Goal: Task Accomplishment & Management: Manage account settings

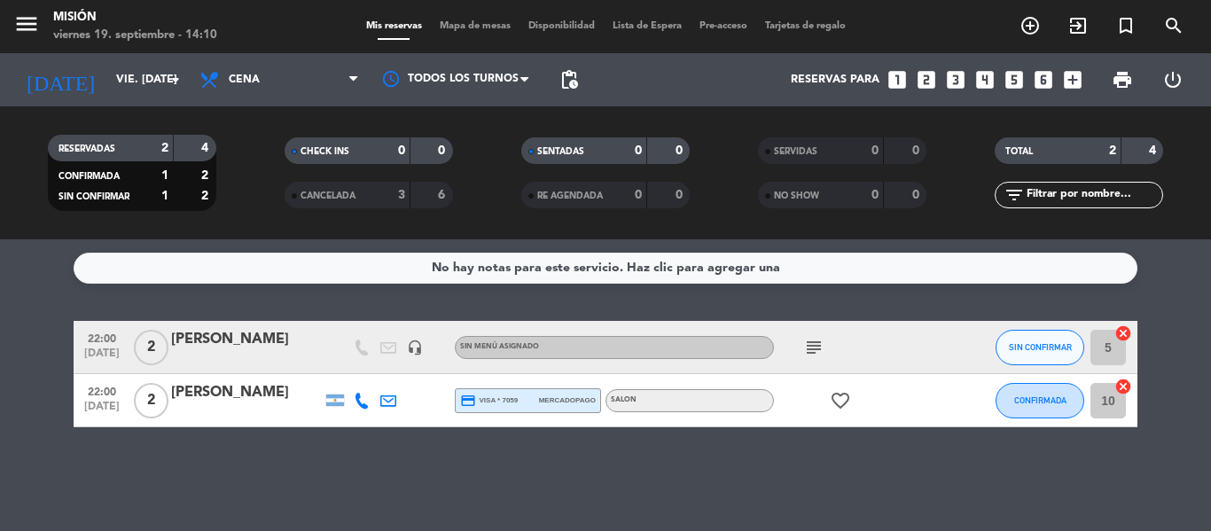
click at [984, 83] on icon "looks_4" at bounding box center [985, 79] width 23 height 23
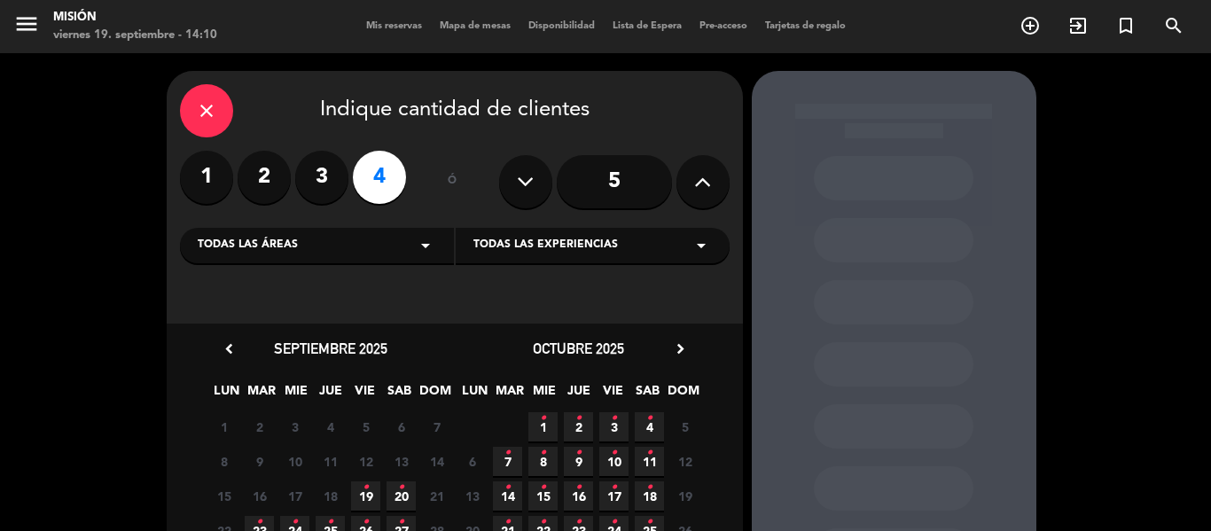
click at [372, 497] on span "19 •" at bounding box center [365, 495] width 29 height 29
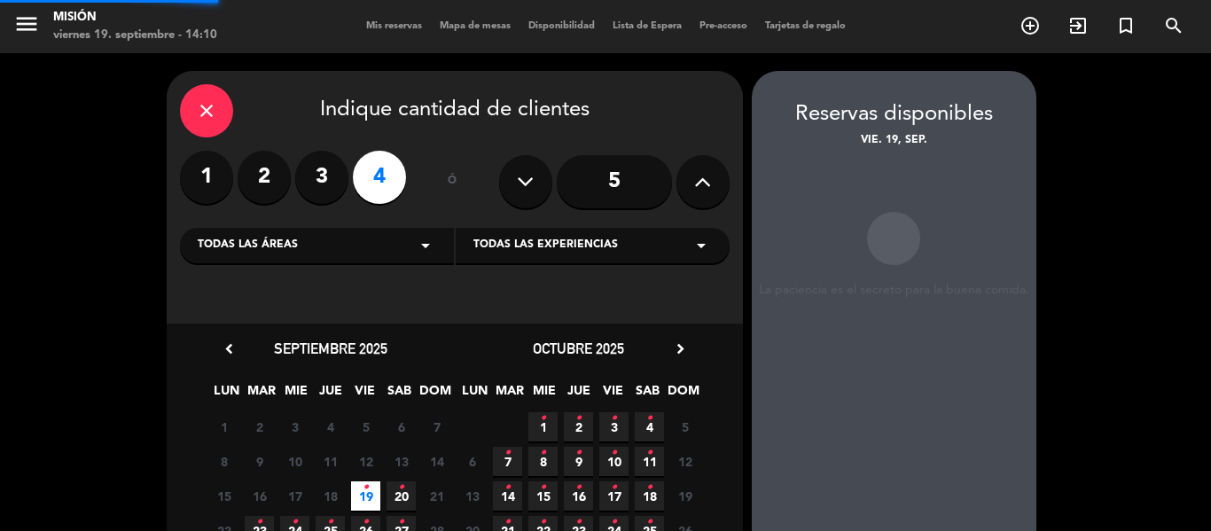
scroll to position [71, 0]
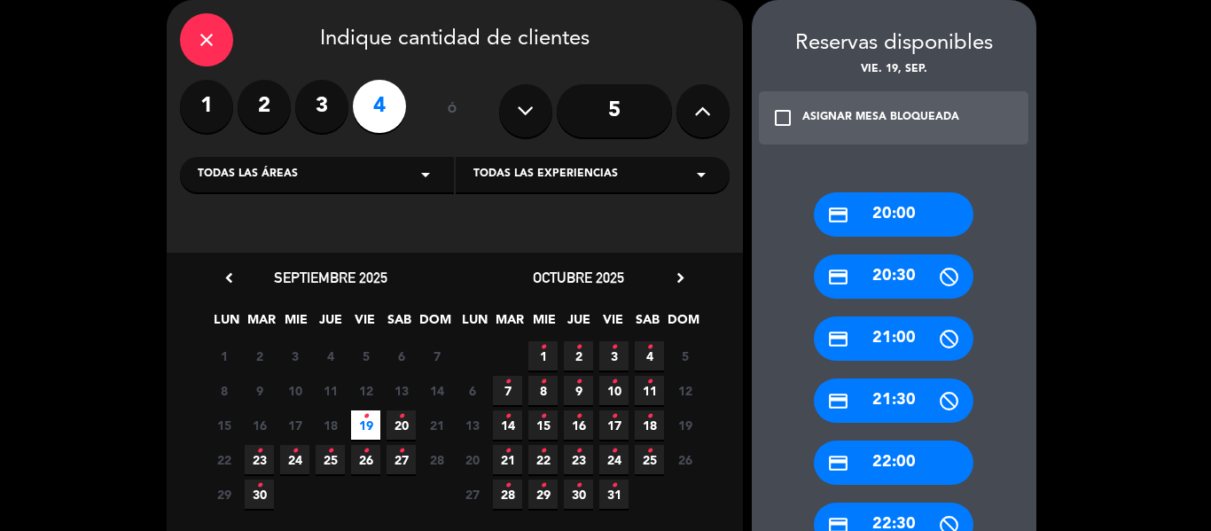
click at [885, 408] on div "credit_card 21:30" at bounding box center [894, 401] width 160 height 44
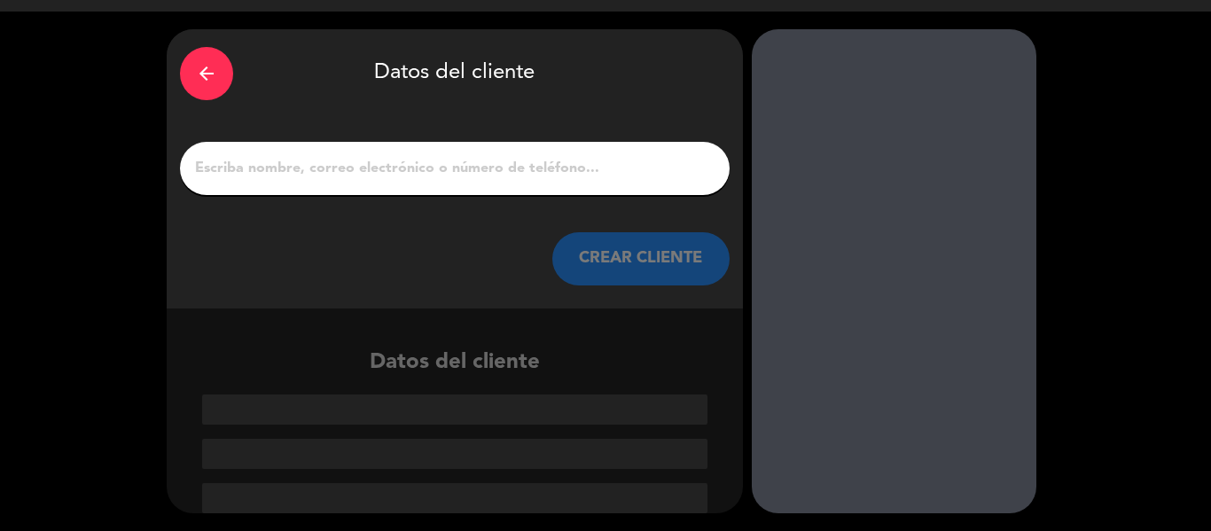
scroll to position [42, 0]
click at [402, 177] on input "1" at bounding box center [454, 168] width 523 height 25
click at [403, 177] on input "1" at bounding box center [454, 168] width 523 height 25
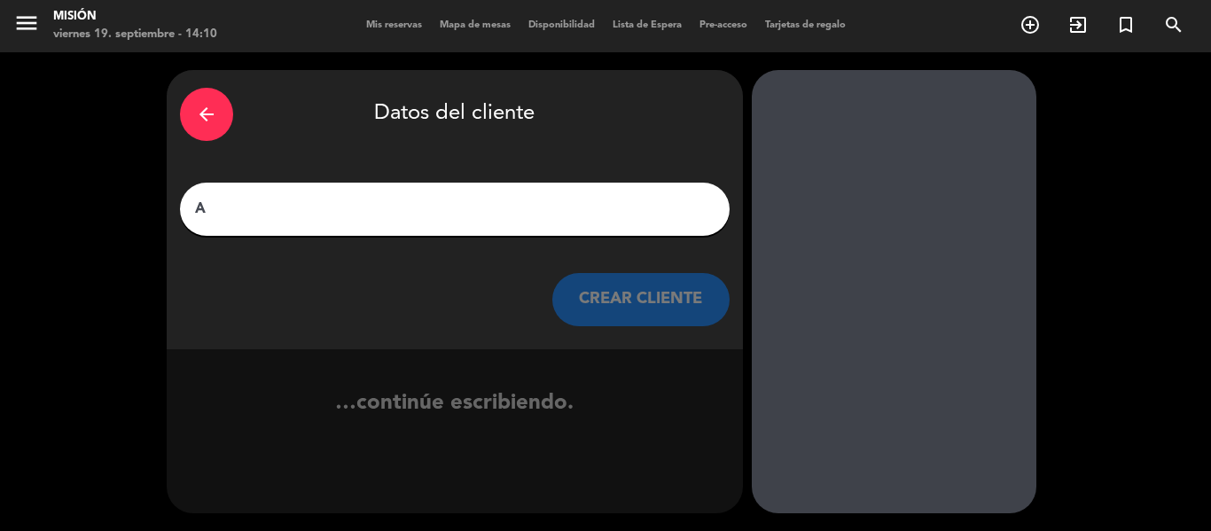
scroll to position [1, 0]
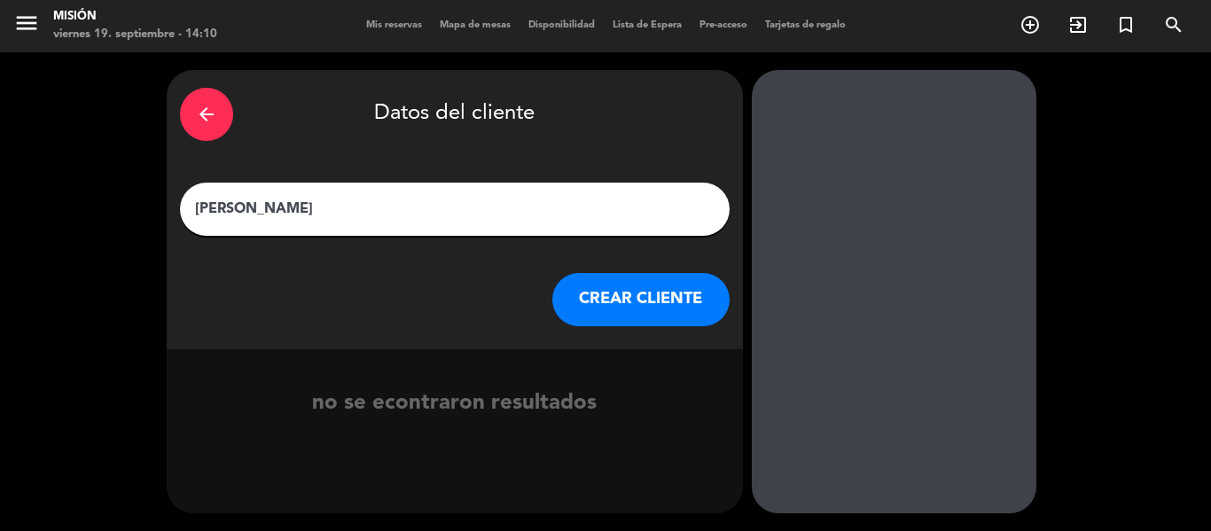
type input "[PERSON_NAME]"
click at [626, 314] on button "CREAR CLIENTE" at bounding box center [640, 299] width 177 height 53
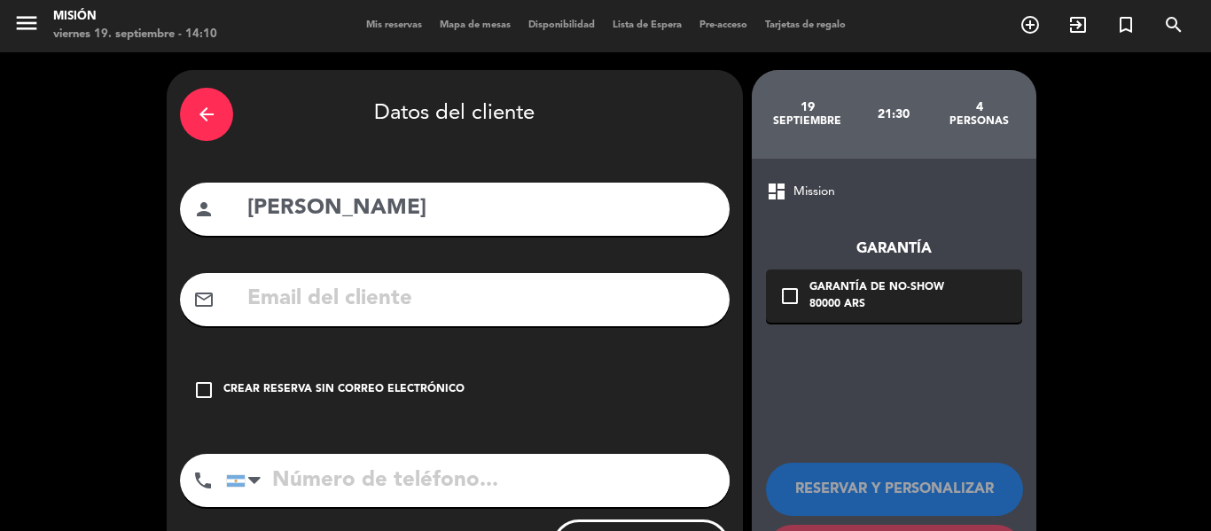
click at [356, 380] on div "check_box_outline_blank Crear reserva sin correo electrónico" at bounding box center [455, 390] width 550 height 53
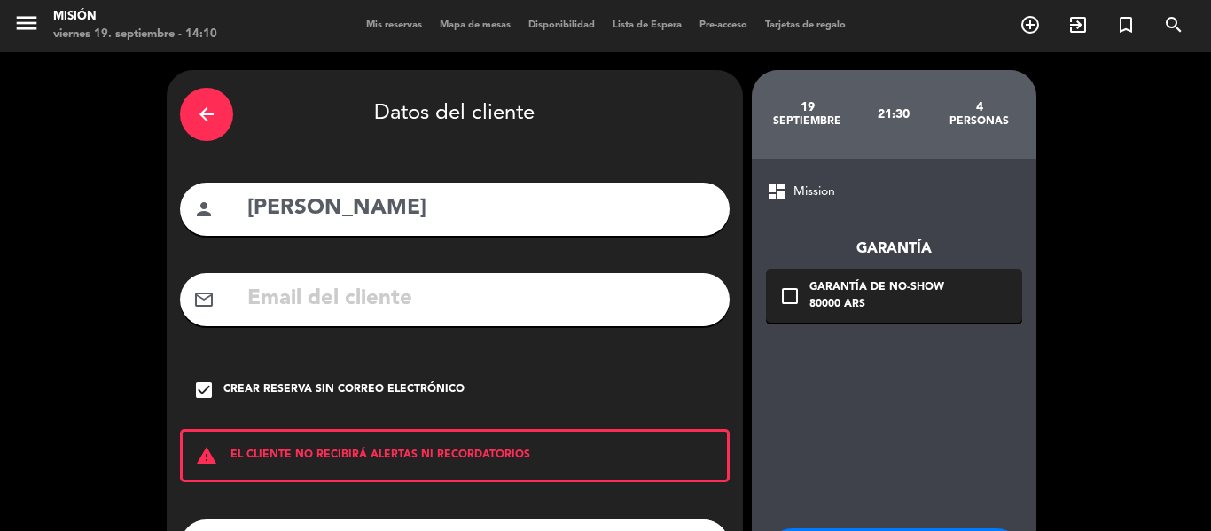
scroll to position [153, 0]
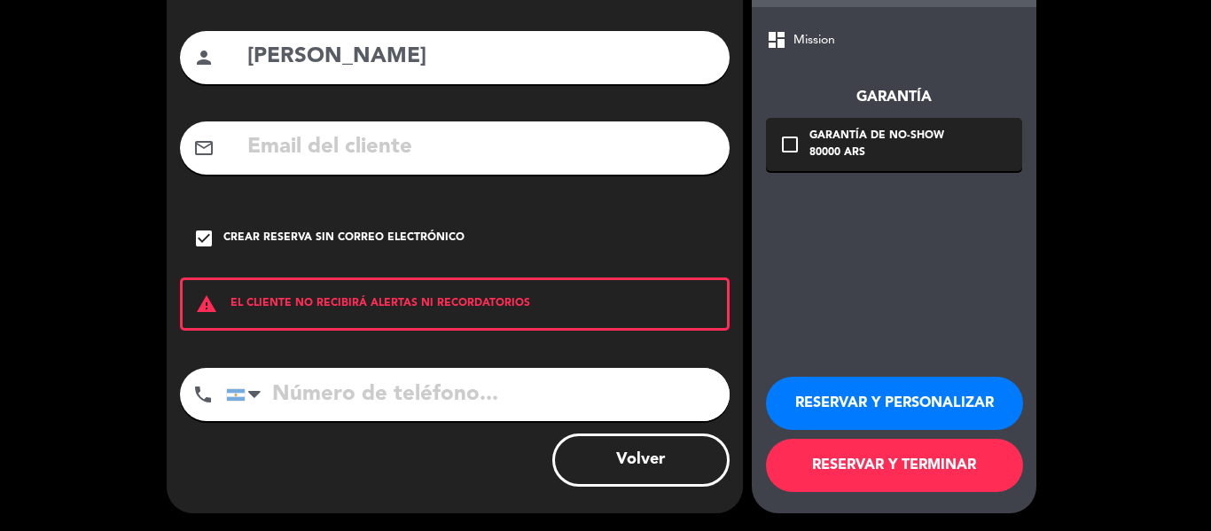
click at [912, 453] on button "RESERVAR Y TERMINAR" at bounding box center [894, 465] width 257 height 53
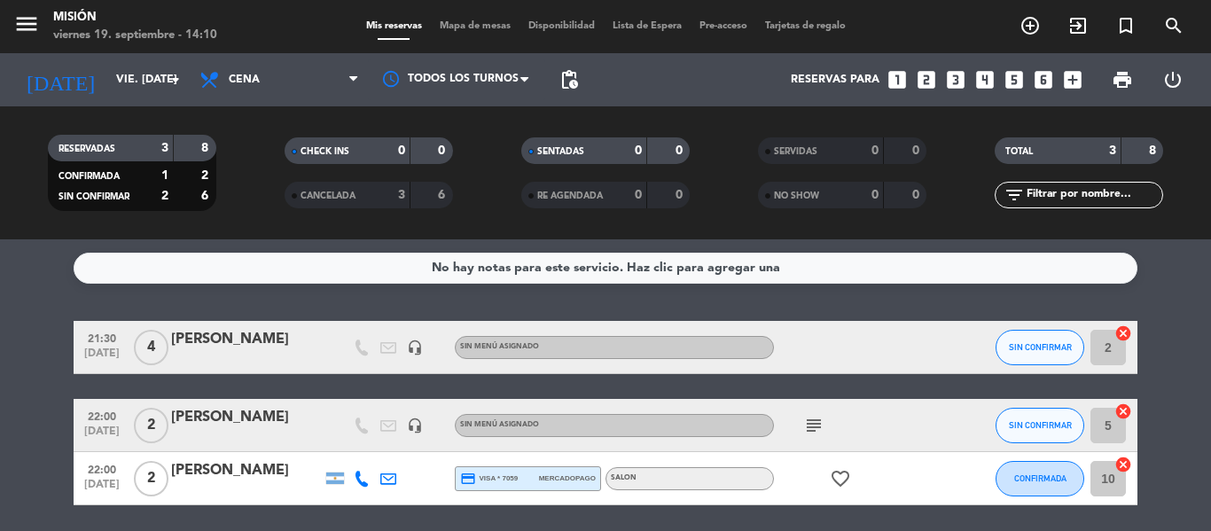
click at [928, 74] on icon "looks_two" at bounding box center [926, 79] width 23 height 23
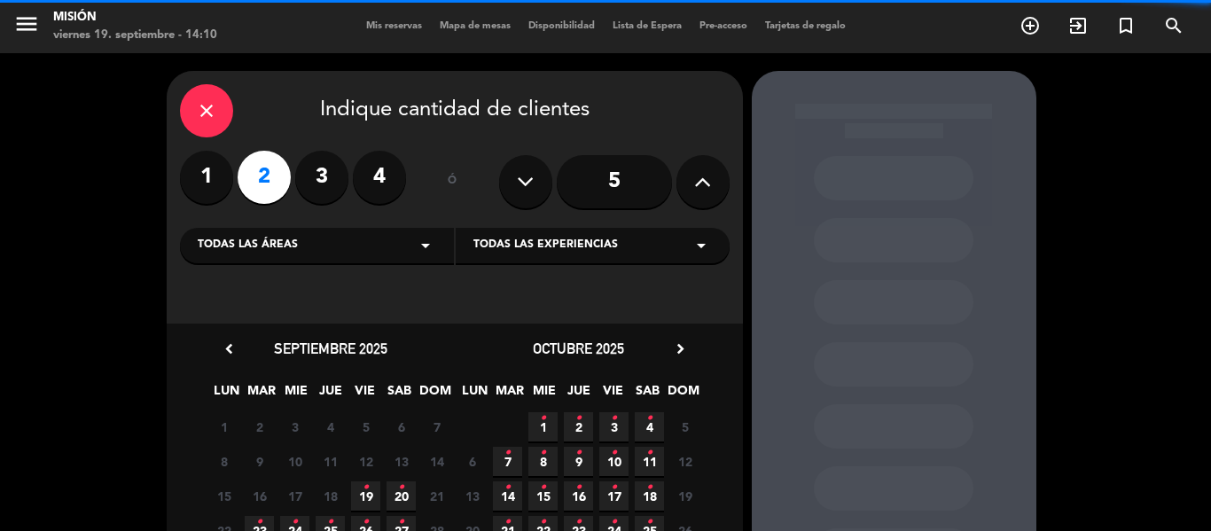
click at [315, 253] on div "Todas las áreas arrow_drop_down" at bounding box center [317, 245] width 274 height 35
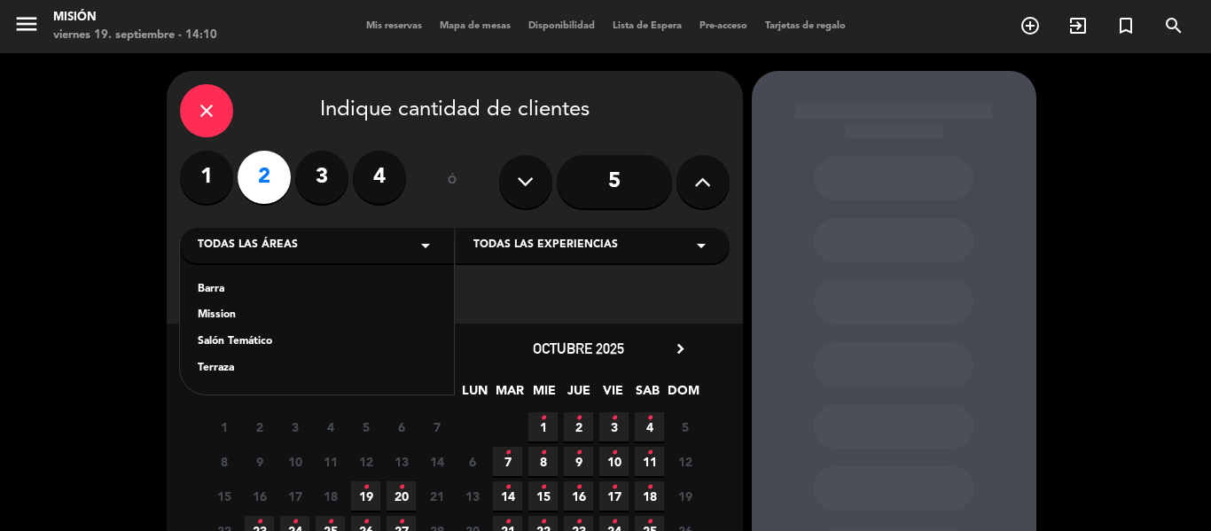
click at [275, 322] on div "Mission" at bounding box center [317, 316] width 239 height 18
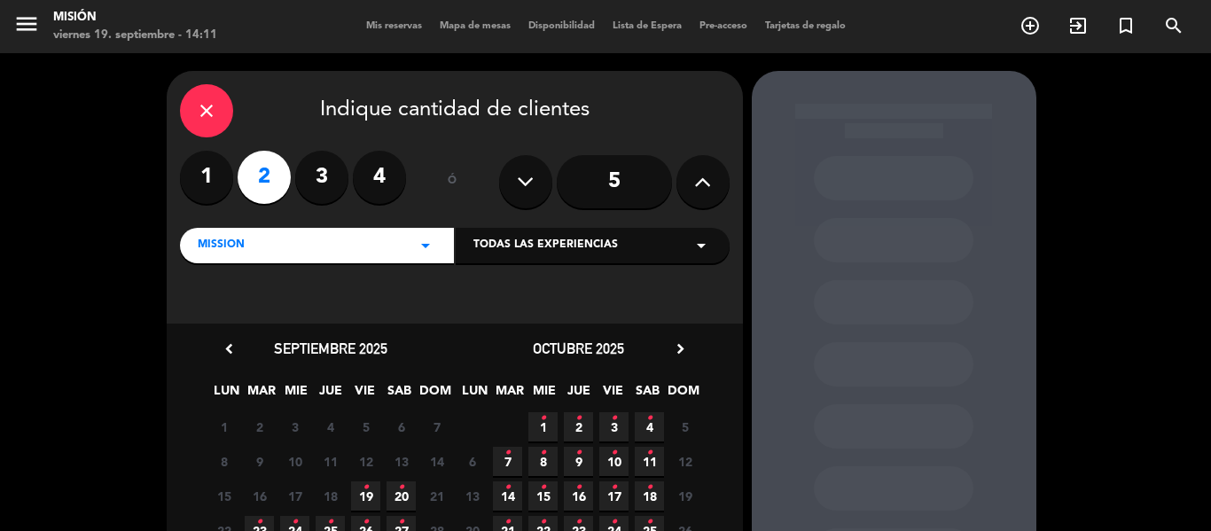
click at [370, 488] on span "19 •" at bounding box center [365, 495] width 29 height 29
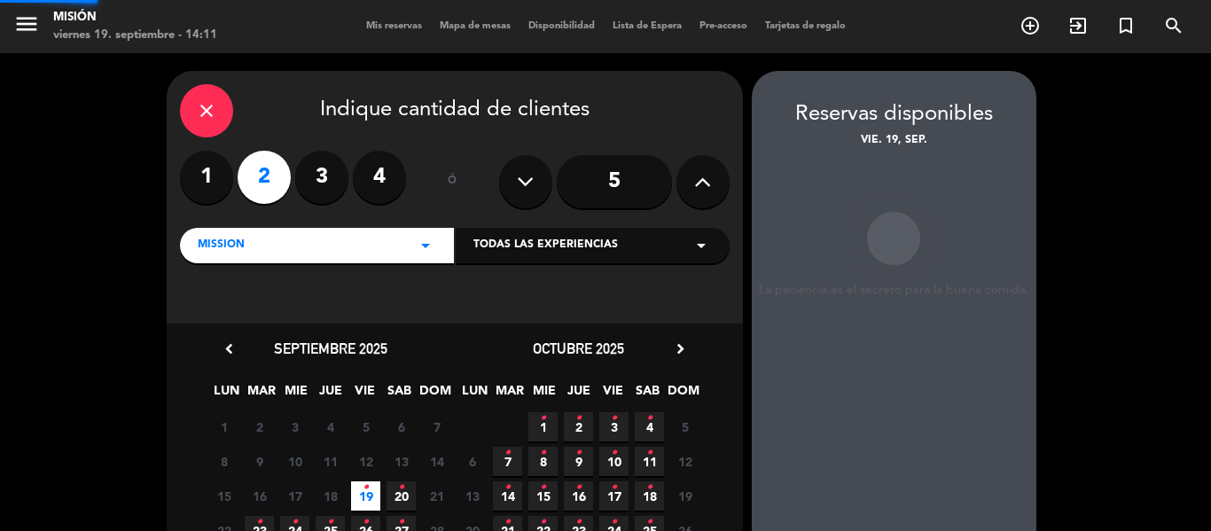
scroll to position [71, 0]
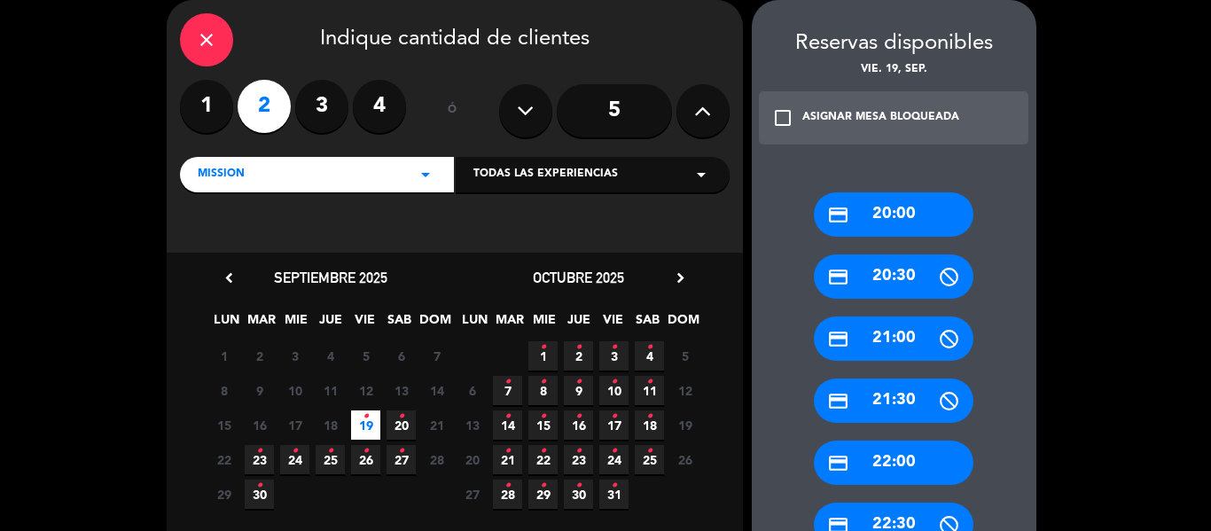
click at [891, 401] on div "credit_card 21:30" at bounding box center [894, 401] width 160 height 44
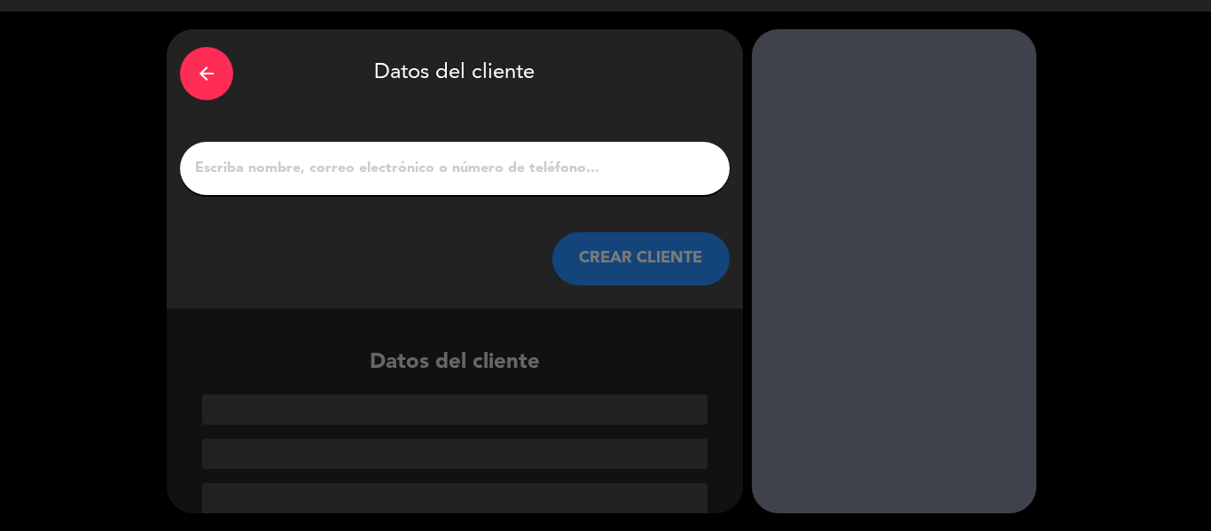
click at [471, 166] on input "1" at bounding box center [454, 168] width 523 height 25
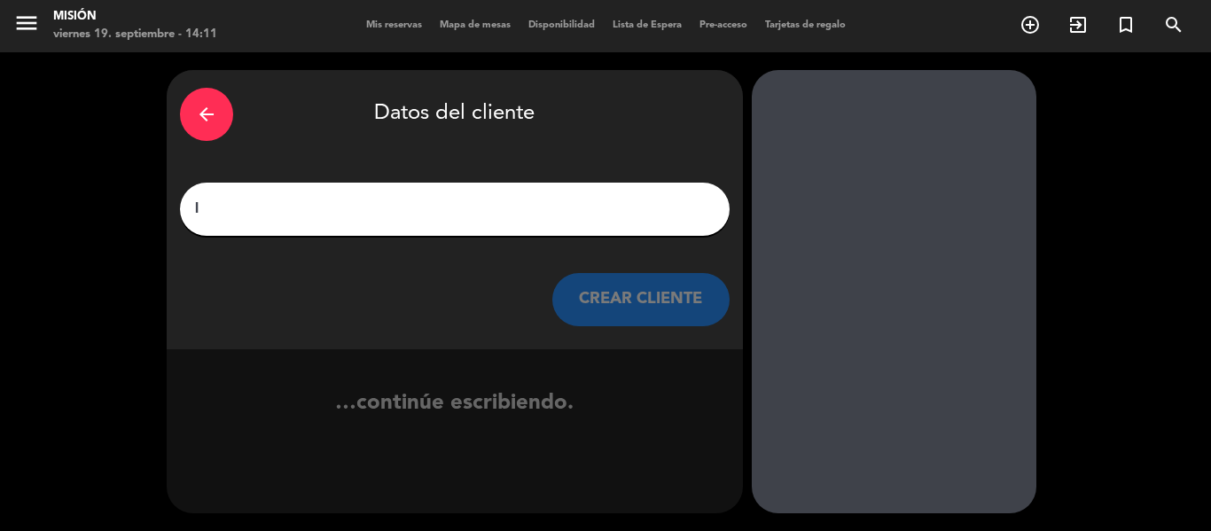
scroll to position [1, 0]
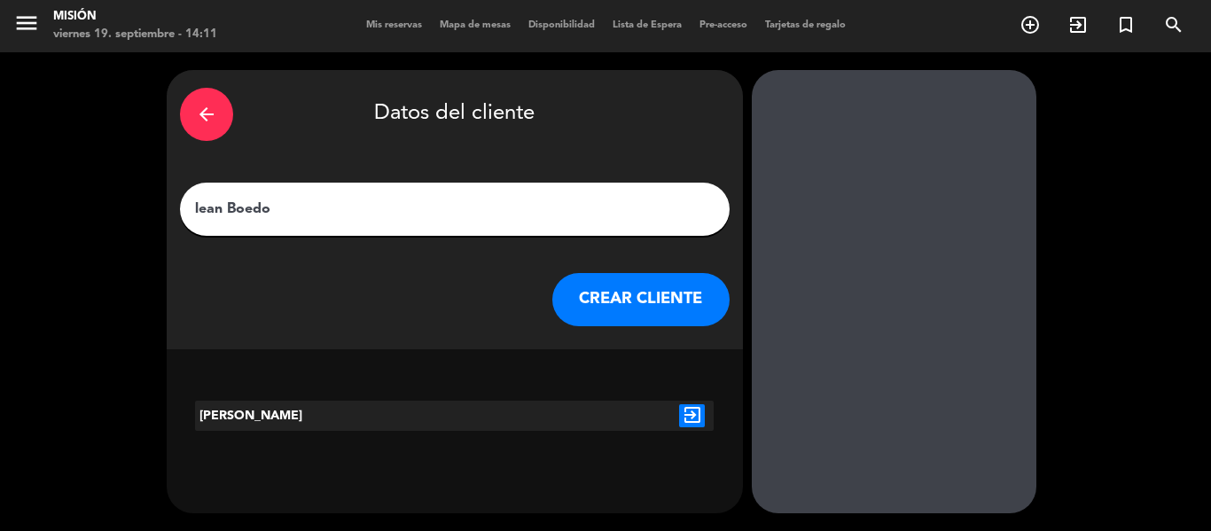
type input "lean Boedo"
click at [698, 413] on icon "exit_to_app" at bounding box center [692, 415] width 26 height 23
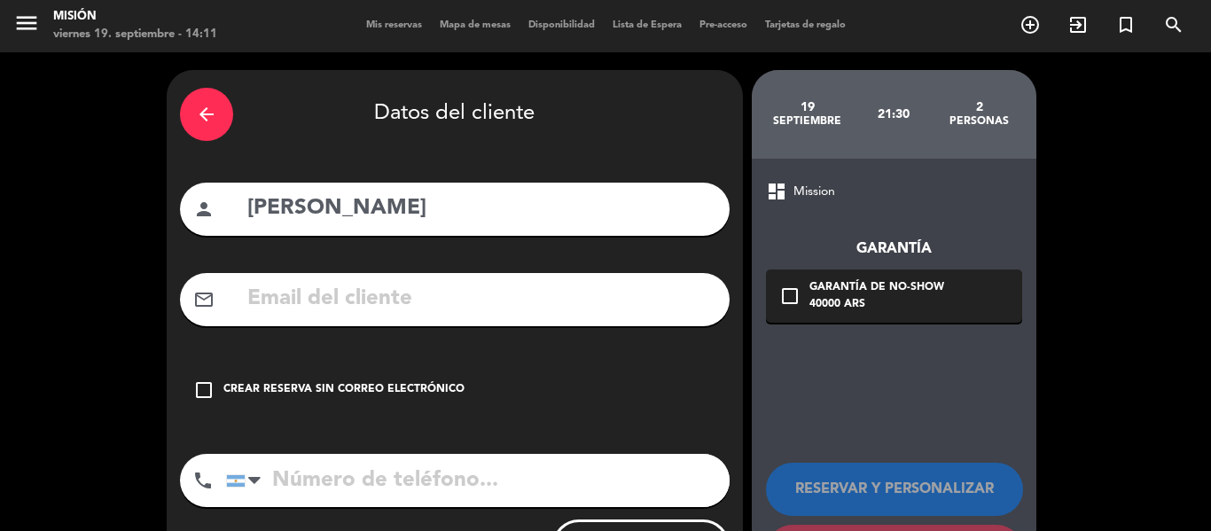
click at [381, 387] on div "Crear reserva sin correo electrónico" at bounding box center [343, 390] width 241 height 18
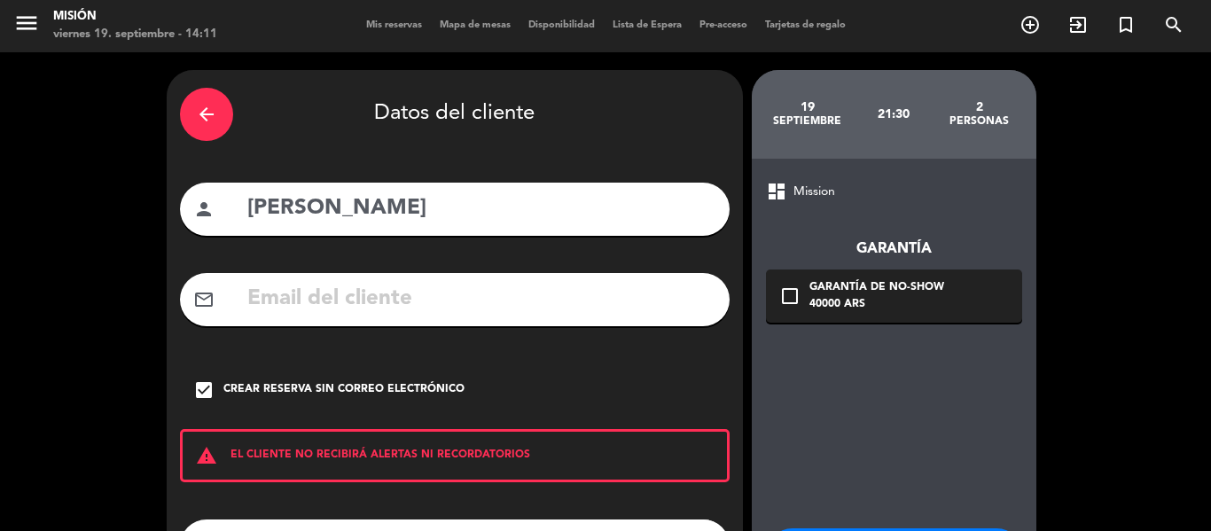
scroll to position [153, 0]
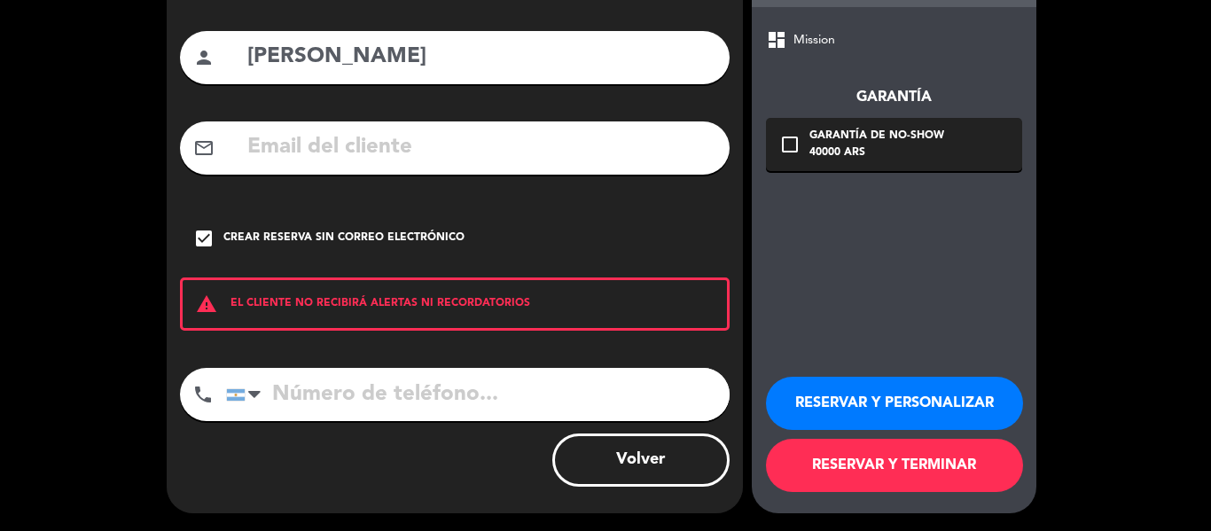
click at [867, 391] on button "RESERVAR Y PERSONALIZAR" at bounding box center [894, 403] width 257 height 53
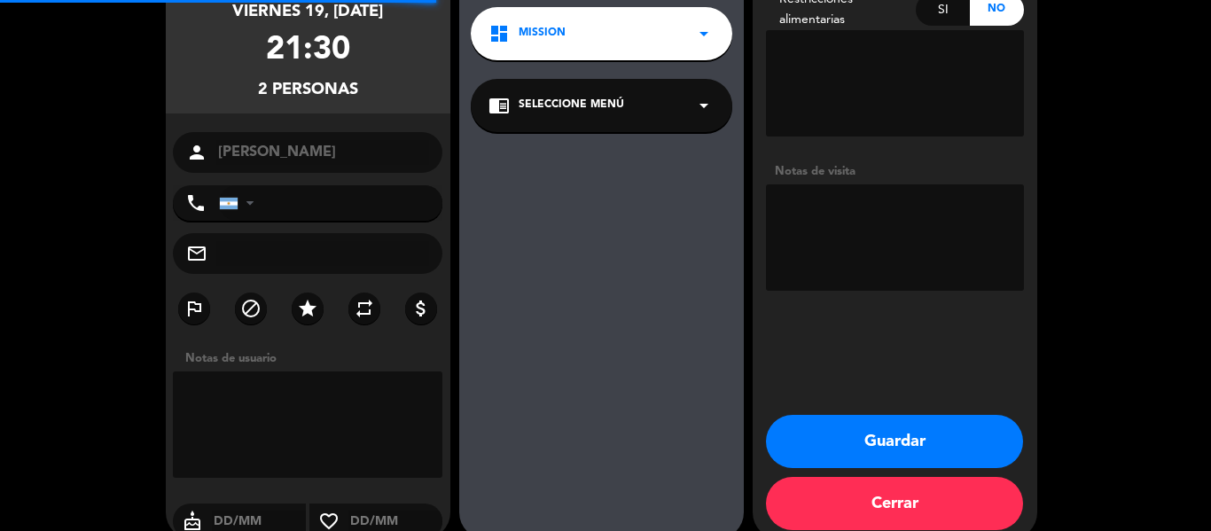
scroll to position [71, 0]
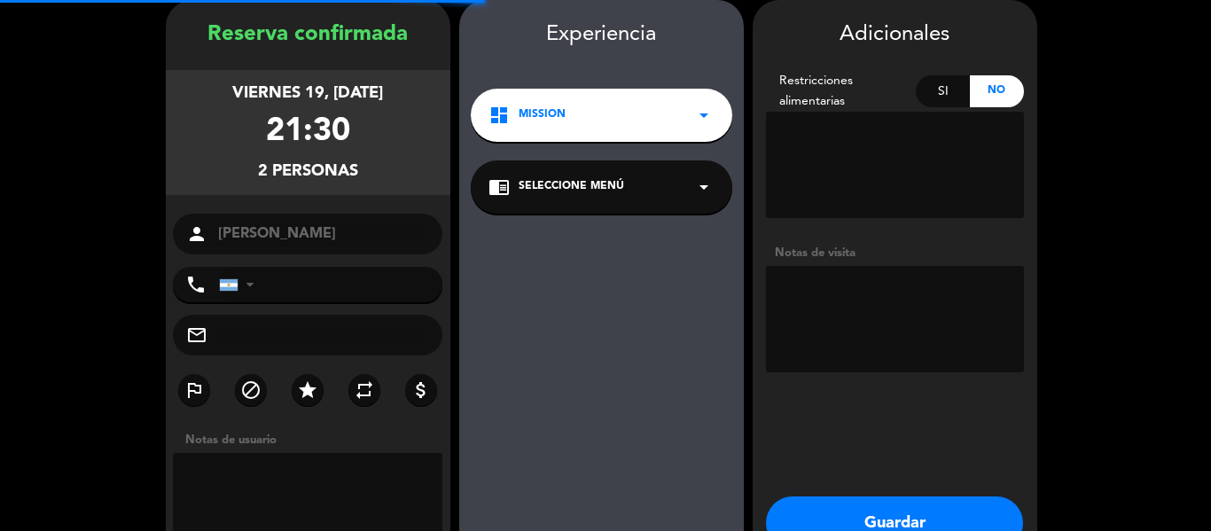
click at [302, 486] on textarea at bounding box center [308, 506] width 270 height 106
type textarea "1 menu sin cargo"
click at [802, 505] on button "Guardar" at bounding box center [894, 523] width 257 height 53
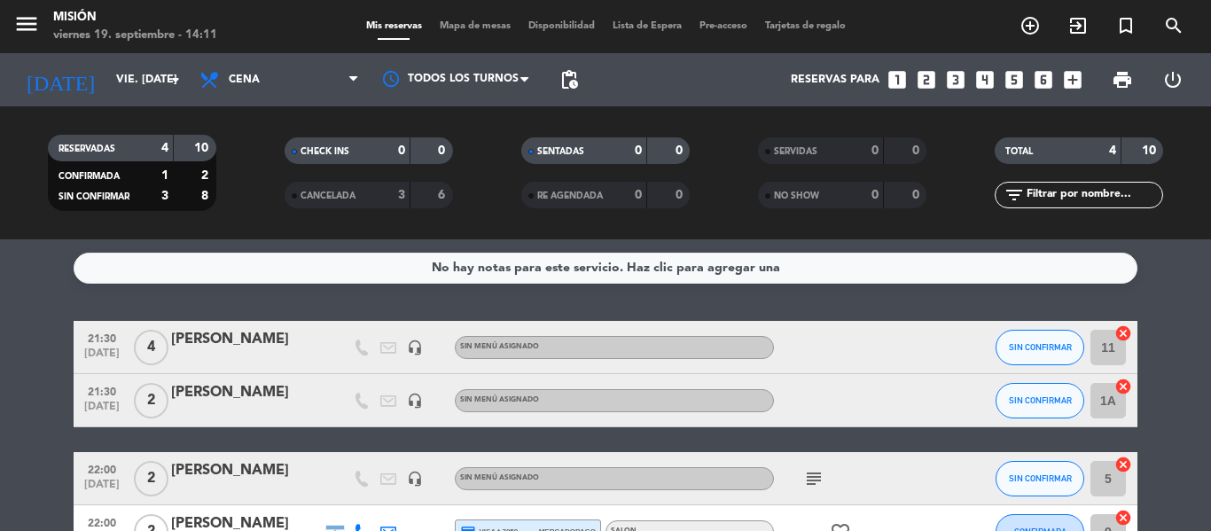
click at [1037, 82] on icon "looks_6" at bounding box center [1043, 79] width 23 height 23
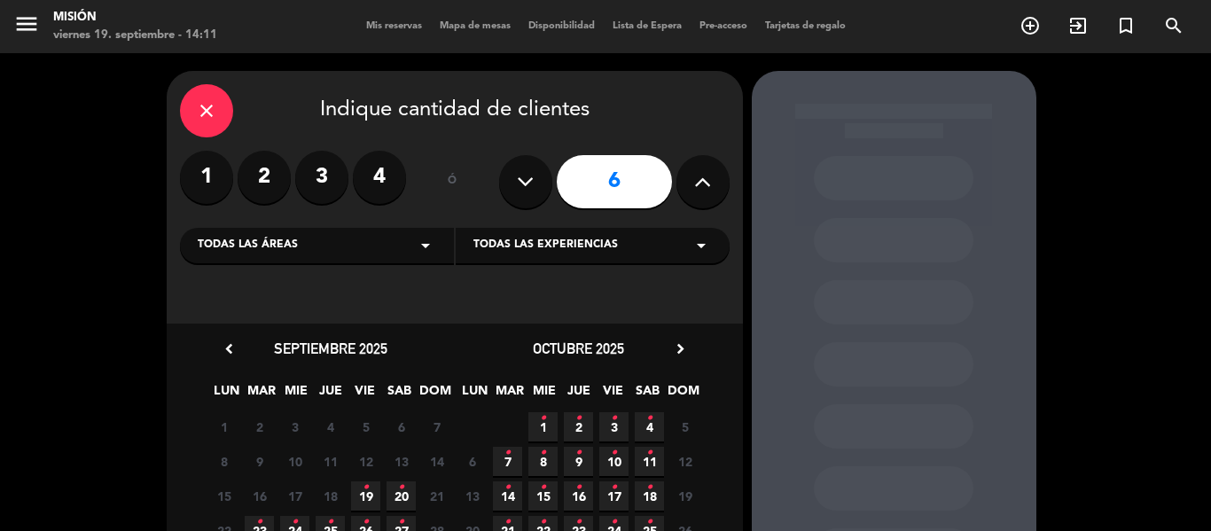
click at [365, 497] on icon "•" at bounding box center [366, 488] width 6 height 28
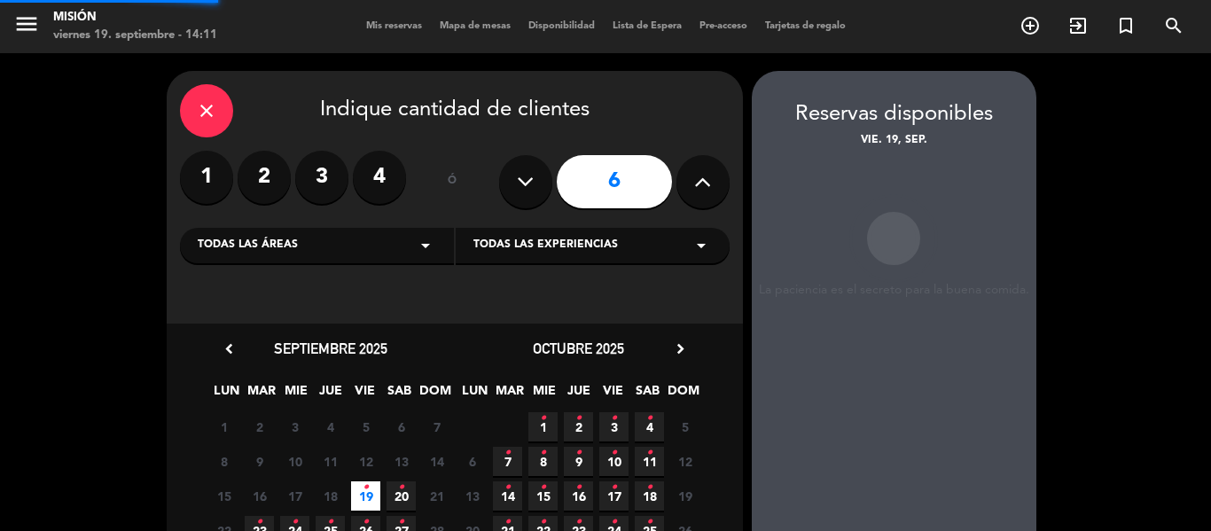
scroll to position [71, 0]
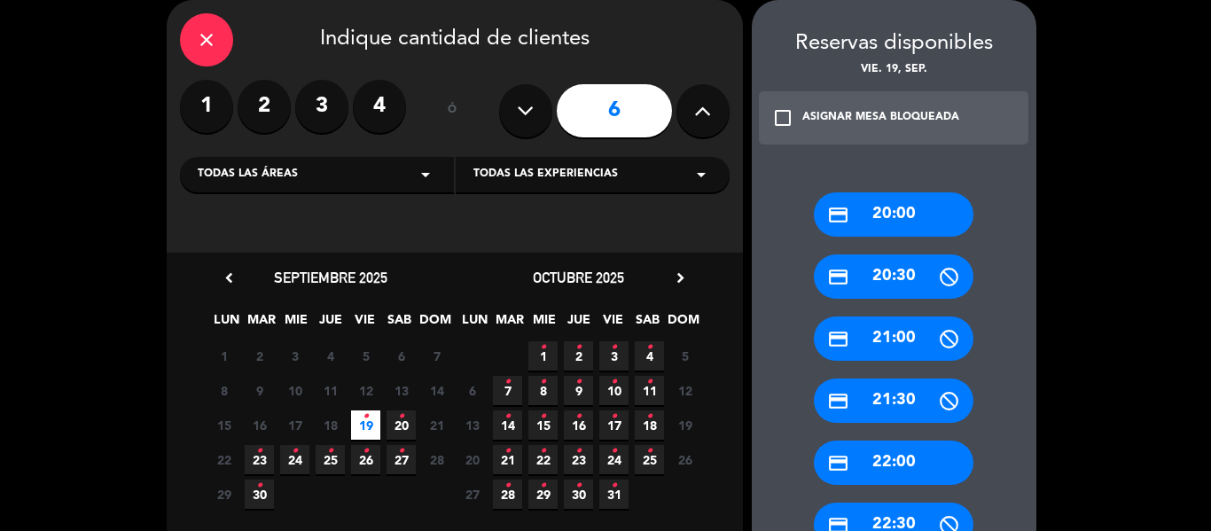
click at [893, 406] on div "credit_card 21:30" at bounding box center [894, 401] width 160 height 44
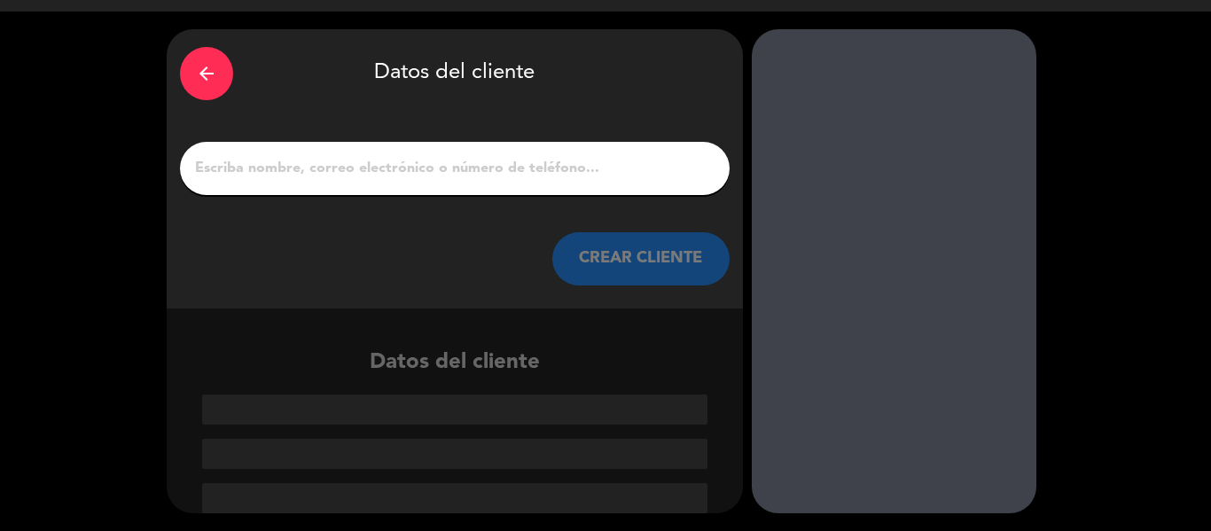
click at [397, 184] on div at bounding box center [455, 168] width 550 height 53
click at [400, 183] on div at bounding box center [455, 168] width 550 height 53
click at [427, 165] on input "1" at bounding box center [454, 168] width 523 height 25
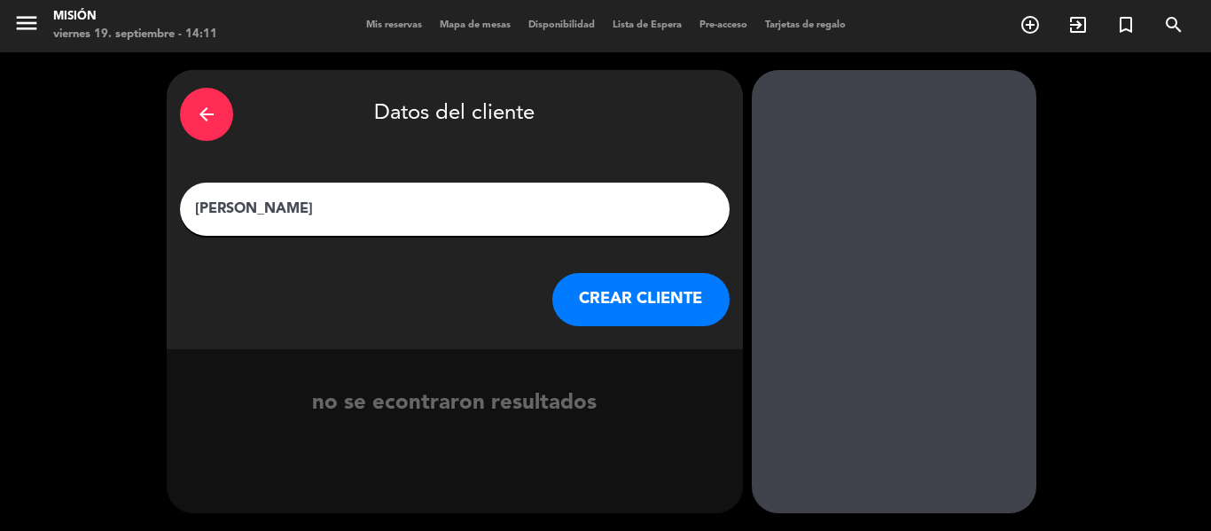
type input "[PERSON_NAME]"
click at [605, 283] on button "CREAR CLIENTE" at bounding box center [640, 299] width 177 height 53
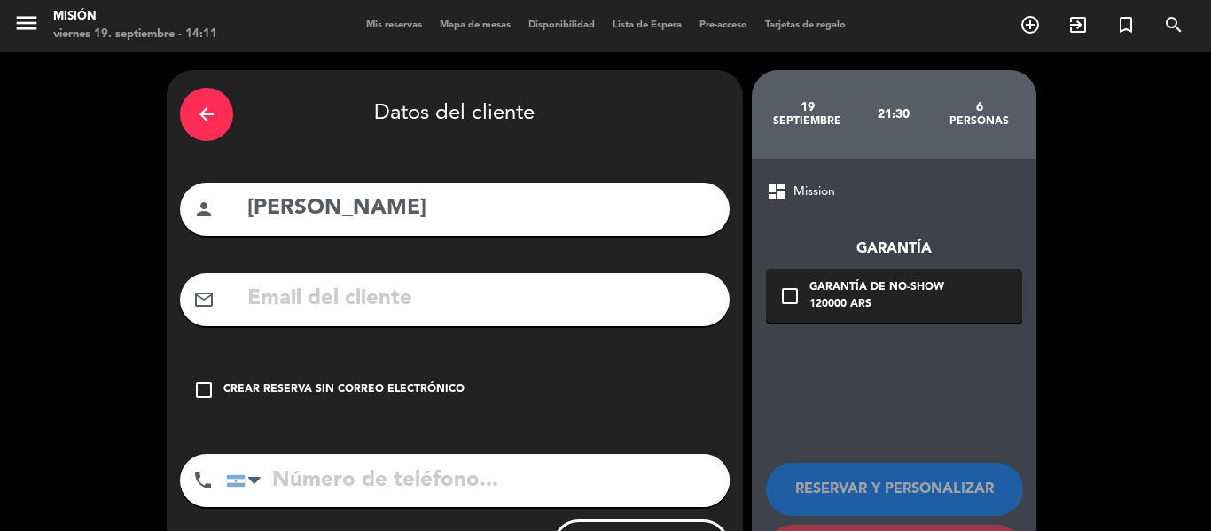
click at [345, 376] on div "check_box_outline_blank Crear reserva sin correo electrónico" at bounding box center [455, 390] width 550 height 53
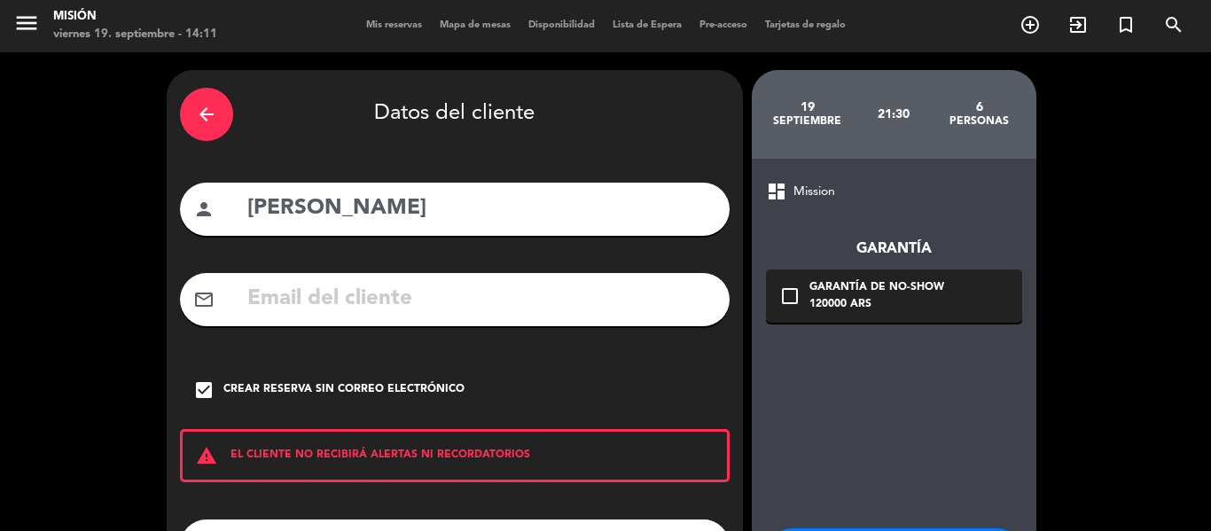
scroll to position [153, 0]
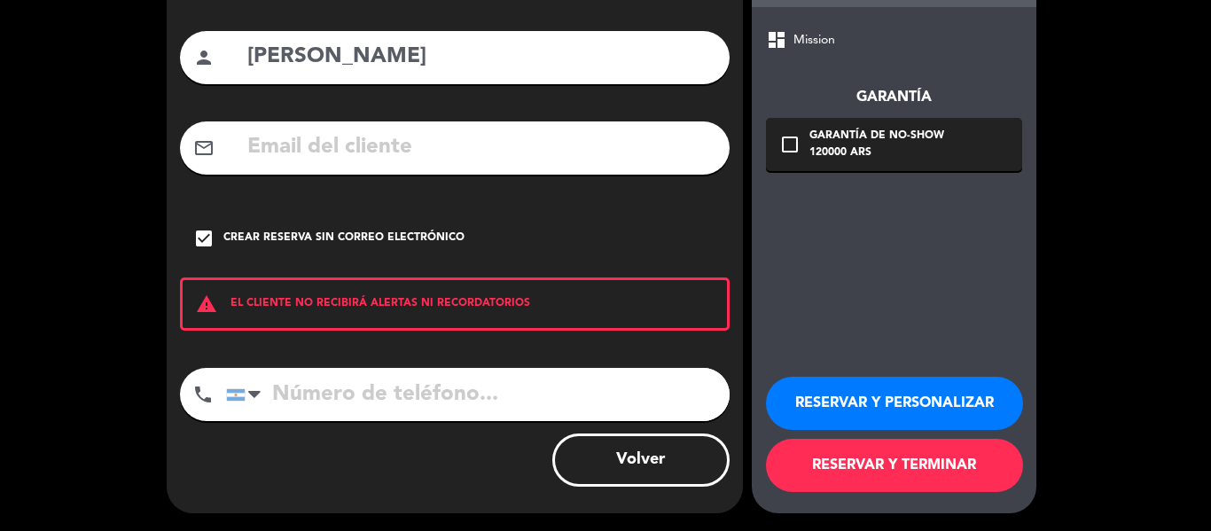
click at [841, 407] on button "RESERVAR Y PERSONALIZAR" at bounding box center [894, 403] width 257 height 53
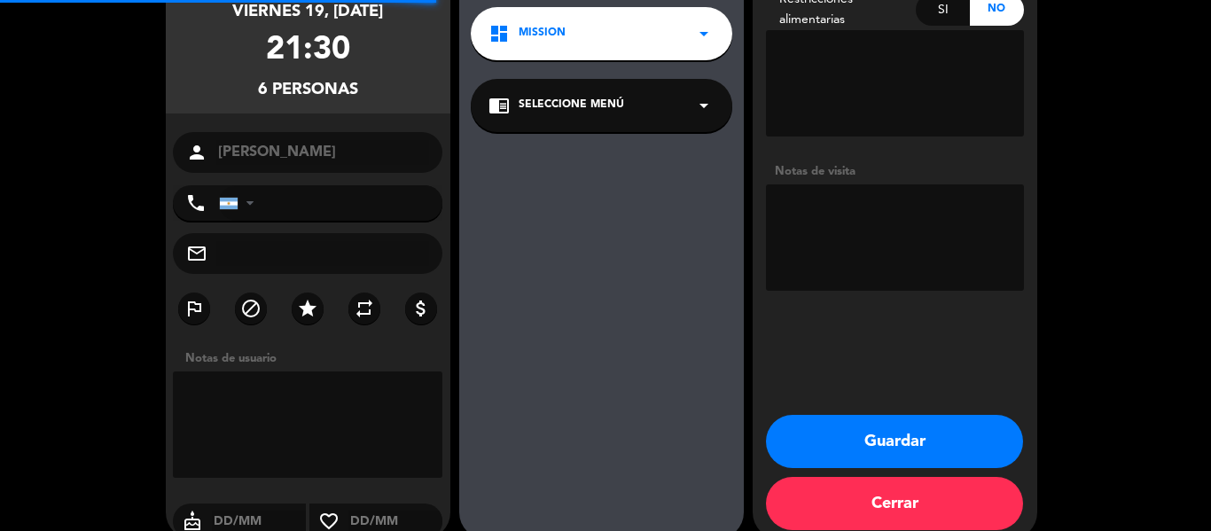
scroll to position [71, 0]
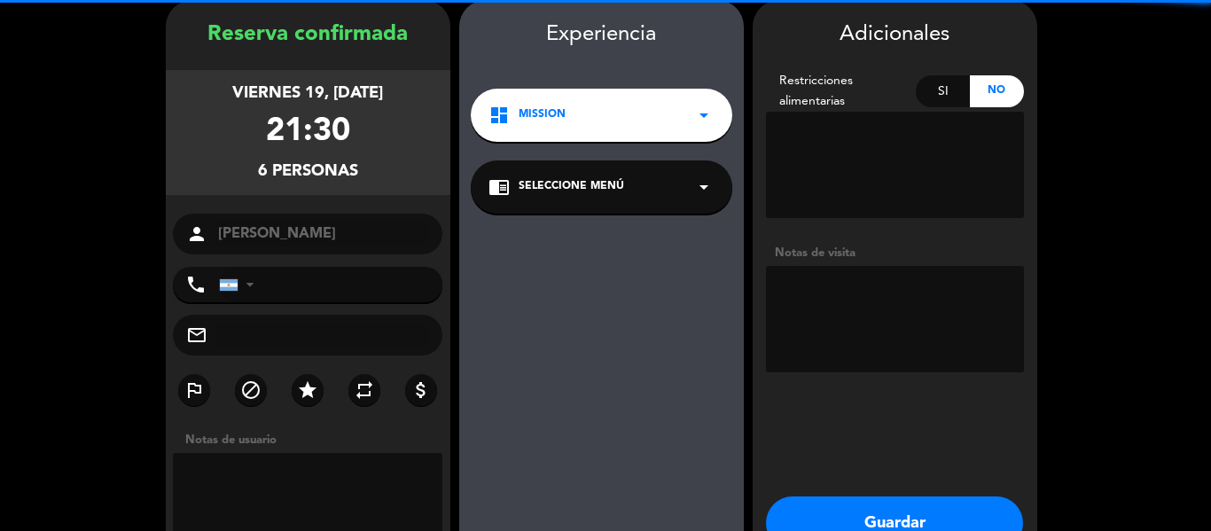
click at [331, 487] on textarea at bounding box center [308, 506] width 270 height 106
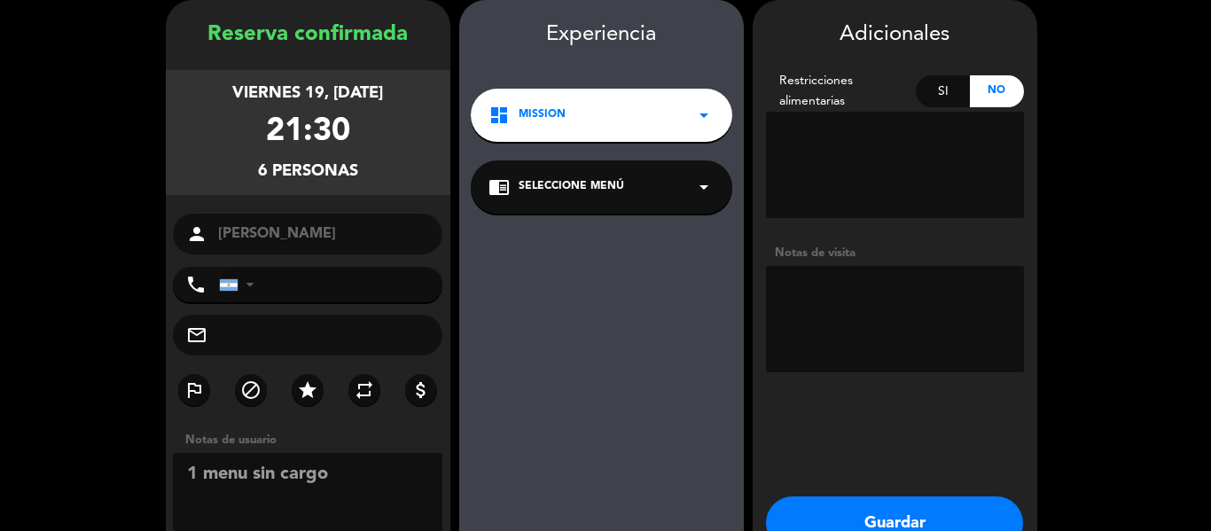
type textarea "1 menu sin cargo"
click at [849, 524] on button "Guardar" at bounding box center [894, 523] width 257 height 53
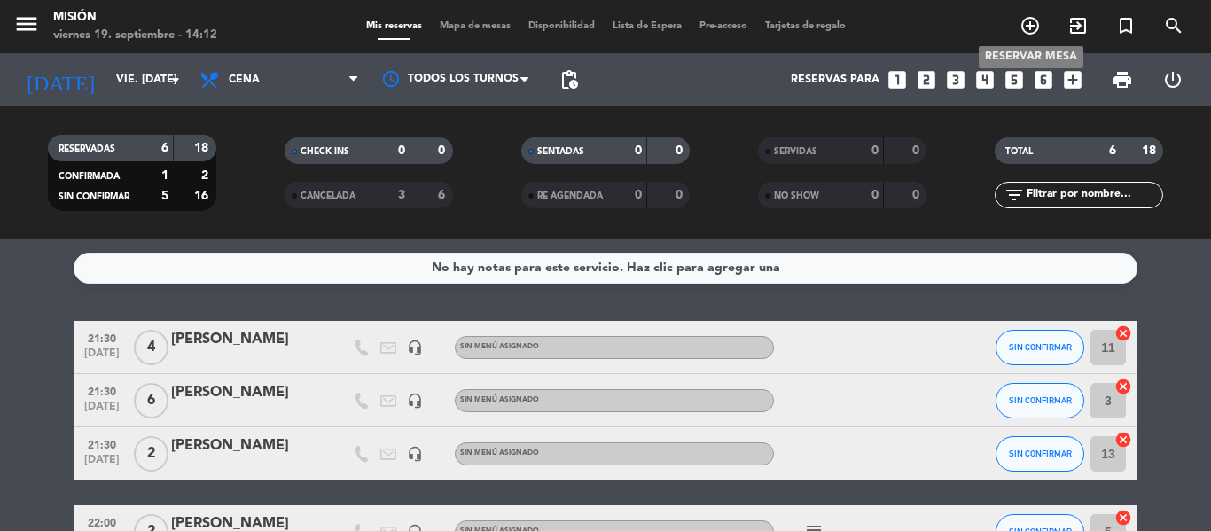
click at [1031, 22] on icon "add_circle_outline" at bounding box center [1030, 25] width 21 height 21
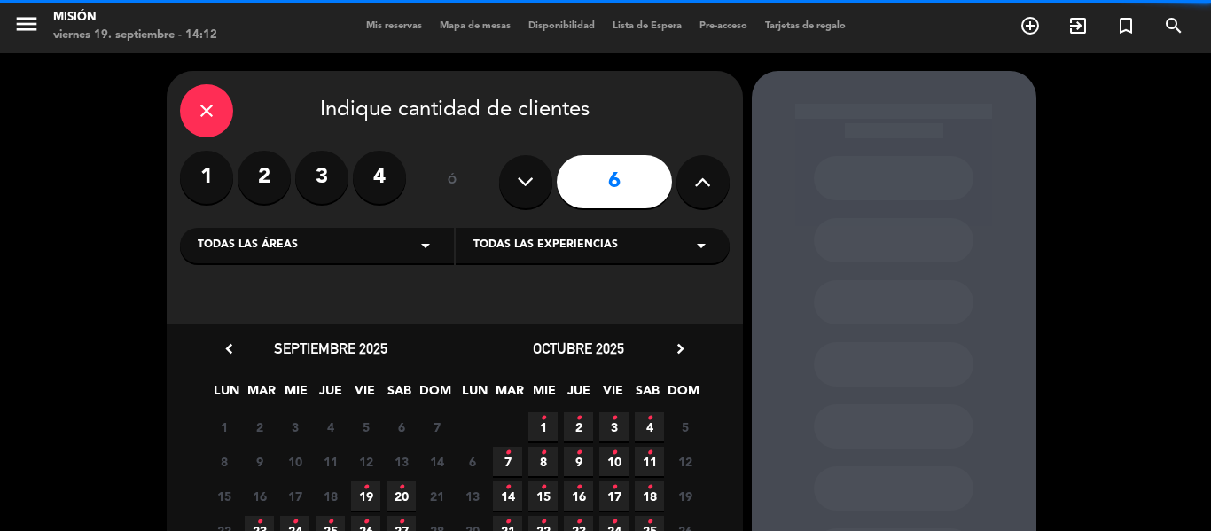
click at [698, 196] on button at bounding box center [703, 181] width 53 height 53
type input "7"
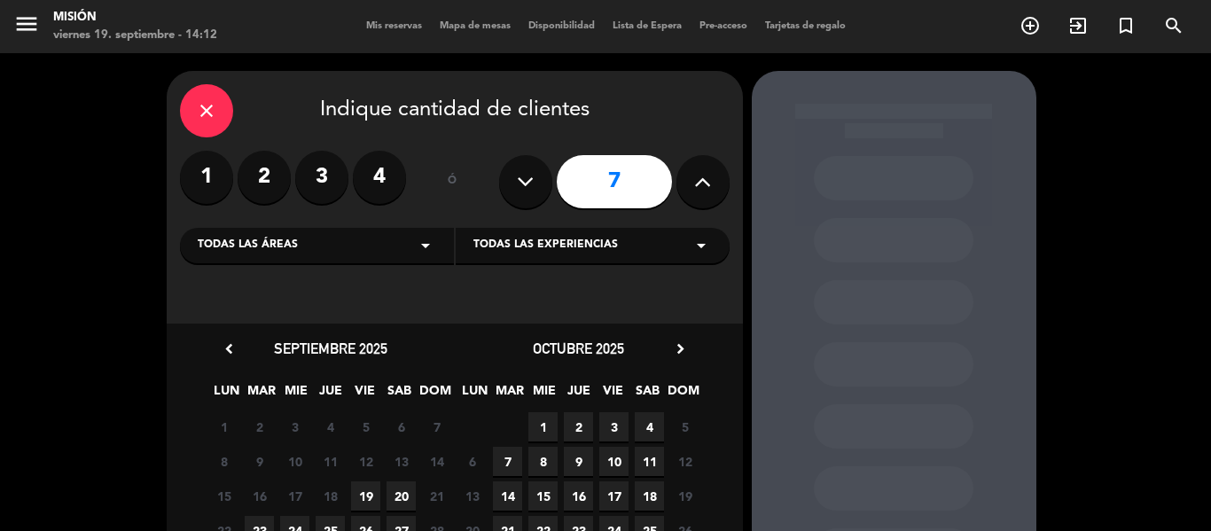
click at [362, 497] on span "19" at bounding box center [365, 495] width 29 height 29
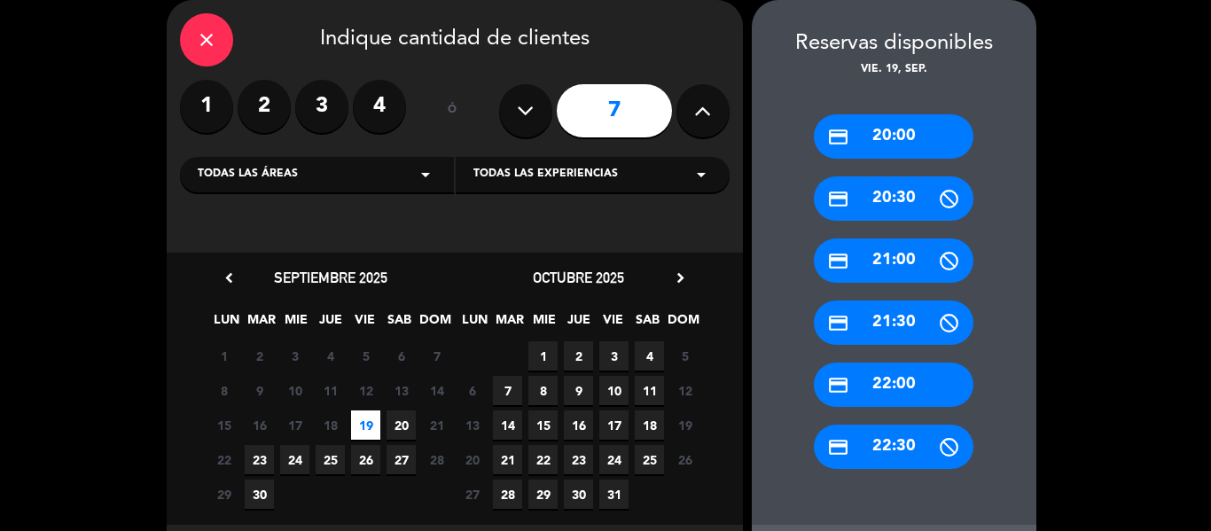
click at [332, 186] on div "Todas las áreas arrow_drop_down" at bounding box center [317, 174] width 274 height 35
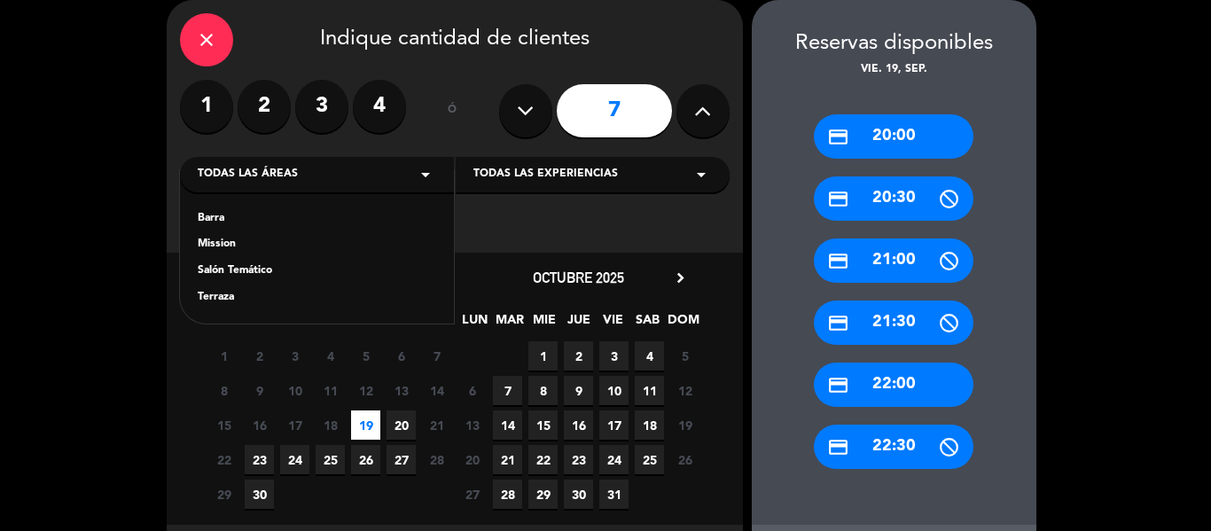
click at [264, 241] on div "Mission" at bounding box center [317, 245] width 239 height 18
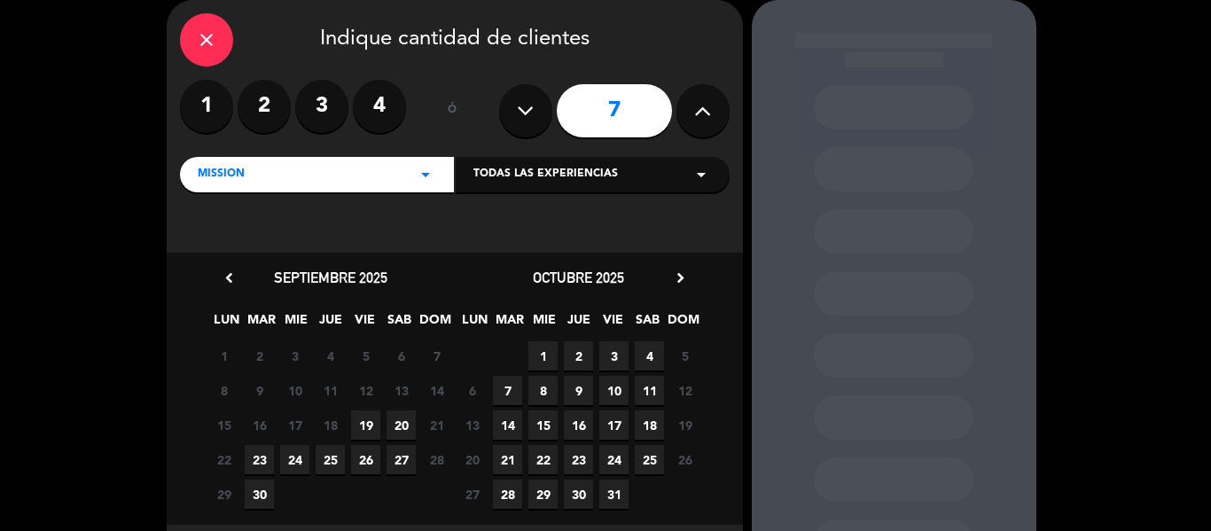
click at [364, 416] on span "19" at bounding box center [365, 425] width 29 height 29
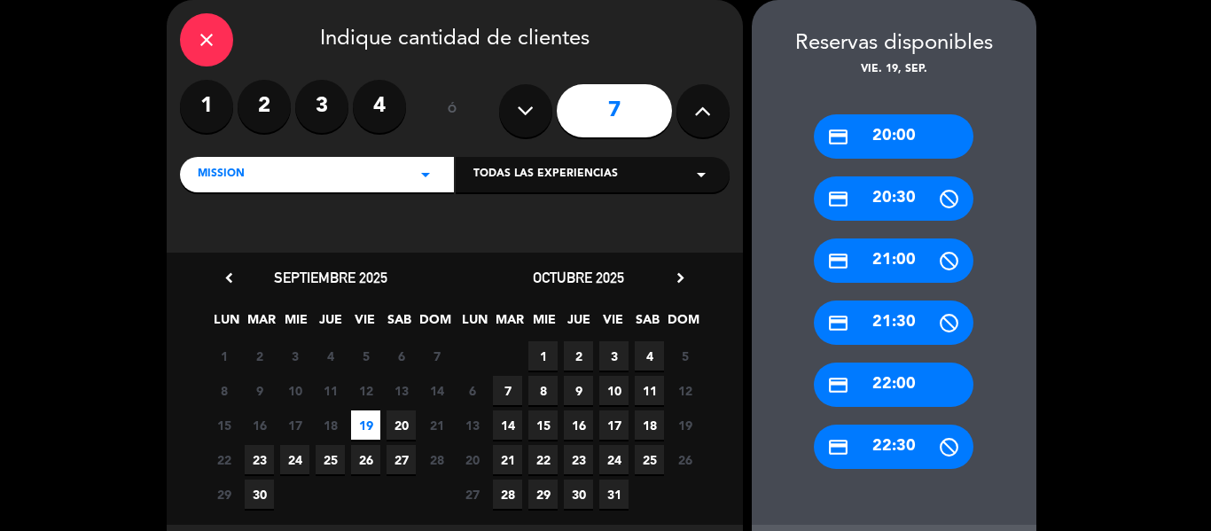
click at [903, 326] on div "credit_card 21:30" at bounding box center [894, 323] width 160 height 44
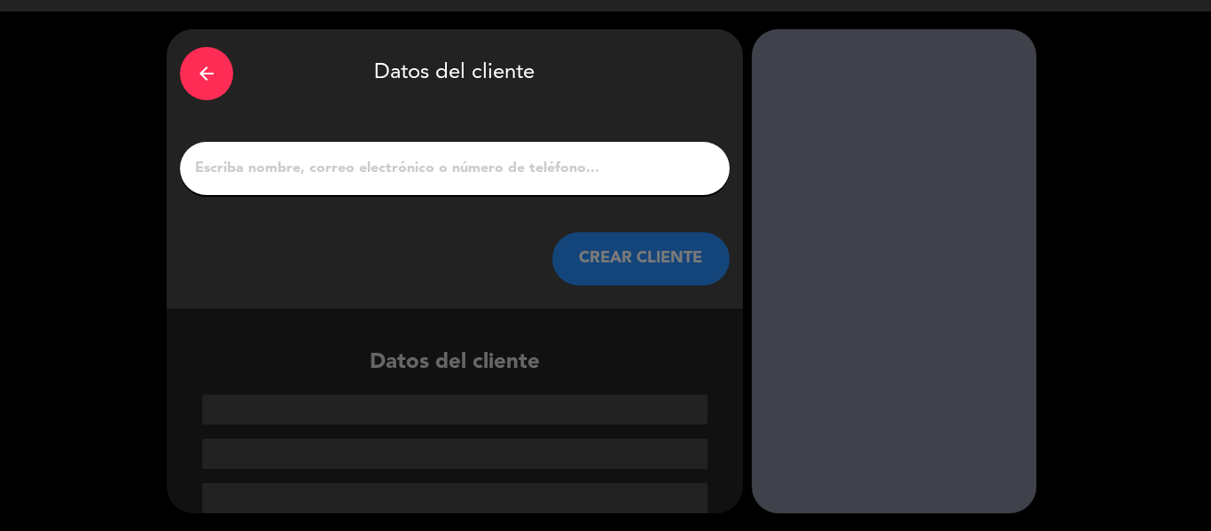
click at [320, 170] on input "1" at bounding box center [454, 168] width 523 height 25
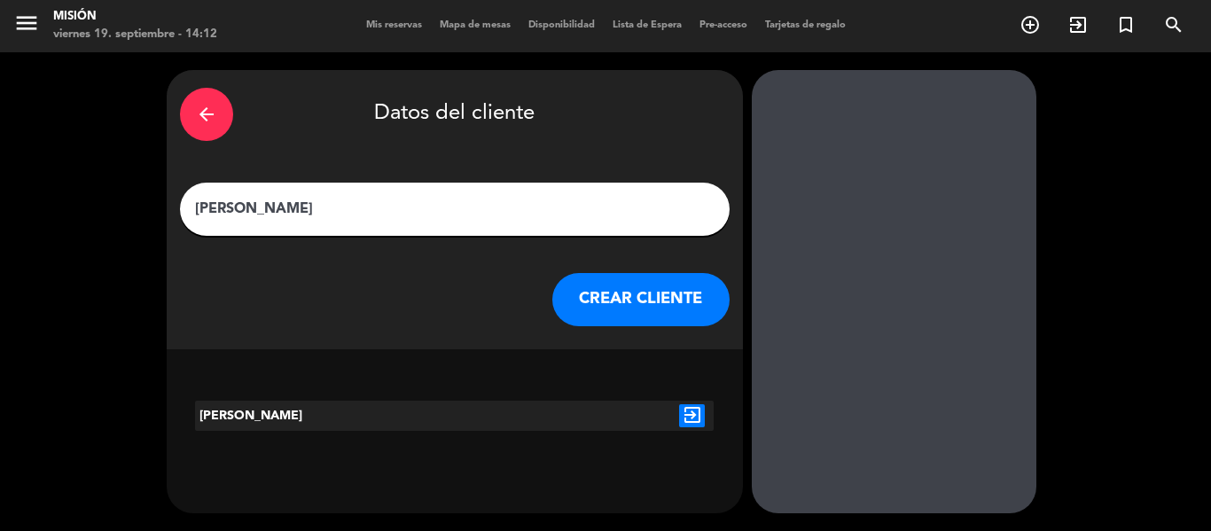
type input "[PERSON_NAME]"
click at [697, 419] on icon "exit_to_app" at bounding box center [692, 415] width 26 height 23
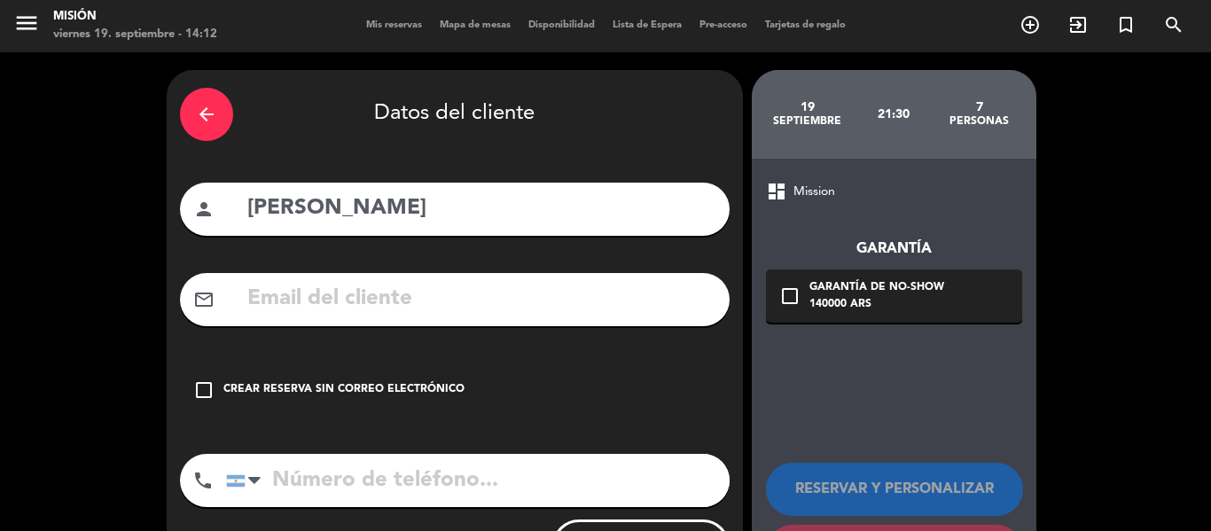
click at [253, 381] on div "Crear reserva sin correo electrónico" at bounding box center [343, 390] width 241 height 18
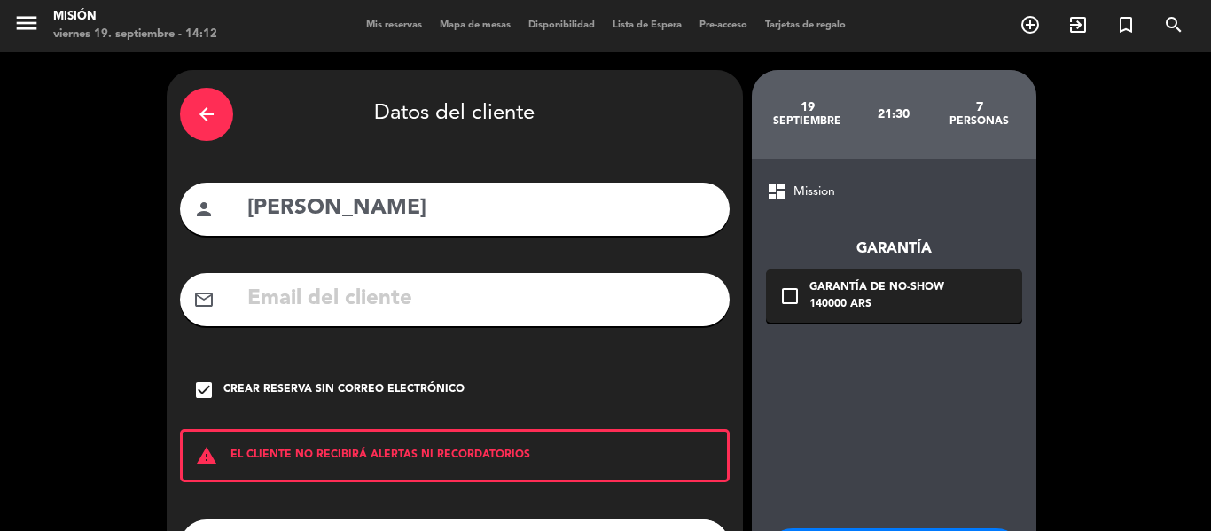
scroll to position [153, 0]
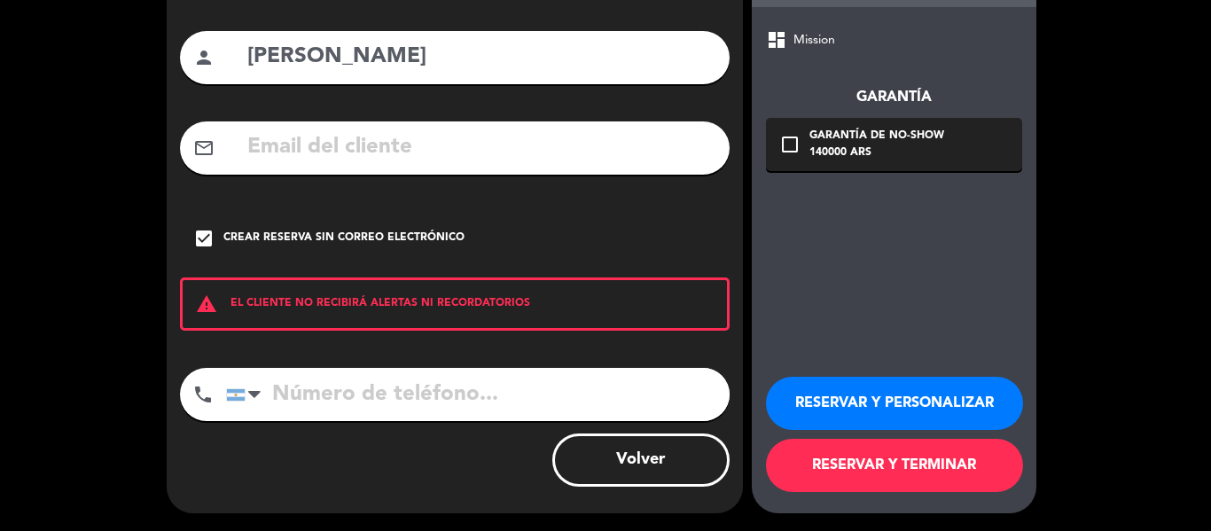
click at [843, 400] on button "RESERVAR Y PERSONALIZAR" at bounding box center [894, 403] width 257 height 53
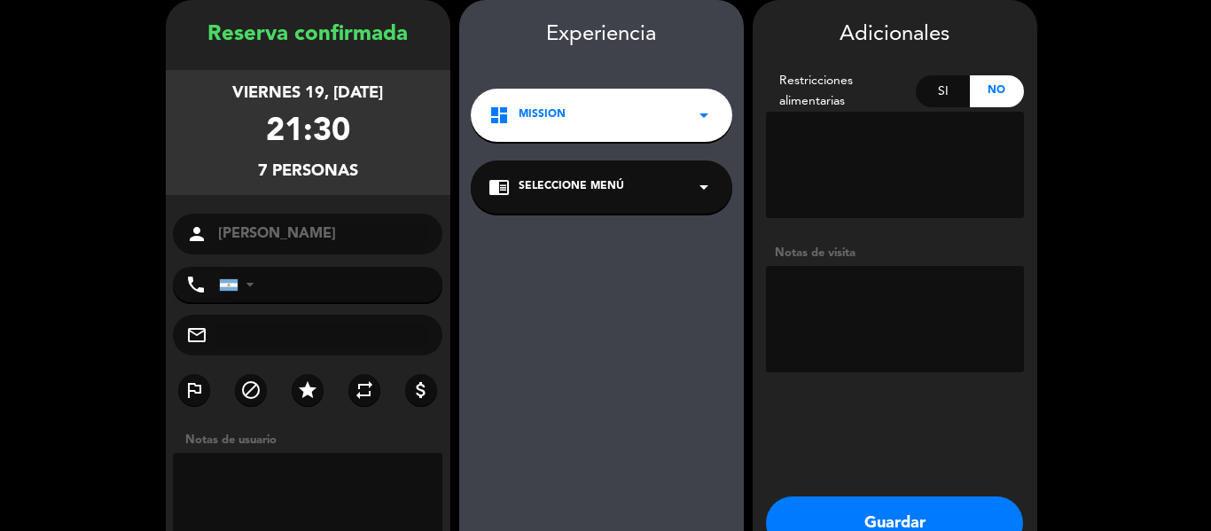
scroll to position [160, 0]
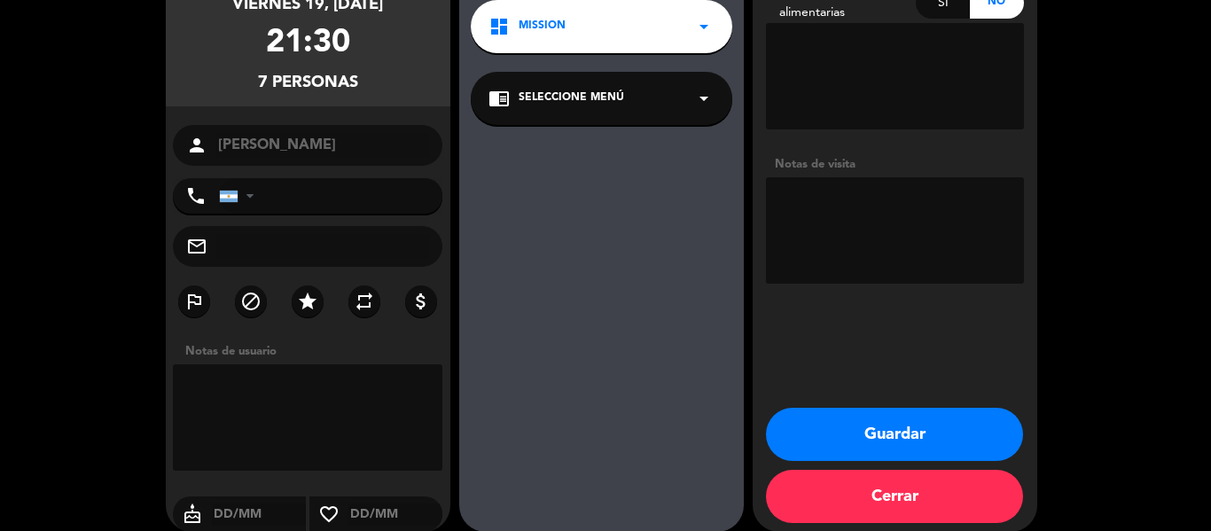
click at [888, 427] on button "Guardar" at bounding box center [894, 434] width 257 height 53
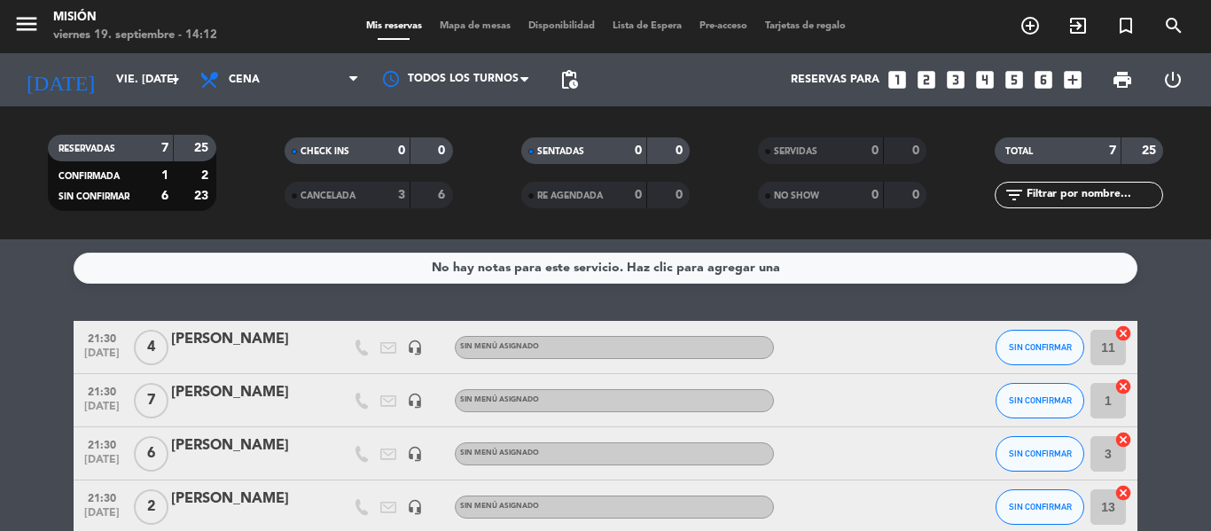
click at [1018, 86] on icon "looks_5" at bounding box center [1014, 79] width 23 height 23
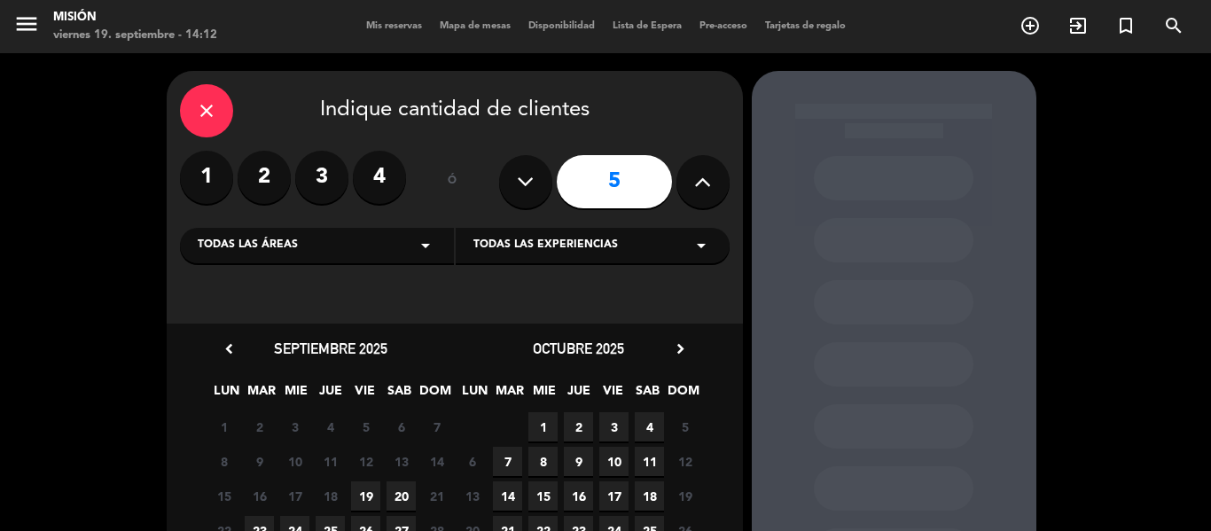
click at [364, 500] on span "19" at bounding box center [365, 495] width 29 height 29
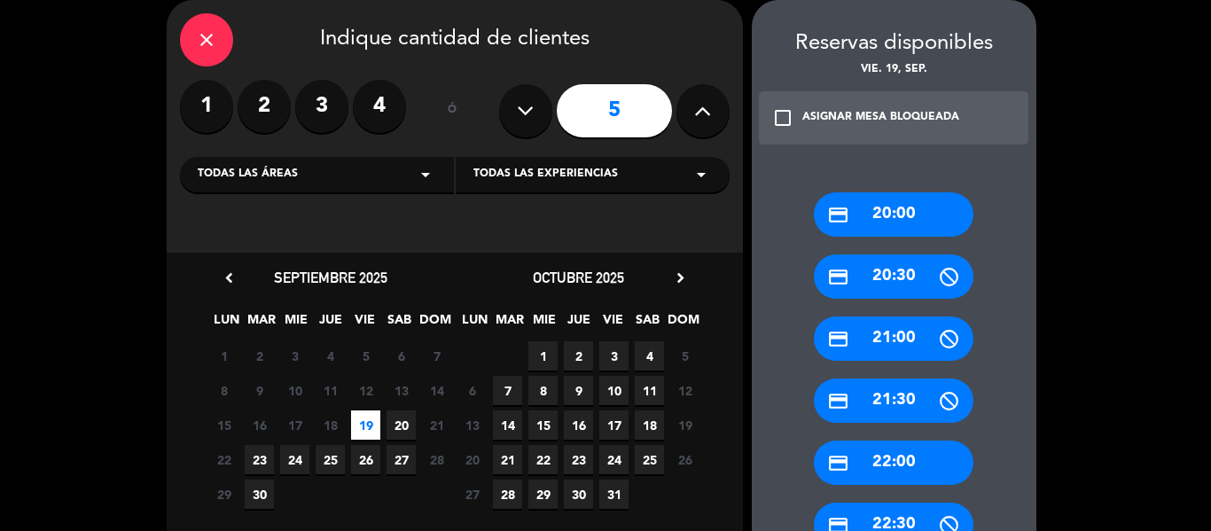
click at [880, 406] on div "credit_card 21:30" at bounding box center [894, 401] width 160 height 44
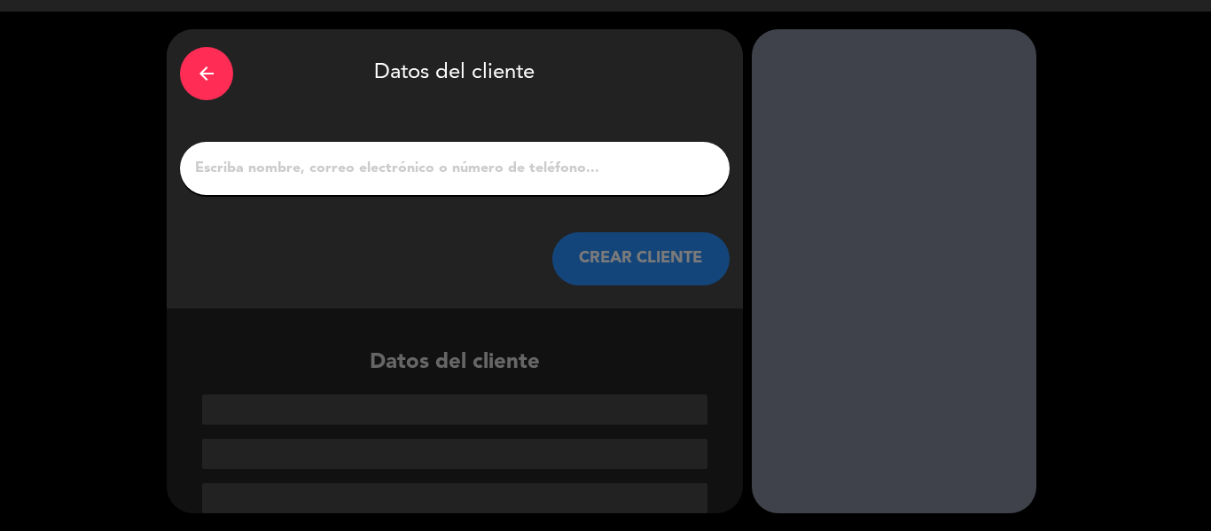
scroll to position [42, 0]
click at [430, 164] on input "1" at bounding box center [454, 168] width 523 height 25
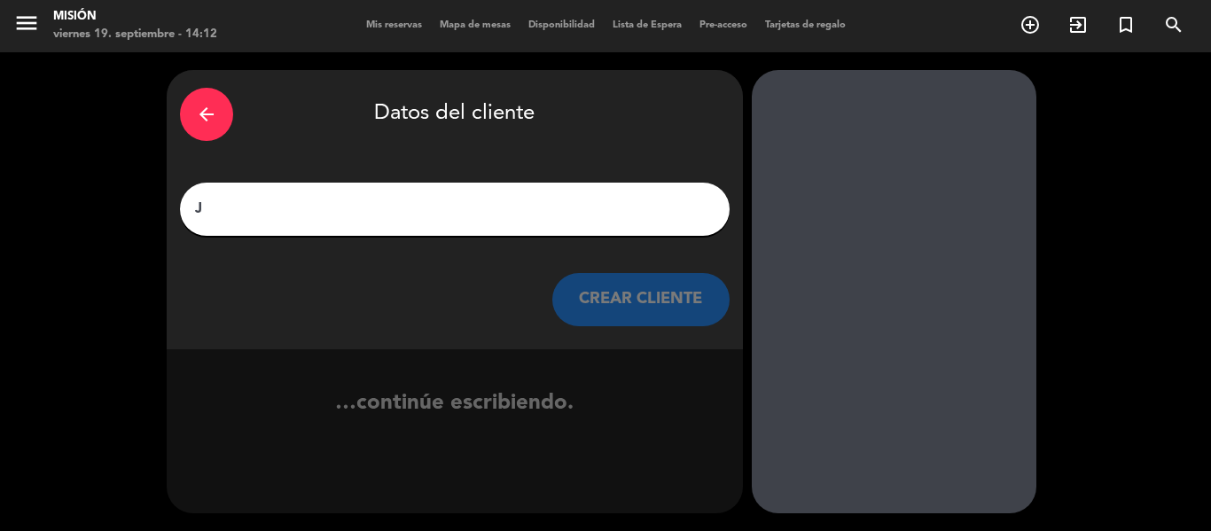
scroll to position [1, 0]
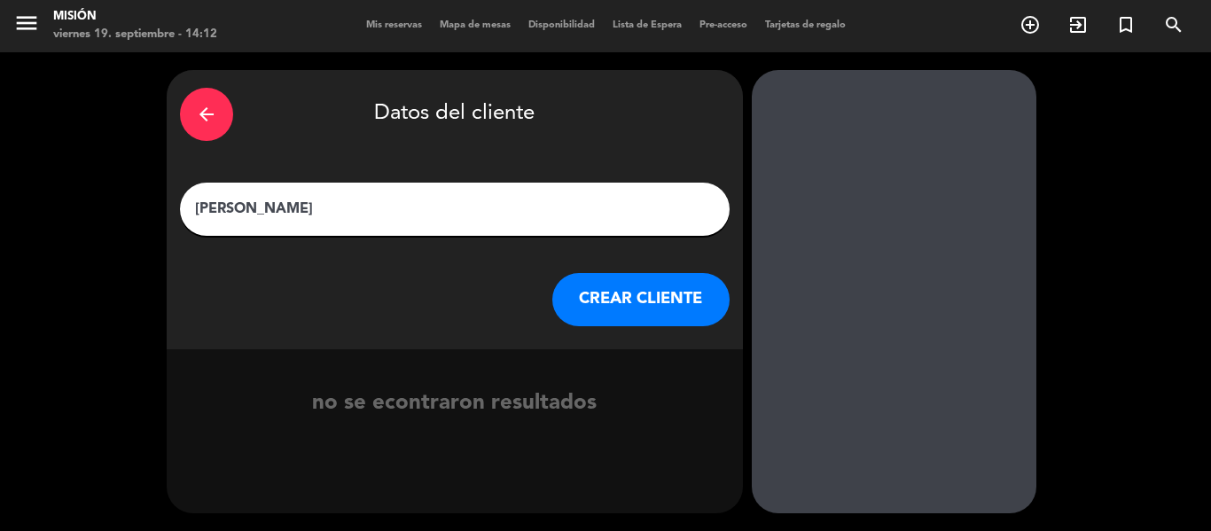
type input "[PERSON_NAME]"
click at [643, 292] on button "CREAR CLIENTE" at bounding box center [640, 299] width 177 height 53
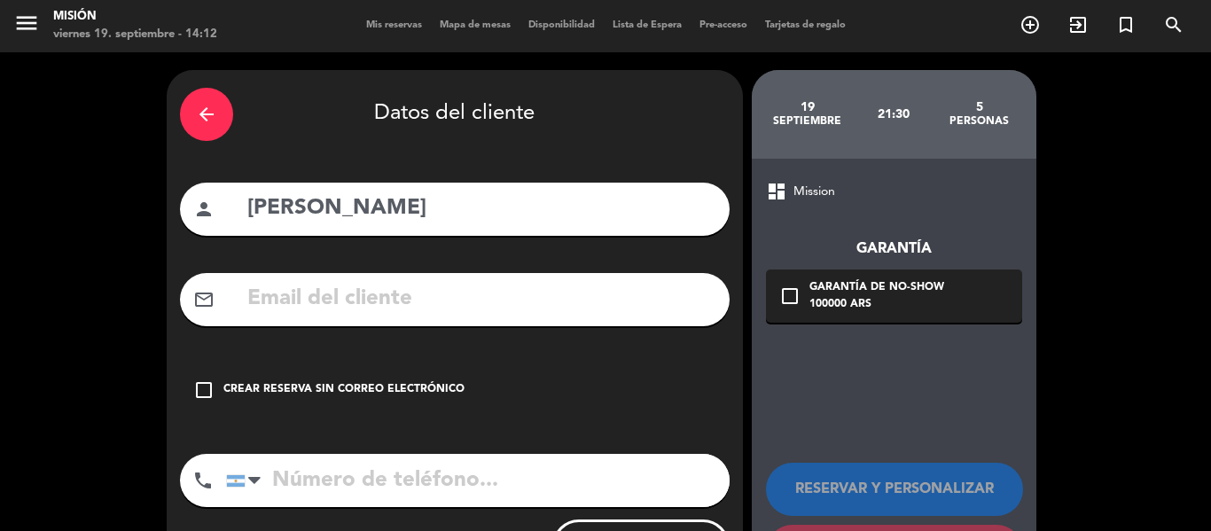
click at [407, 381] on div "Crear reserva sin correo electrónico" at bounding box center [343, 390] width 241 height 18
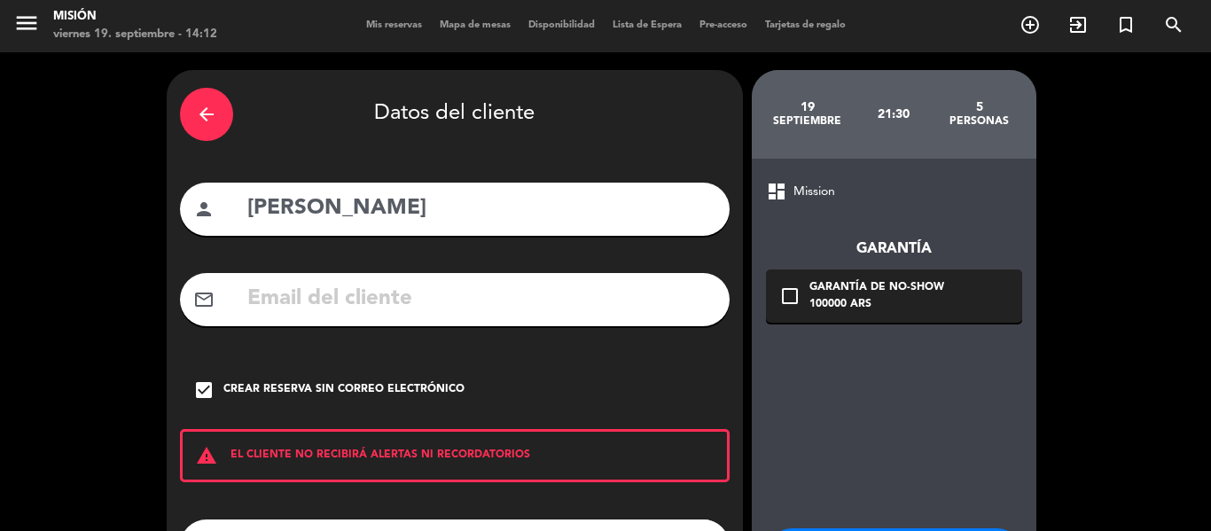
scroll to position [90, 0]
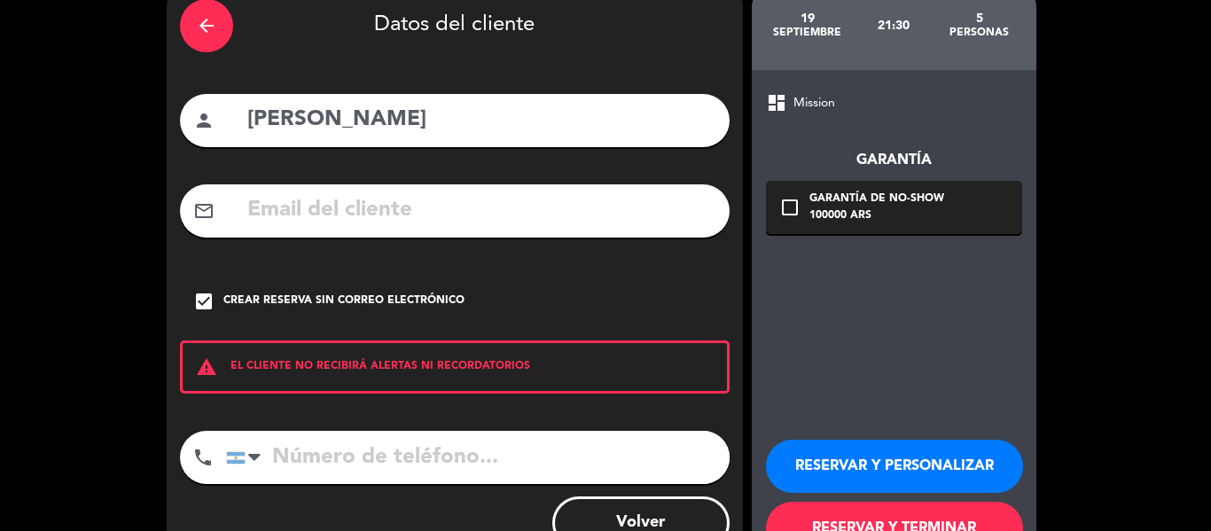
click at [820, 466] on button "RESERVAR Y PERSONALIZAR" at bounding box center [894, 466] width 257 height 53
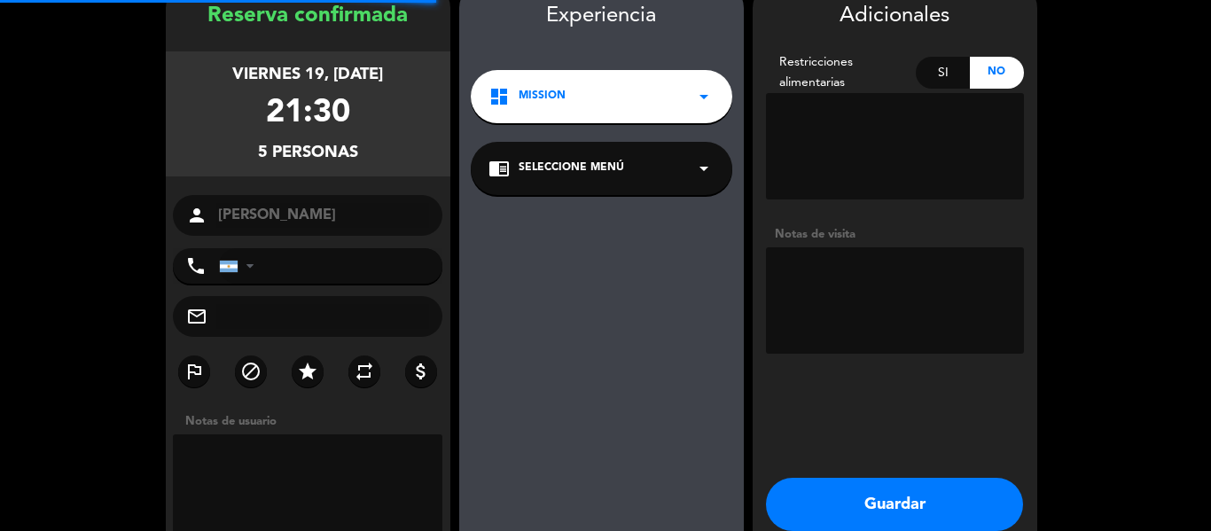
scroll to position [71, 0]
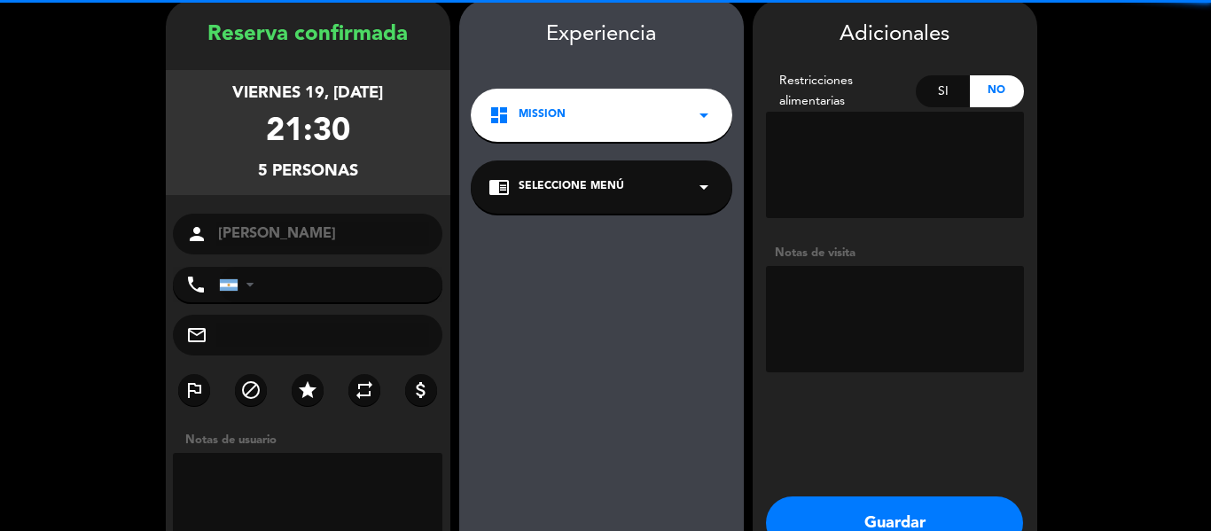
click at [320, 487] on textarea at bounding box center [308, 506] width 270 height 106
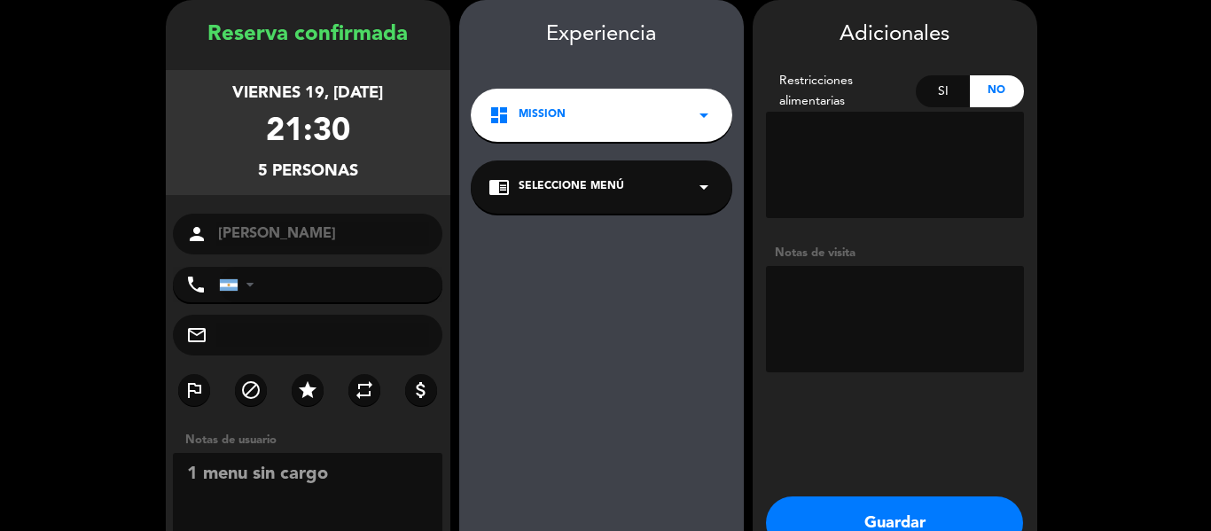
type textarea "1 menu sin cargo"
click at [834, 508] on button "Guardar" at bounding box center [894, 523] width 257 height 53
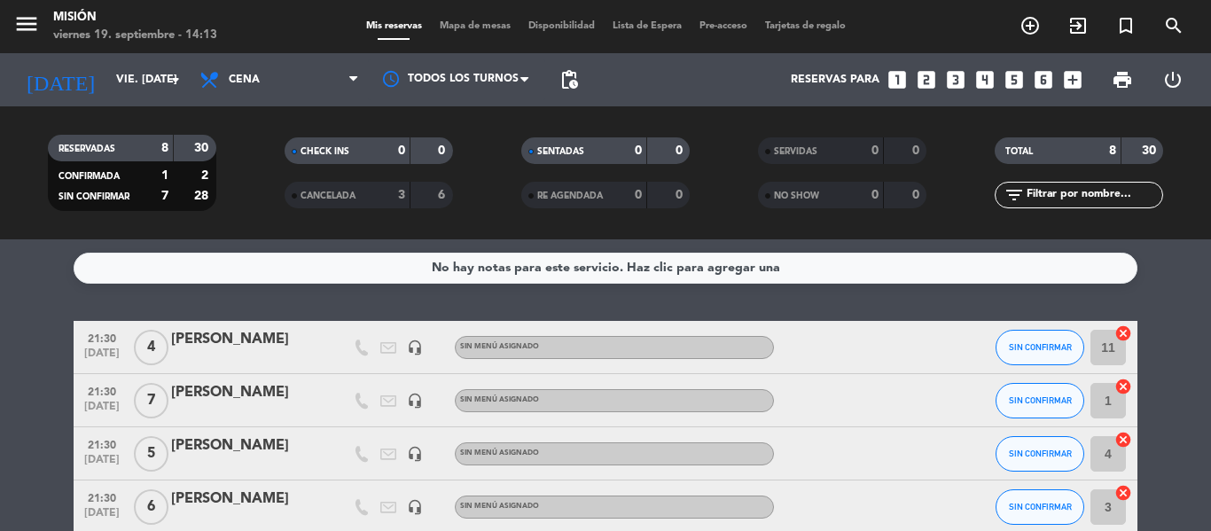
click at [983, 86] on icon "looks_4" at bounding box center [985, 79] width 23 height 23
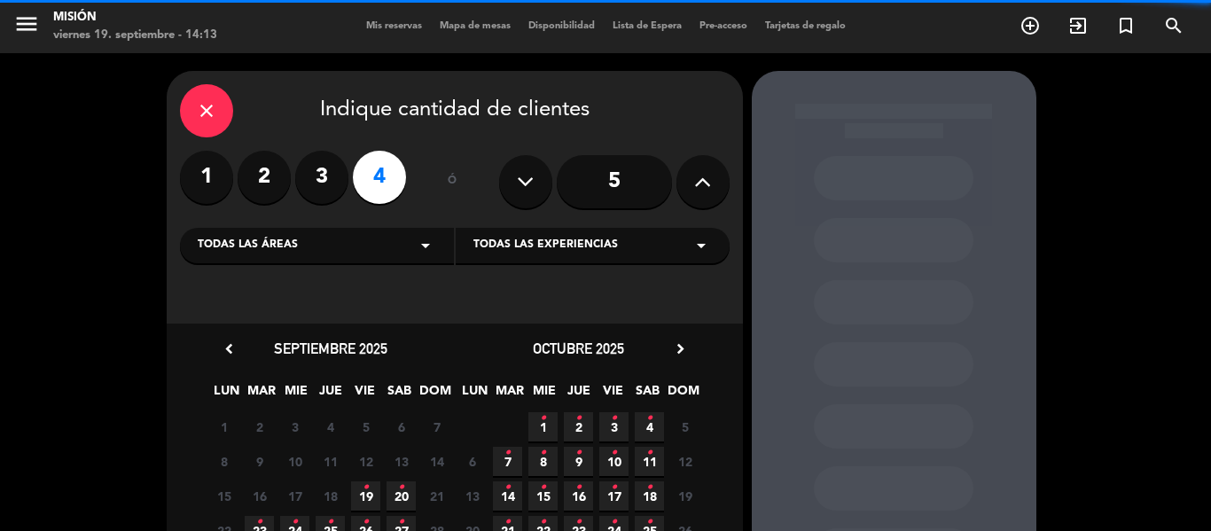
click at [320, 243] on div "Todas las áreas arrow_drop_down" at bounding box center [317, 245] width 274 height 35
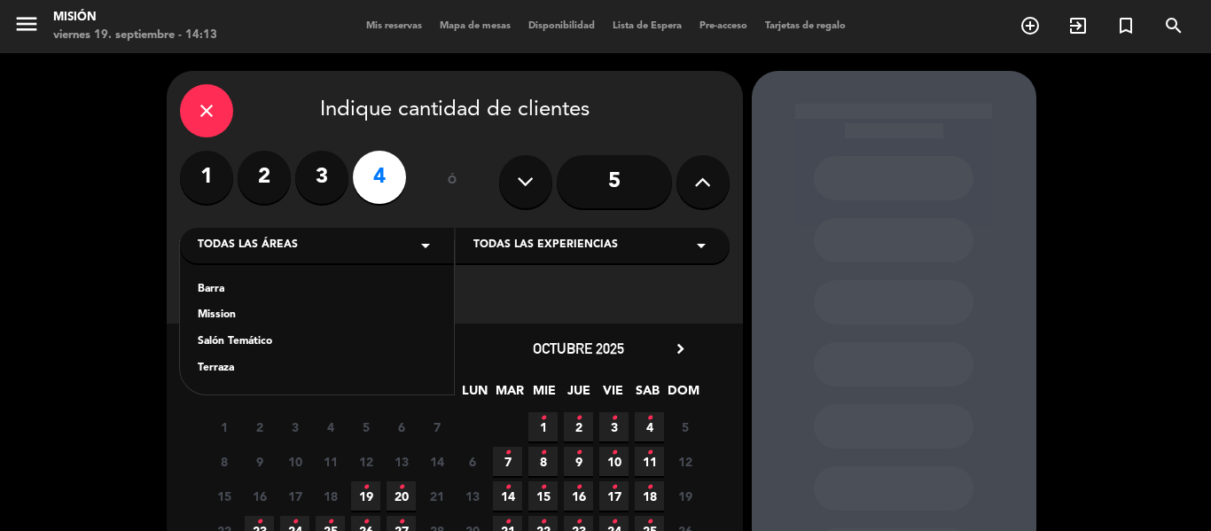
click at [213, 319] on div "Mission" at bounding box center [317, 316] width 239 height 18
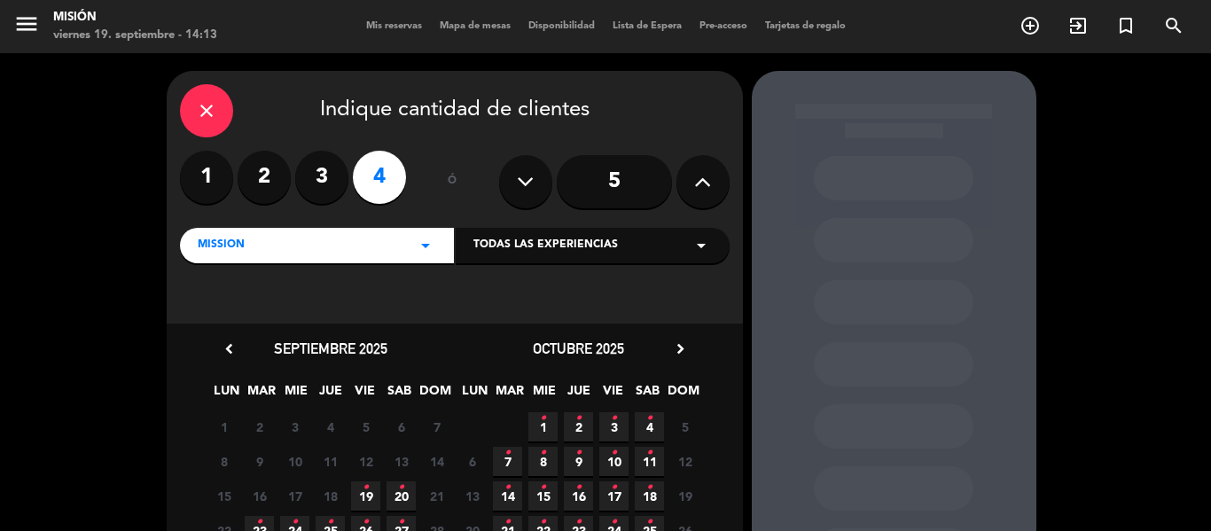
click at [367, 484] on icon "•" at bounding box center [366, 488] width 6 height 28
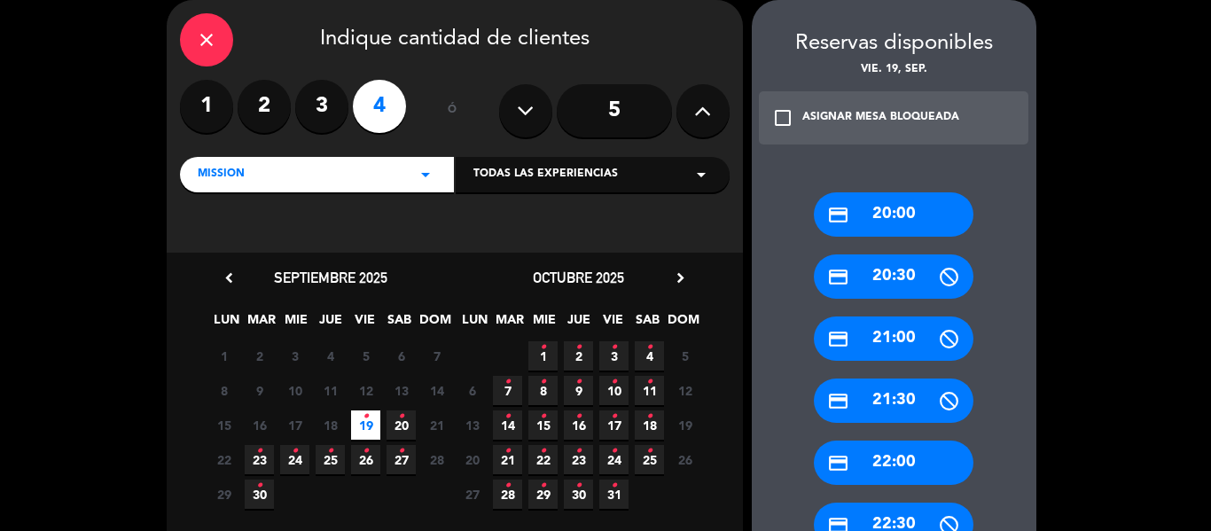
click at [910, 403] on div "credit_card 21:30" at bounding box center [894, 401] width 160 height 44
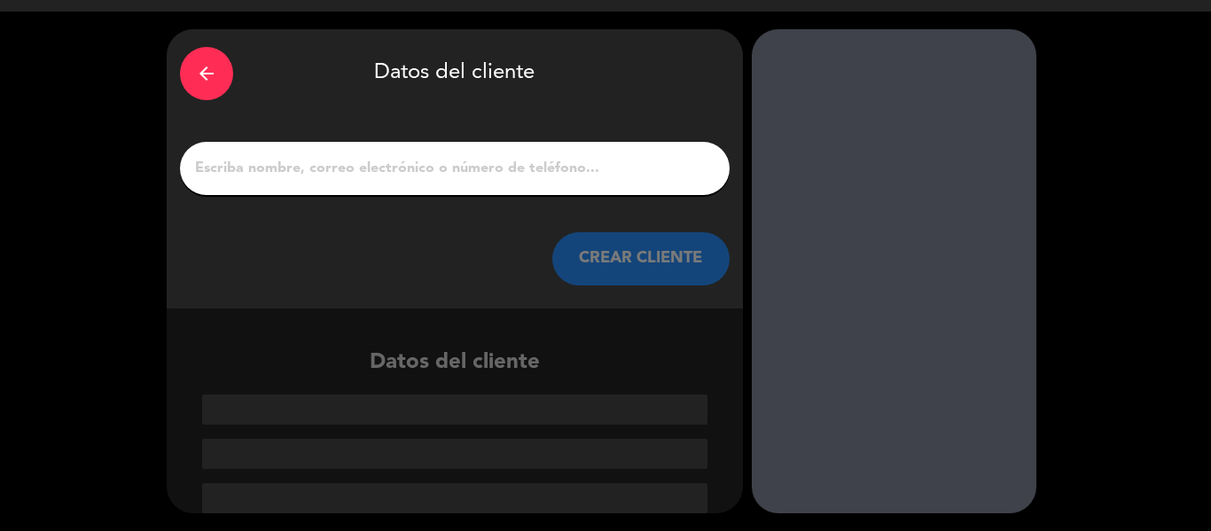
scroll to position [42, 0]
click at [368, 168] on input "1" at bounding box center [454, 168] width 523 height 25
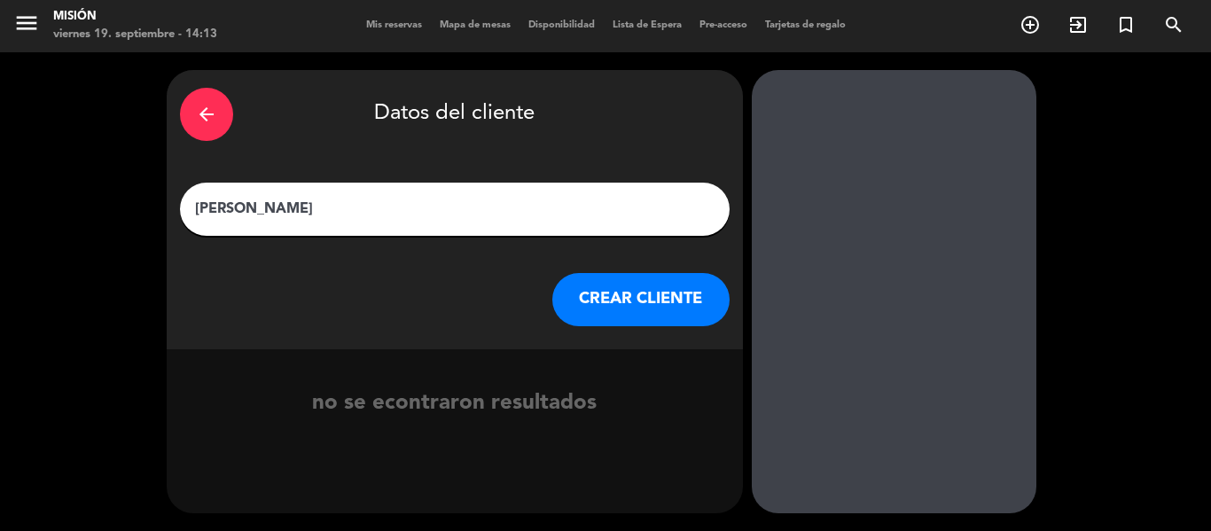
type input "[PERSON_NAME]"
click at [666, 306] on button "CREAR CLIENTE" at bounding box center [640, 299] width 177 height 53
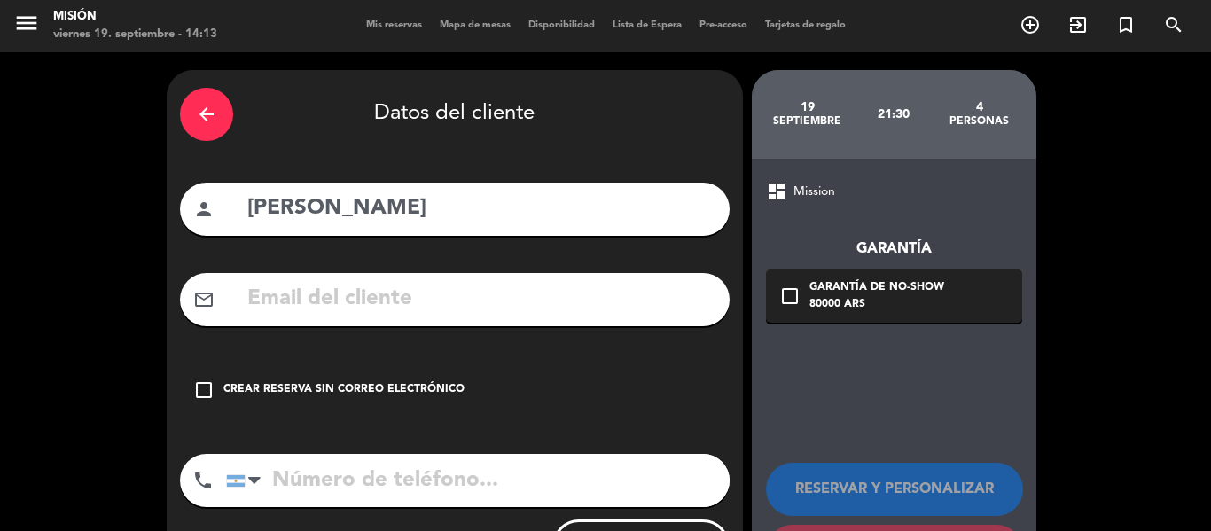
click at [301, 381] on div "Crear reserva sin correo electrónico" at bounding box center [343, 390] width 241 height 18
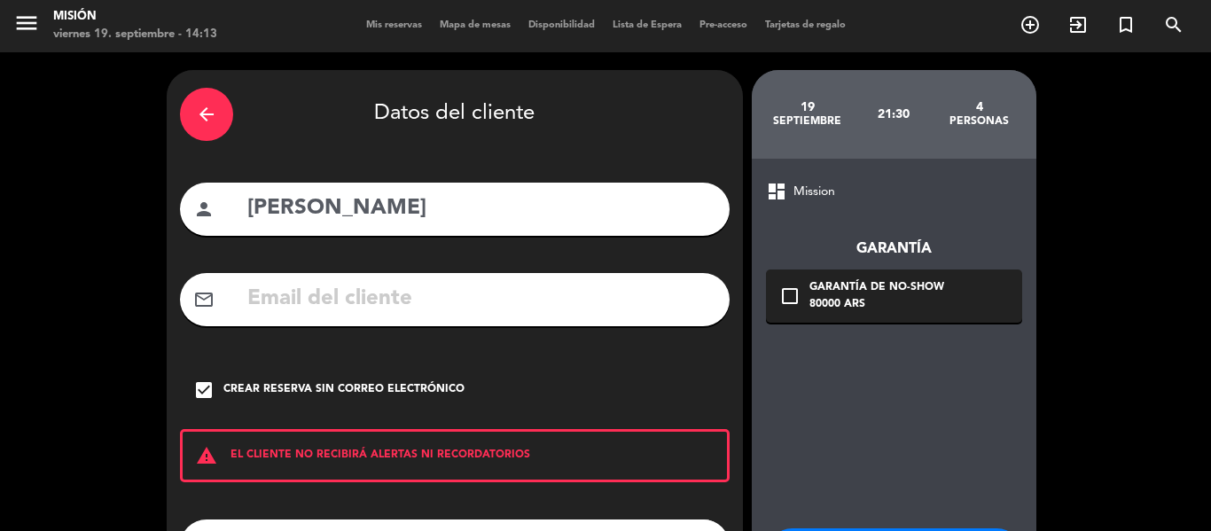
scroll to position [153, 0]
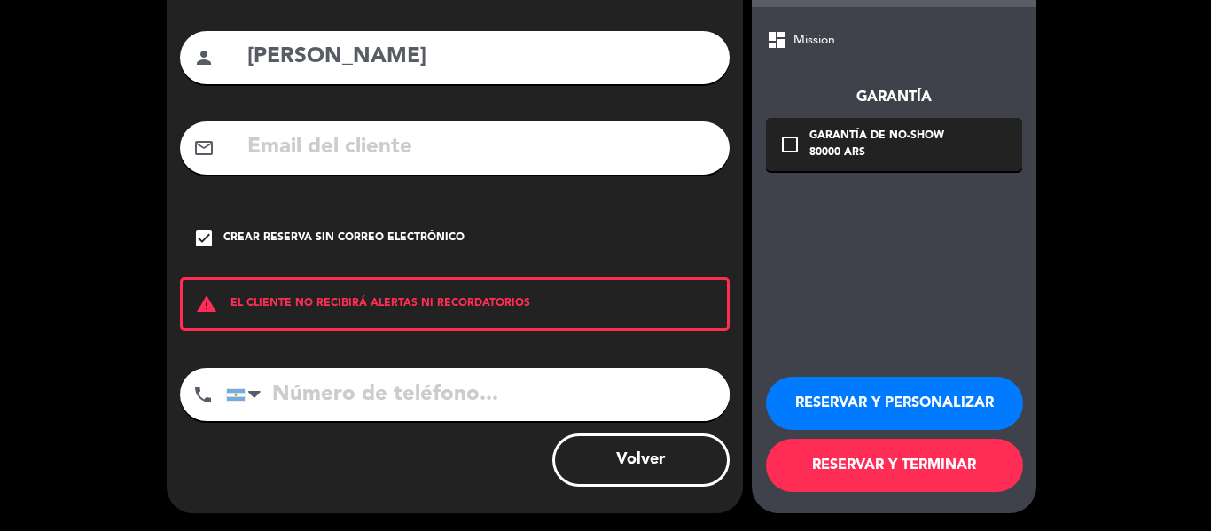
click at [840, 398] on button "RESERVAR Y PERSONALIZAR" at bounding box center [894, 403] width 257 height 53
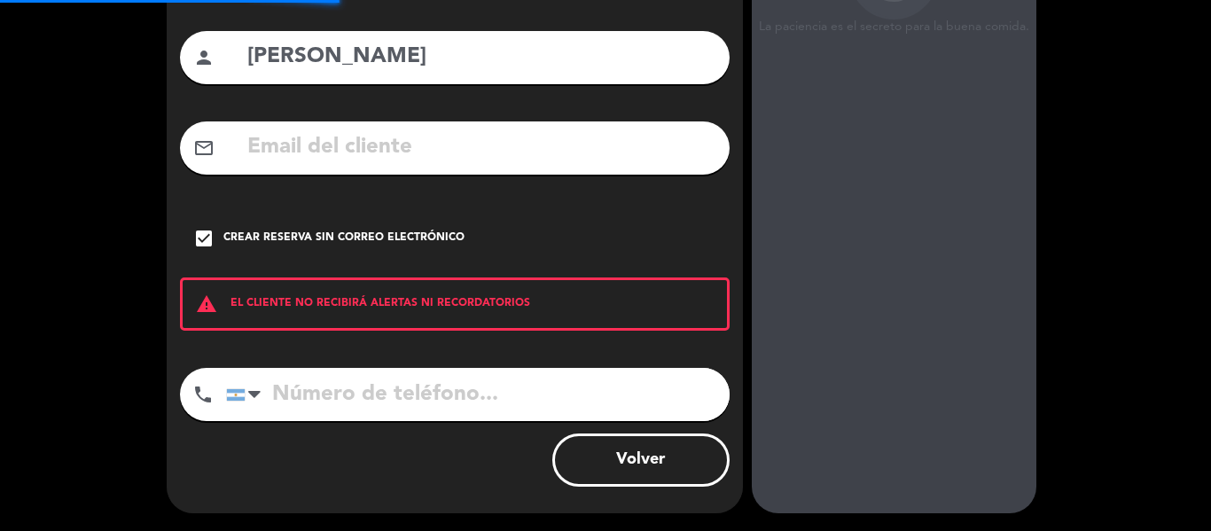
scroll to position [71, 0]
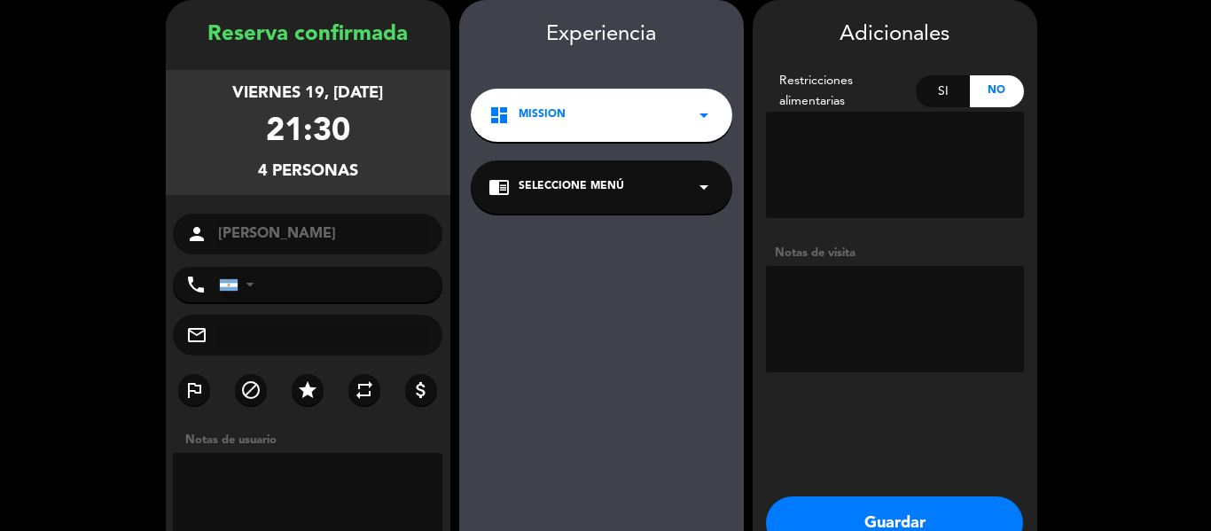
click at [237, 489] on textarea at bounding box center [308, 506] width 270 height 106
type textarea "1"
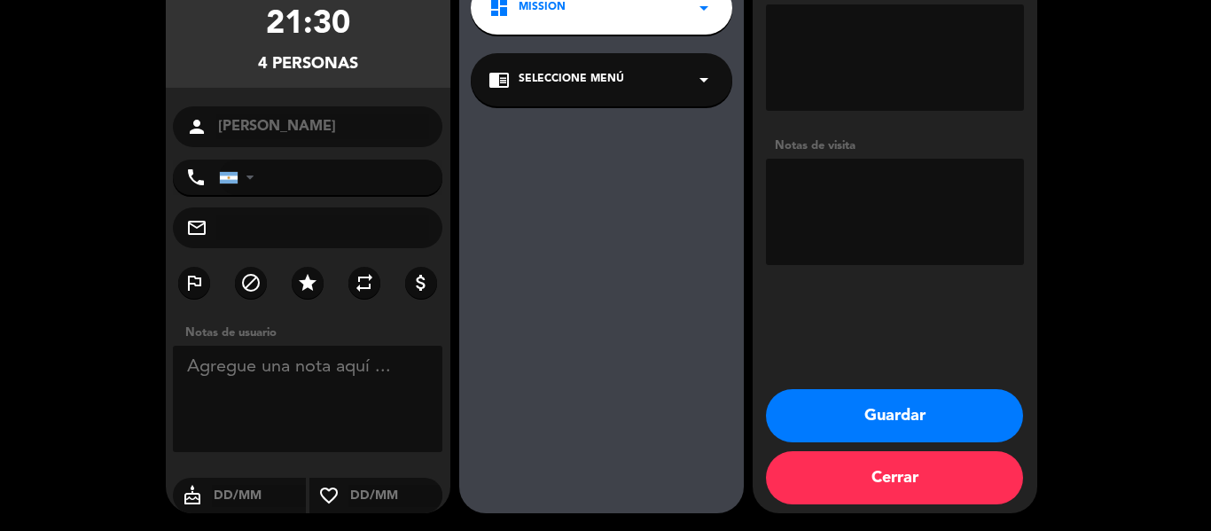
click at [943, 422] on button "Guardar" at bounding box center [894, 415] width 257 height 53
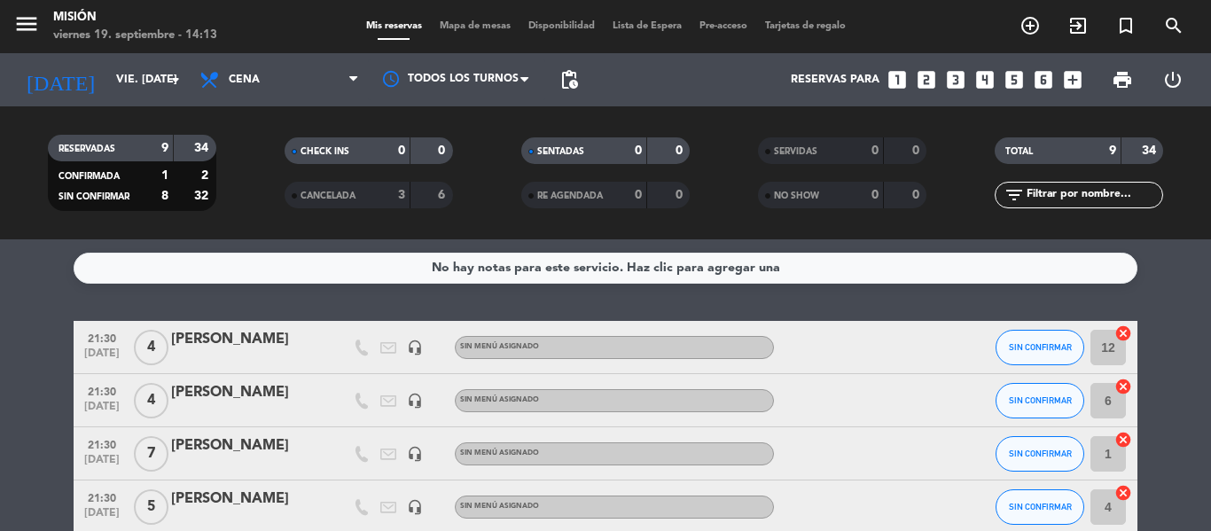
click at [1049, 69] on icon "looks_6" at bounding box center [1043, 79] width 23 height 23
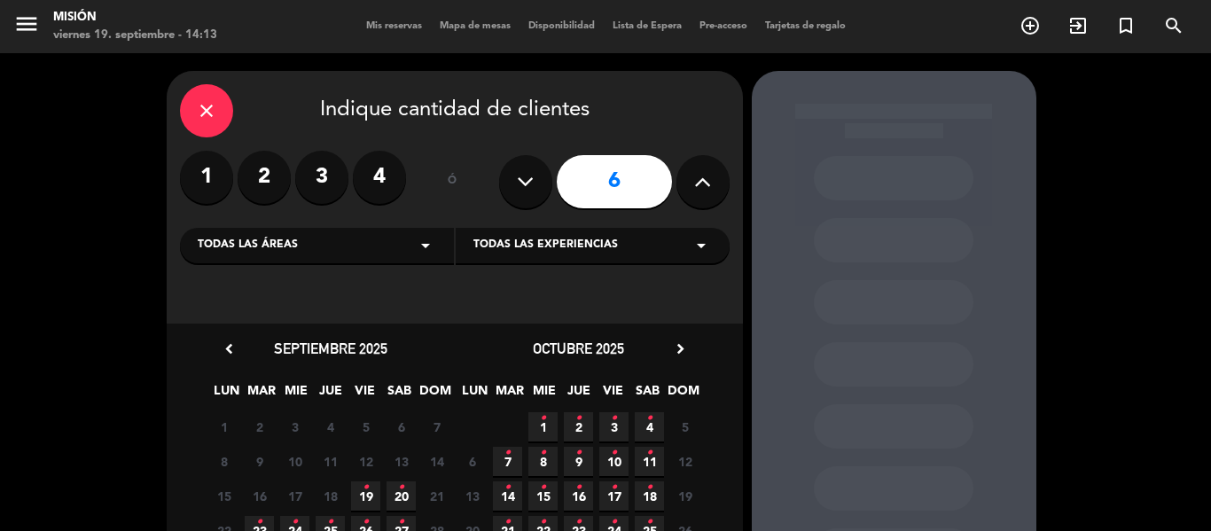
click at [366, 491] on icon "•" at bounding box center [366, 488] width 6 height 28
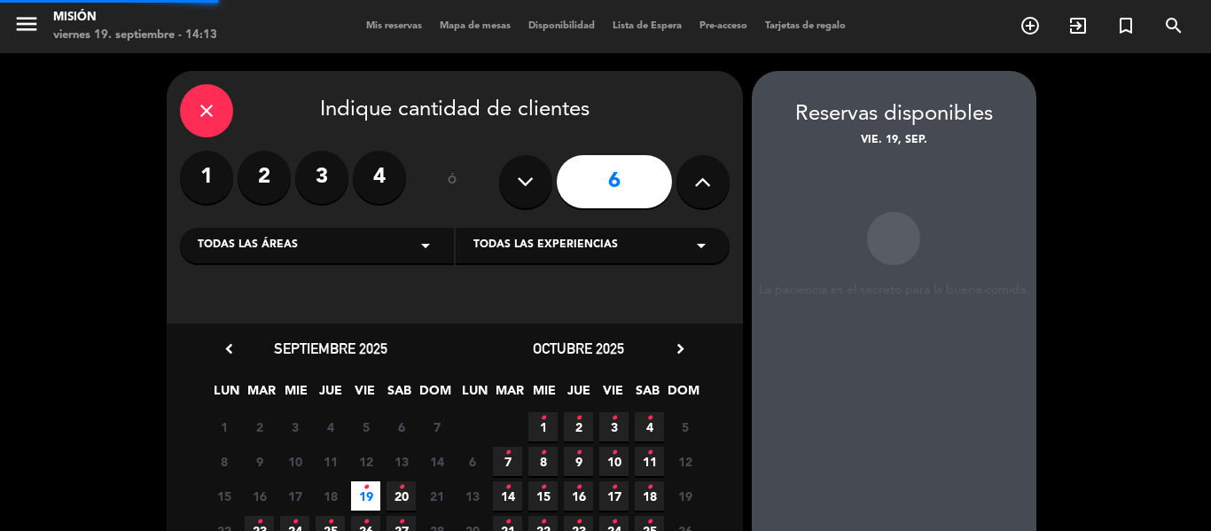
scroll to position [71, 0]
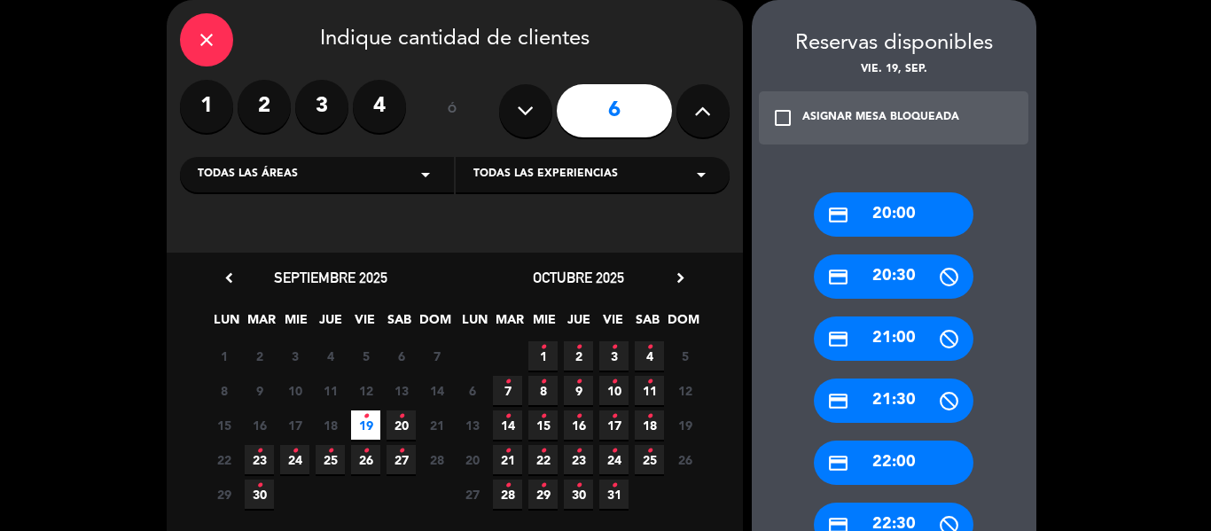
click at [358, 171] on div "Todas las áreas arrow_drop_down" at bounding box center [317, 174] width 274 height 35
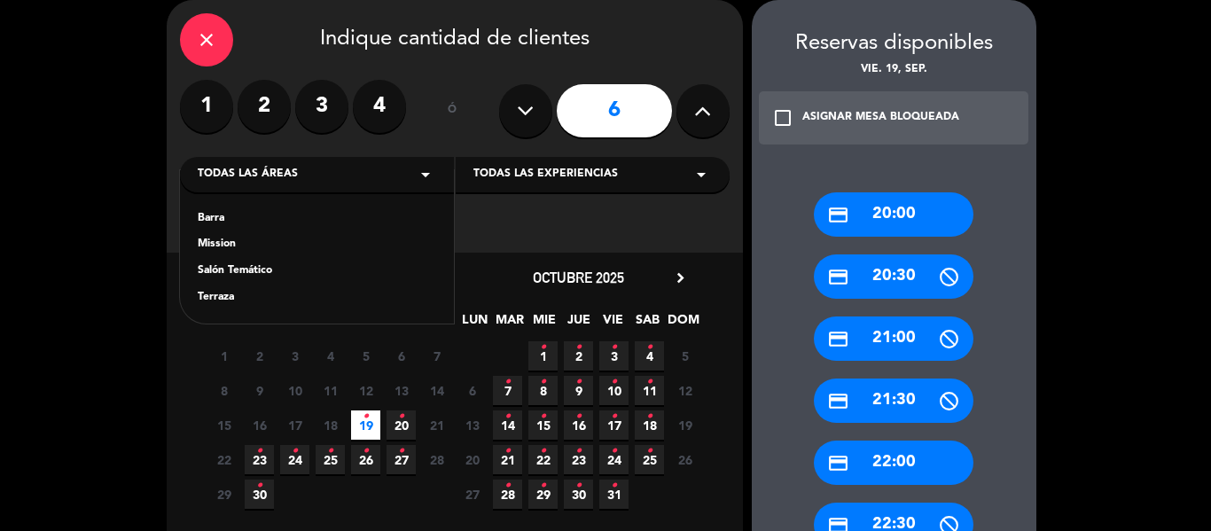
click at [223, 244] on div "Mission" at bounding box center [317, 245] width 239 height 18
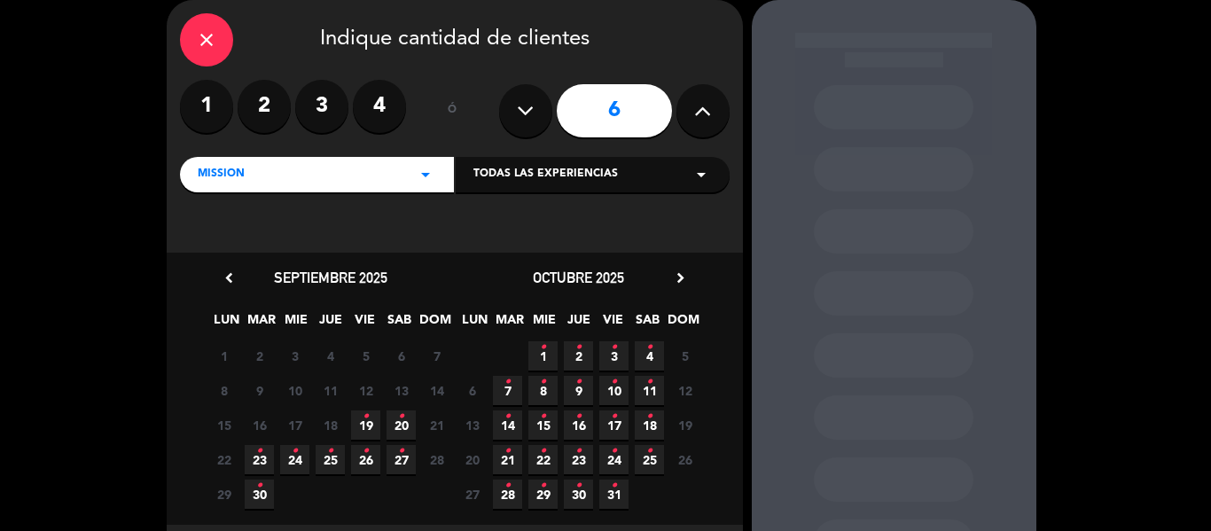
click at [367, 419] on icon "•" at bounding box center [366, 417] width 6 height 28
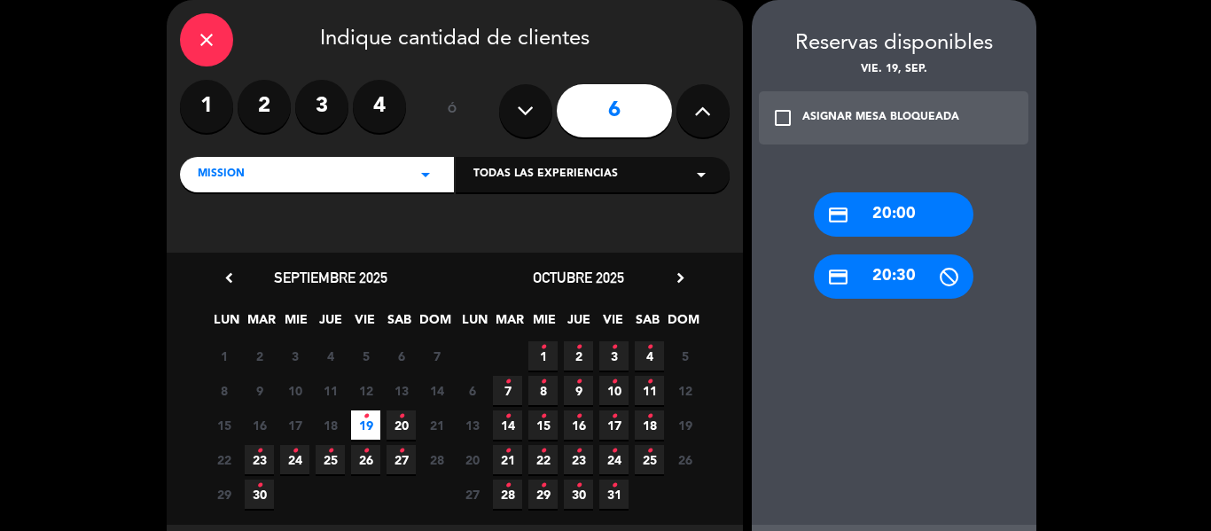
click at [193, 54] on div "close" at bounding box center [206, 39] width 53 height 53
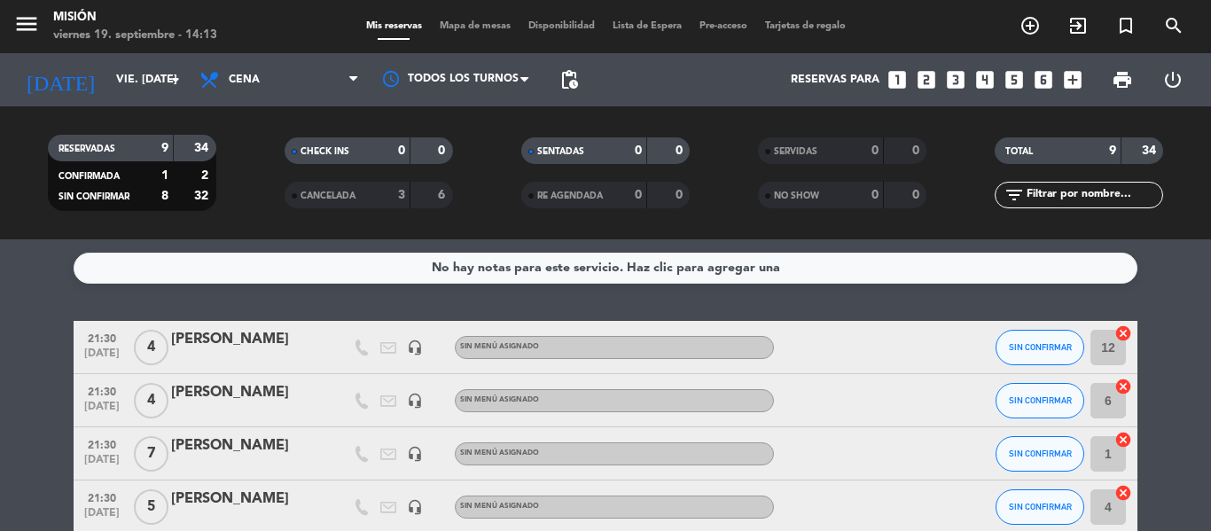
click at [460, 25] on span "Mapa de mesas" at bounding box center [475, 26] width 89 height 10
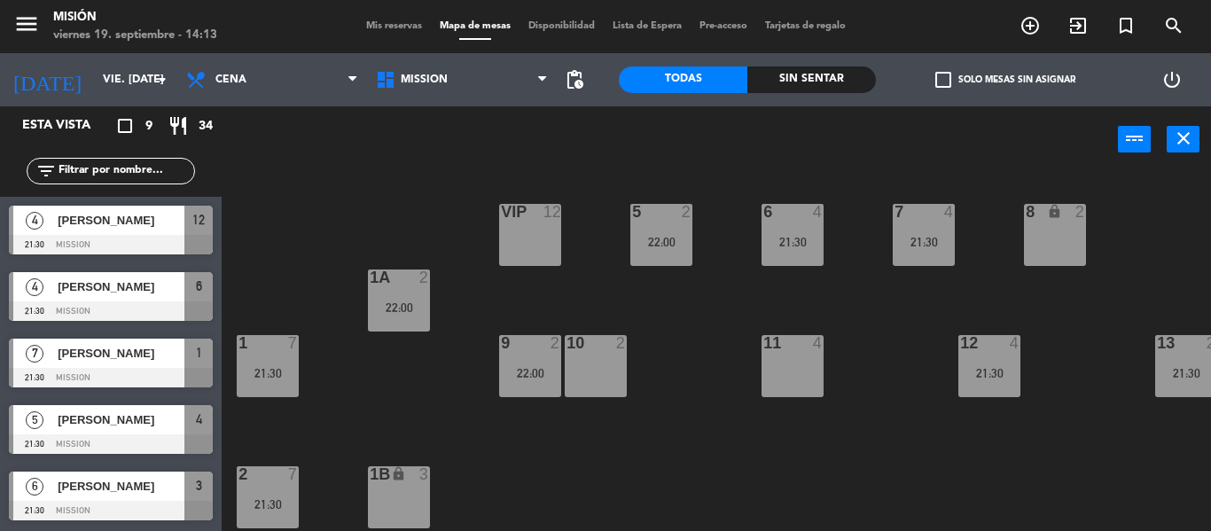
click at [744, 433] on div "5 2 22:00 6 4 21:30 7 4 21:30 VIP 12 8 lock 2 1A 2 22:00 1 7 21:30 9 2 22:00 10…" at bounding box center [722, 352] width 977 height 358
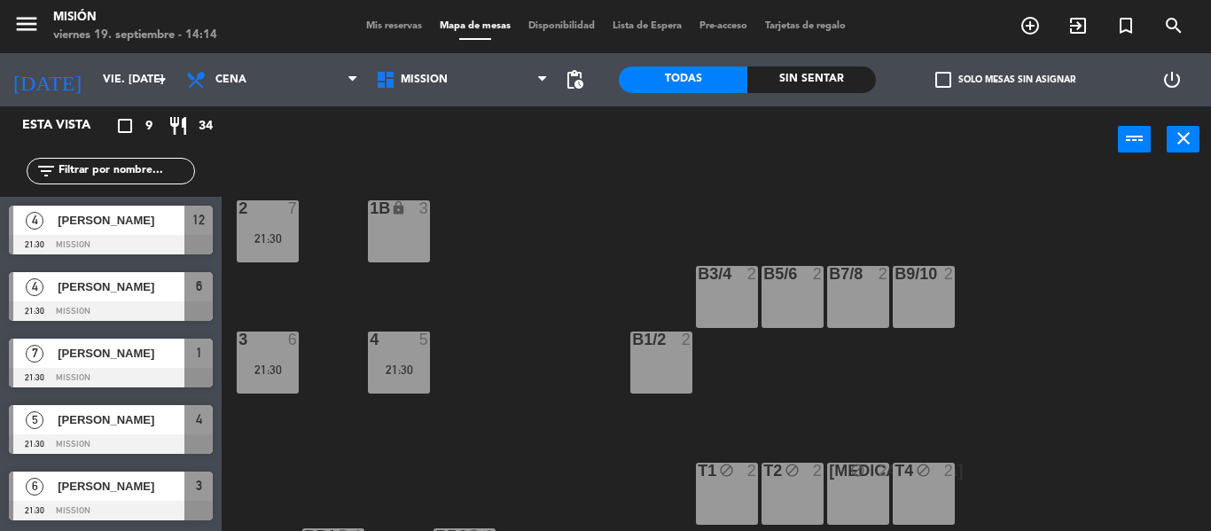
scroll to position [443, 0]
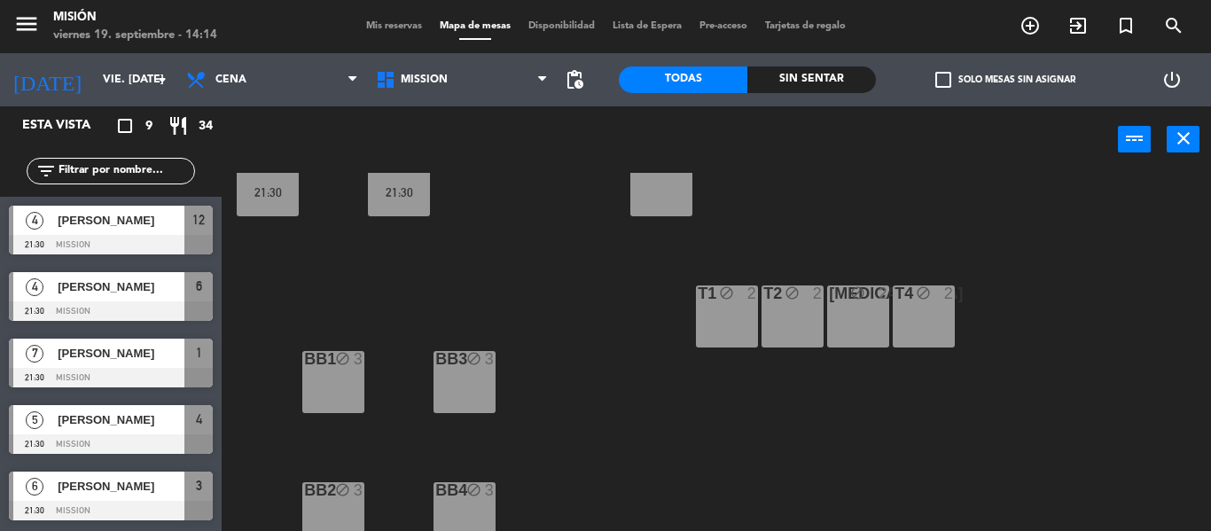
click at [326, 365] on div "block" at bounding box center [332, 359] width 29 height 17
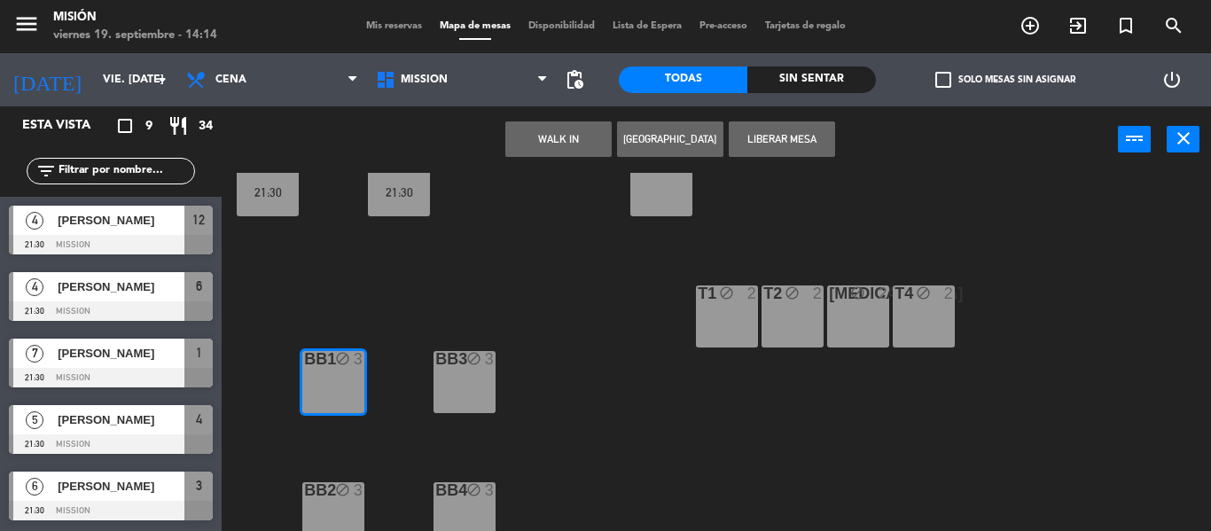
click at [476, 374] on div "BB3 block 3" at bounding box center [465, 382] width 62 height 62
click at [784, 130] on button "Liberar Mesa" at bounding box center [782, 138] width 106 height 35
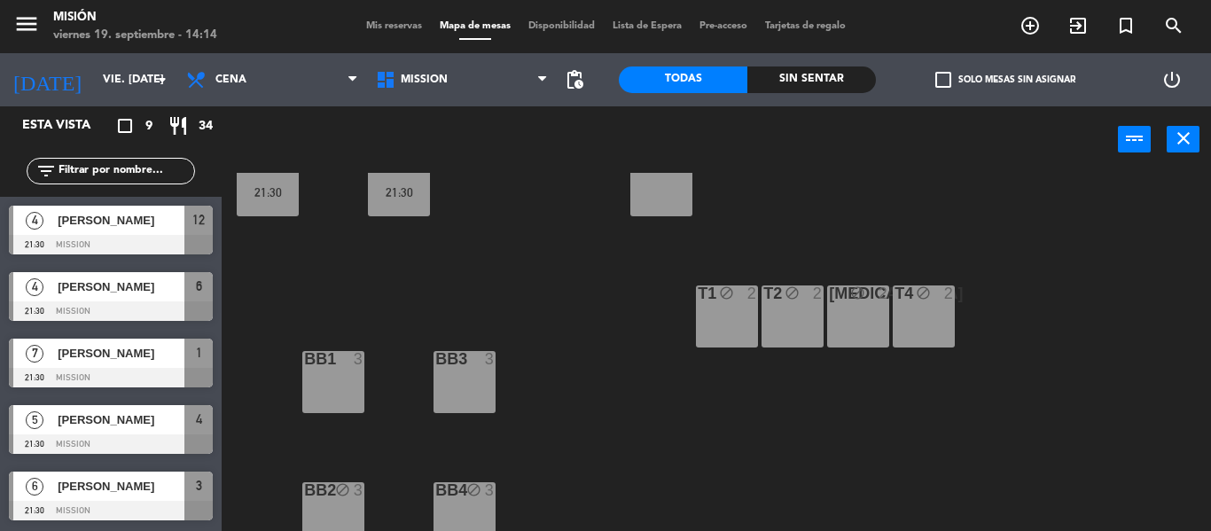
scroll to position [466, 0]
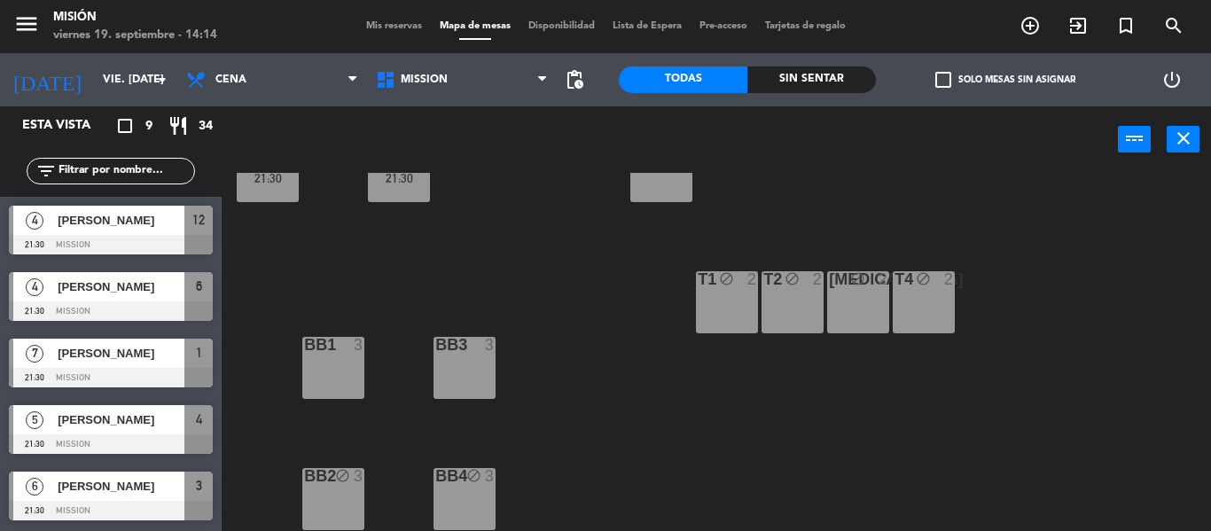
click at [323, 481] on div "BB2 block 3" at bounding box center [333, 499] width 62 height 62
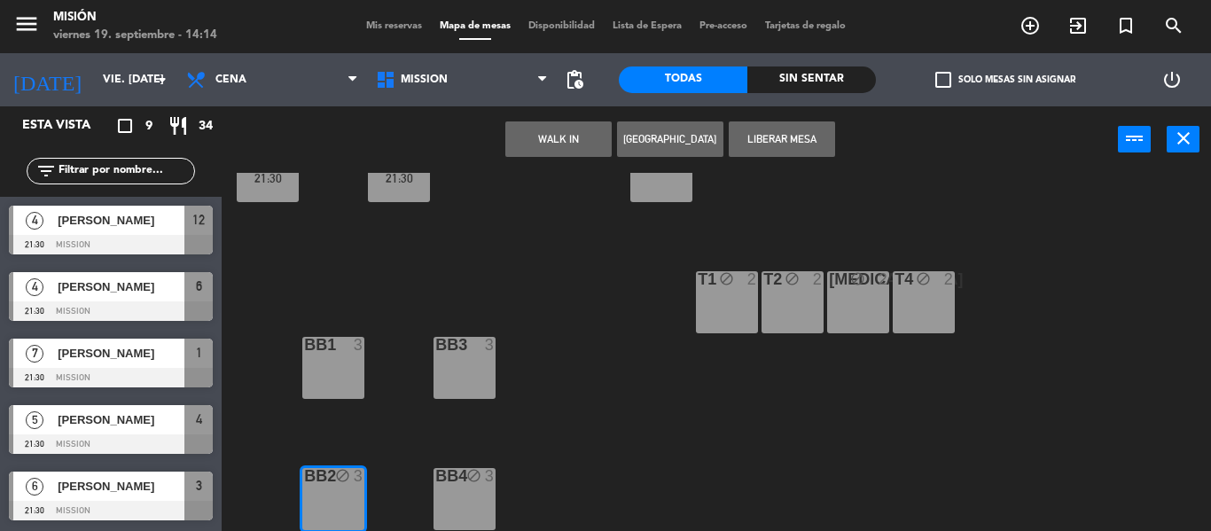
click at [474, 495] on div "BB4 block 3" at bounding box center [465, 499] width 62 height 62
click at [790, 127] on button "Liberar Mesa" at bounding box center [782, 138] width 106 height 35
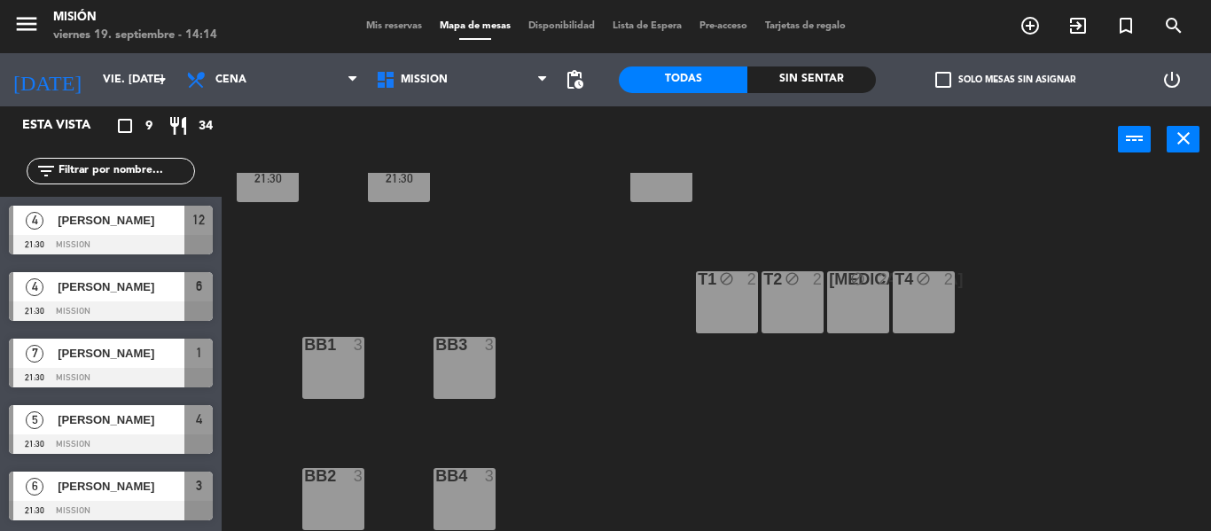
click at [723, 281] on div "T1 block 2" at bounding box center [727, 302] width 62 height 62
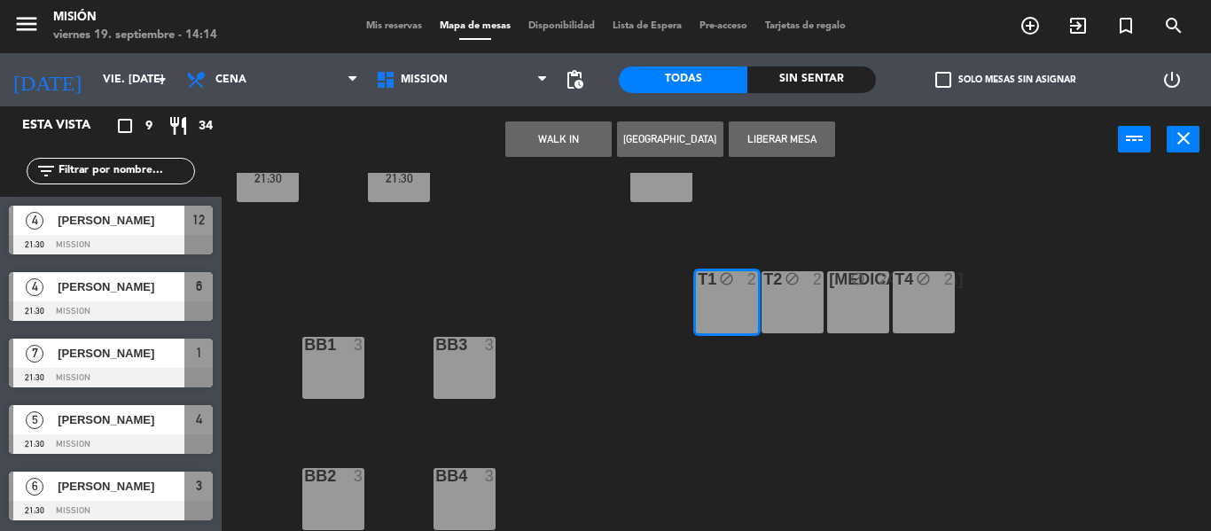
click at [804, 288] on div "T2 block 2" at bounding box center [793, 302] width 62 height 62
click at [784, 145] on button "Liberar Mesa" at bounding box center [782, 138] width 106 height 35
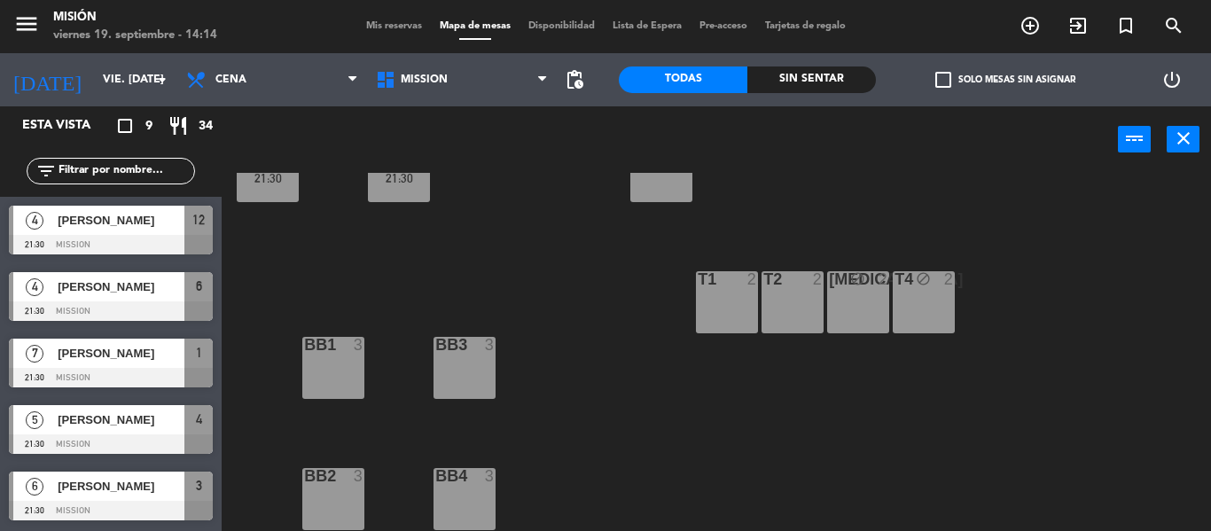
click at [849, 293] on div "[MEDICAL_DATA] block 2" at bounding box center [858, 302] width 62 height 62
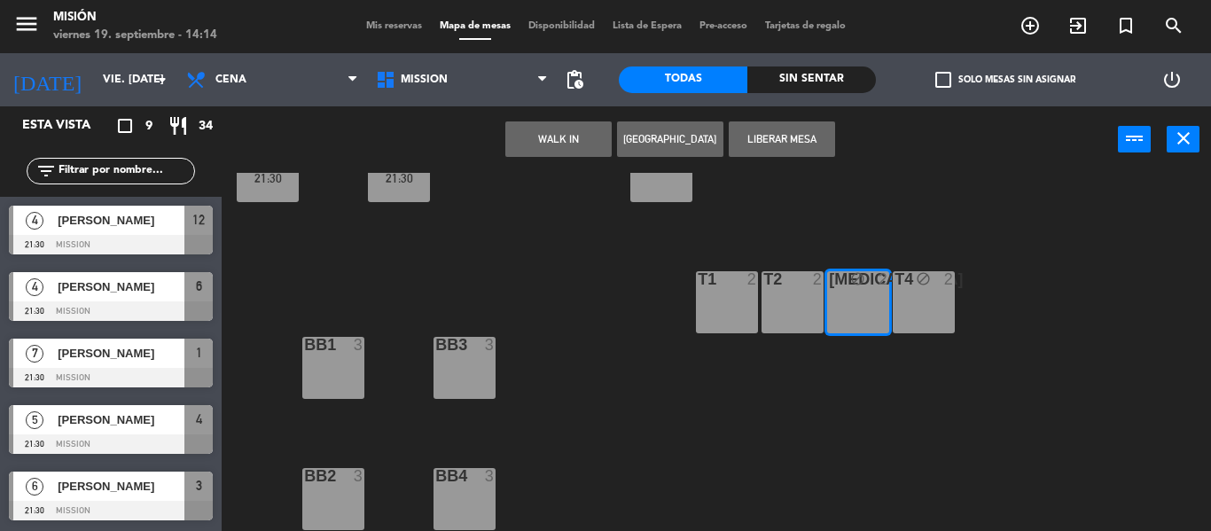
click at [928, 293] on div "T4 block 2" at bounding box center [924, 302] width 62 height 62
click at [804, 151] on button "Liberar Mesa" at bounding box center [782, 138] width 106 height 35
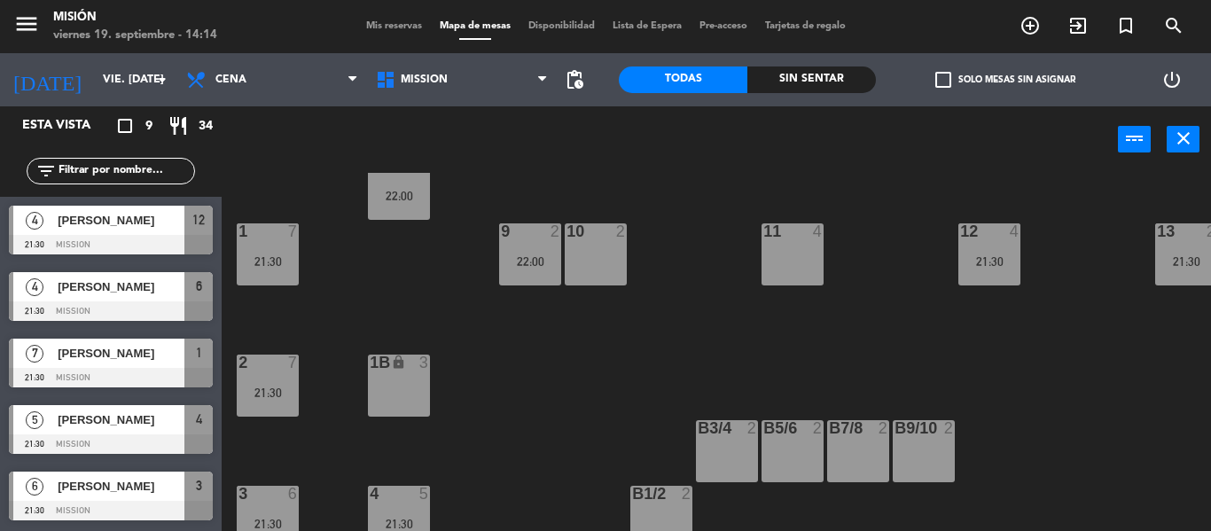
scroll to position [0, 0]
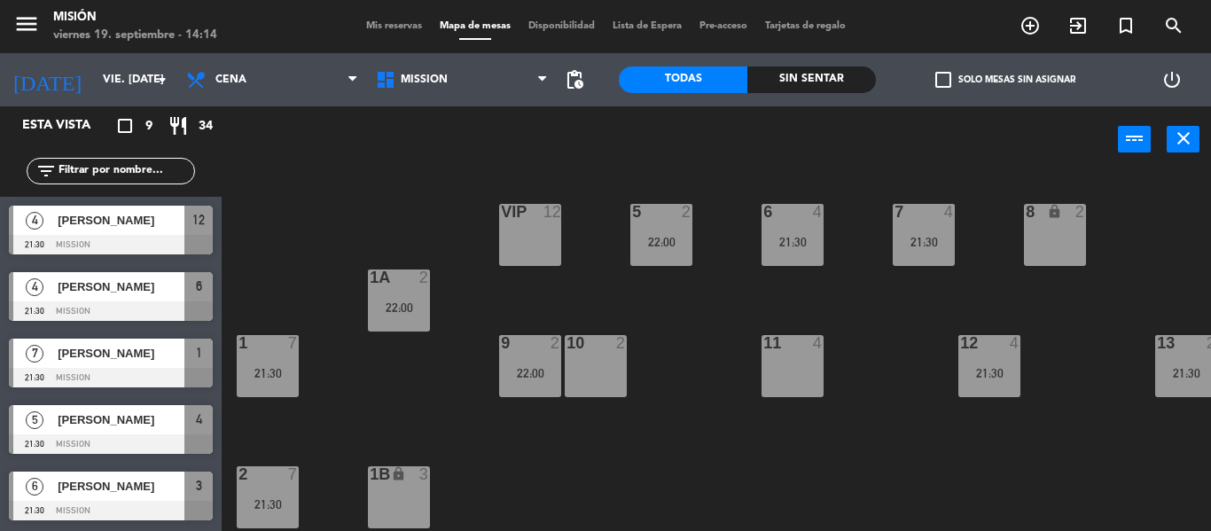
click at [532, 247] on div "VIP 12" at bounding box center [530, 235] width 62 height 62
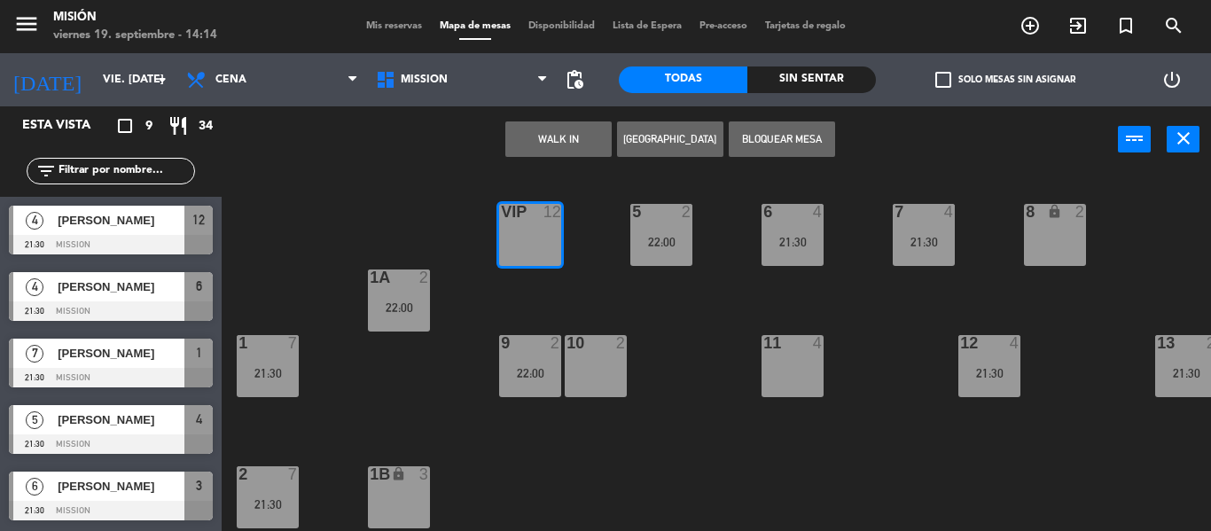
click at [669, 141] on button "[GEOGRAPHIC_DATA]" at bounding box center [670, 138] width 106 height 35
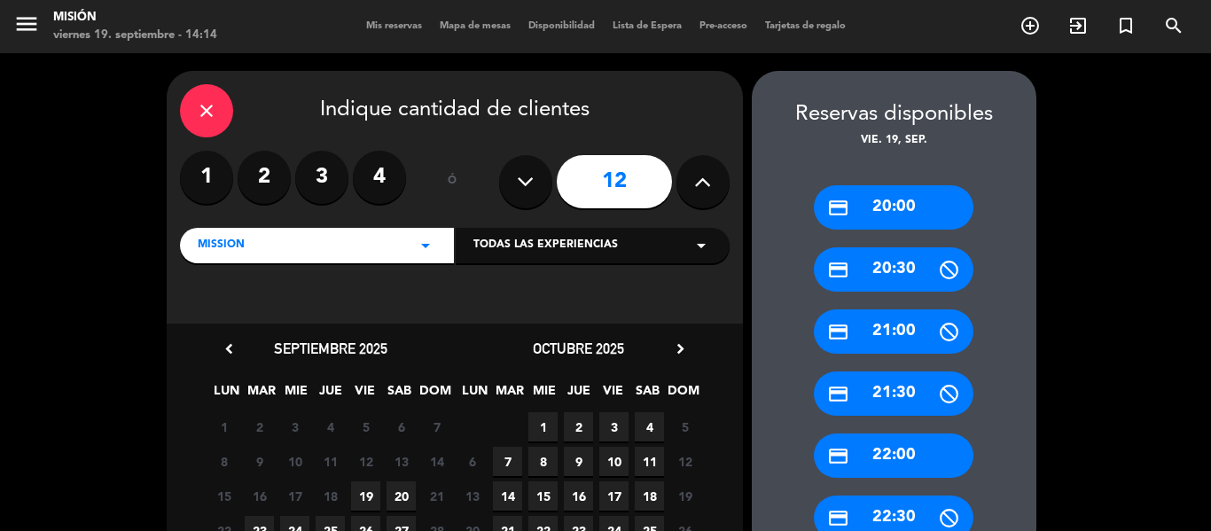
click at [365, 492] on span "19" at bounding box center [365, 495] width 29 height 29
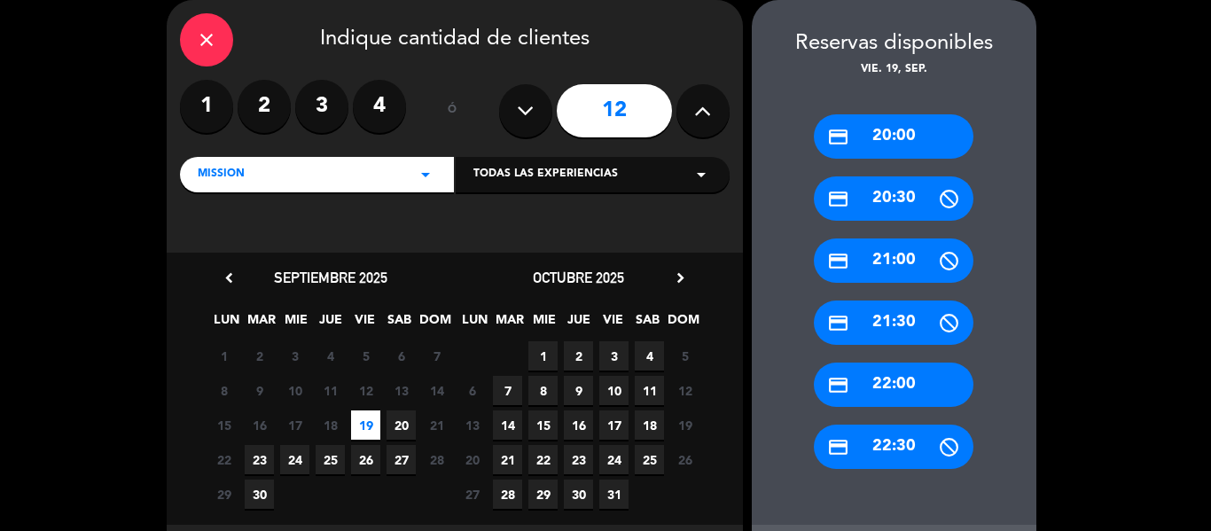
click at [902, 250] on div "credit_card 21:00" at bounding box center [894, 261] width 160 height 44
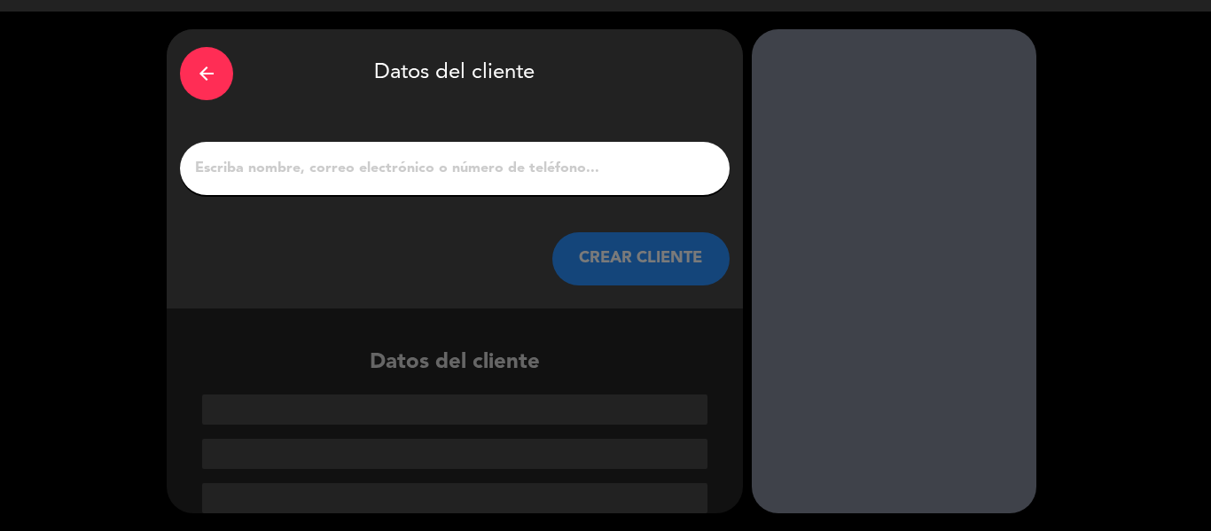
click at [613, 181] on input "1" at bounding box center [454, 168] width 523 height 25
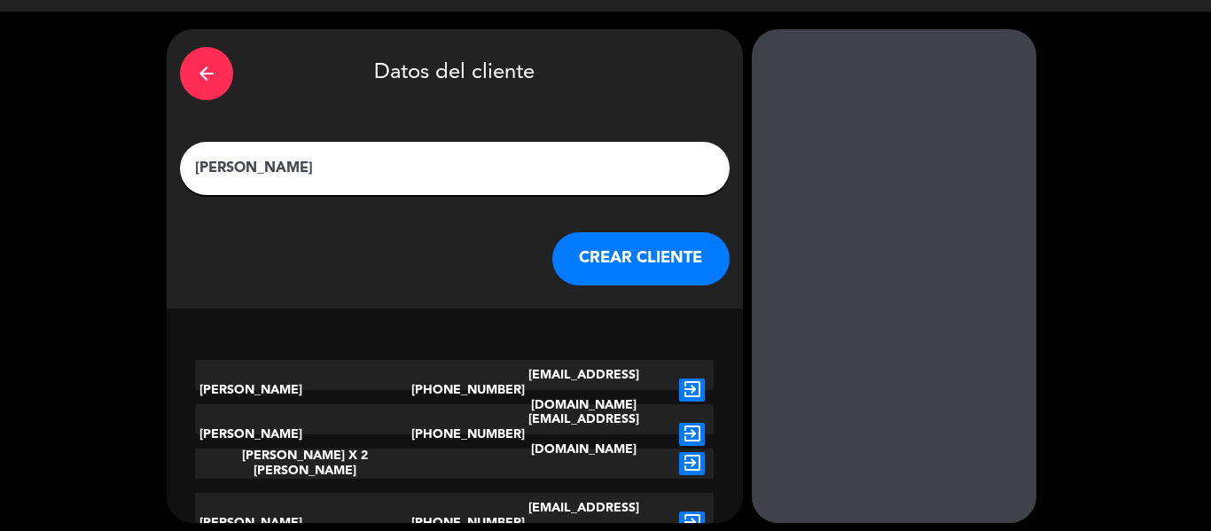
scroll to position [1, 0]
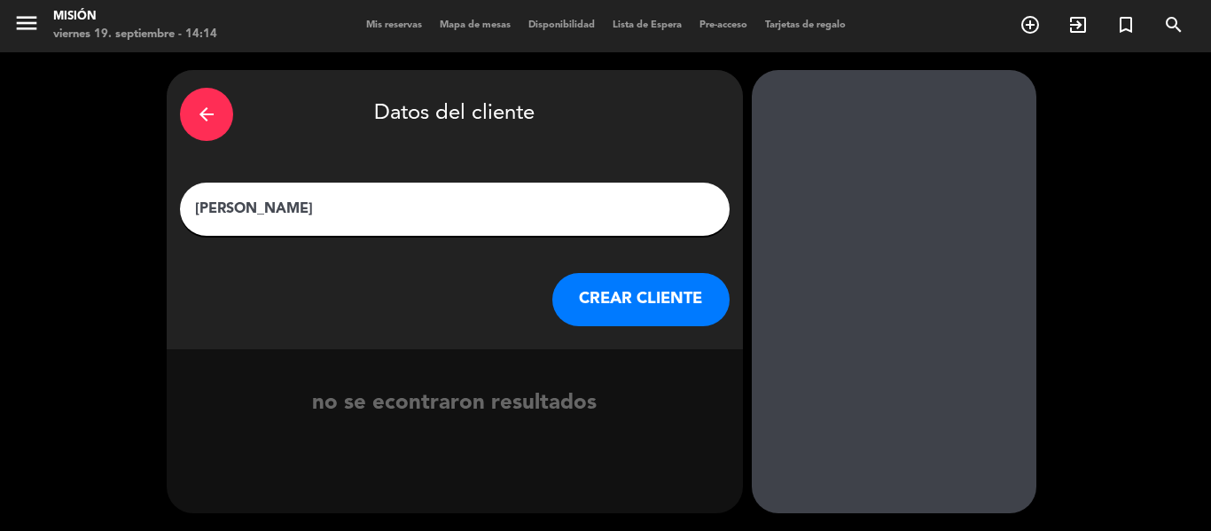
type input "[PERSON_NAME]"
click at [681, 319] on button "CREAR CLIENTE" at bounding box center [640, 299] width 177 height 53
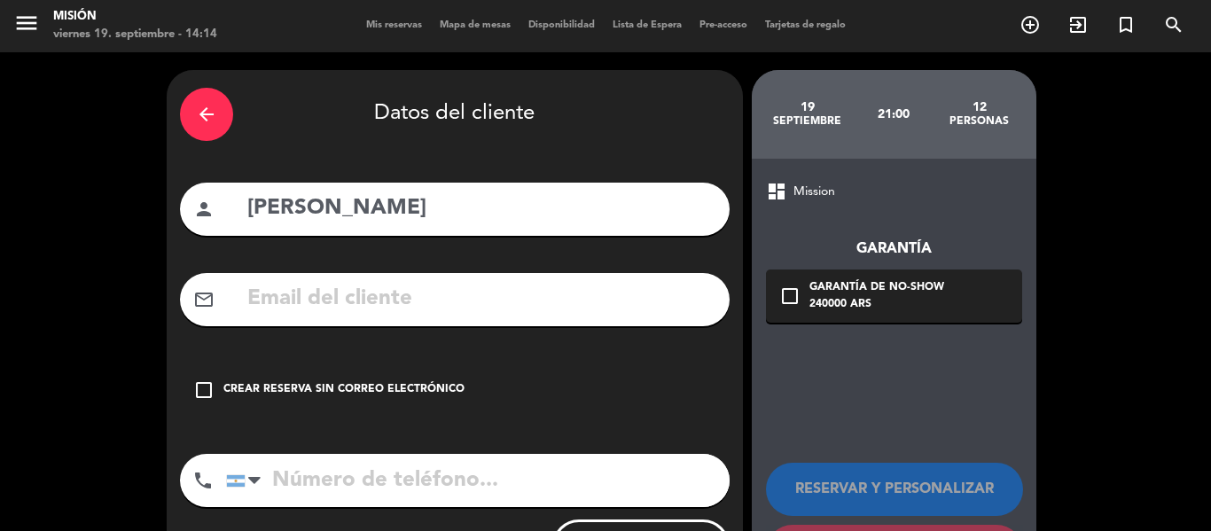
click at [411, 382] on div "Crear reserva sin correo electrónico" at bounding box center [343, 390] width 241 height 18
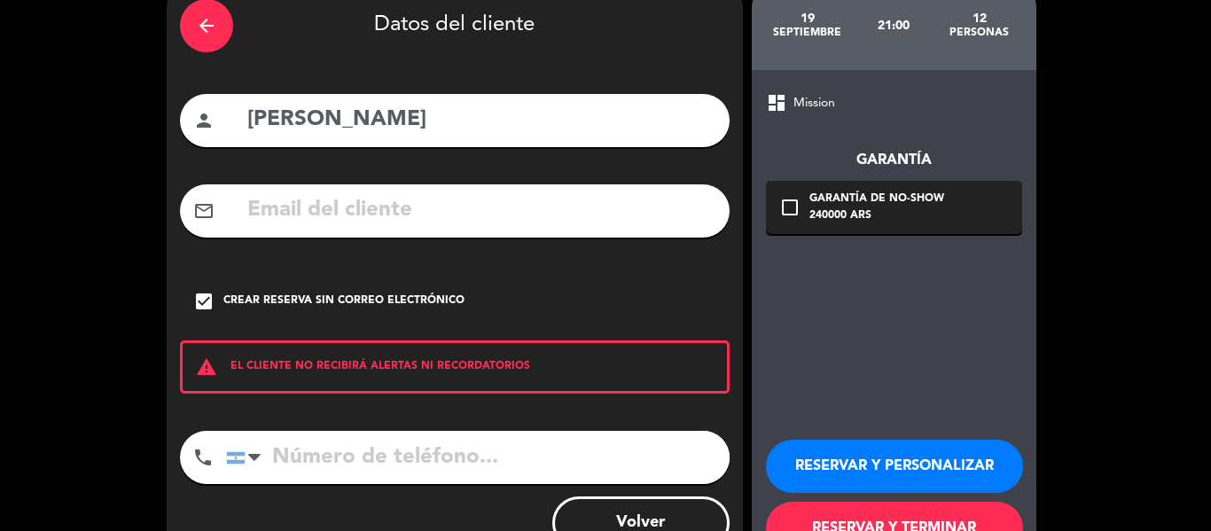
scroll to position [153, 0]
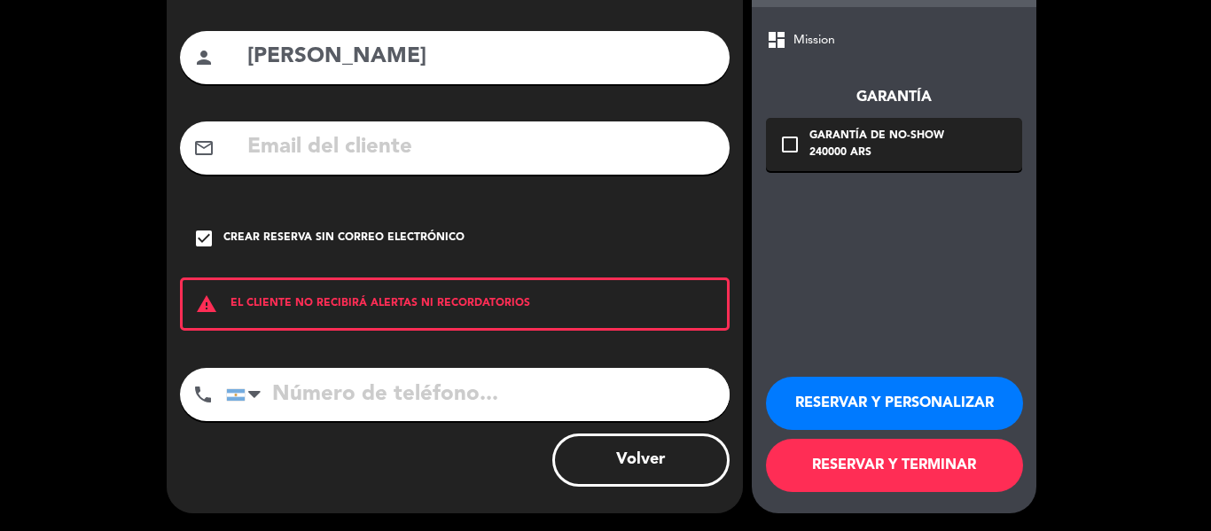
click at [818, 403] on button "RESERVAR Y PERSONALIZAR" at bounding box center [894, 403] width 257 height 53
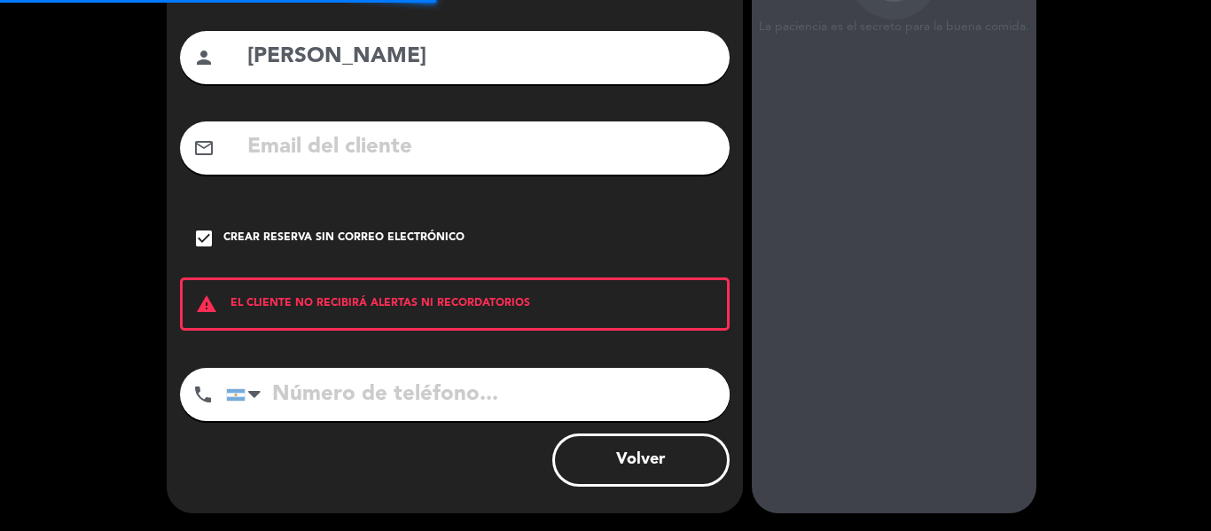
scroll to position [71, 0]
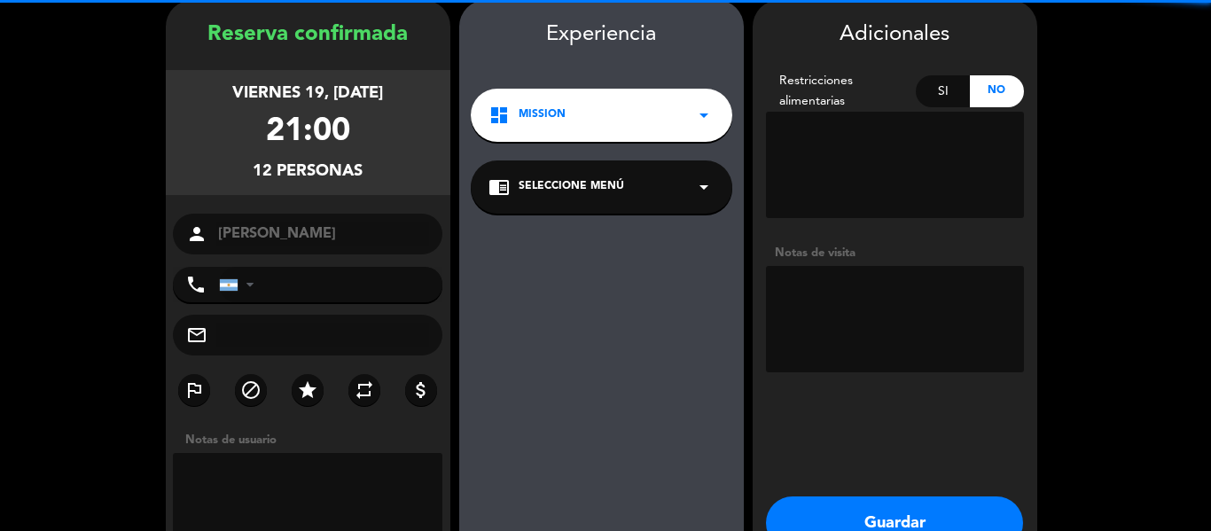
click at [256, 486] on textarea at bounding box center [308, 506] width 270 height 106
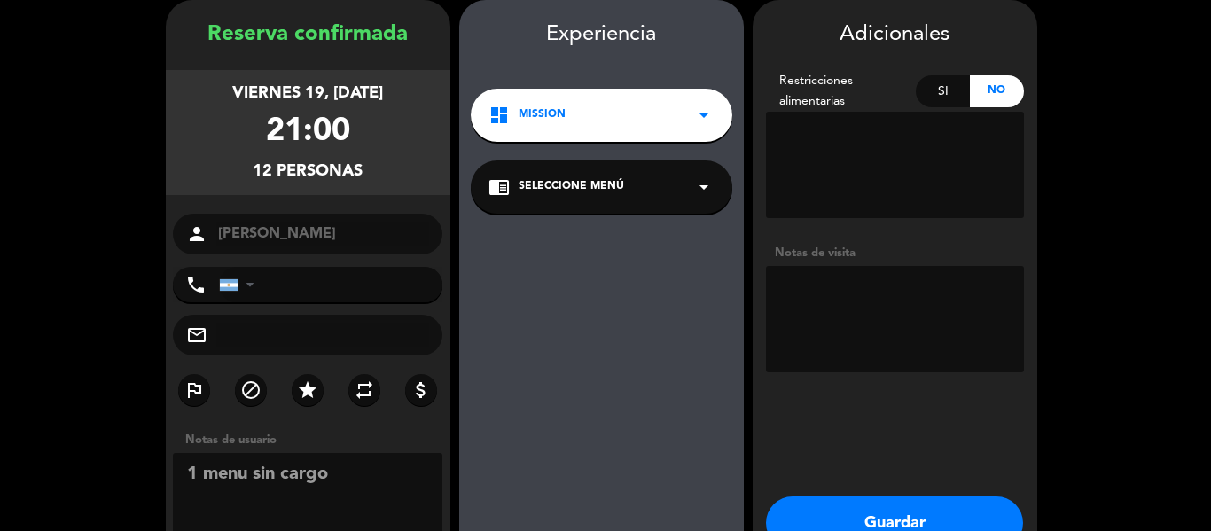
type textarea "1 menu sin cargo"
click at [859, 527] on button "Guardar" at bounding box center [894, 523] width 257 height 53
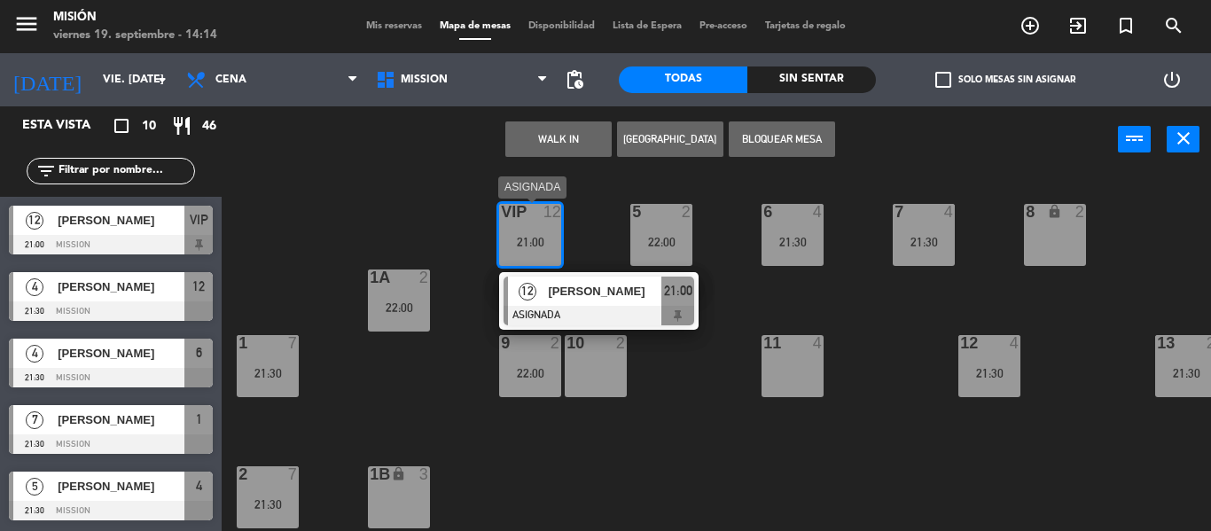
click at [591, 293] on span "[PERSON_NAME]" at bounding box center [604, 291] width 113 height 19
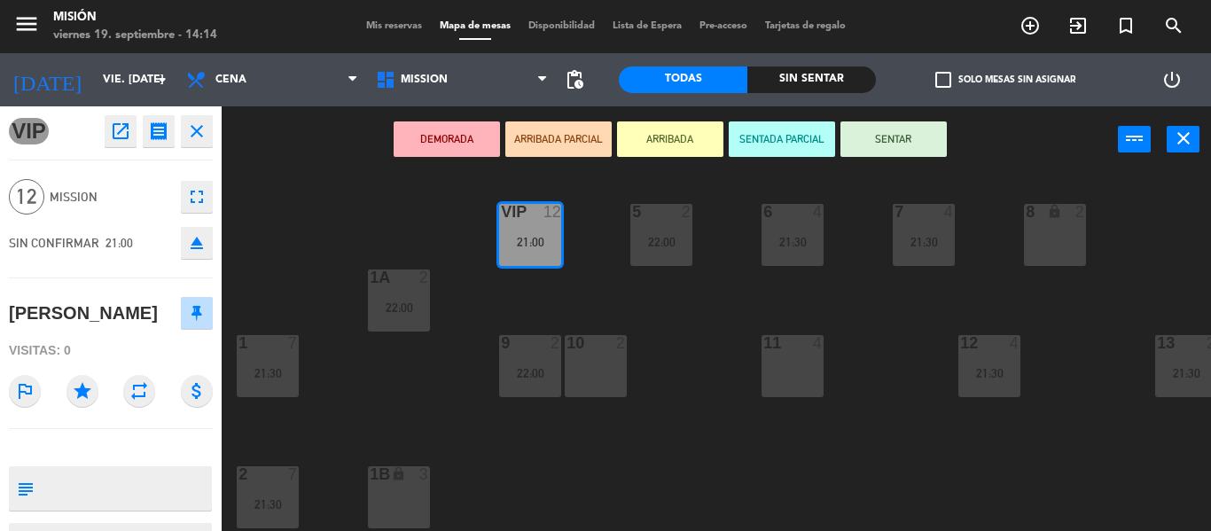
click at [205, 195] on icon "fullscreen" at bounding box center [196, 196] width 21 height 21
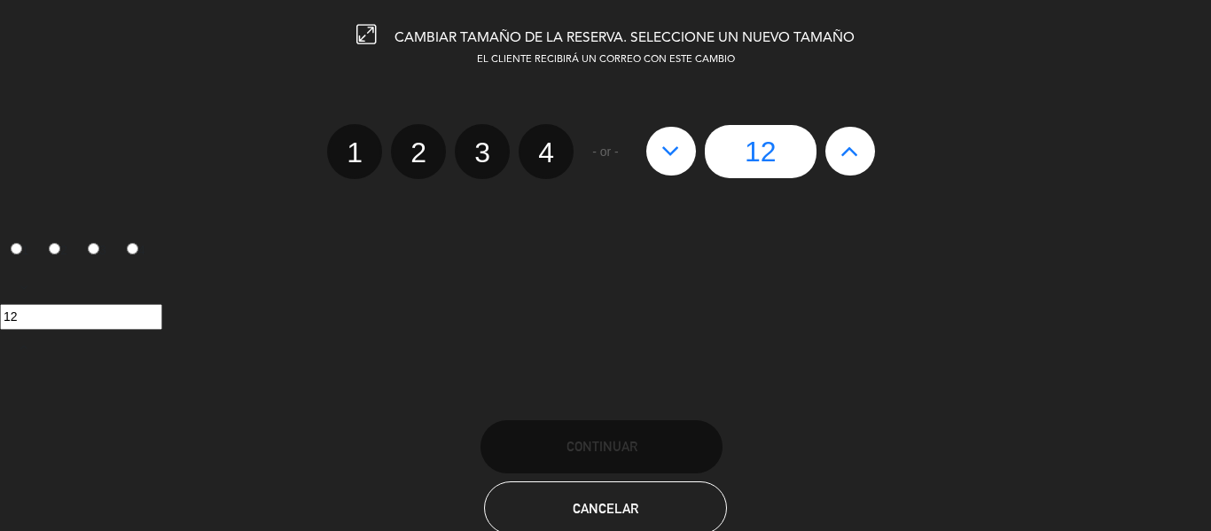
click at [671, 145] on icon at bounding box center [670, 151] width 19 height 28
type input "11"
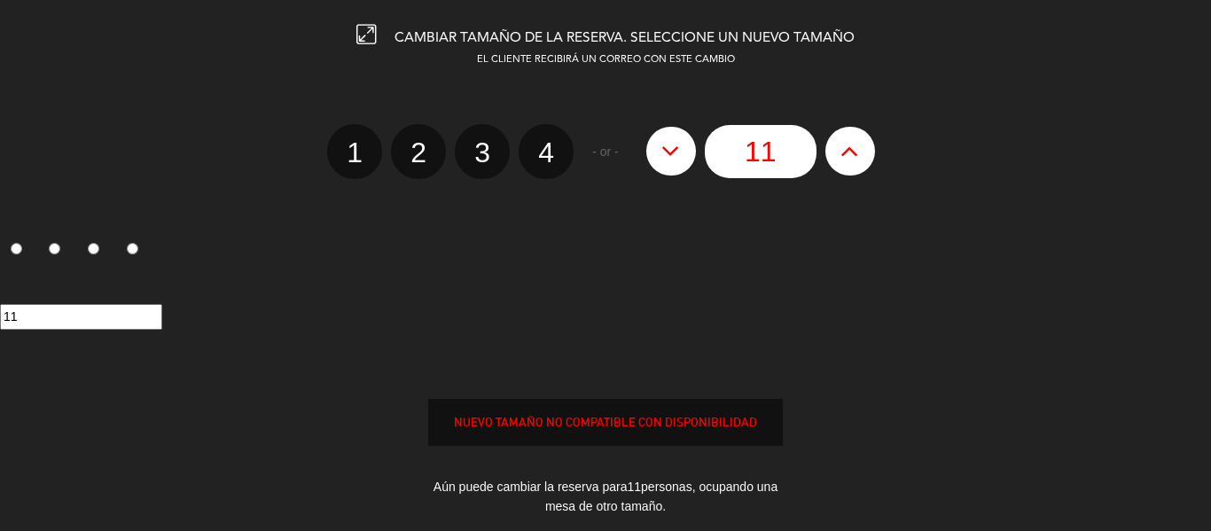
click at [671, 145] on icon at bounding box center [670, 151] width 19 height 28
type input "10"
click at [671, 145] on icon at bounding box center [670, 151] width 19 height 28
type input "9"
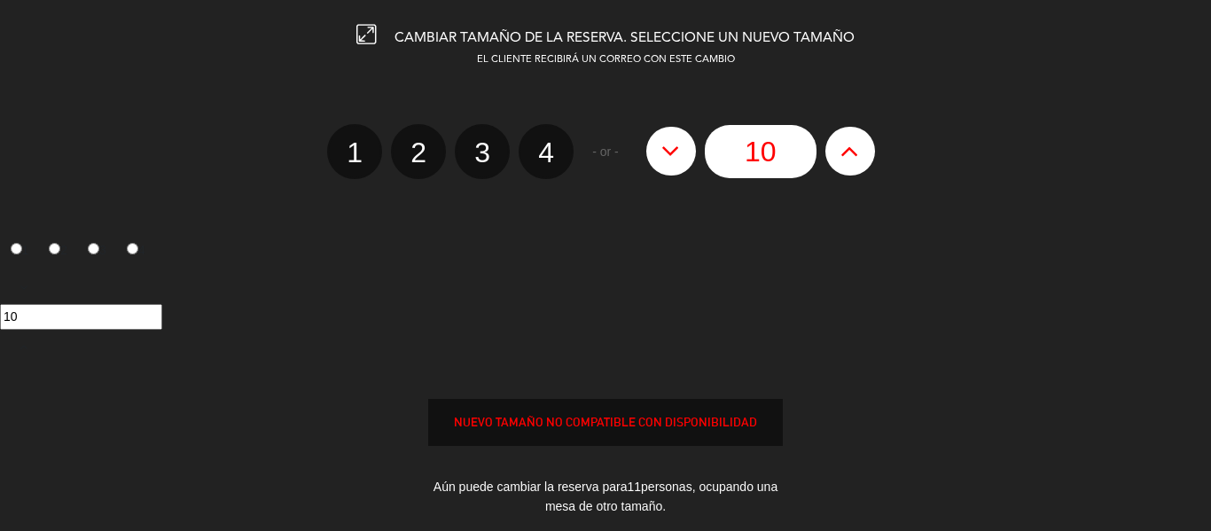
type input "9"
click at [671, 145] on icon at bounding box center [670, 151] width 19 height 28
type input "8"
click at [671, 145] on icon at bounding box center [670, 151] width 19 height 28
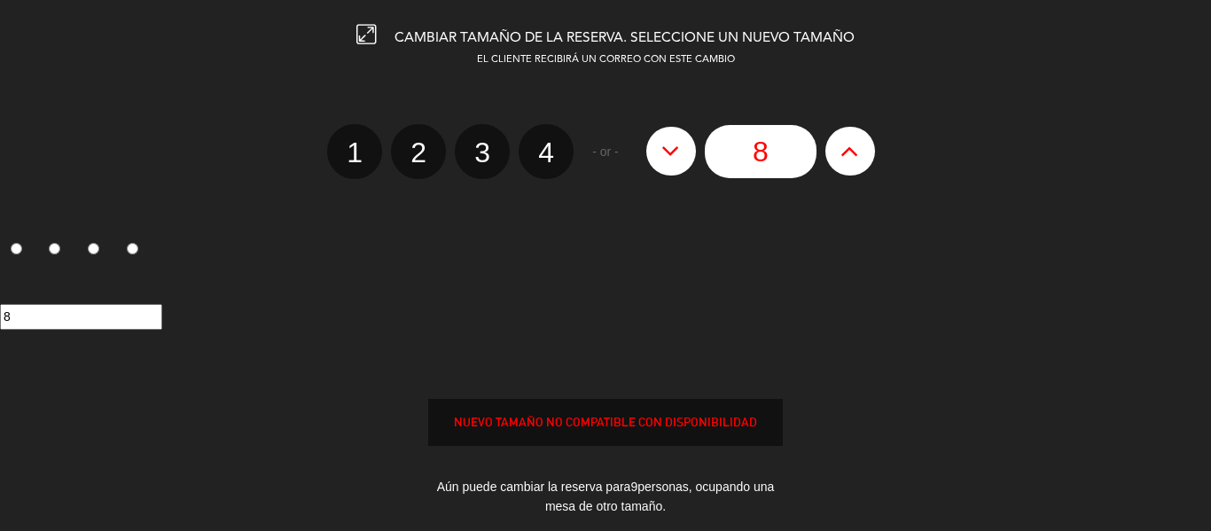
type input "7"
click at [671, 145] on icon at bounding box center [670, 151] width 19 height 28
type input "6"
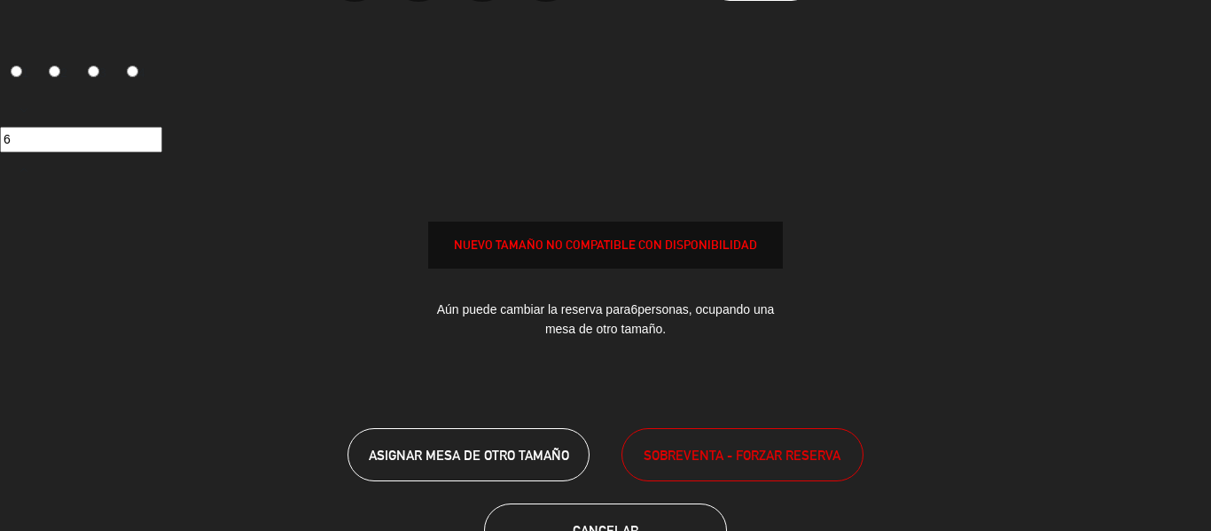
scroll to position [121, 0]
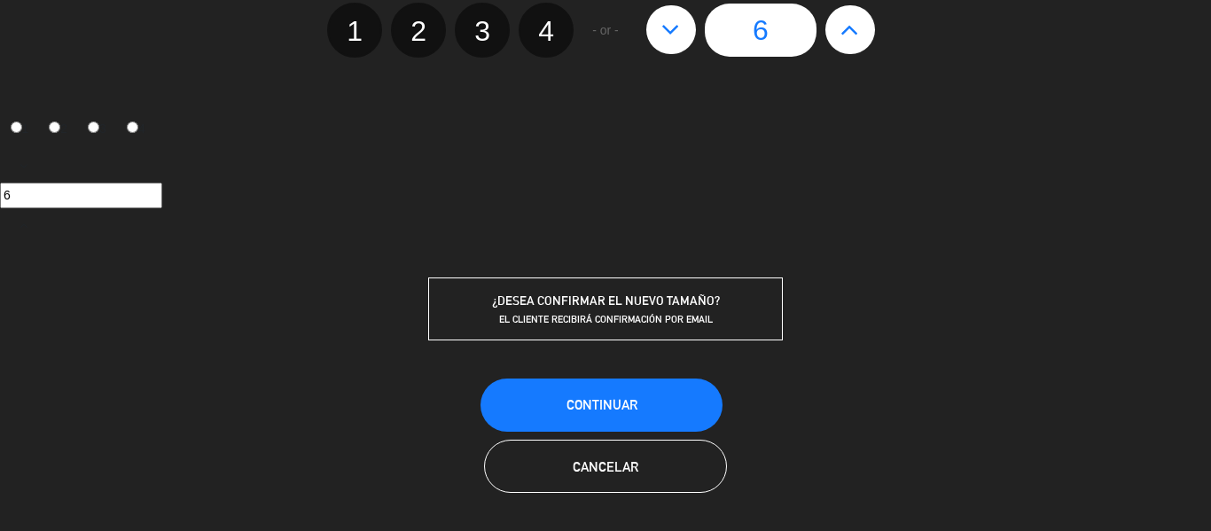
click at [630, 377] on div "Continuar" at bounding box center [605, 398] width 1211 height 43
click at [630, 399] on span "Continuar" at bounding box center [602, 404] width 71 height 15
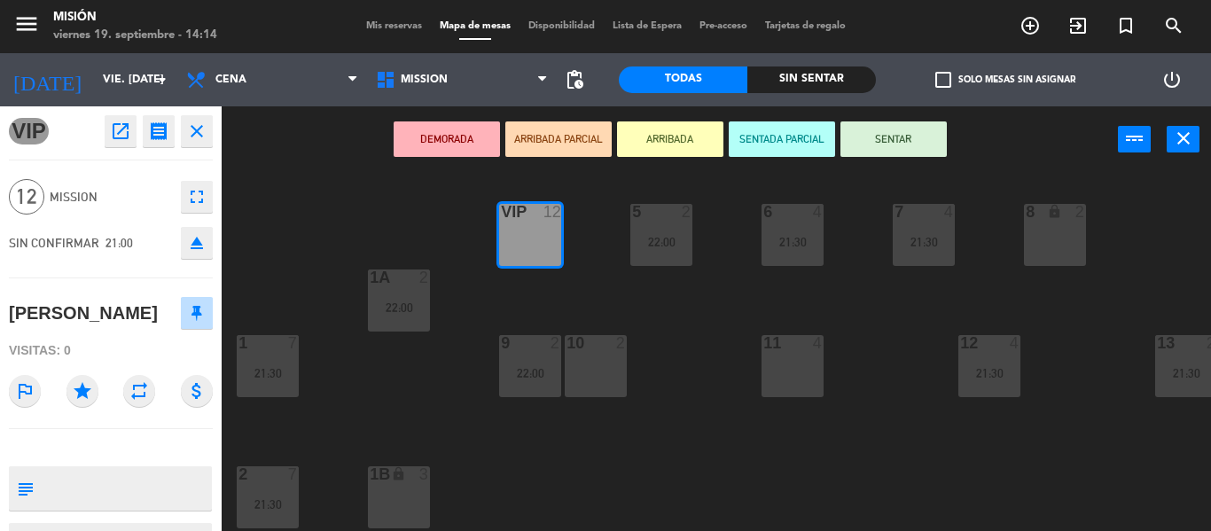
click at [369, 27] on span "Mis reservas" at bounding box center [394, 26] width 74 height 10
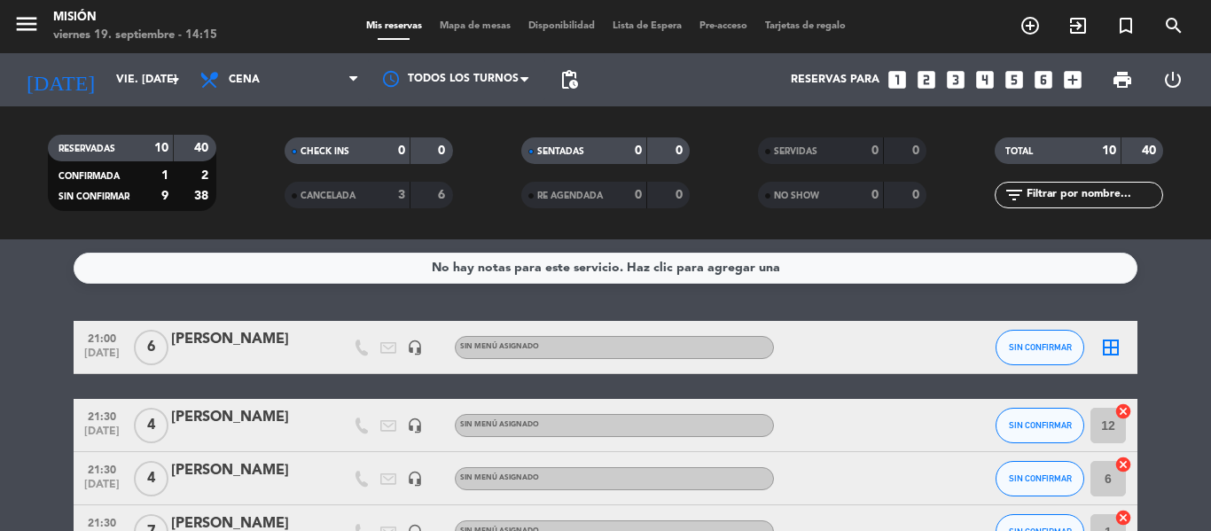
click at [1119, 348] on icon "border_all" at bounding box center [1110, 347] width 21 height 21
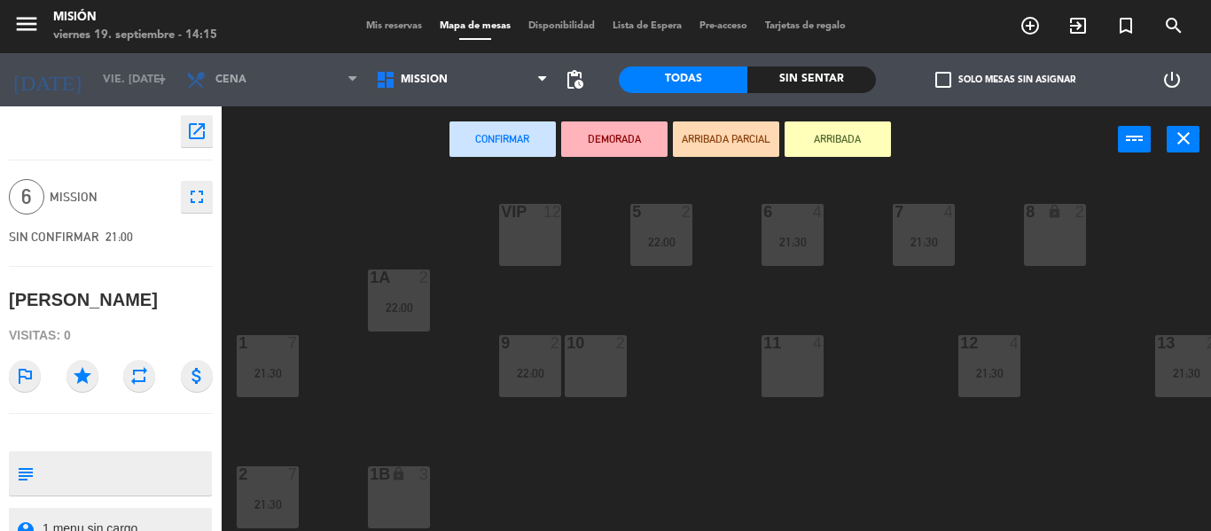
click at [536, 234] on div "VIP 12" at bounding box center [530, 235] width 62 height 62
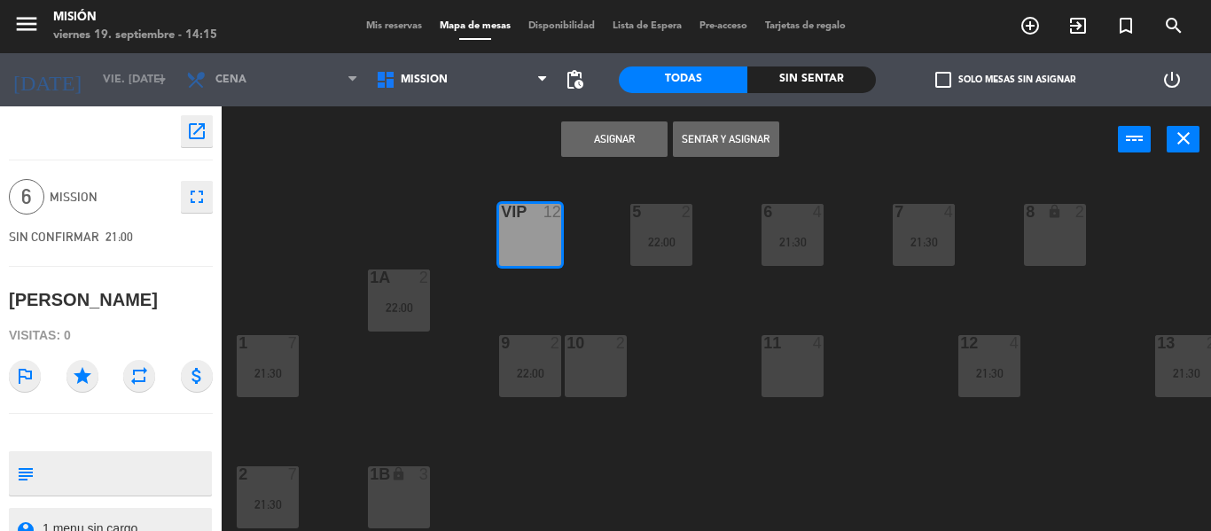
click at [620, 150] on button "Asignar" at bounding box center [614, 138] width 106 height 35
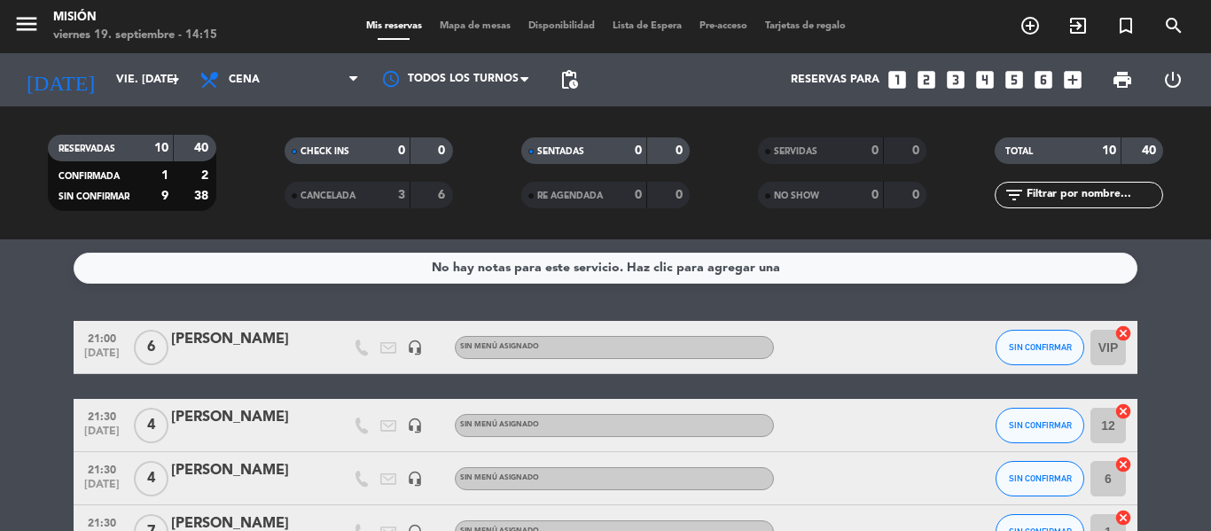
click at [468, 26] on span "Mapa de mesas" at bounding box center [475, 26] width 89 height 10
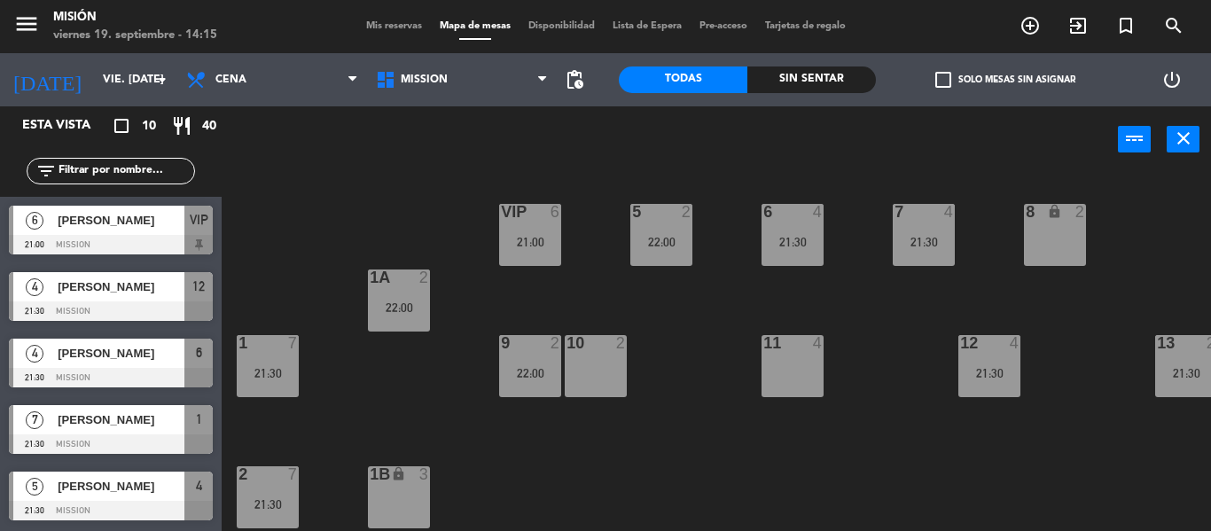
click at [781, 364] on div "11 4" at bounding box center [793, 366] width 62 height 62
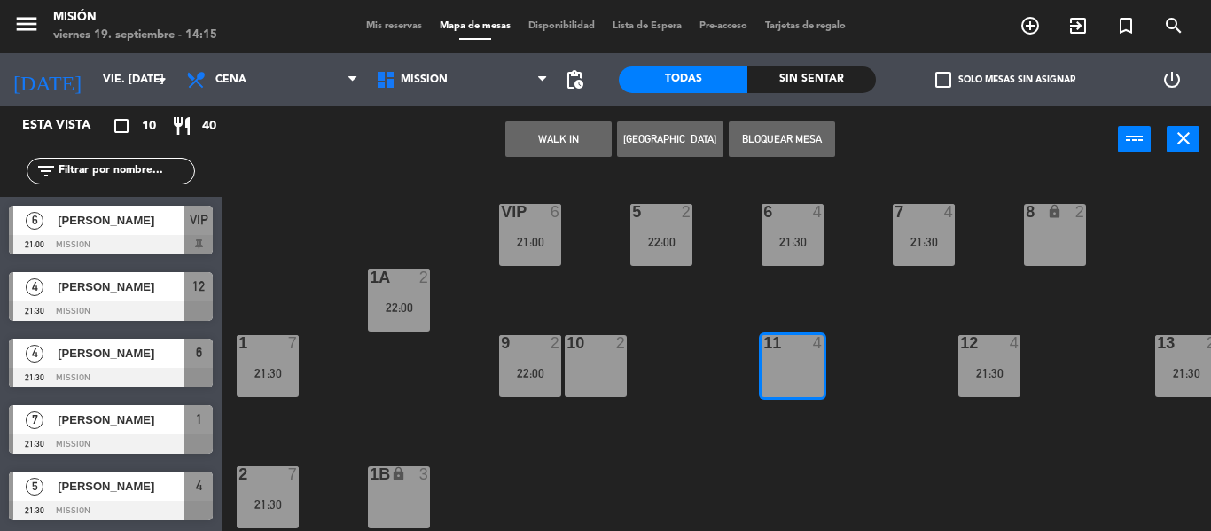
click at [672, 141] on button "[GEOGRAPHIC_DATA]" at bounding box center [670, 138] width 106 height 35
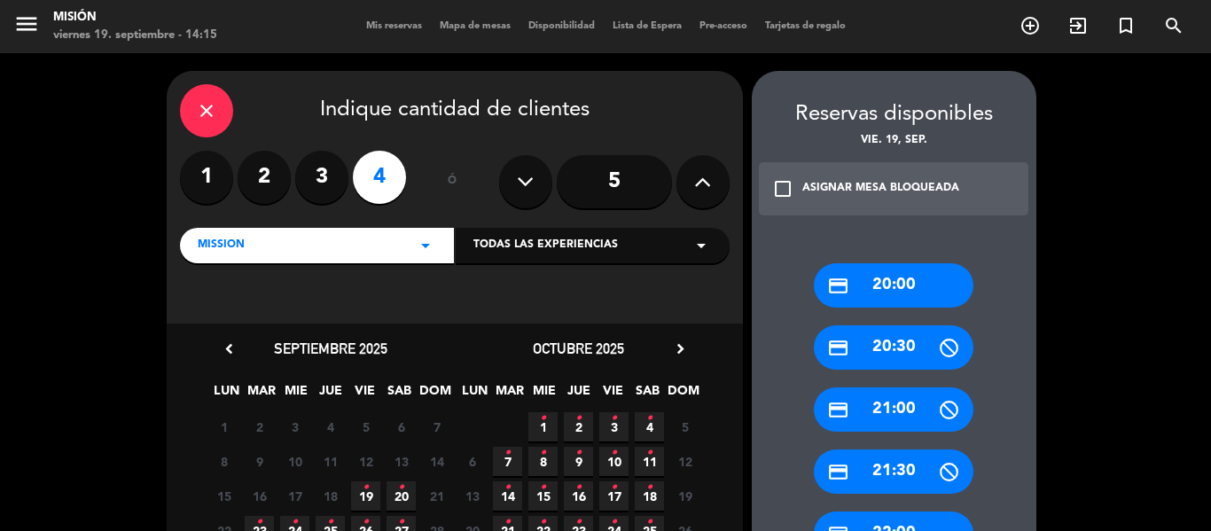
click at [372, 496] on span "19 •" at bounding box center [365, 495] width 29 height 29
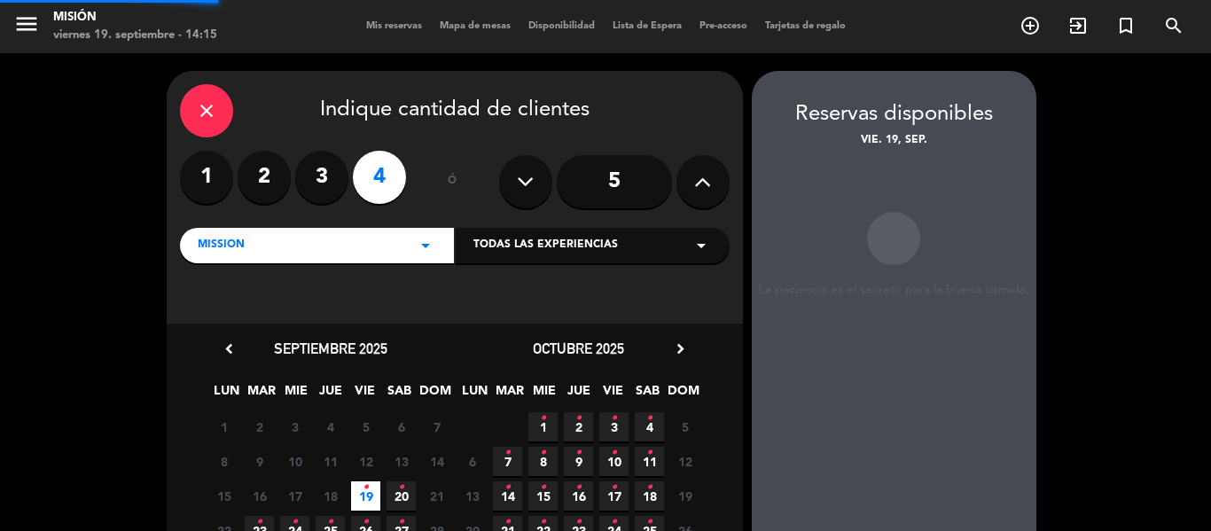
scroll to position [71, 0]
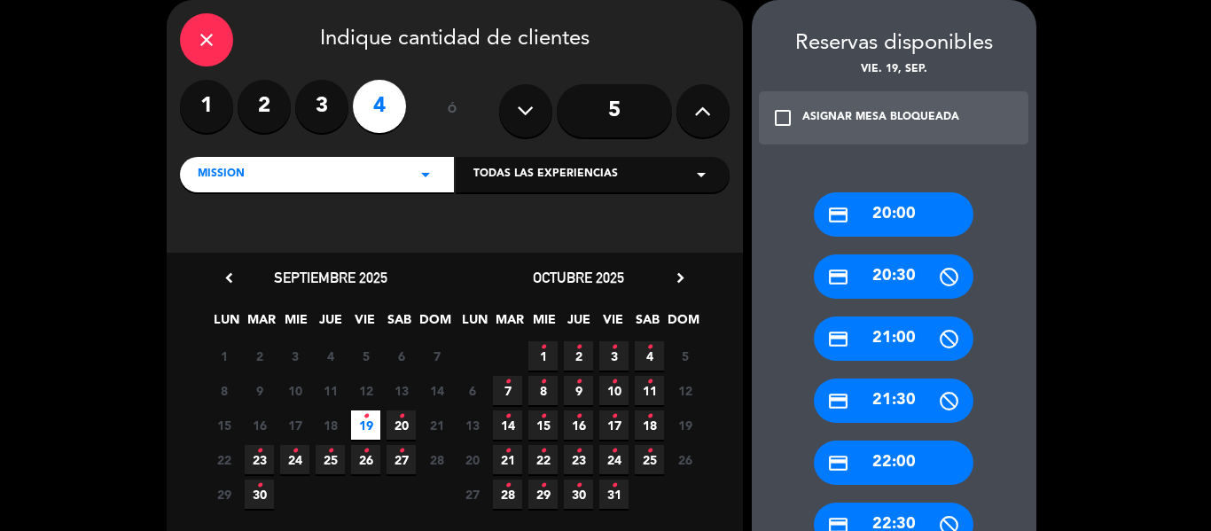
click at [863, 410] on div "credit_card 21:30" at bounding box center [894, 401] width 160 height 44
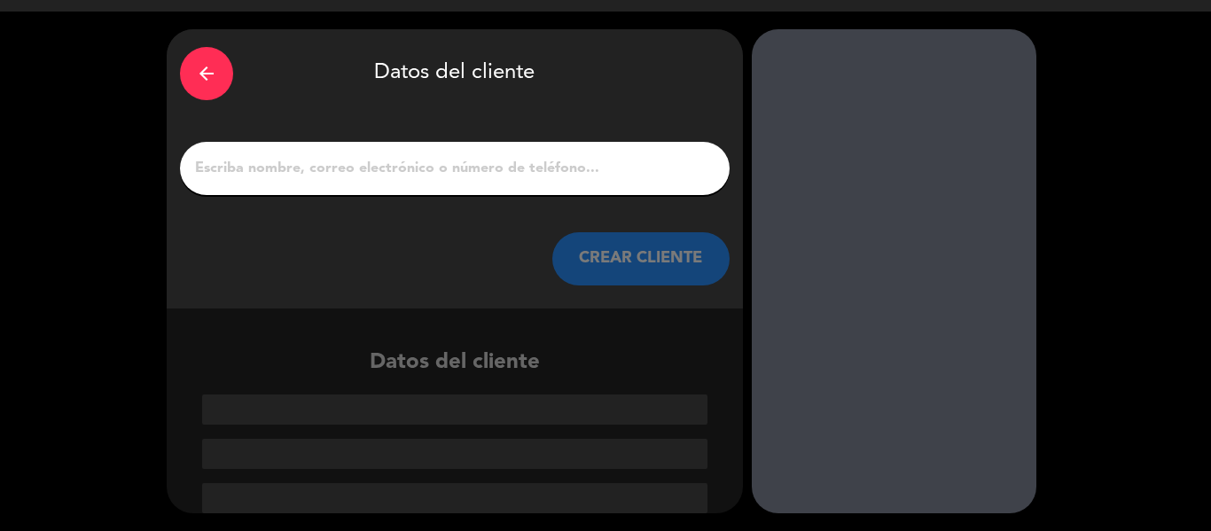
click at [343, 171] on input "1" at bounding box center [454, 168] width 523 height 25
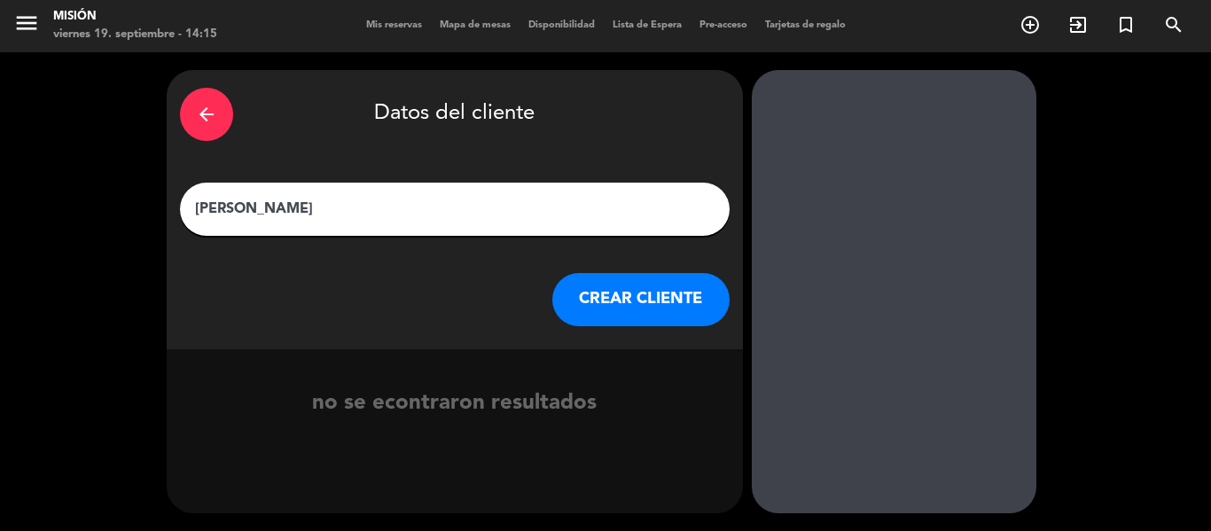
type input "[PERSON_NAME]"
click at [610, 286] on button "CREAR CLIENTE" at bounding box center [640, 299] width 177 height 53
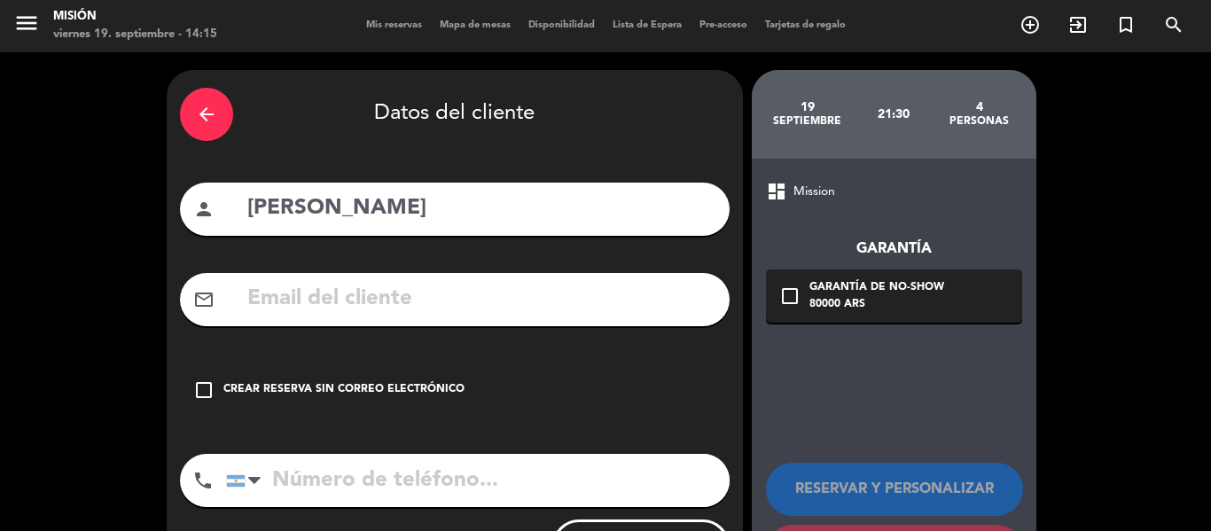
click at [247, 389] on div "Crear reserva sin correo electrónico" at bounding box center [343, 390] width 241 height 18
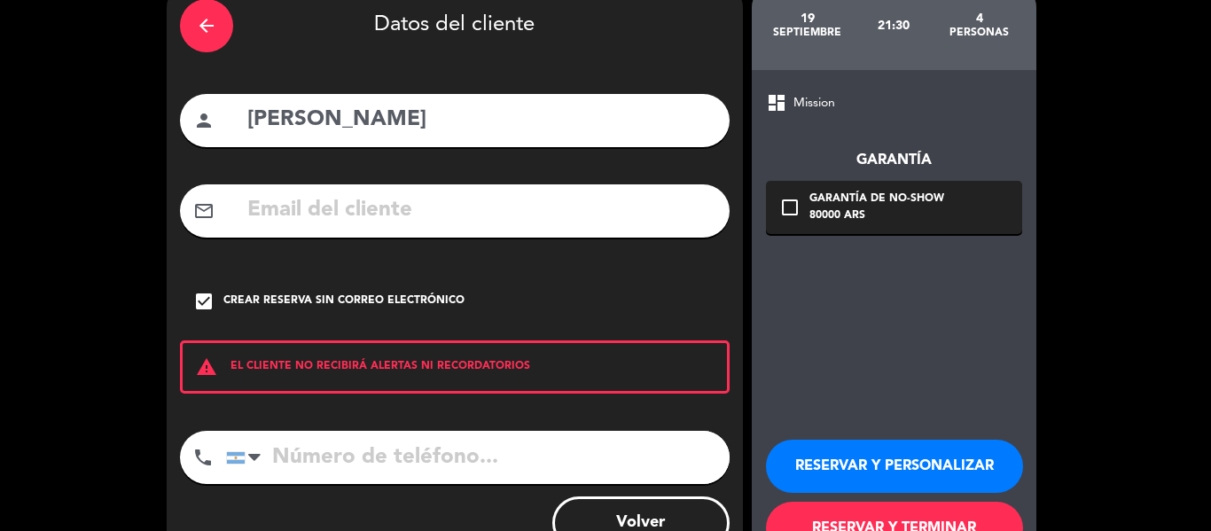
scroll to position [153, 0]
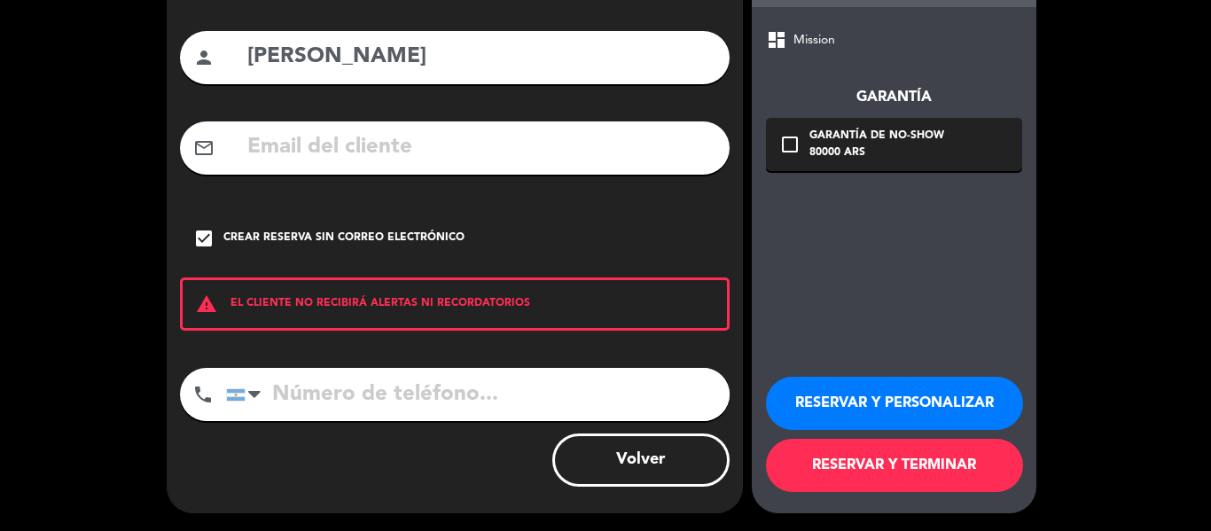
click at [881, 462] on button "RESERVAR Y TERMINAR" at bounding box center [894, 465] width 257 height 53
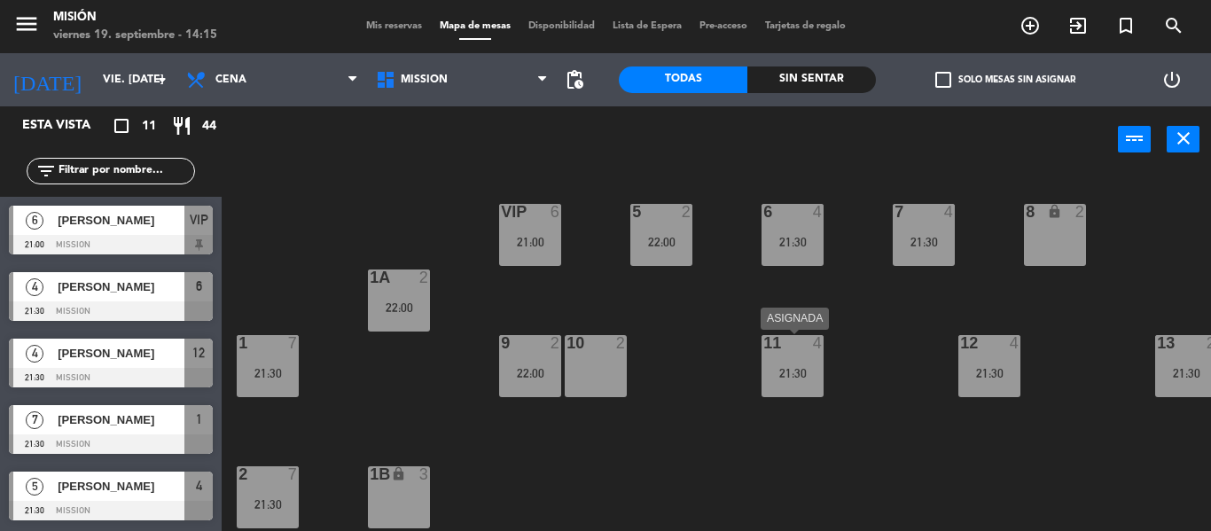
click at [801, 366] on div "21:30" at bounding box center [793, 372] width 62 height 13
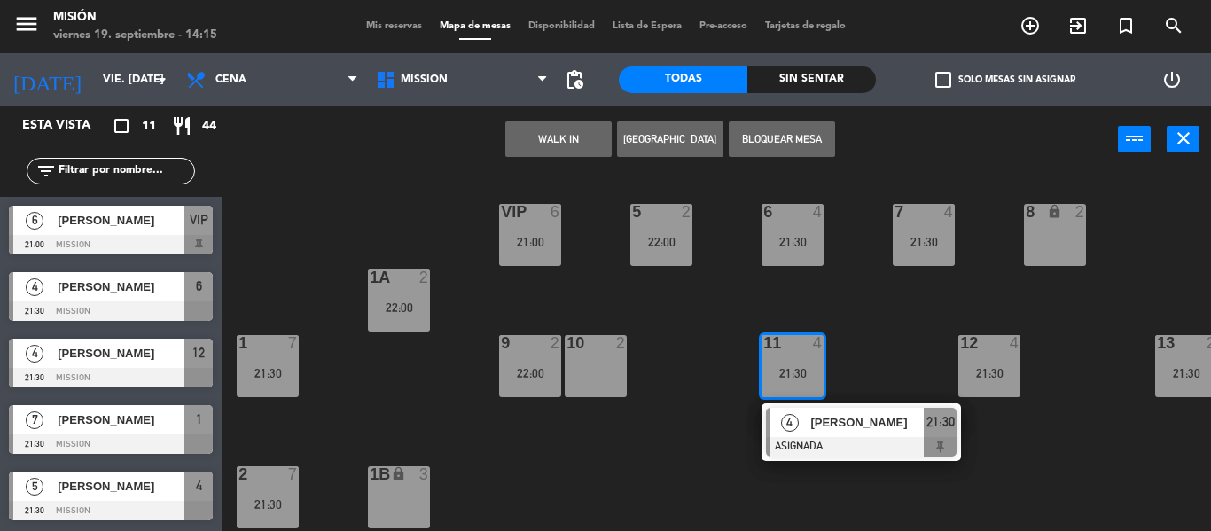
click at [846, 419] on span "[PERSON_NAME]" at bounding box center [866, 422] width 113 height 19
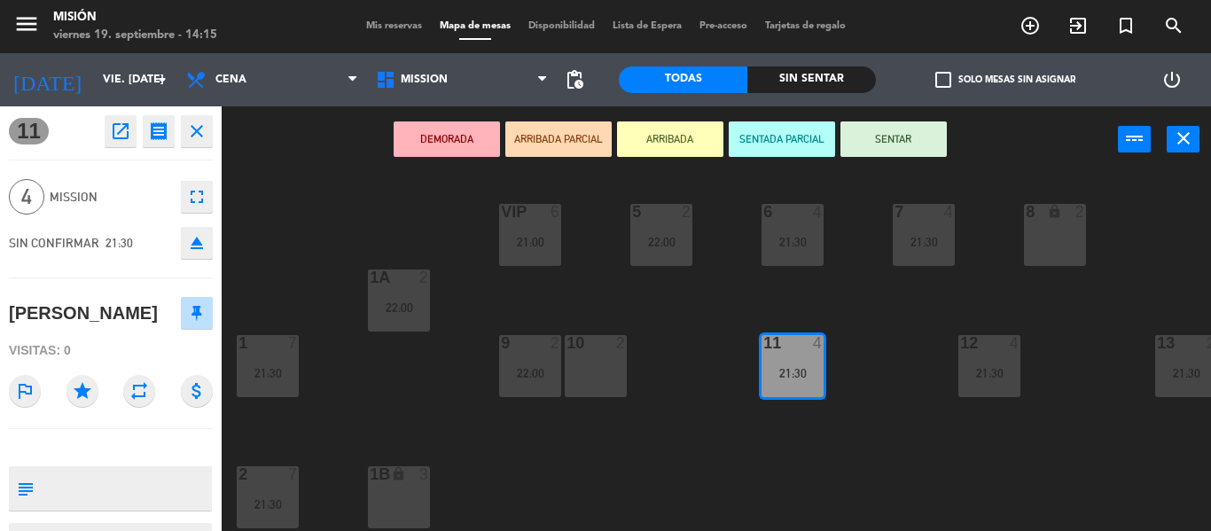
click at [213, 193] on div "11 open_in_new receipt 9:30 PM vie., [DATE] 4 personas [PERSON_NAME] Mesa 11 cl…" at bounding box center [111, 318] width 222 height 425
click at [202, 193] on icon "fullscreen" at bounding box center [196, 196] width 21 height 21
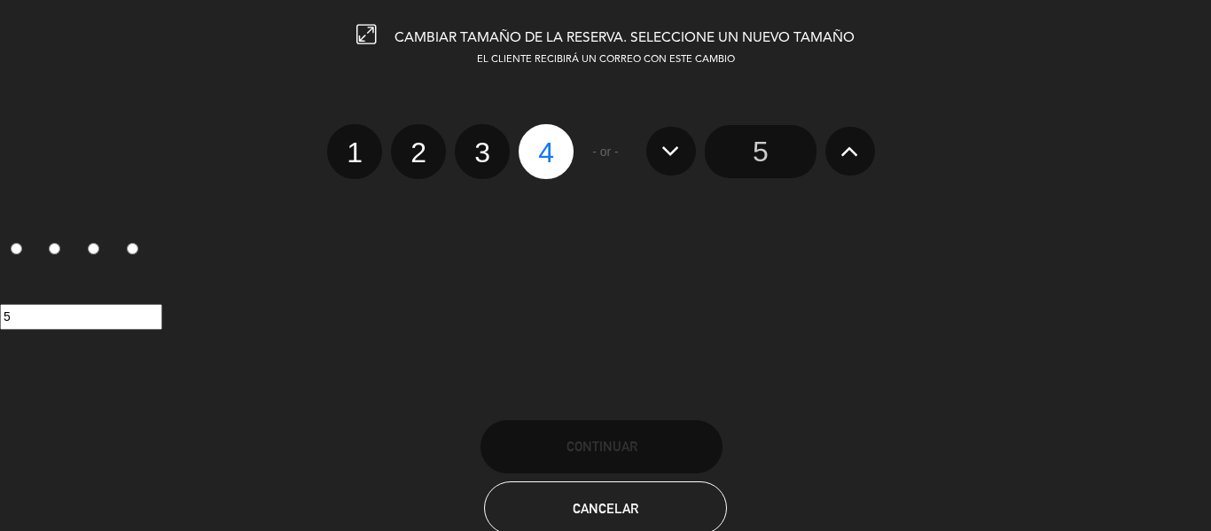
click at [759, 142] on input "5" at bounding box center [761, 151] width 112 height 53
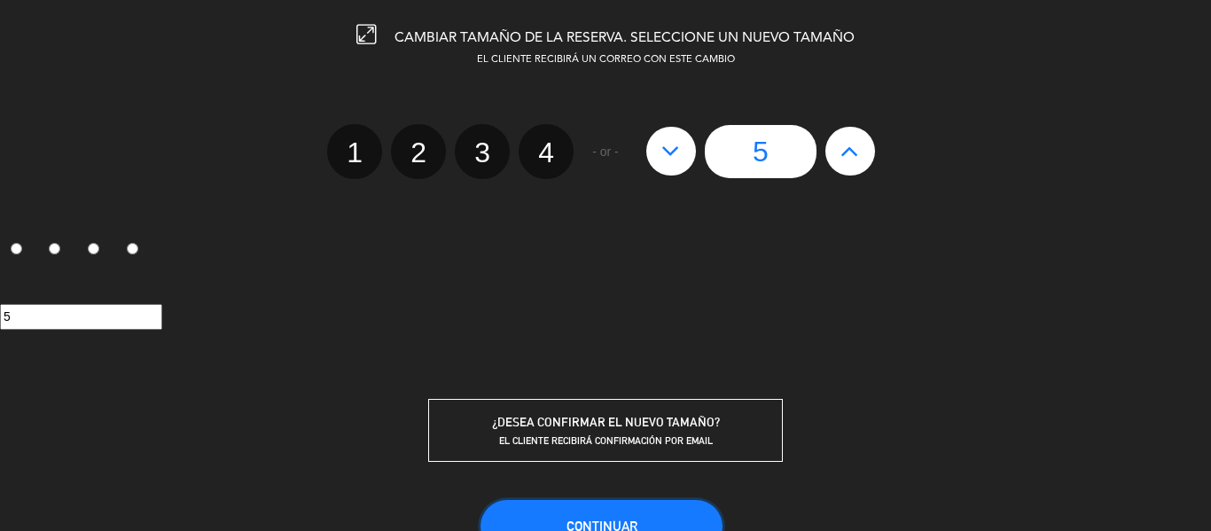
click at [641, 520] on button "Continuar" at bounding box center [602, 526] width 242 height 53
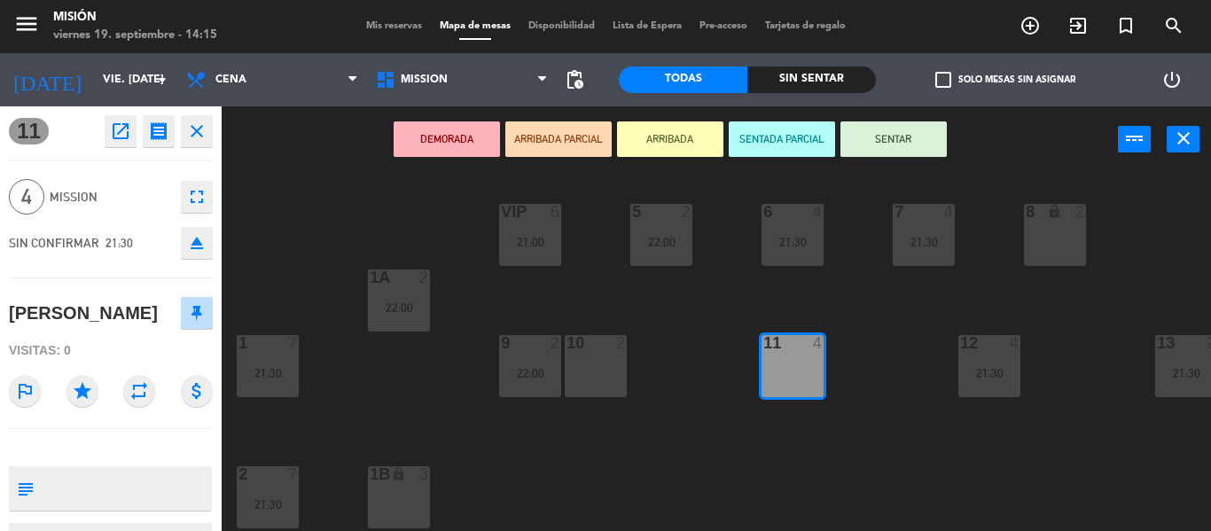
click at [385, 31] on span "Mis reservas" at bounding box center [394, 26] width 74 height 10
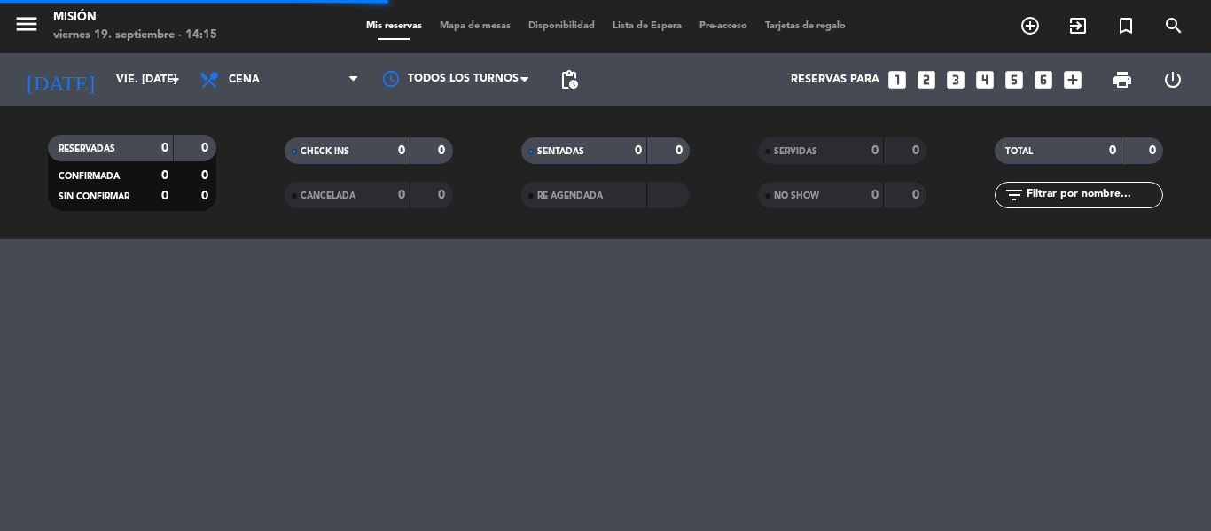
click at [455, 35] on div "menu Misión viernes 19. septiembre - 14:15 Mis reservas Mapa de mesas Disponibi…" at bounding box center [605, 26] width 1211 height 53
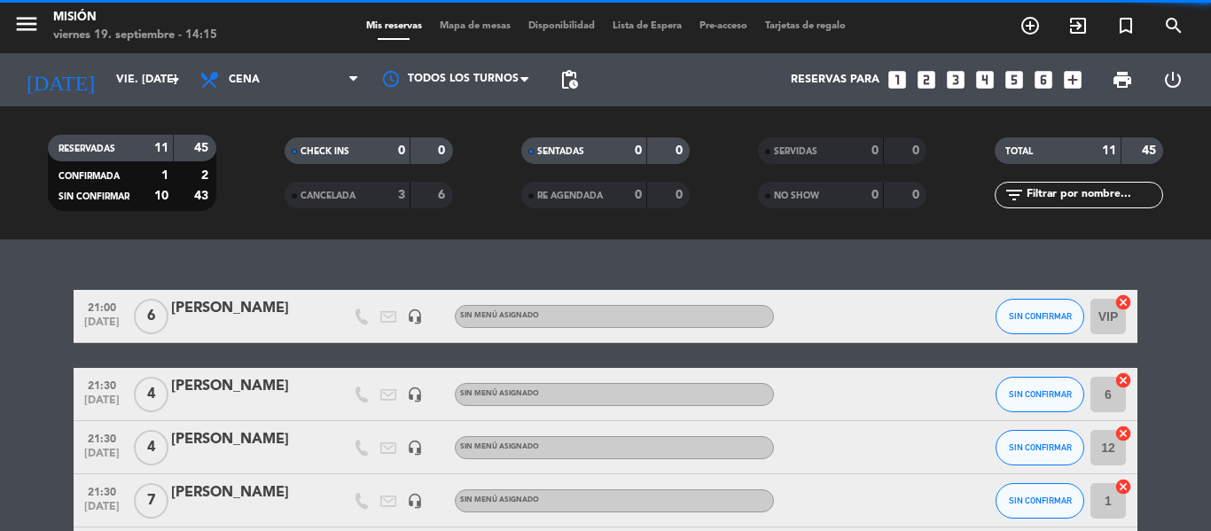
click at [465, 26] on span "Mapa de mesas" at bounding box center [475, 26] width 89 height 10
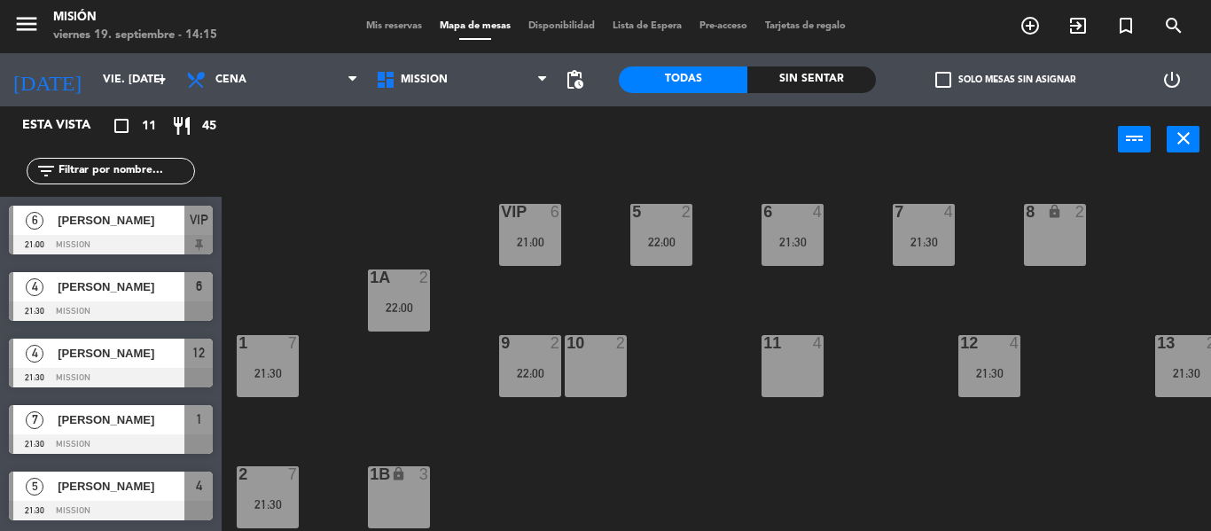
click at [370, 20] on div "Mis reservas Mapa de mesas Disponibilidad Lista de Espera Pre-acceso Tarjetas d…" at bounding box center [605, 27] width 497 height 16
click at [366, 30] on span "Mis reservas" at bounding box center [394, 26] width 74 height 10
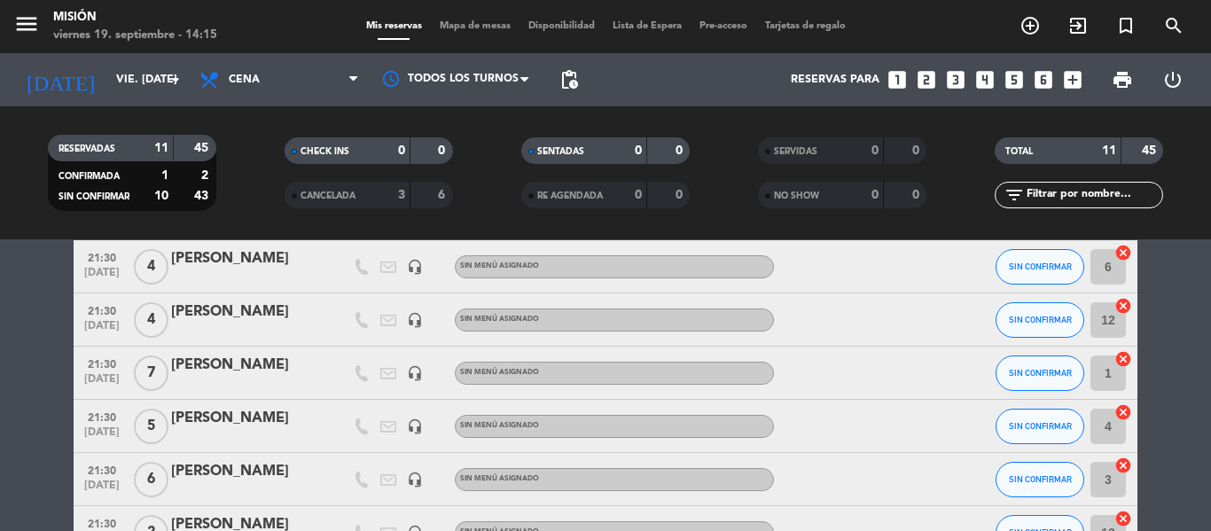
scroll to position [247, 0]
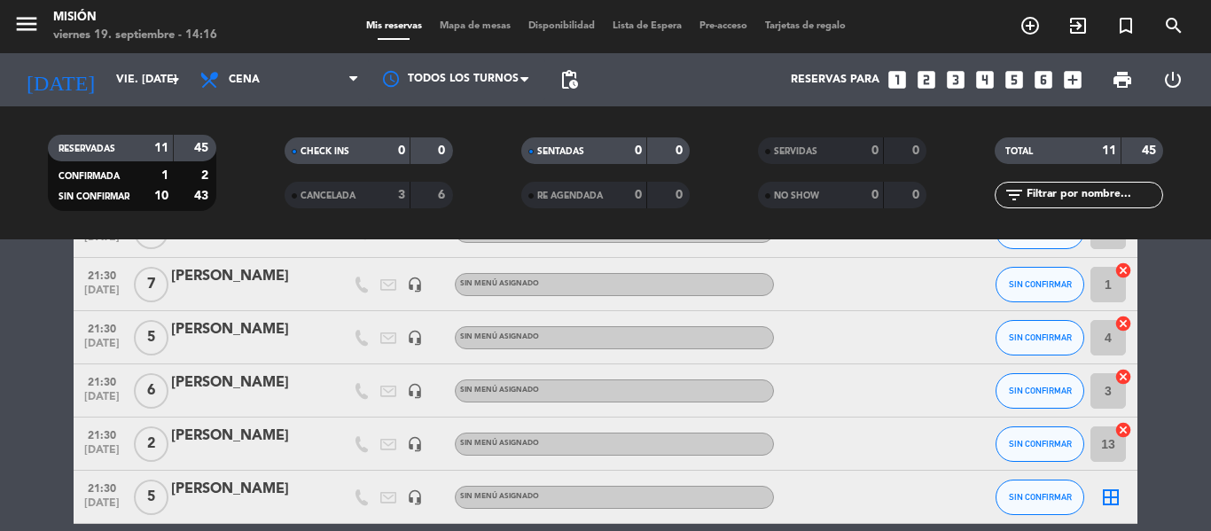
click at [1102, 496] on icon "border_all" at bounding box center [1110, 497] width 21 height 21
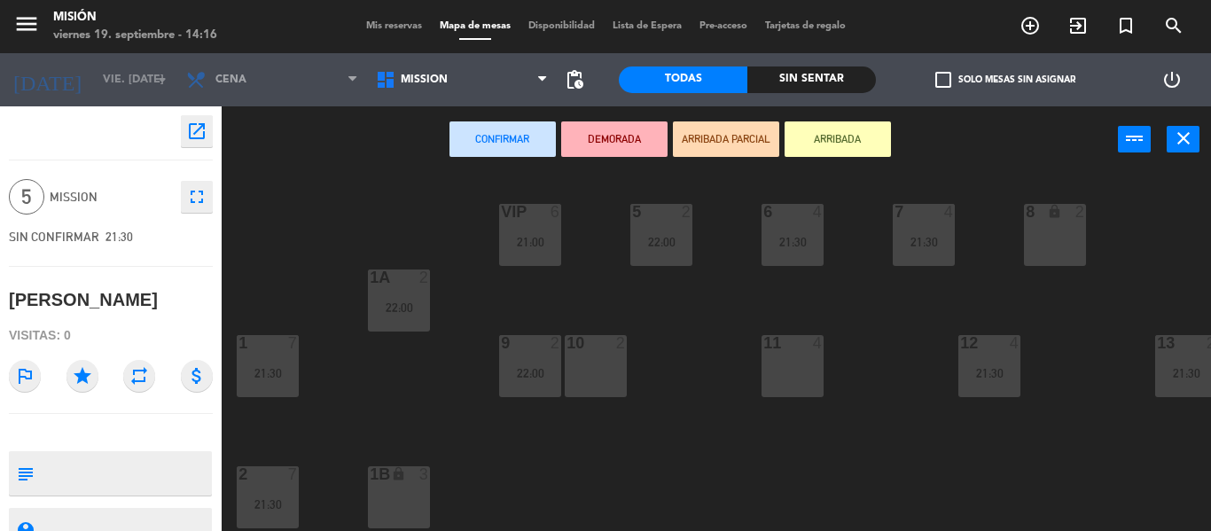
click at [775, 353] on div "11 4" at bounding box center [793, 344] width 62 height 18
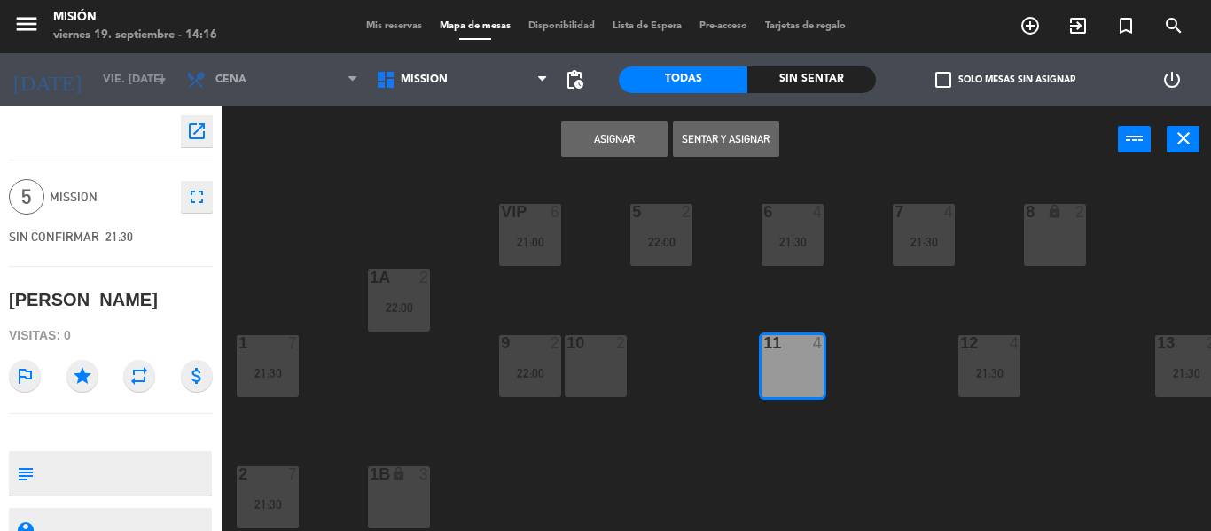
click at [631, 128] on button "Asignar" at bounding box center [614, 138] width 106 height 35
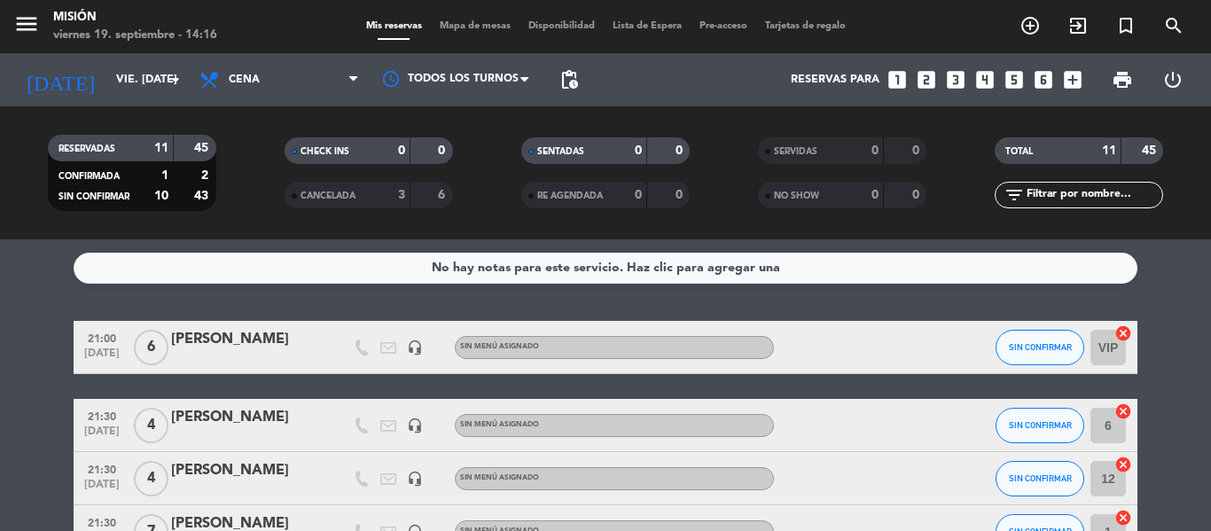
click at [479, 17] on div "menu Misión viernes 19. septiembre - 14:16 Mis reservas Mapa de mesas Disponibi…" at bounding box center [605, 26] width 1211 height 53
click at [484, 30] on span "Mapa de mesas" at bounding box center [475, 26] width 89 height 10
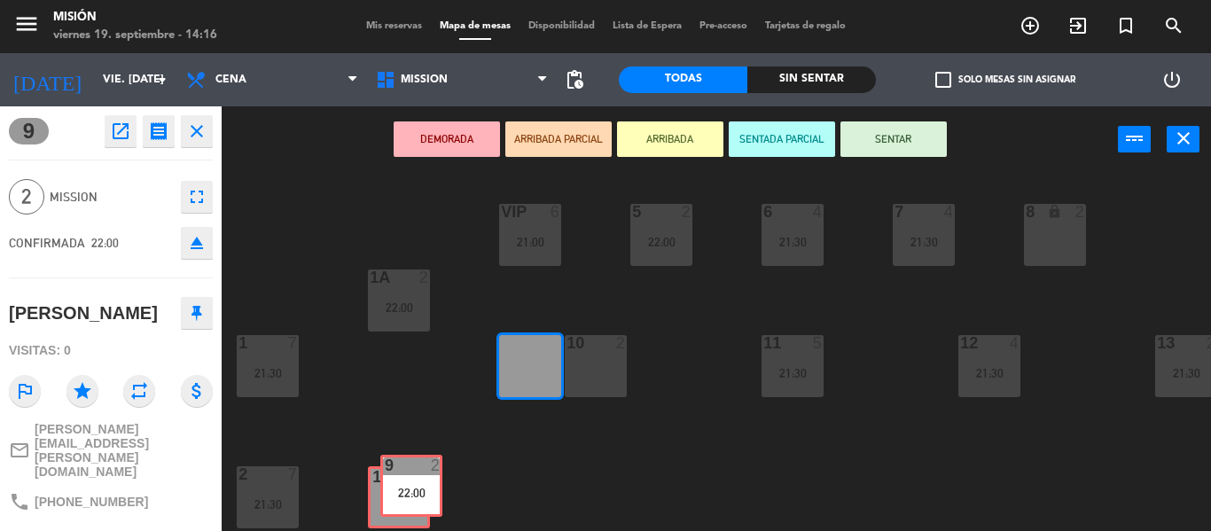
drag, startPoint x: 528, startPoint y: 372, endPoint x: 410, endPoint y: 491, distance: 168.7
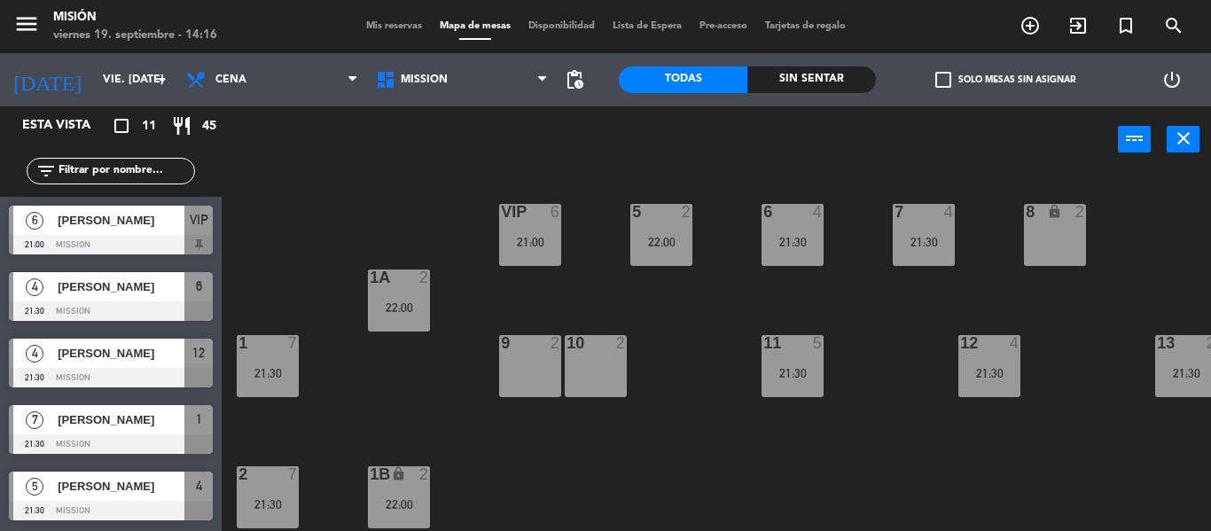
scroll to position [197, 0]
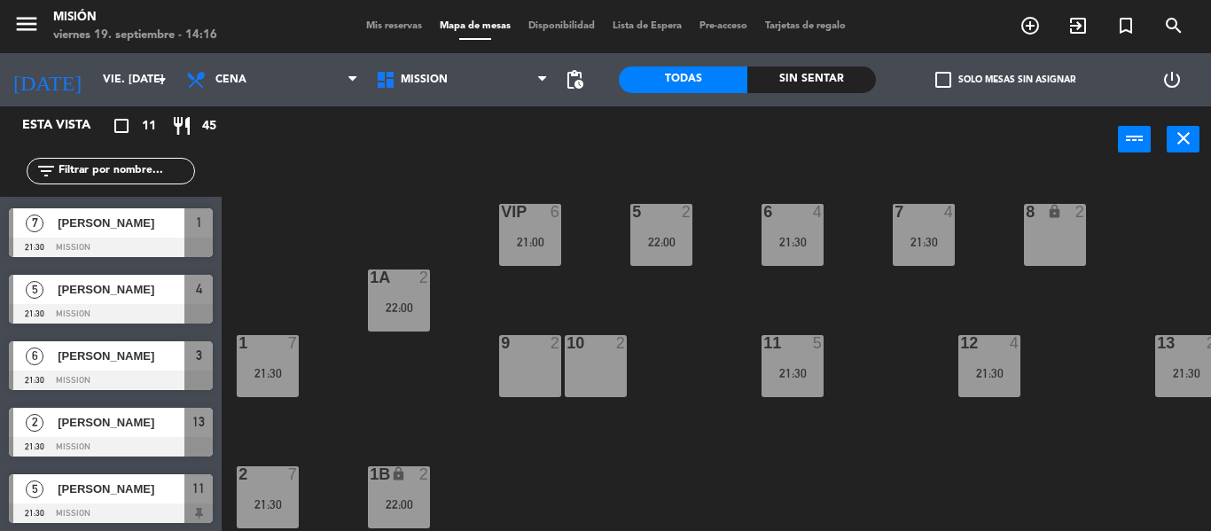
click at [523, 362] on div "9 2" at bounding box center [530, 366] width 62 height 62
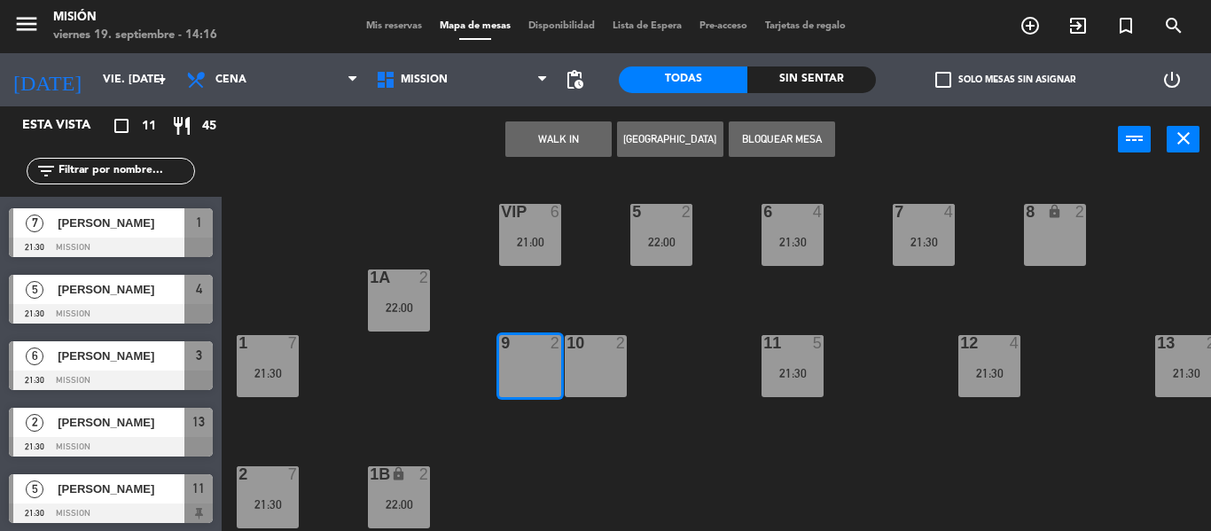
click at [590, 378] on div "10 2" at bounding box center [596, 366] width 62 height 62
click at [689, 144] on button "[GEOGRAPHIC_DATA]" at bounding box center [670, 138] width 106 height 35
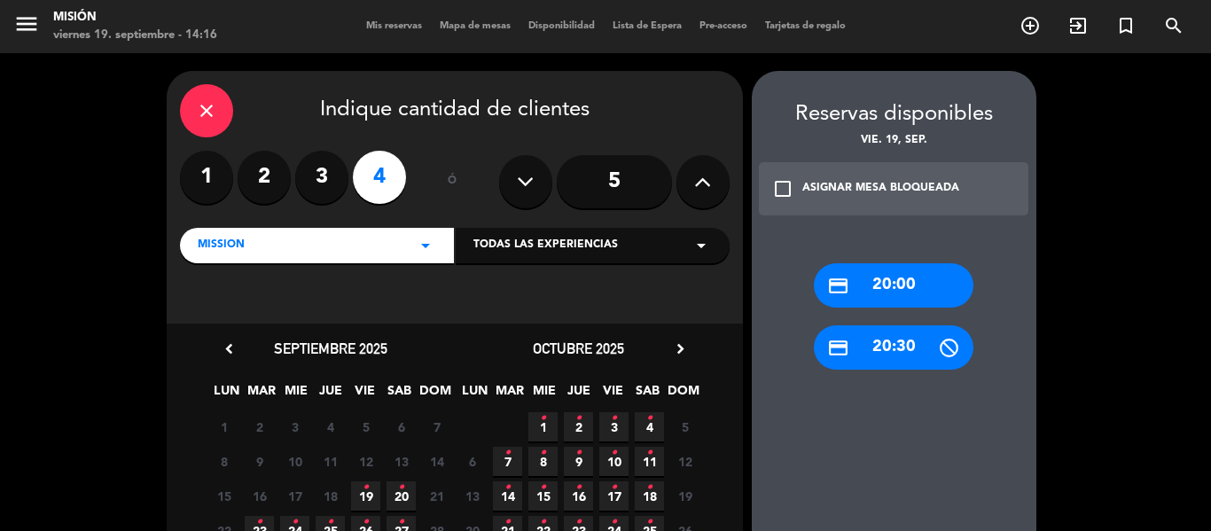
click at [212, 99] on div "close" at bounding box center [206, 110] width 53 height 53
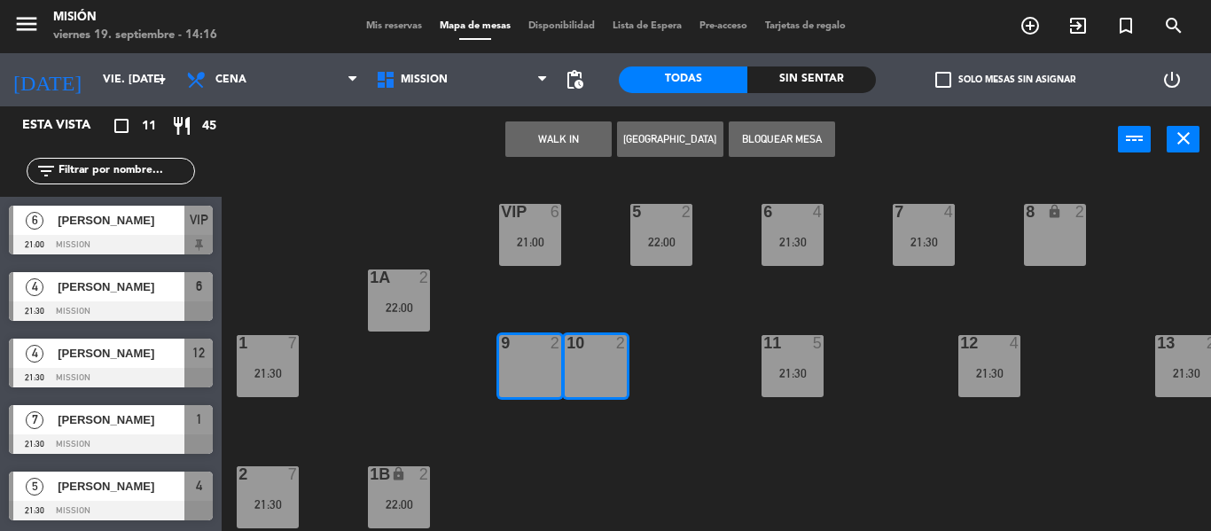
click at [709, 452] on div "5 2 22:00 6 4 21:30 7 4 21:30 VIP 6 21:00 8 lock 2 1A 2 22:00 1 7 21:30 9 2 10 …" at bounding box center [722, 352] width 977 height 358
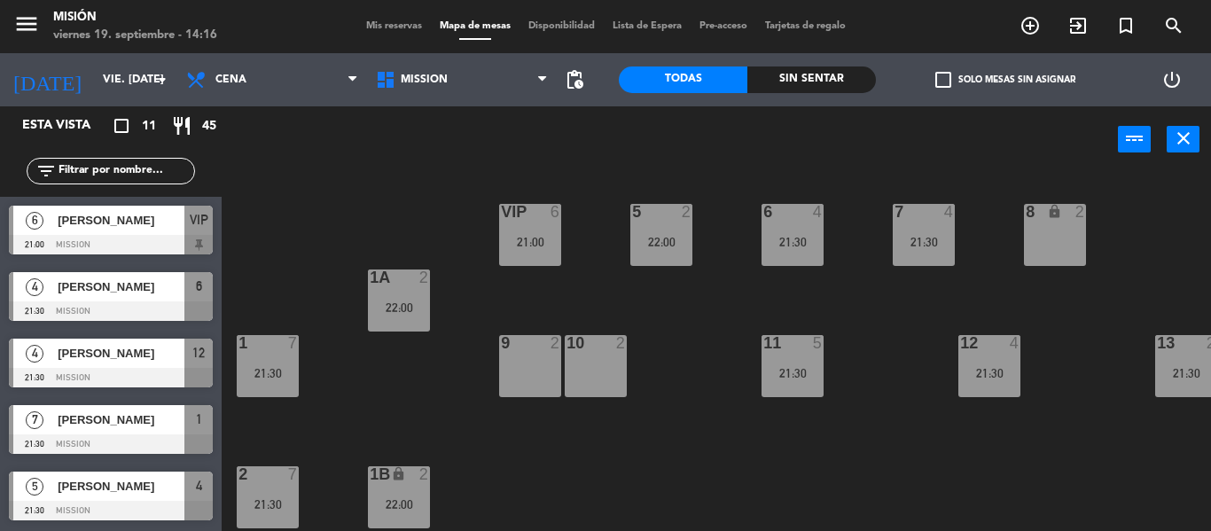
click at [551, 370] on div "9 2" at bounding box center [530, 366] width 62 height 62
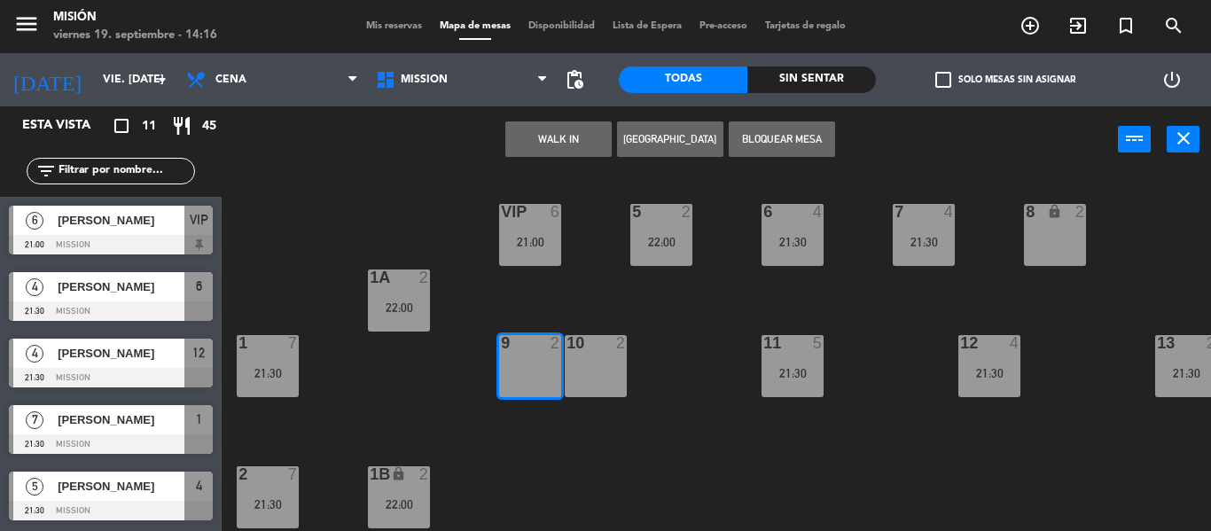
click at [597, 364] on div "10 2" at bounding box center [596, 366] width 62 height 62
click at [651, 145] on button "[GEOGRAPHIC_DATA]" at bounding box center [670, 138] width 106 height 35
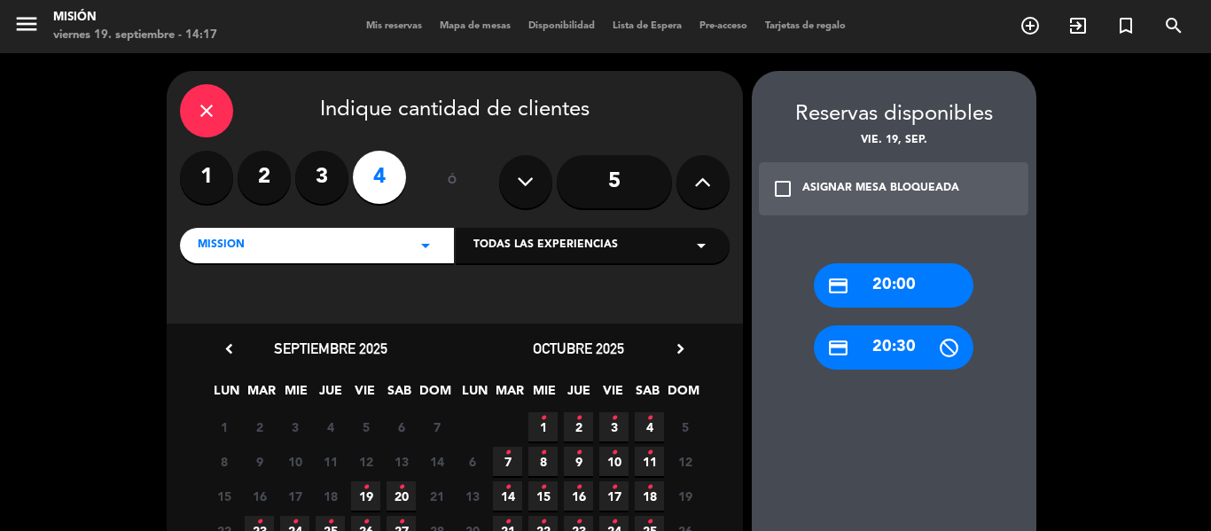
click at [360, 489] on span "19 •" at bounding box center [365, 495] width 29 height 29
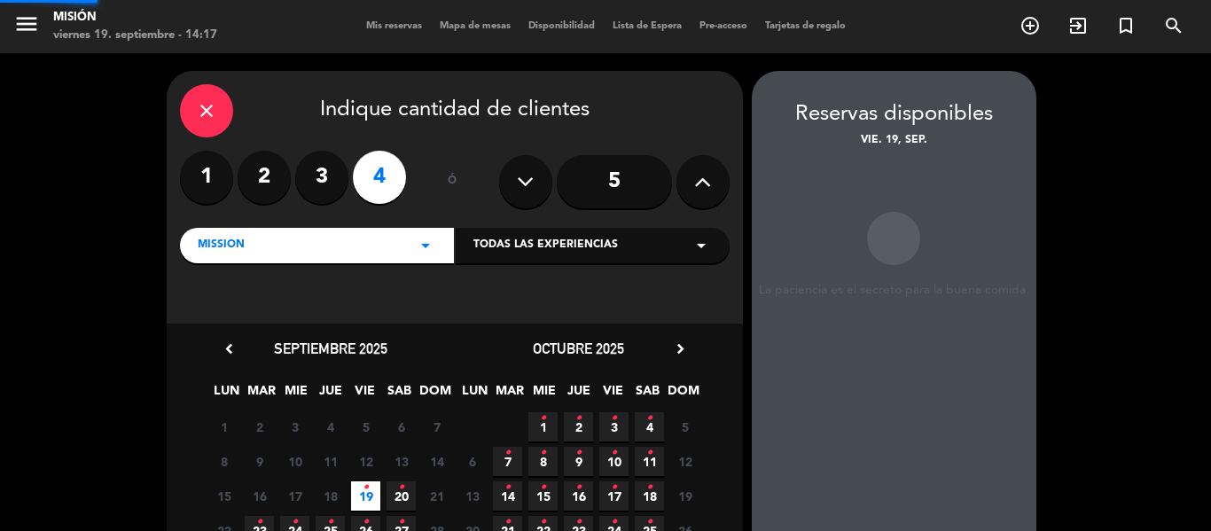
scroll to position [71, 0]
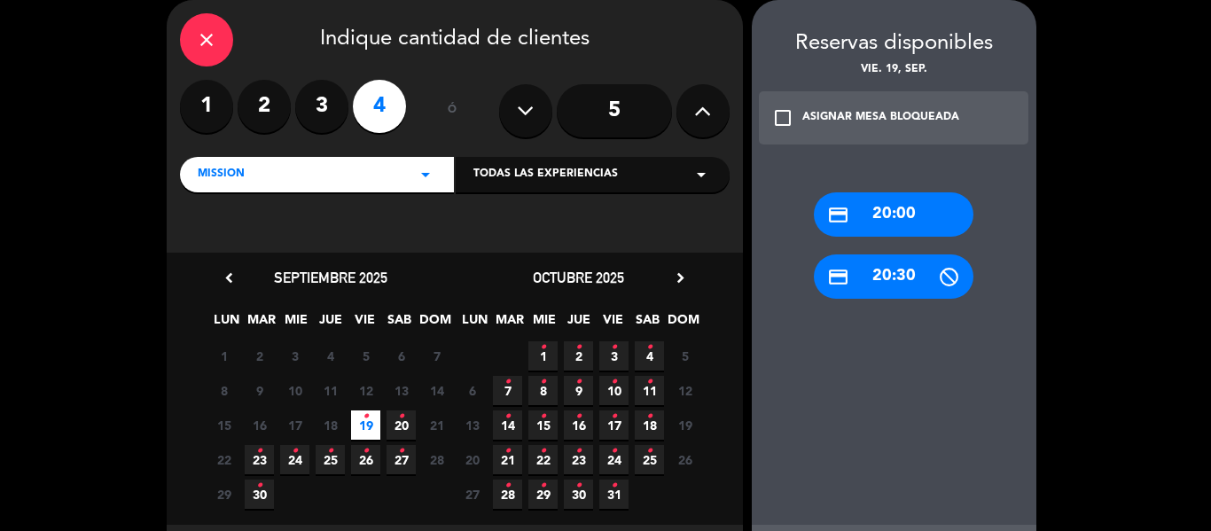
click at [911, 280] on div "credit_card 20:30" at bounding box center [894, 276] width 160 height 44
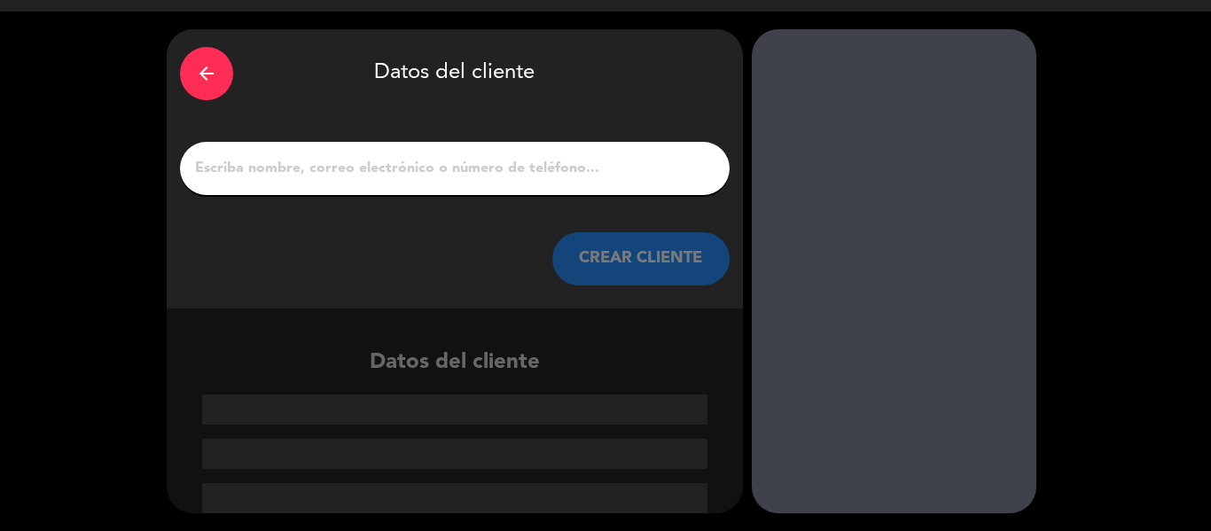
click at [423, 170] on input "1" at bounding box center [454, 168] width 523 height 25
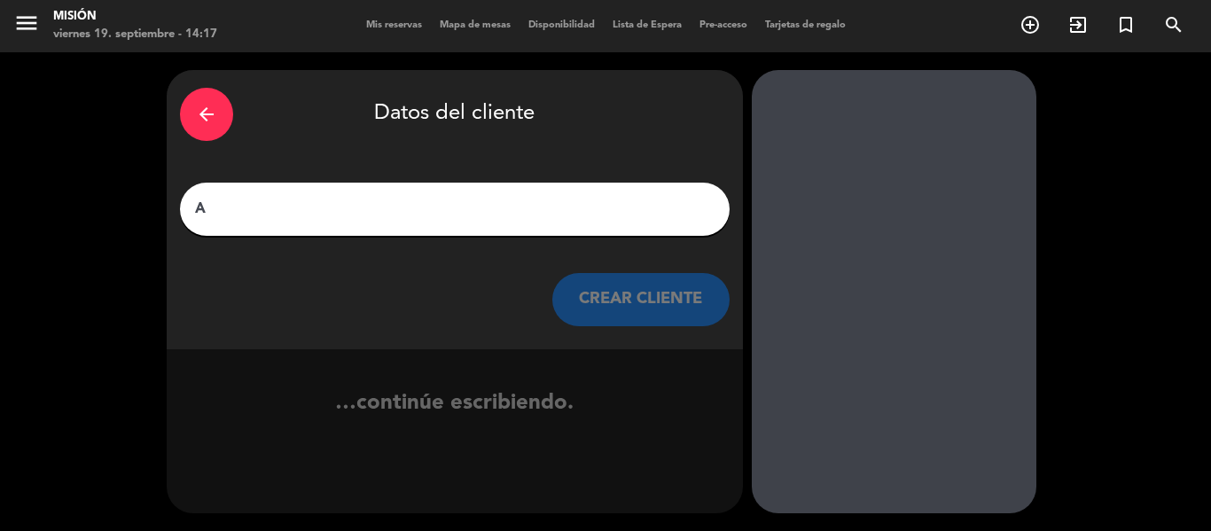
scroll to position [1, 0]
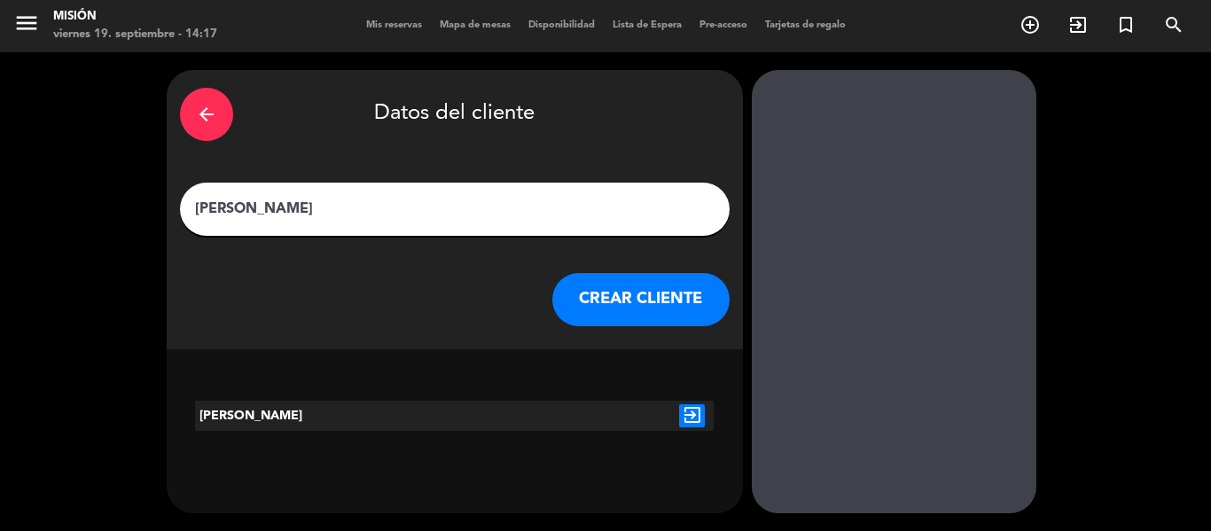
type input "[PERSON_NAME]"
click at [693, 409] on icon "exit_to_app" at bounding box center [692, 415] width 26 height 23
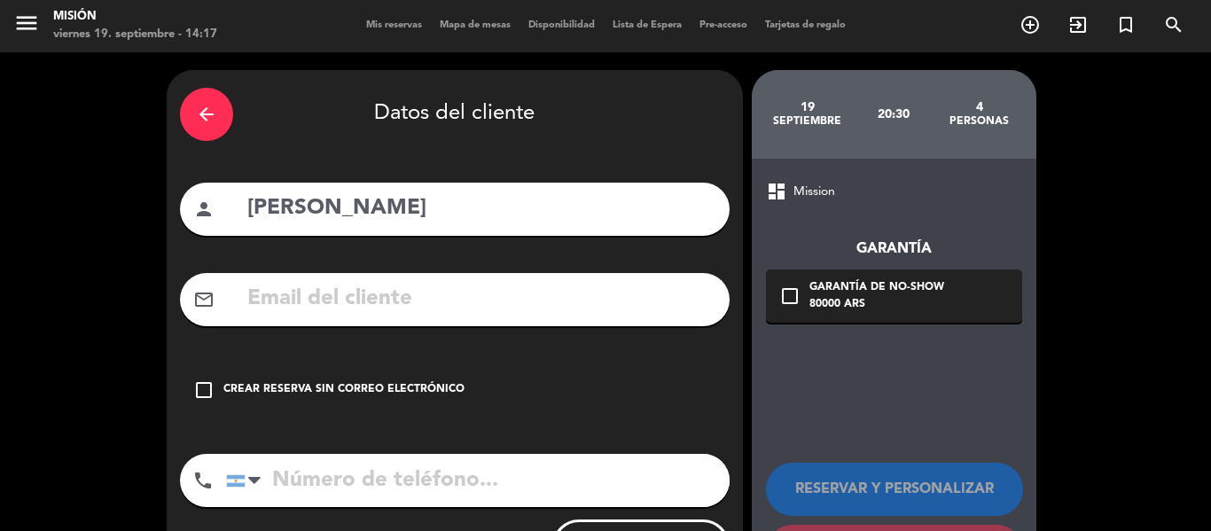
click at [317, 381] on div "Crear reserva sin correo electrónico" at bounding box center [343, 390] width 241 height 18
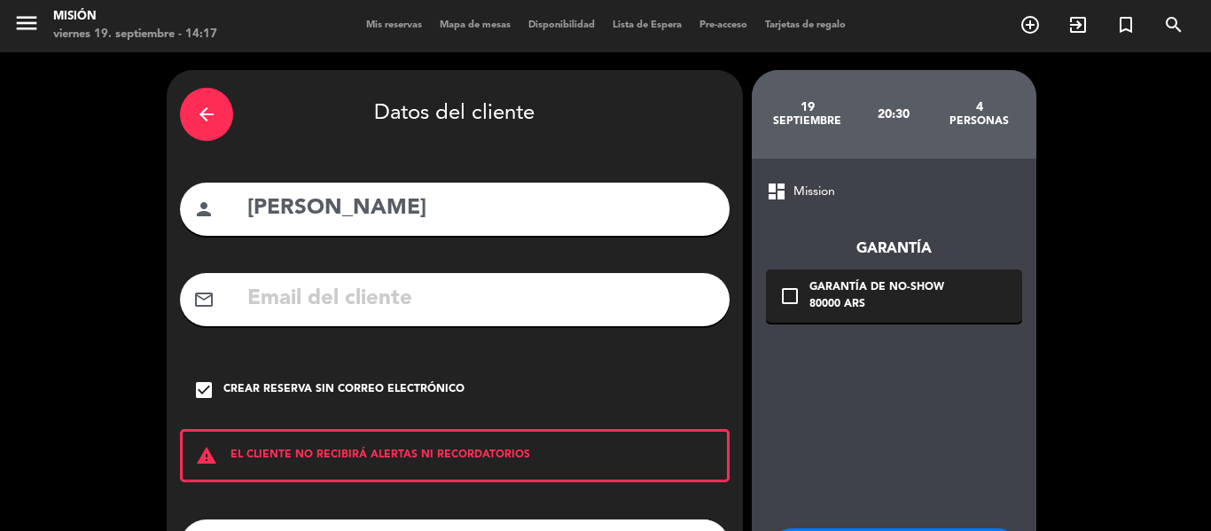
scroll to position [153, 0]
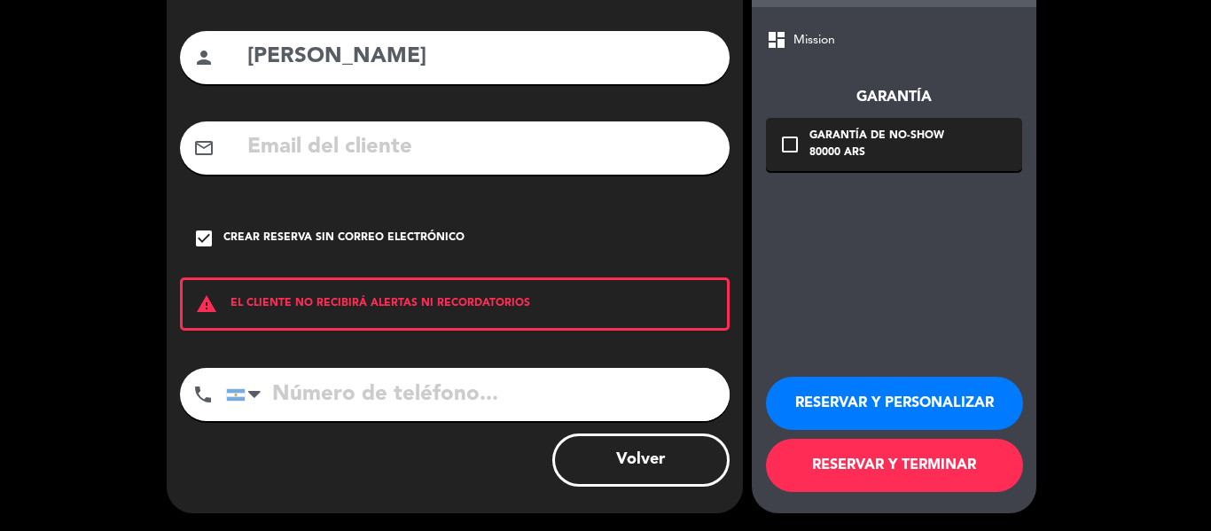
click at [818, 405] on button "RESERVAR Y PERSONALIZAR" at bounding box center [894, 403] width 257 height 53
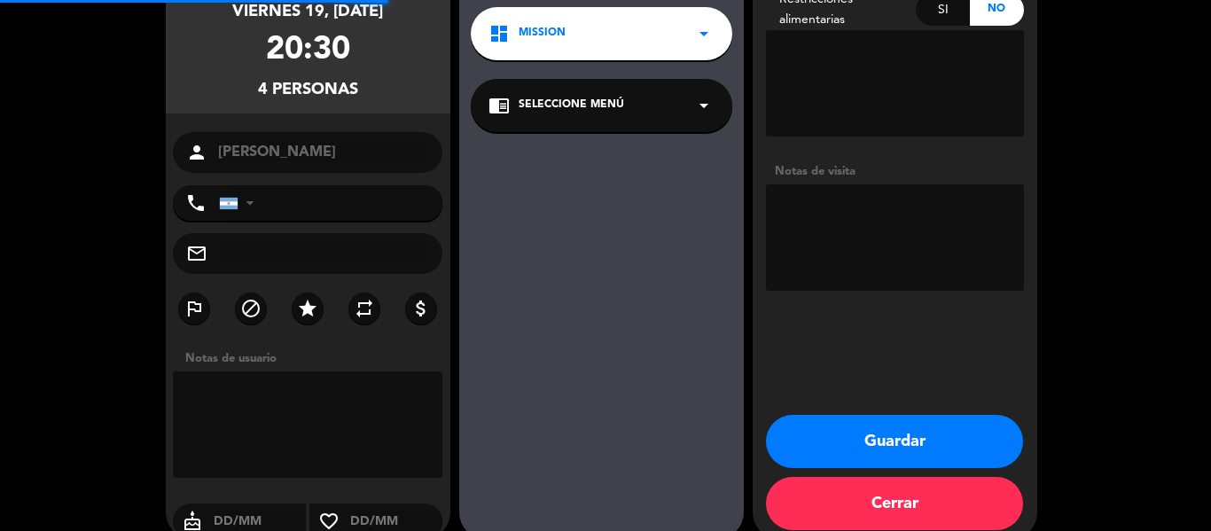
scroll to position [71, 0]
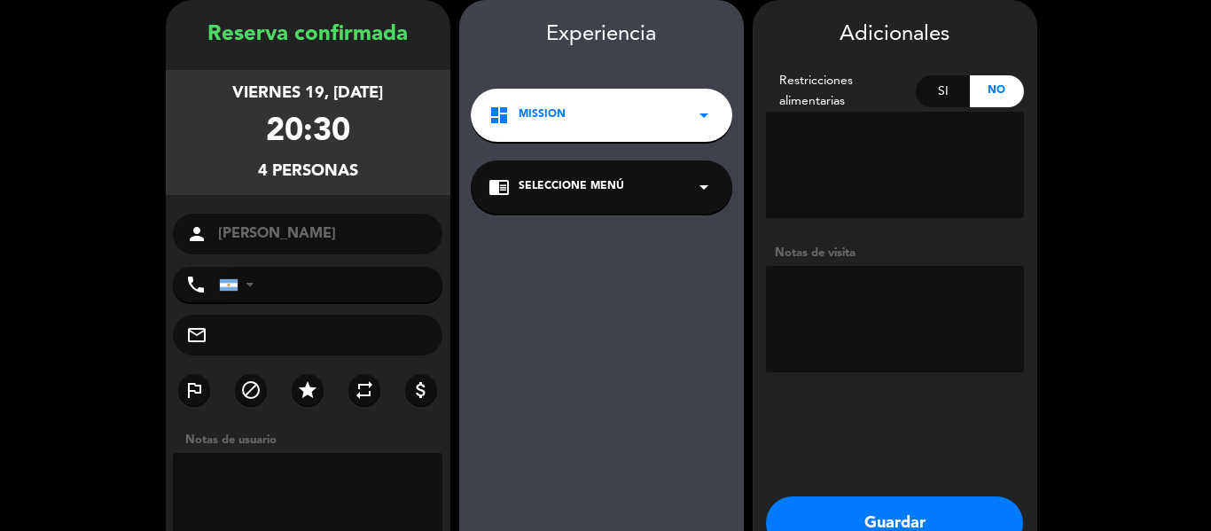
click at [875, 520] on button "Guardar" at bounding box center [894, 523] width 257 height 53
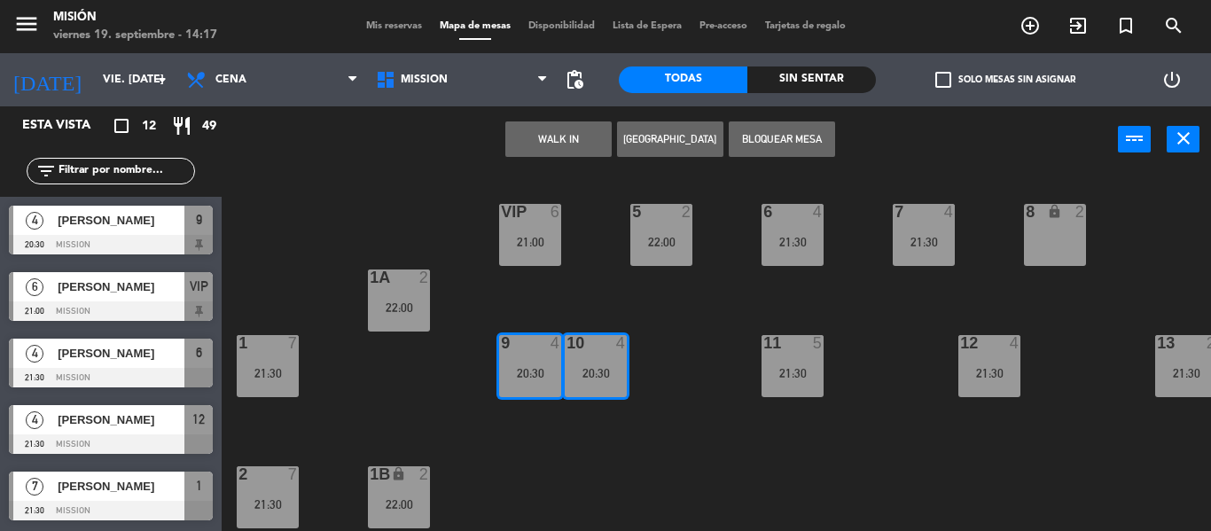
click at [653, 427] on div "5 2 22:00 6 4 21:30 7 4 21:30 VIP 6 21:00 8 lock 2 1A 2 22:00 1 7 21:30 9 4 20:…" at bounding box center [722, 352] width 977 height 358
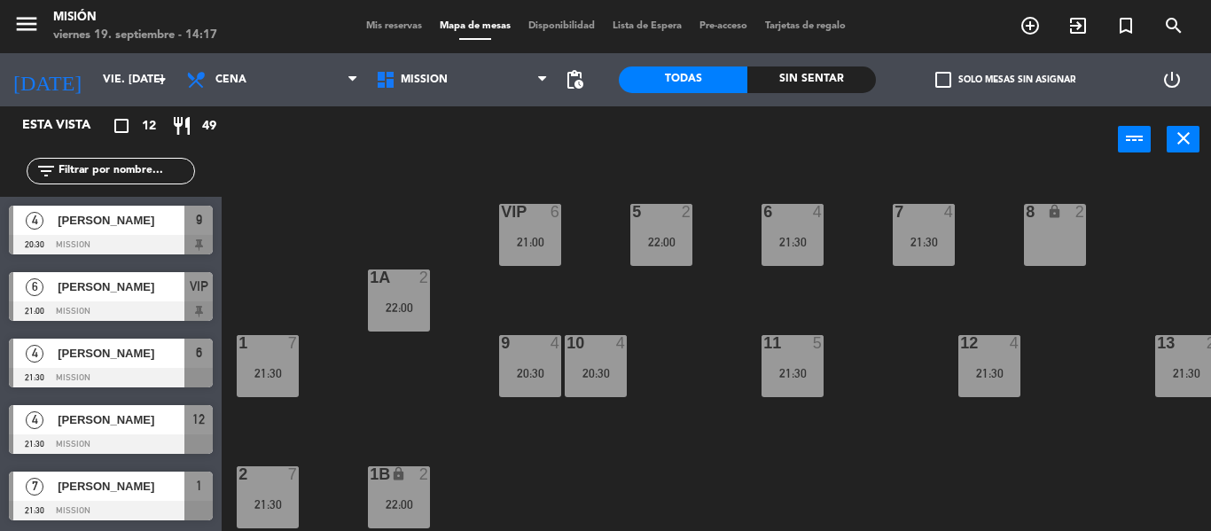
click at [592, 377] on div "20:30" at bounding box center [596, 373] width 62 height 12
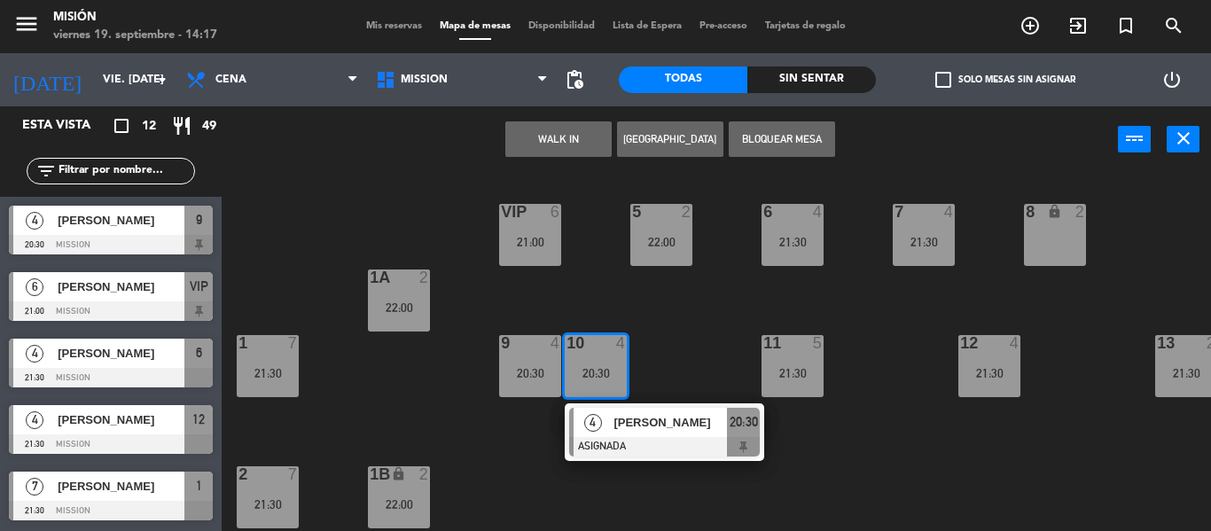
click at [651, 422] on span "[PERSON_NAME]" at bounding box center [670, 422] width 113 height 19
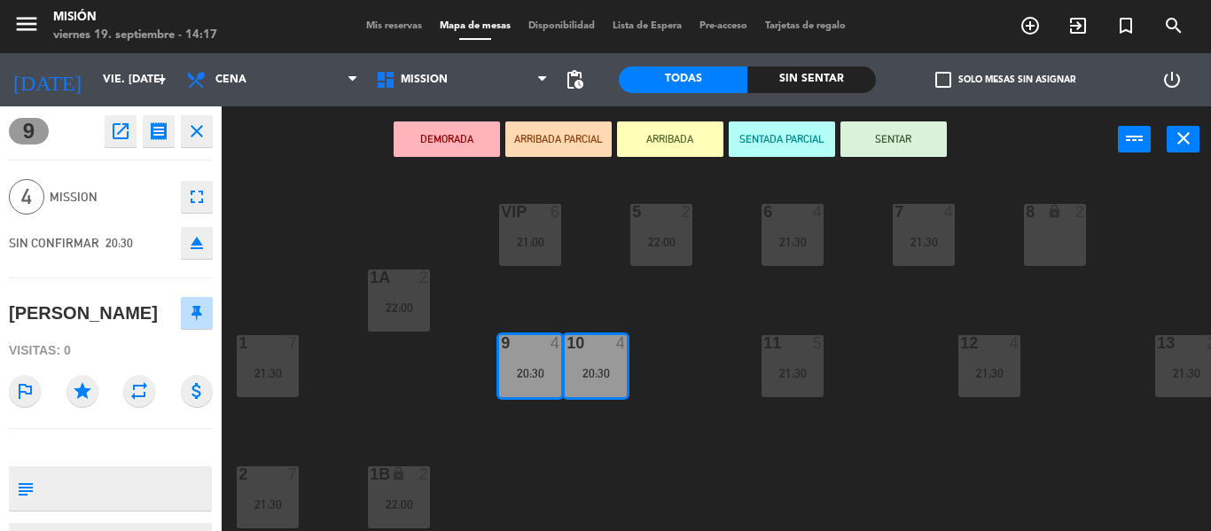
click at [200, 194] on icon "fullscreen" at bounding box center [196, 196] width 21 height 21
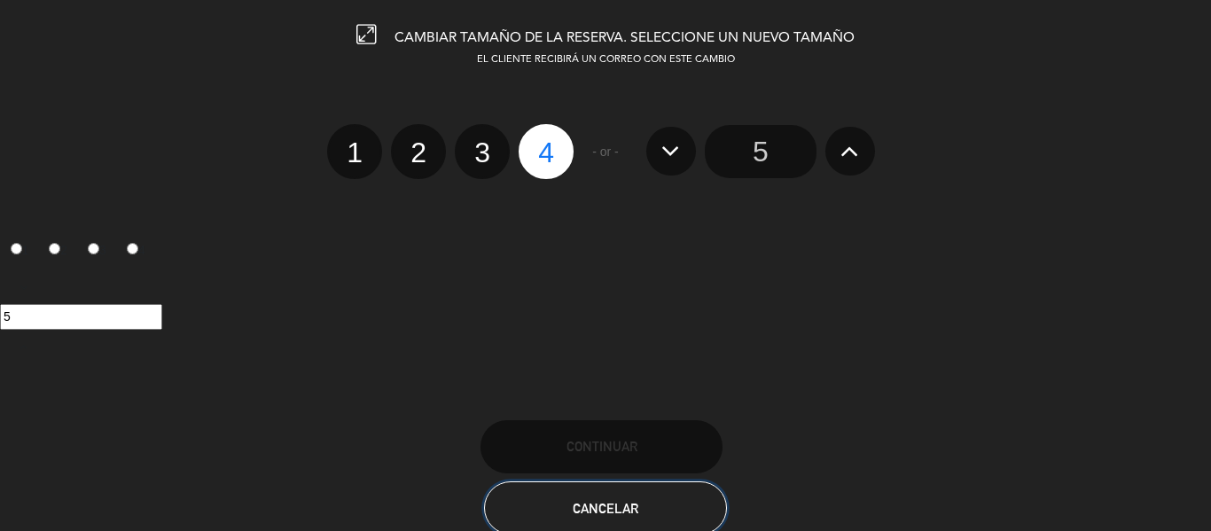
click at [637, 501] on span "Cancelar" at bounding box center [606, 508] width 66 height 15
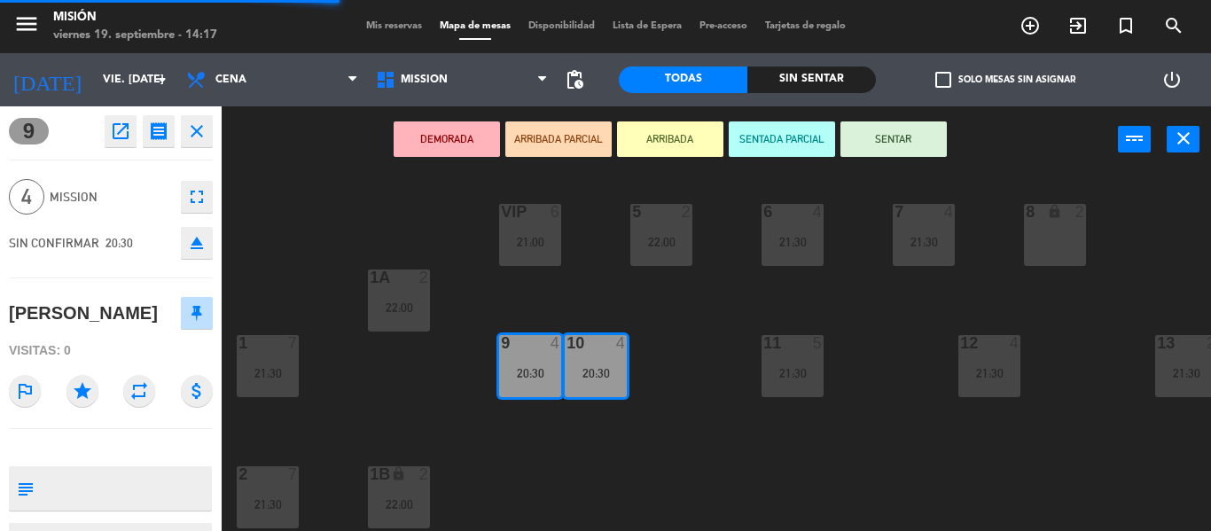
click at [689, 333] on div "5 2 22:00 6 4 21:30 7 4 21:30 VIP 6 21:00 8 lock 2 1A 2 22:00 1 7 21:30 9 4 20:…" at bounding box center [722, 352] width 977 height 358
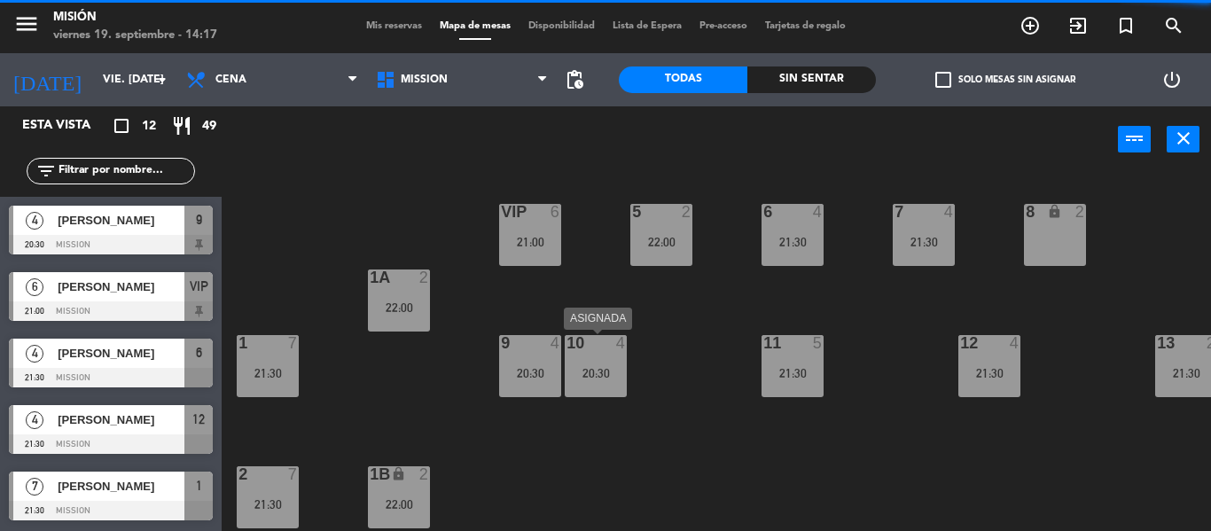
click at [587, 371] on div "20:30" at bounding box center [596, 373] width 62 height 12
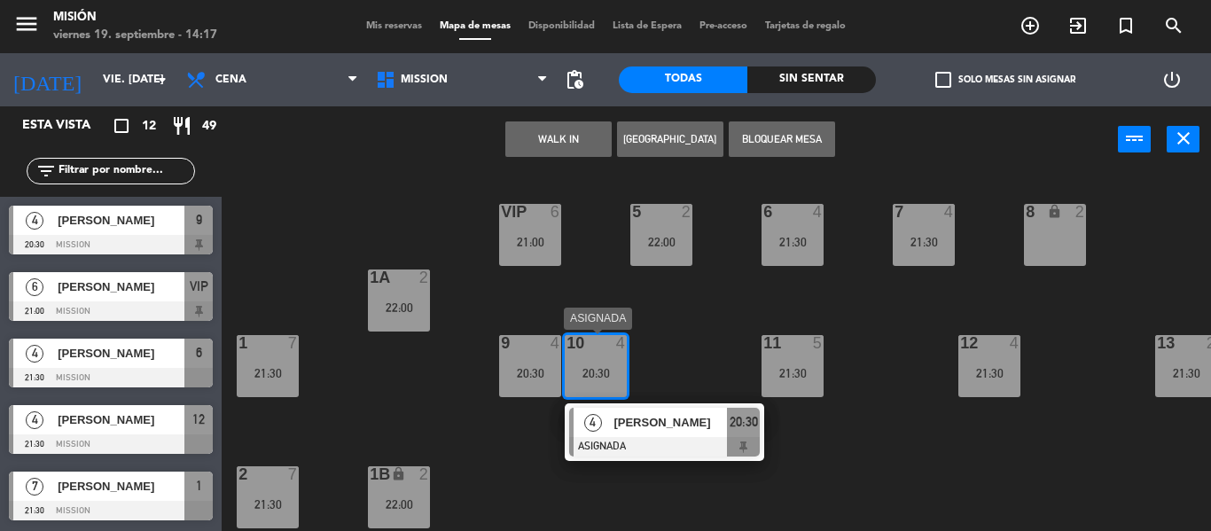
click at [661, 424] on span "[PERSON_NAME]" at bounding box center [670, 422] width 113 height 19
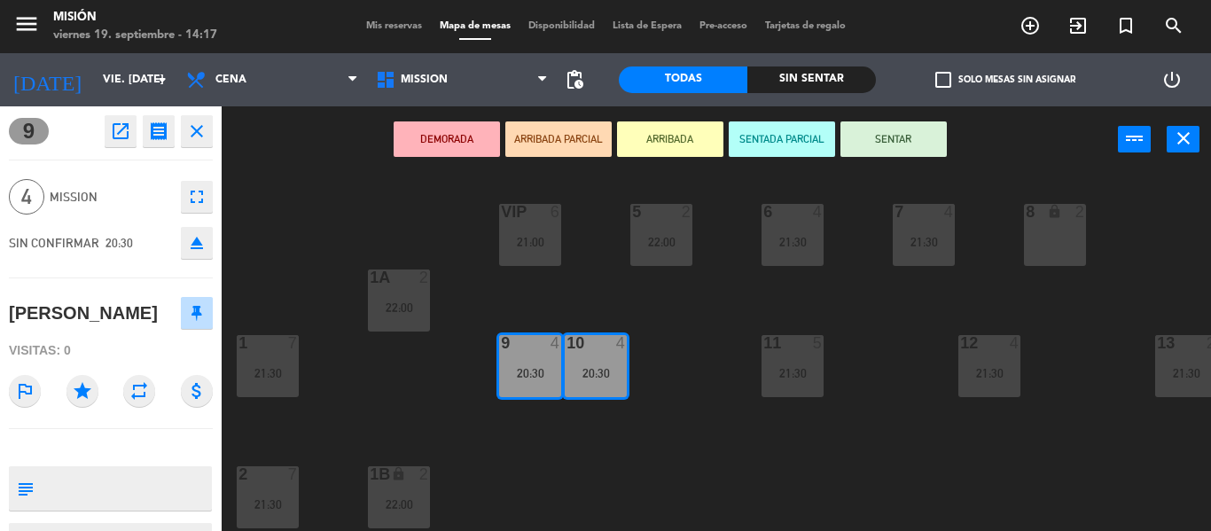
click at [124, 133] on icon "open_in_new" at bounding box center [120, 131] width 21 height 21
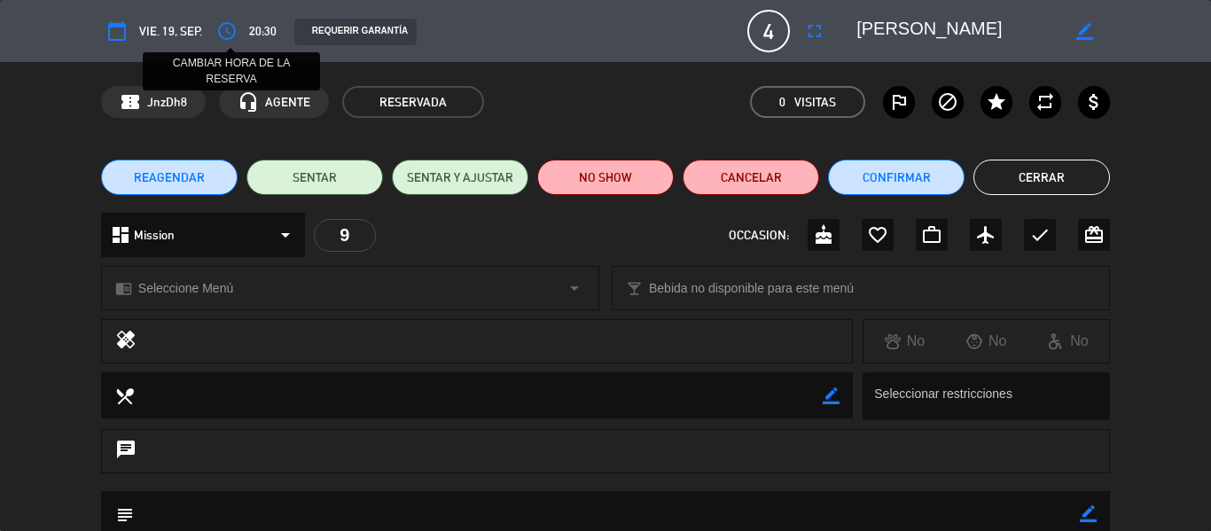
click at [236, 31] on icon "access_time" at bounding box center [226, 30] width 21 height 21
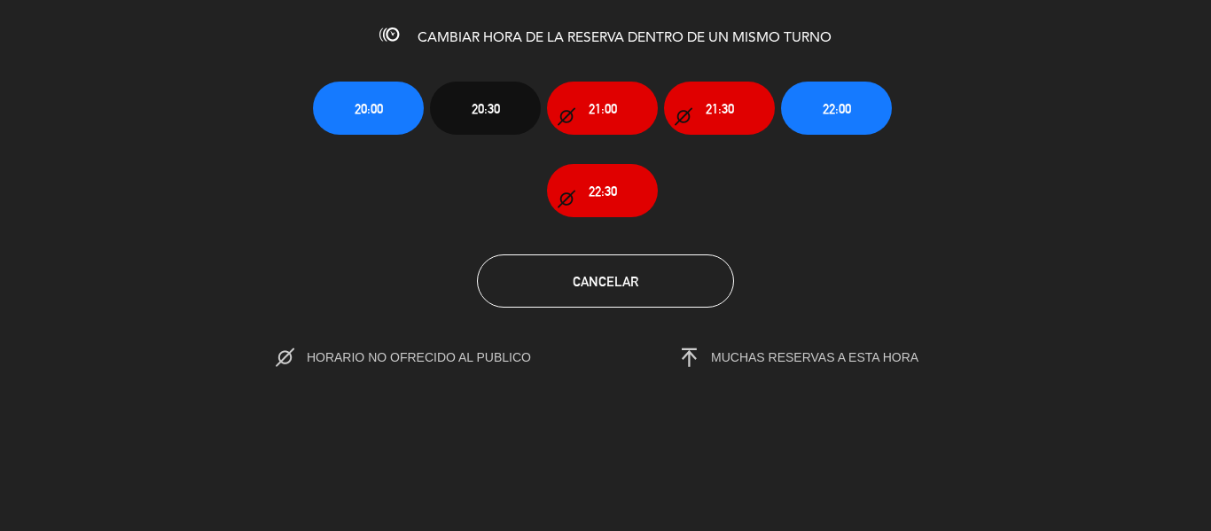
click at [720, 80] on div "20:00 20:30 21:00 21:30 22:00 22:30" at bounding box center [606, 134] width 612 height 165
click at [717, 105] on span "21:30" at bounding box center [720, 108] width 28 height 20
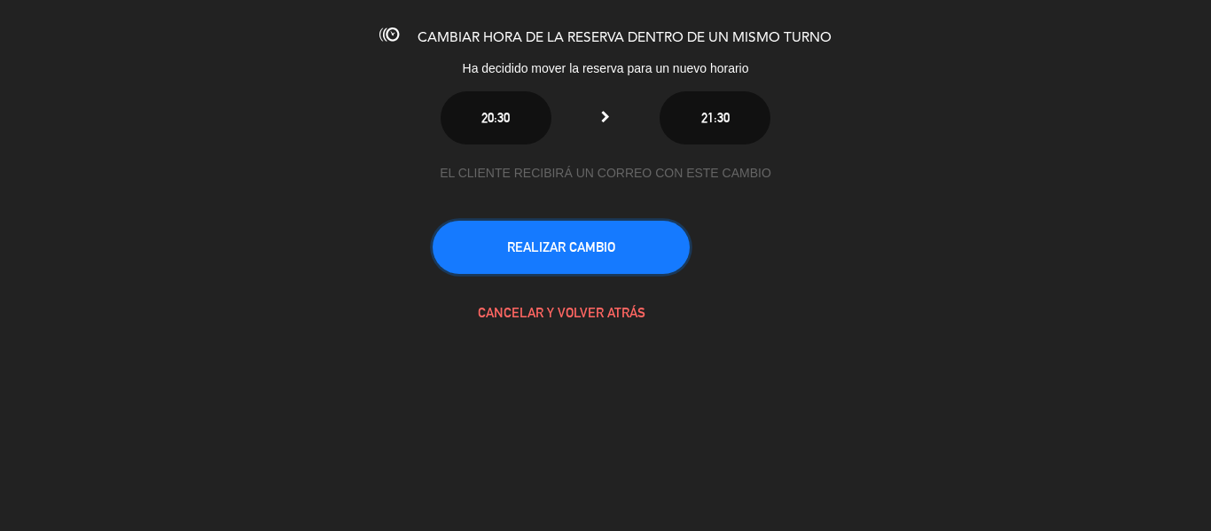
click at [630, 254] on button "REALIZAR CAMBIO" at bounding box center [561, 247] width 257 height 53
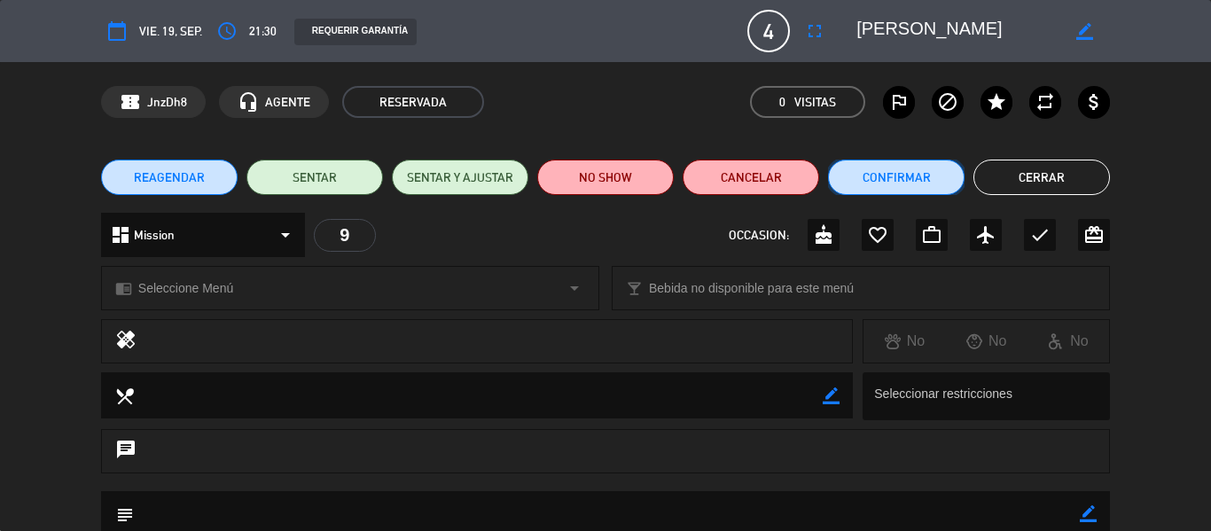
click at [912, 184] on button "Confirmar" at bounding box center [896, 177] width 137 height 35
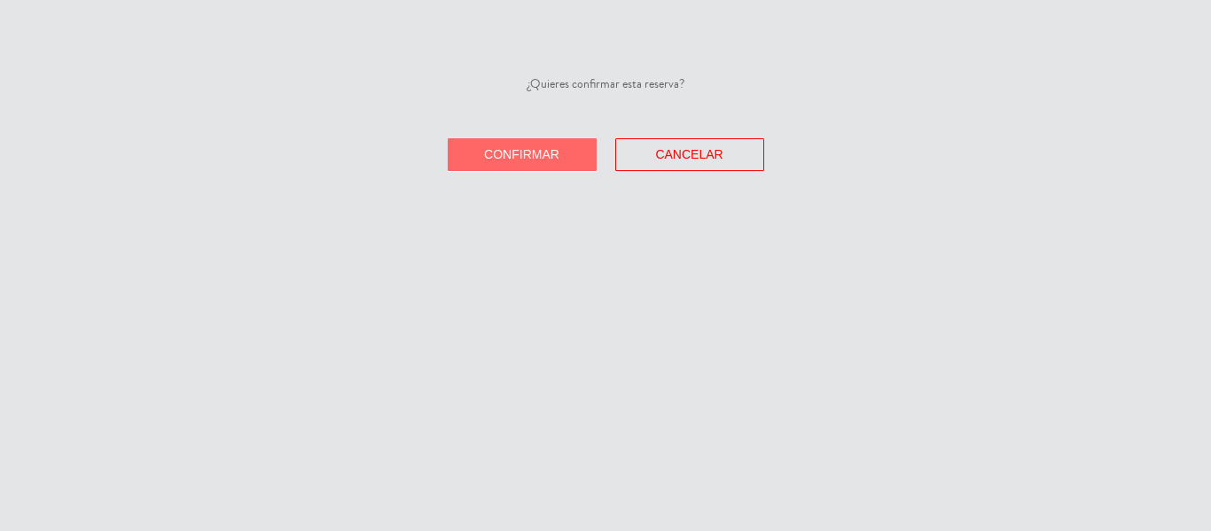
click at [541, 158] on span "Confirmar" at bounding box center [521, 154] width 75 height 14
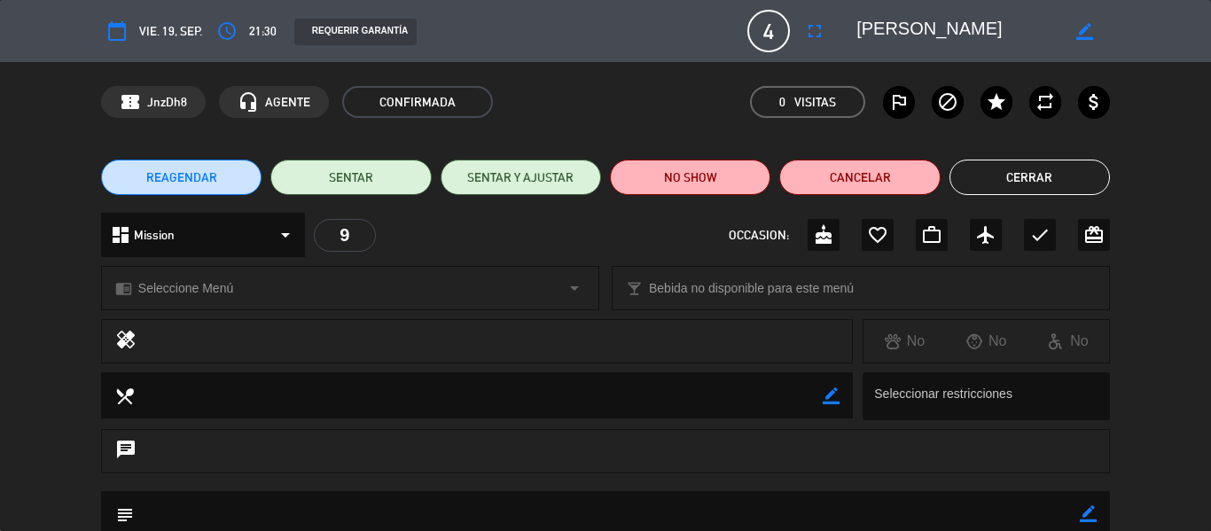
click at [991, 179] on button "Cerrar" at bounding box center [1030, 177] width 160 height 35
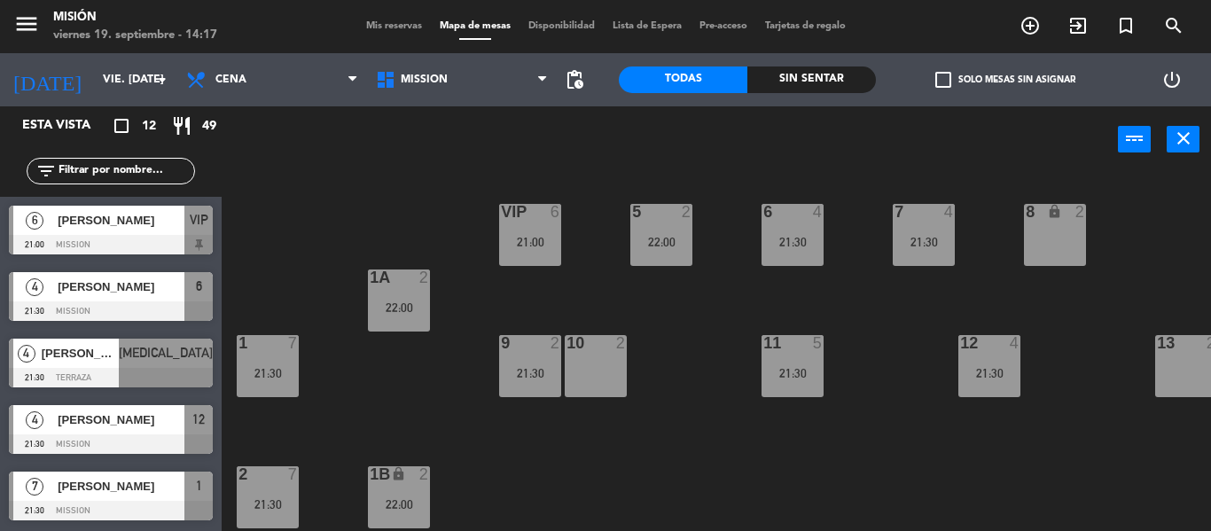
click at [119, 349] on span "[PERSON_NAME]" at bounding box center [80, 353] width 77 height 19
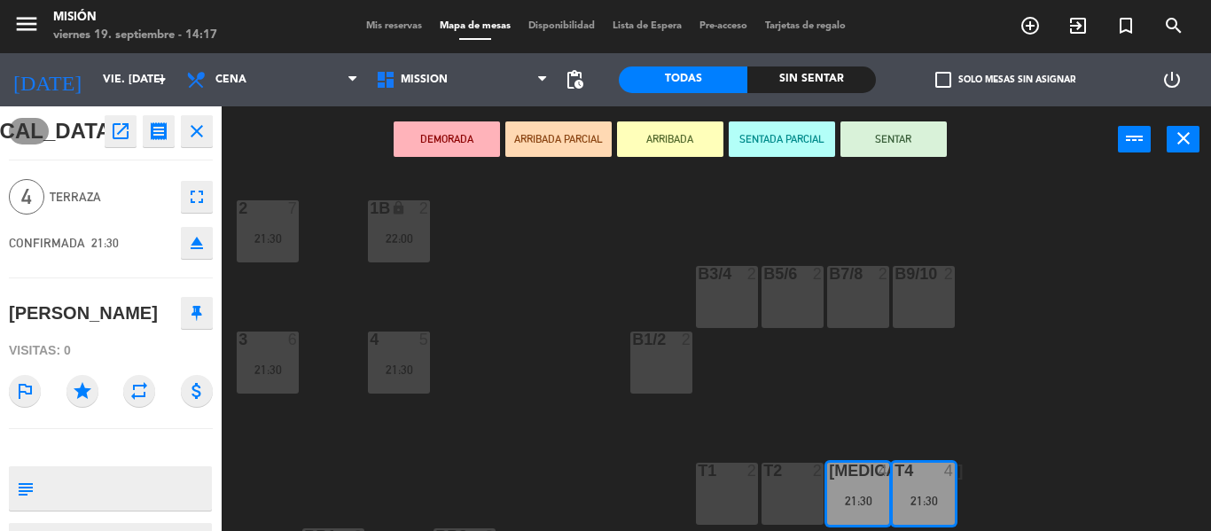
scroll to position [355, 0]
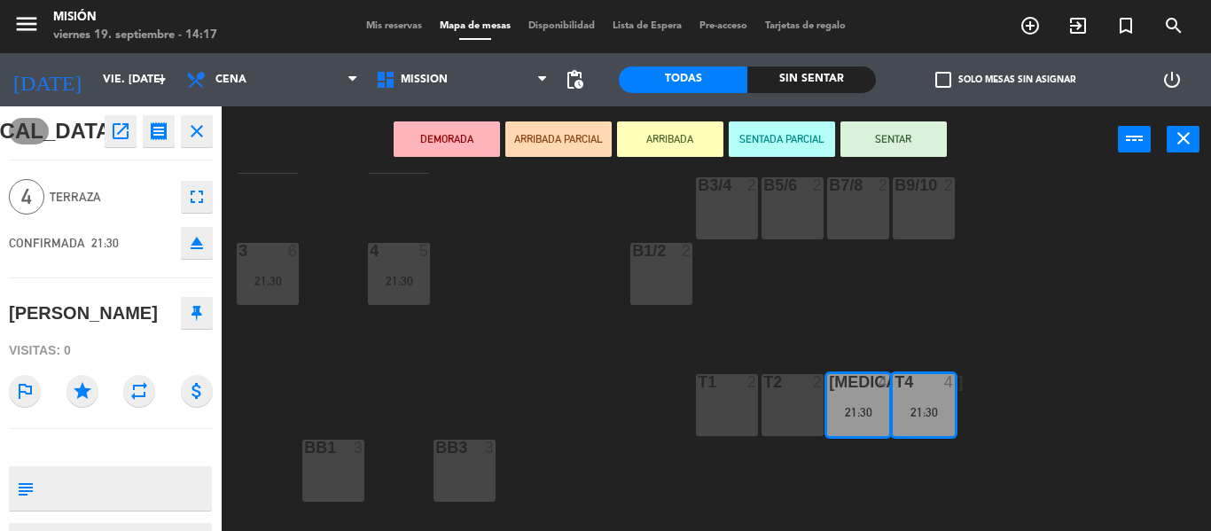
click at [1030, 325] on div "5 2 22:00 6 4 21:30 7 4 21:30 VIP 6 21:00 8 lock 2 1A 2 22:00 1 7 21:30 9 2 21:…" at bounding box center [722, 352] width 977 height 358
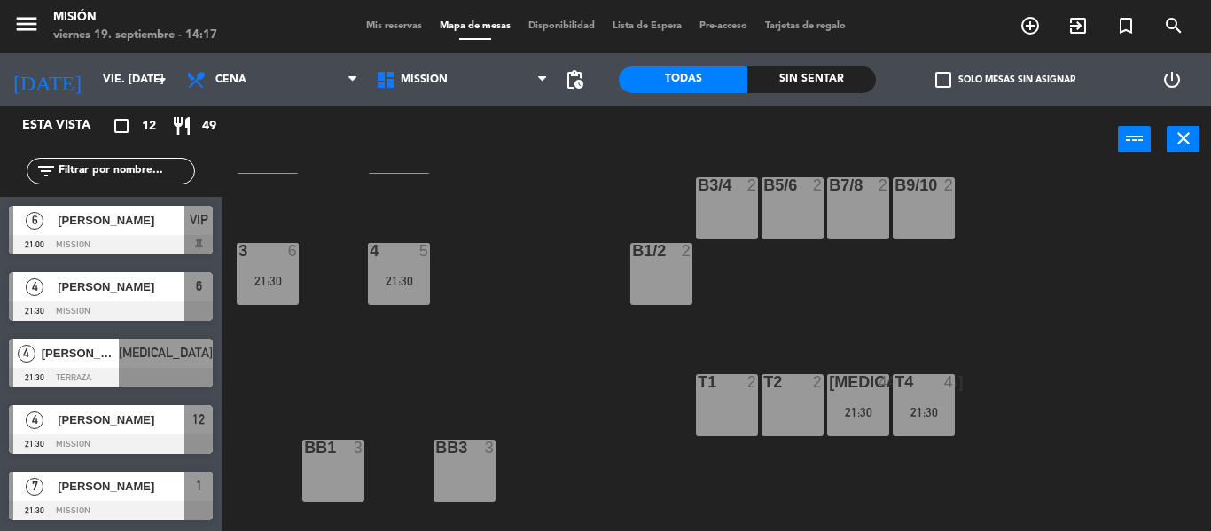
click at [864, 411] on div "21:30" at bounding box center [858, 412] width 62 height 12
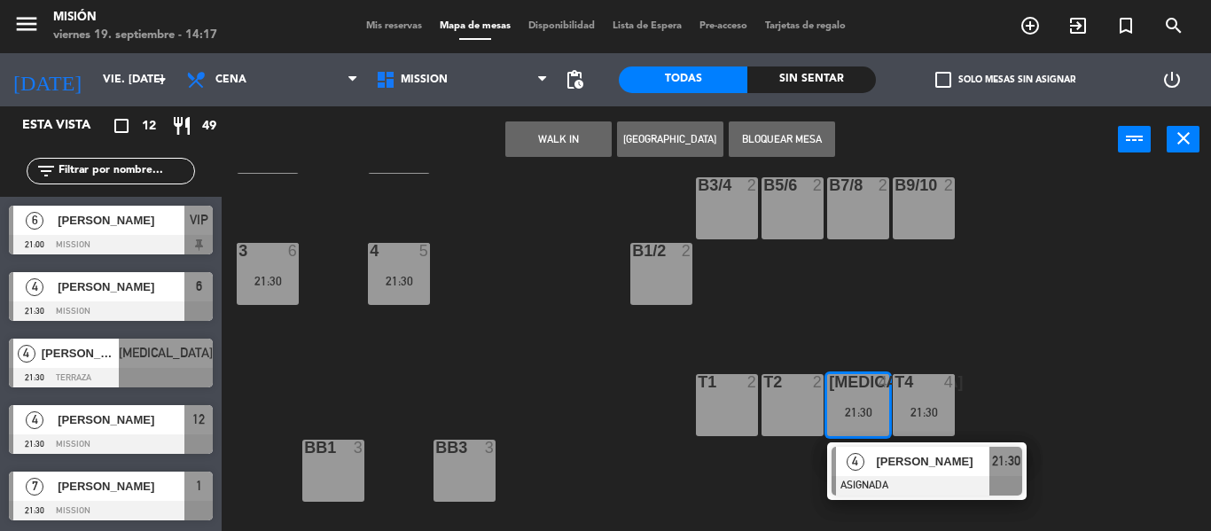
click at [903, 457] on span "[PERSON_NAME]" at bounding box center [932, 461] width 113 height 19
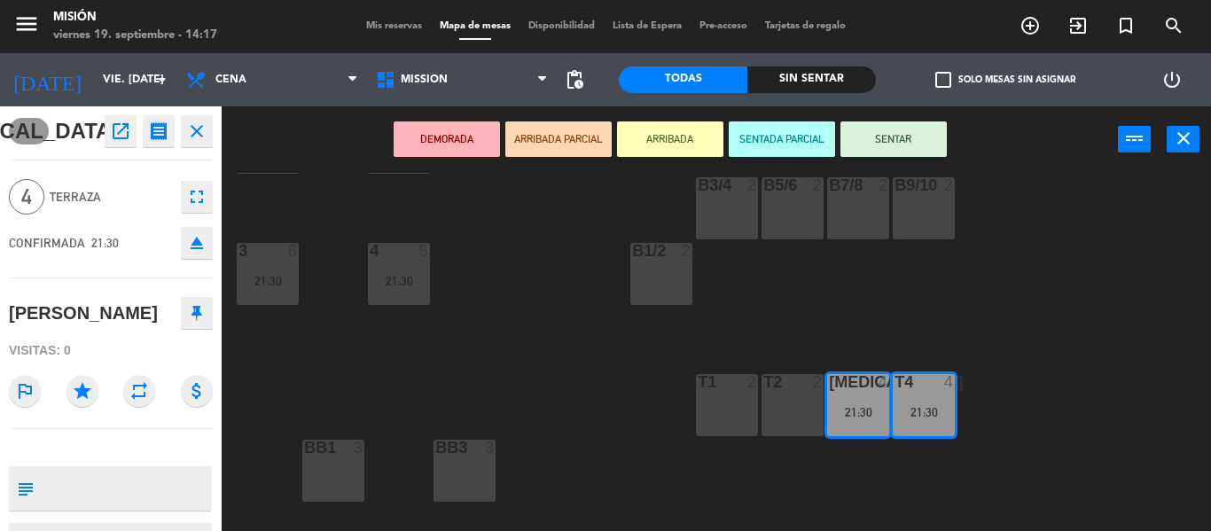
click at [121, 137] on icon "open_in_new" at bounding box center [120, 131] width 21 height 21
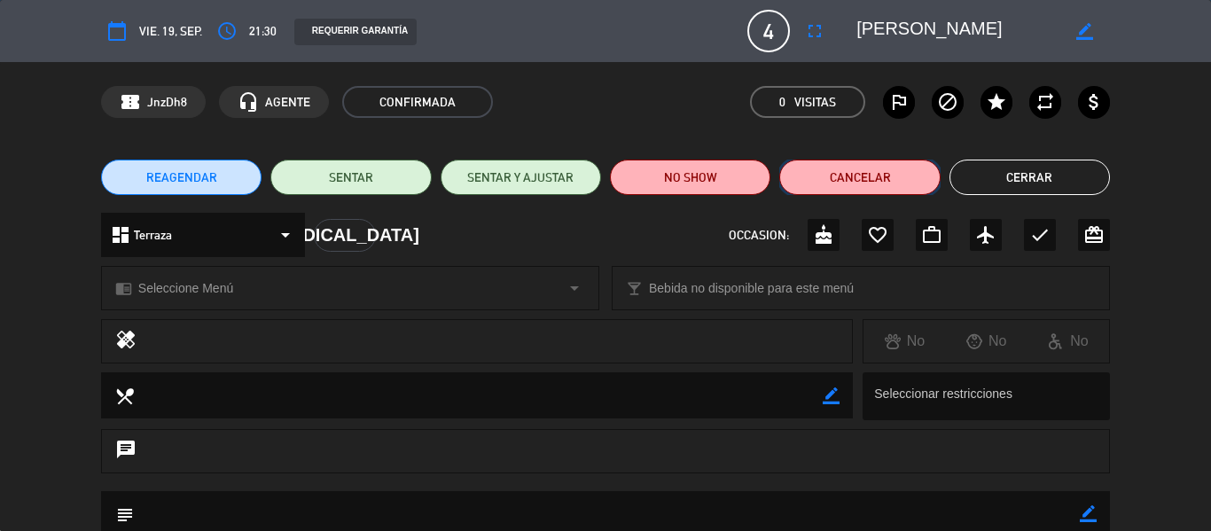
click at [849, 176] on button "Cancelar" at bounding box center [859, 177] width 160 height 35
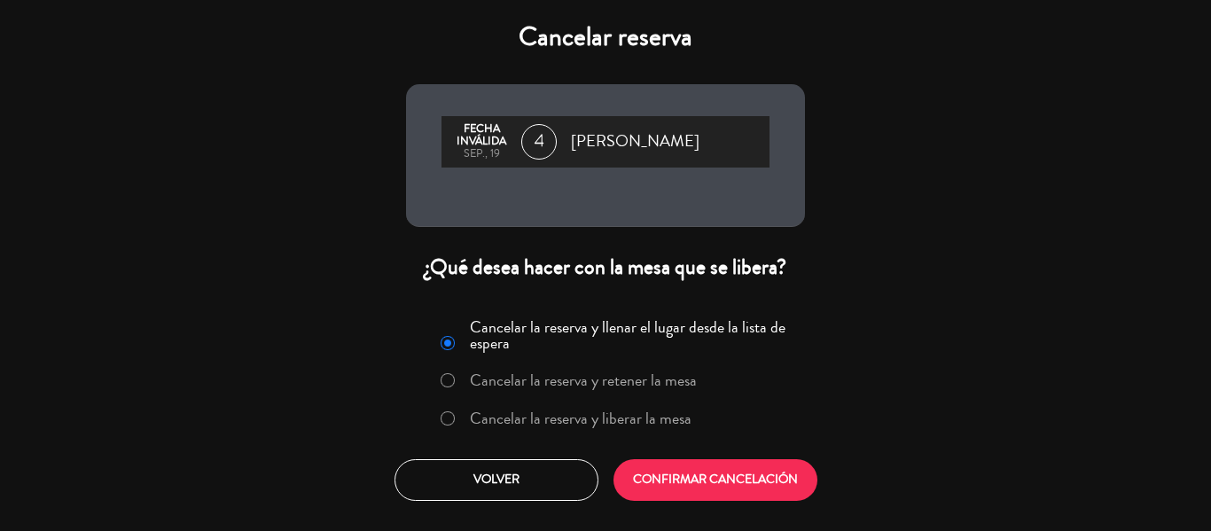
click at [600, 413] on label "Cancelar la reserva y liberar la mesa" at bounding box center [581, 419] width 222 height 16
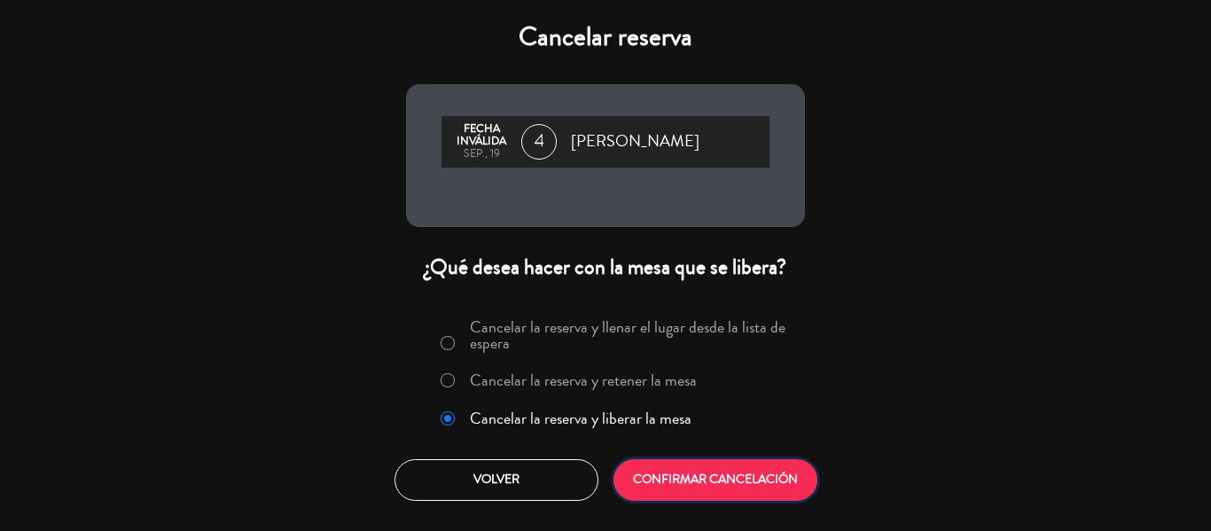
click at [713, 483] on button "CONFIRMAR CANCELACIÓN" at bounding box center [716, 480] width 204 height 42
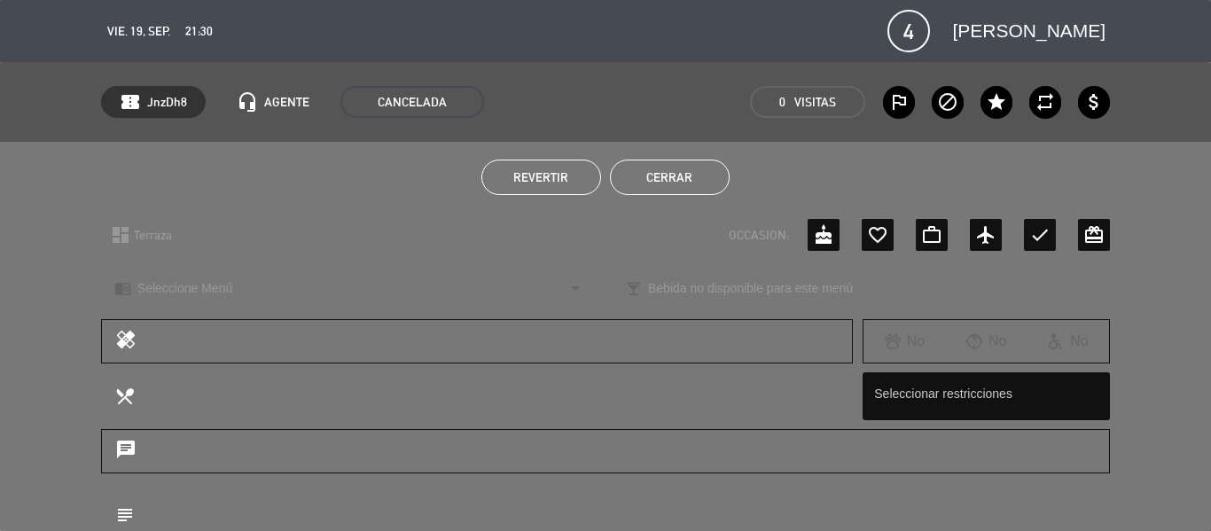
click at [676, 174] on button "Cerrar" at bounding box center [670, 177] width 120 height 35
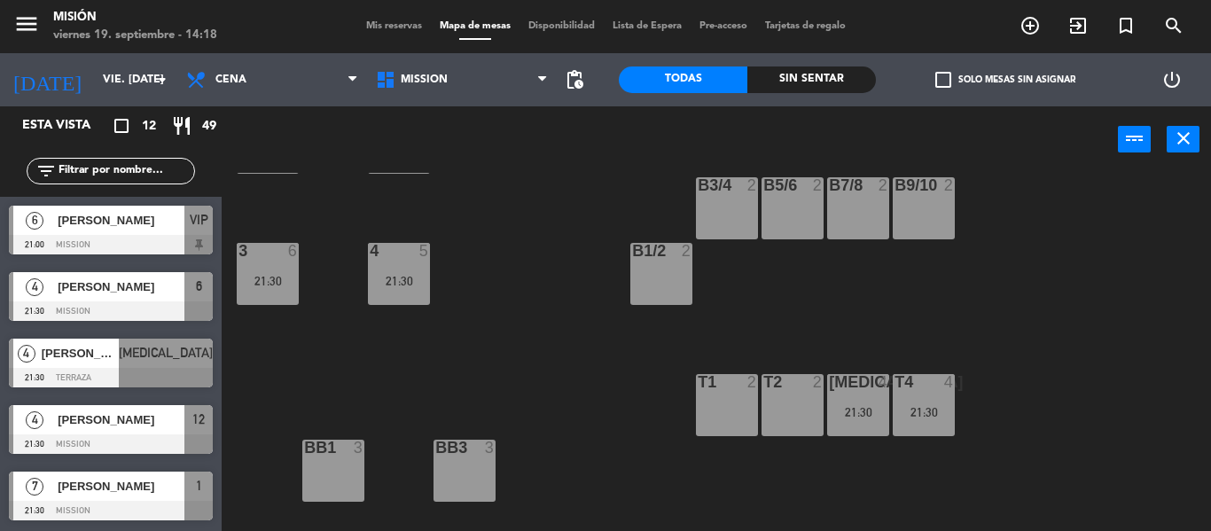
click at [914, 325] on div "5 2 22:00 6 4 21:30 7 4 21:30 VIP 6 21:00 8 lock 2 1A 2 22:00 1 7 21:30 9 2 21:…" at bounding box center [722, 352] width 977 height 358
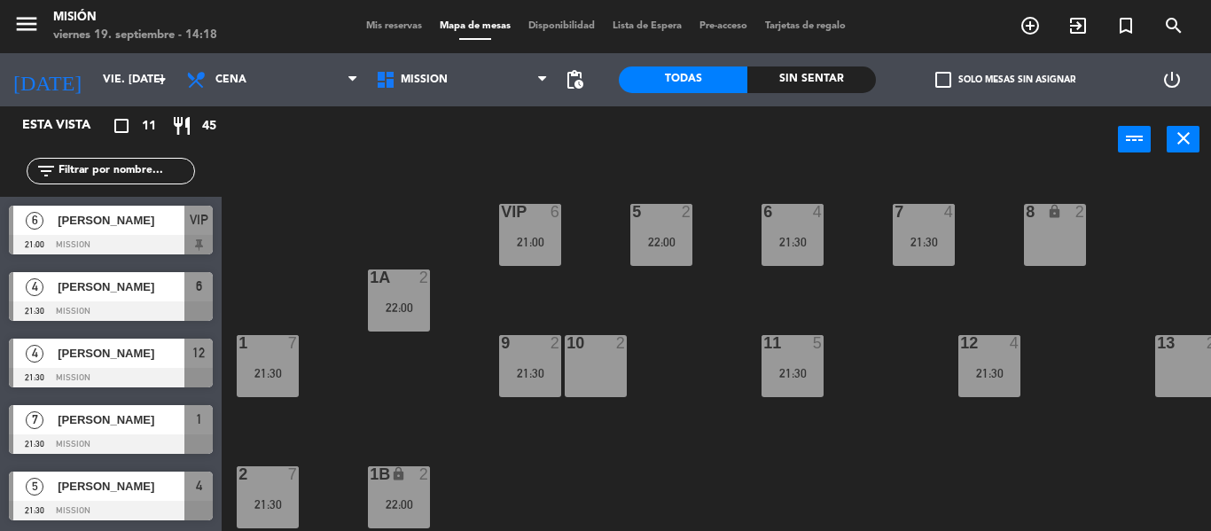
scroll to position [0, 20]
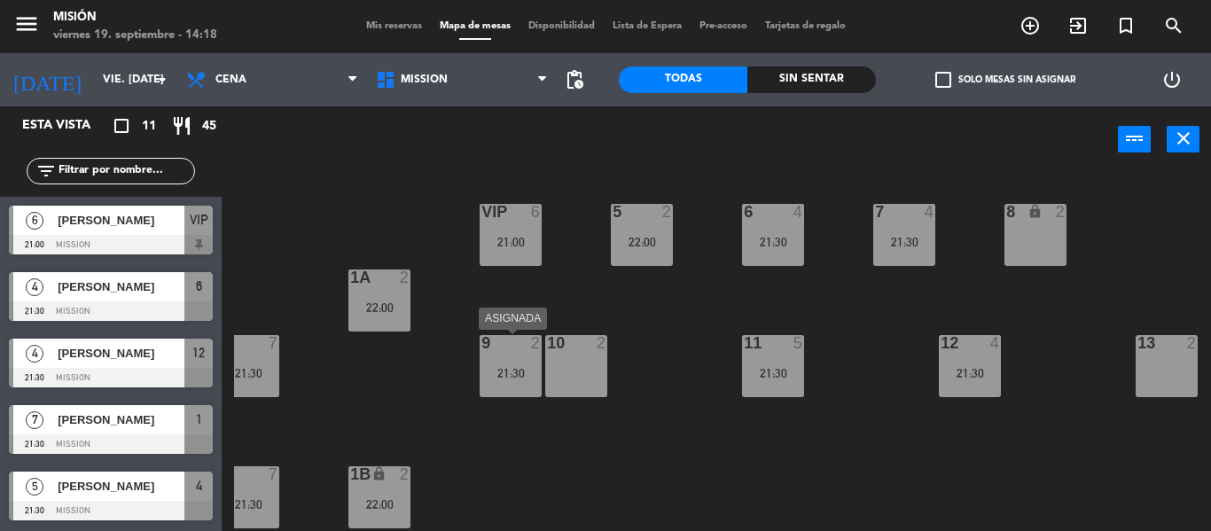
click at [515, 380] on div "9 2 21:30" at bounding box center [511, 366] width 62 height 62
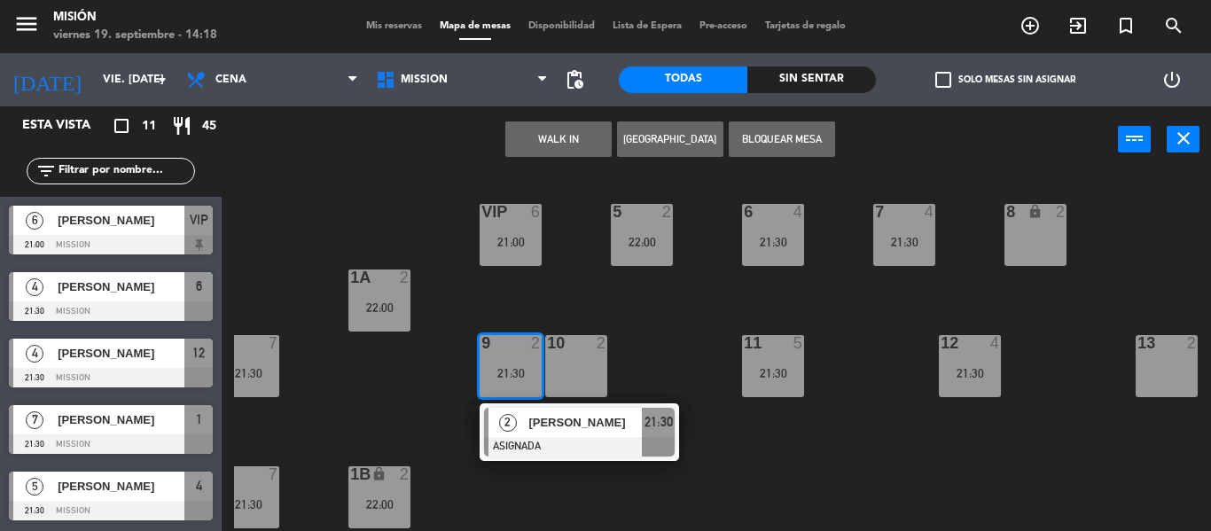
click at [559, 295] on div "5 2 22:00 6 4 21:30 7 4 21:30 VIP 6 21:00 8 lock 2 1A 2 22:00 1 7 21:30 9 2 21:…" at bounding box center [722, 352] width 977 height 358
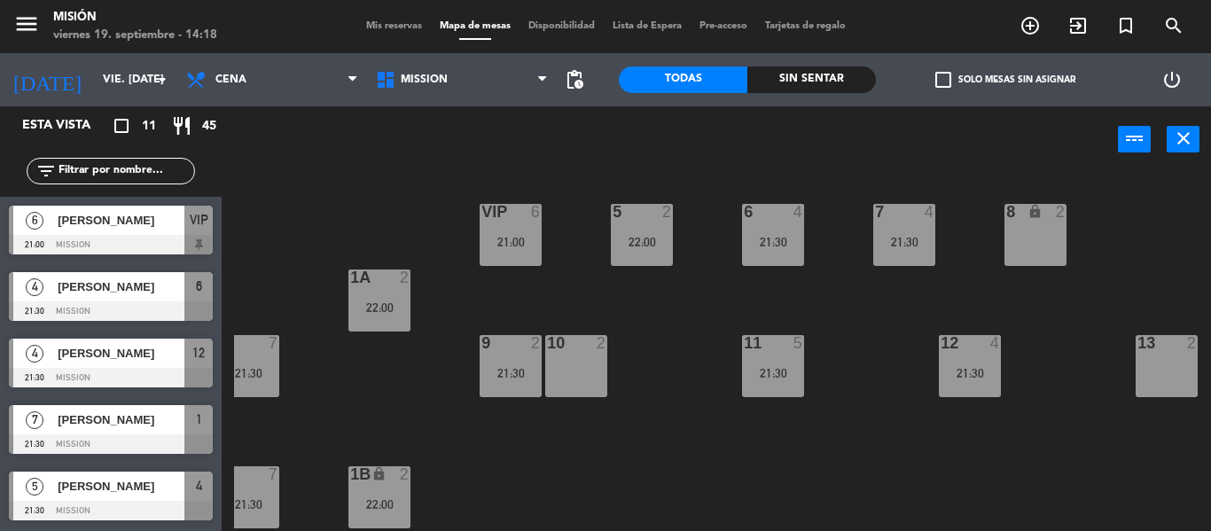
click at [128, 282] on span "[PERSON_NAME]" at bounding box center [121, 287] width 127 height 19
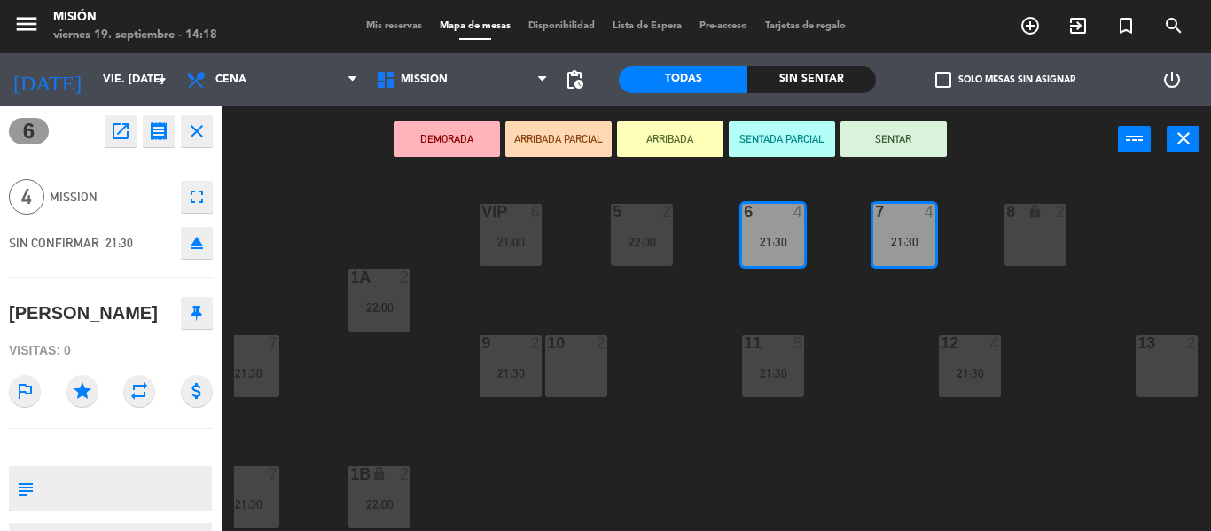
click at [690, 434] on div "5 2 22:00 6 4 21:30 7 4 21:30 VIP 6 21:00 8 lock 2 1A 2 22:00 1 7 21:30 9 2 21:…" at bounding box center [722, 352] width 977 height 358
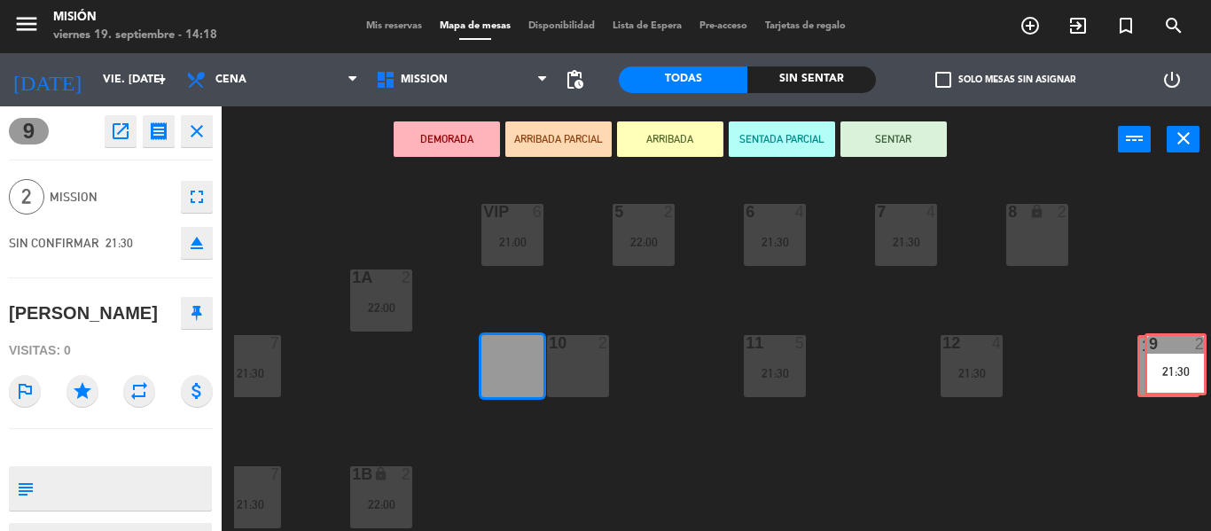
scroll to position [0, 18]
drag, startPoint x: 513, startPoint y: 370, endPoint x: 1179, endPoint y: 367, distance: 666.8
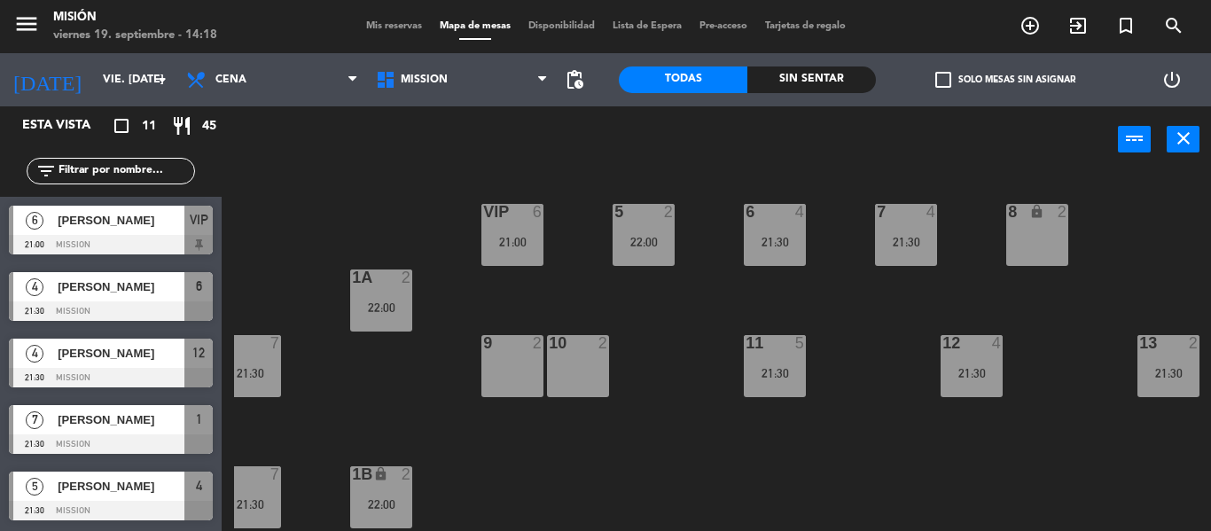
scroll to position [0, 0]
click at [525, 364] on div "9 2" at bounding box center [512, 366] width 62 height 62
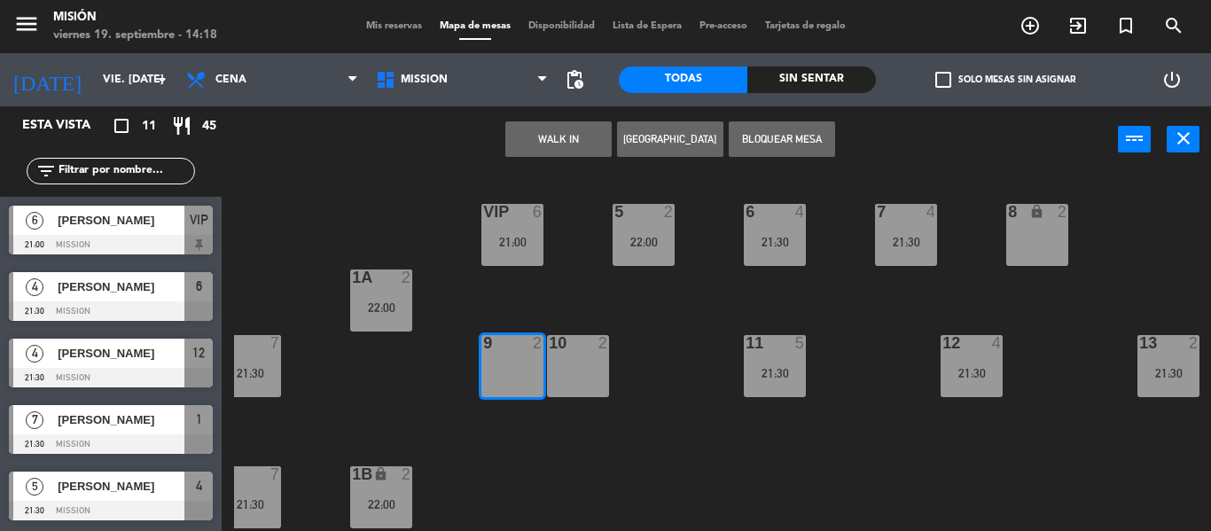
click at [288, 201] on div "5 2 22:00 6 4 21:30 7 4 21:30 VIP 6 21:00 8 lock 2 1A 2 22:00 1 7 21:30 9 2 10 …" at bounding box center [722, 352] width 977 height 358
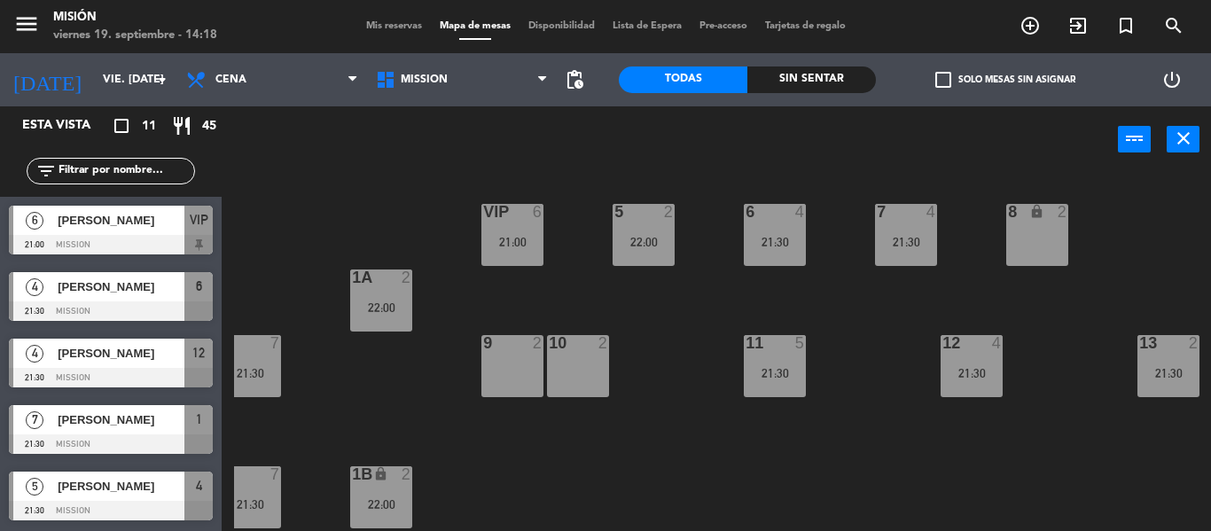
click at [505, 367] on div "9 2" at bounding box center [512, 366] width 62 height 62
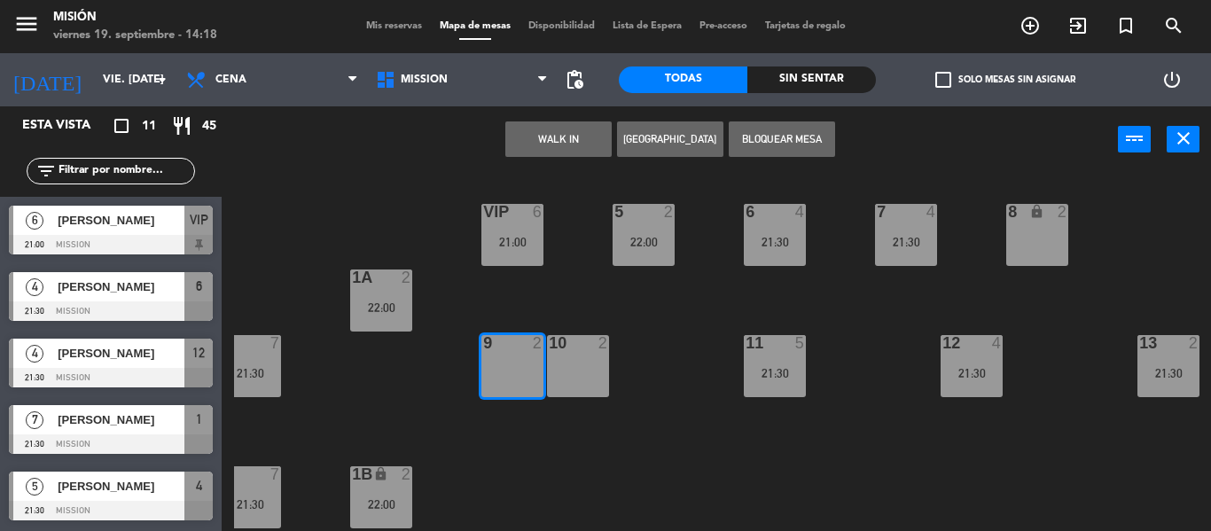
click at [578, 356] on div "10 2" at bounding box center [578, 366] width 62 height 62
click at [631, 131] on button "[GEOGRAPHIC_DATA]" at bounding box center [670, 138] width 106 height 35
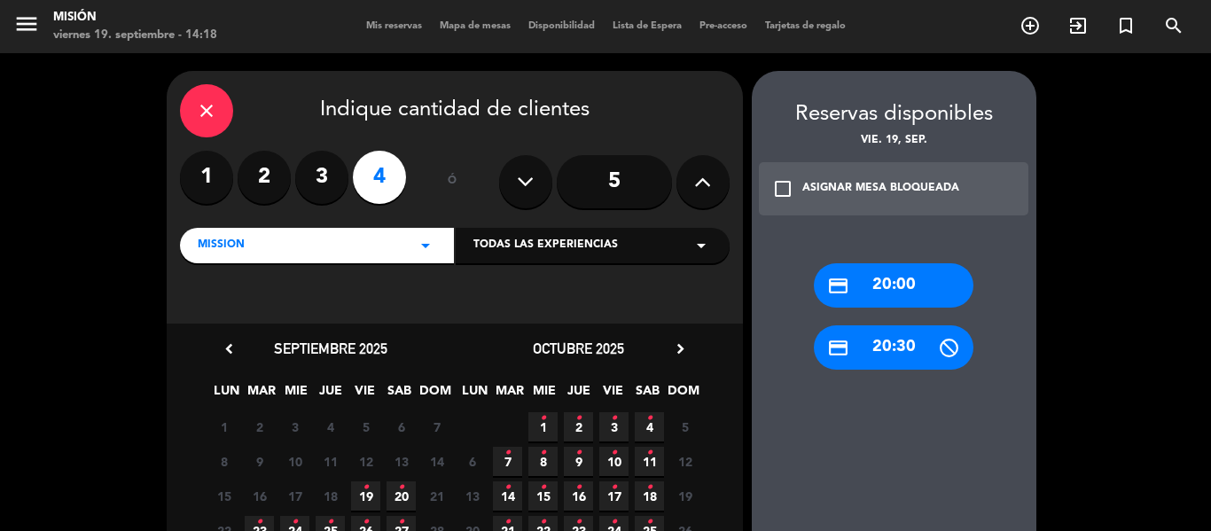
click at [370, 486] on span "19 •" at bounding box center [365, 495] width 29 height 29
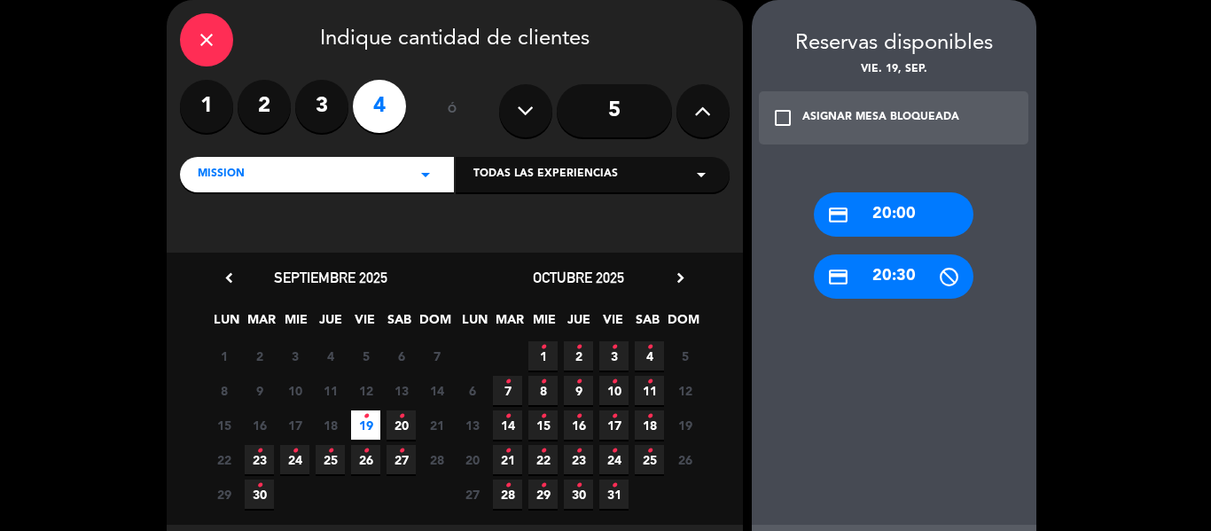
click at [915, 260] on div "credit_card 20:30" at bounding box center [894, 276] width 160 height 44
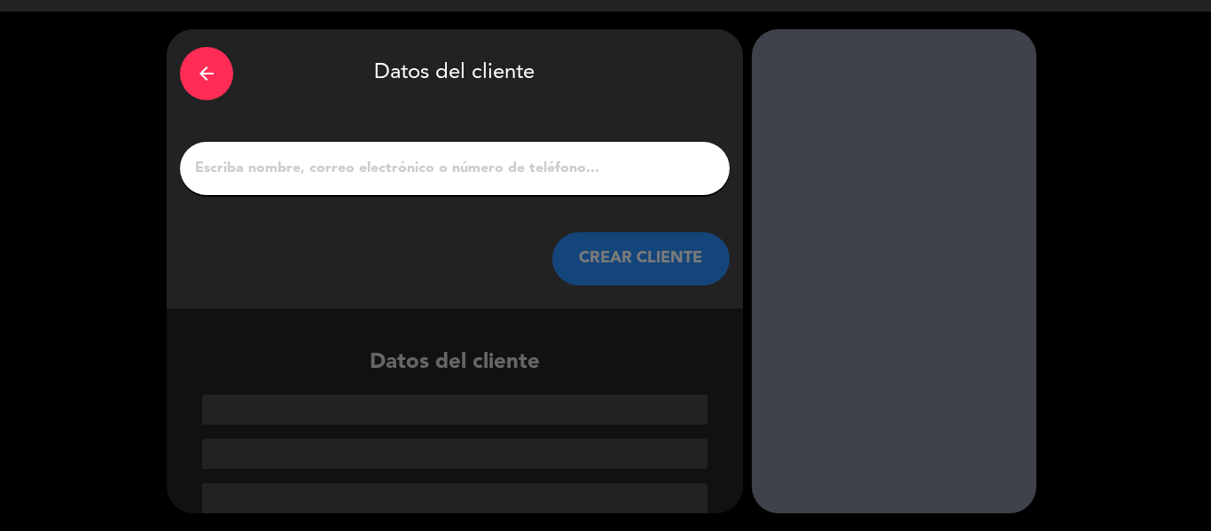
scroll to position [42, 0]
click at [497, 174] on input "1" at bounding box center [454, 168] width 523 height 25
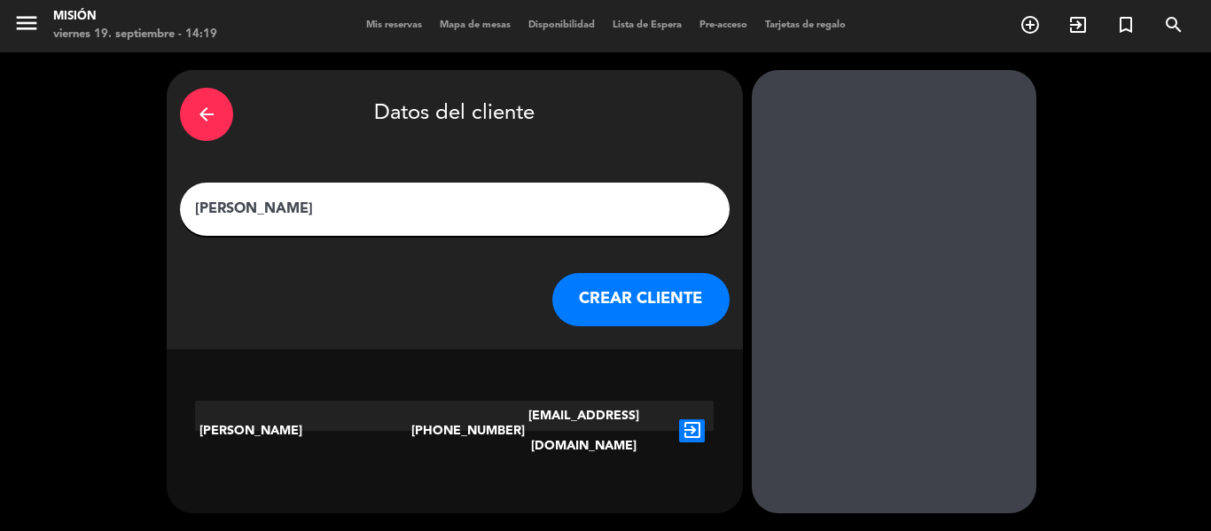
type input "[PERSON_NAME]"
click at [665, 324] on button "CREAR CLIENTE" at bounding box center [640, 299] width 177 height 53
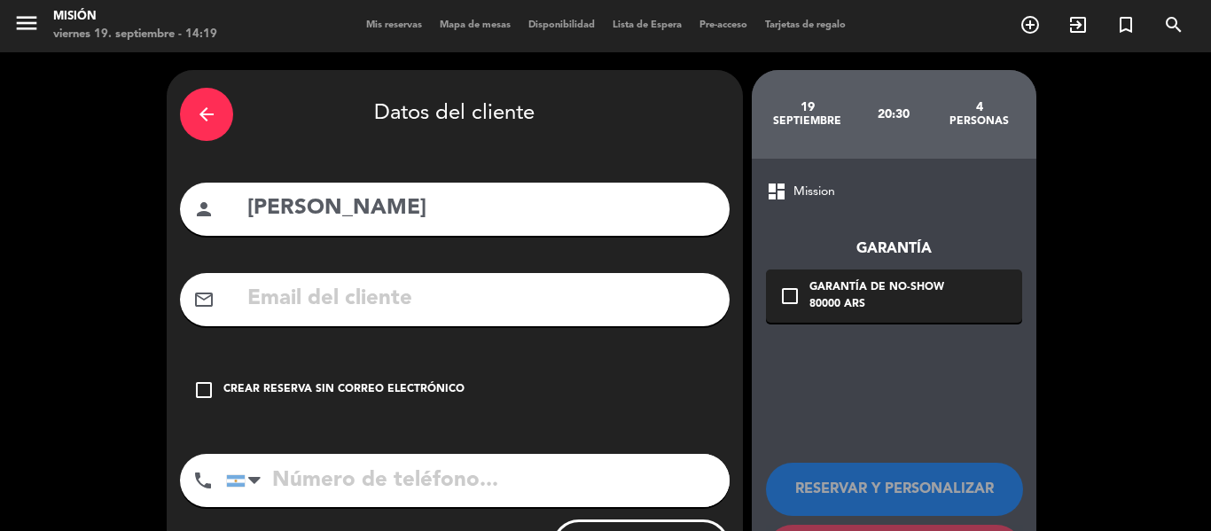
click at [329, 390] on div "Crear reserva sin correo electrónico" at bounding box center [343, 390] width 241 height 18
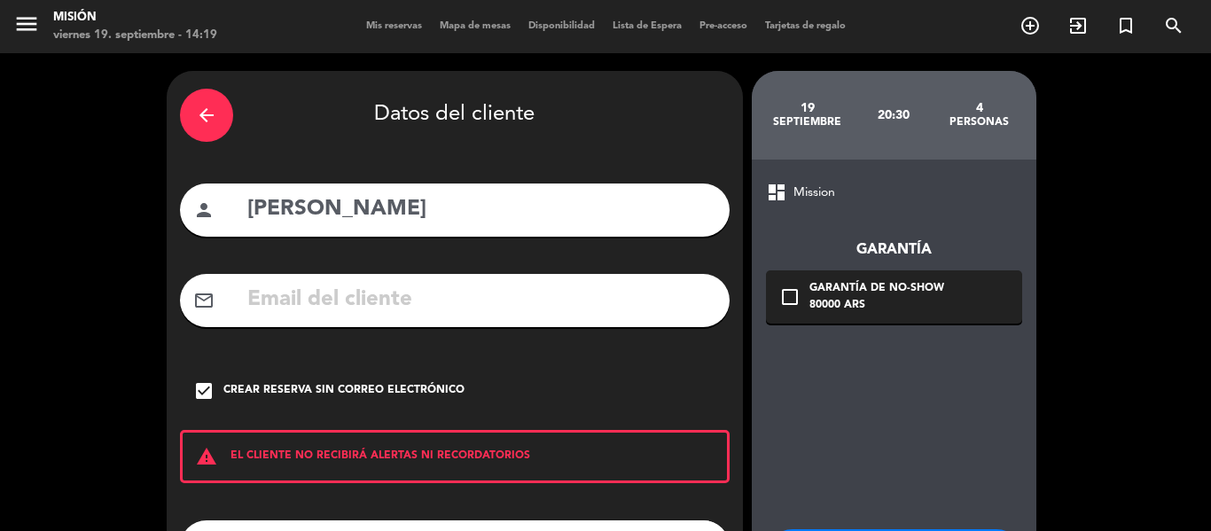
scroll to position [153, 0]
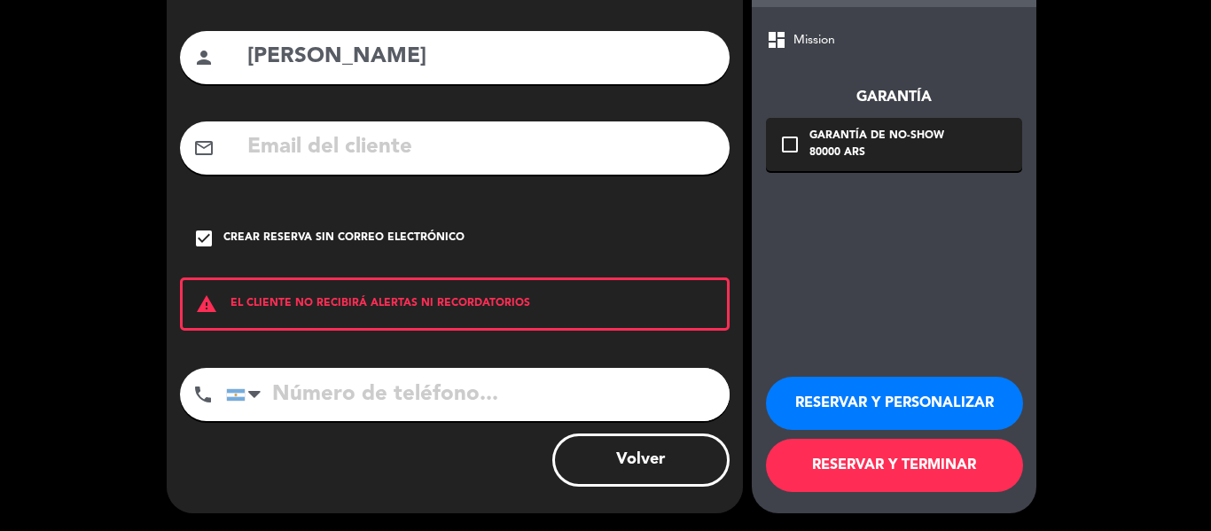
click at [861, 478] on button "RESERVAR Y TERMINAR" at bounding box center [894, 465] width 257 height 53
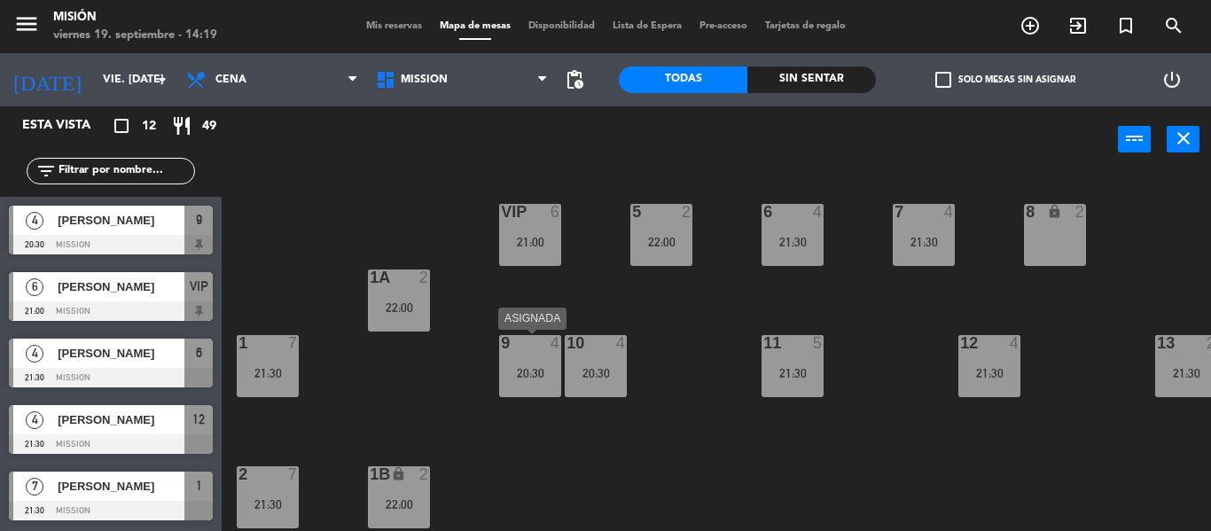
click at [527, 373] on div "20:30" at bounding box center [530, 373] width 62 height 12
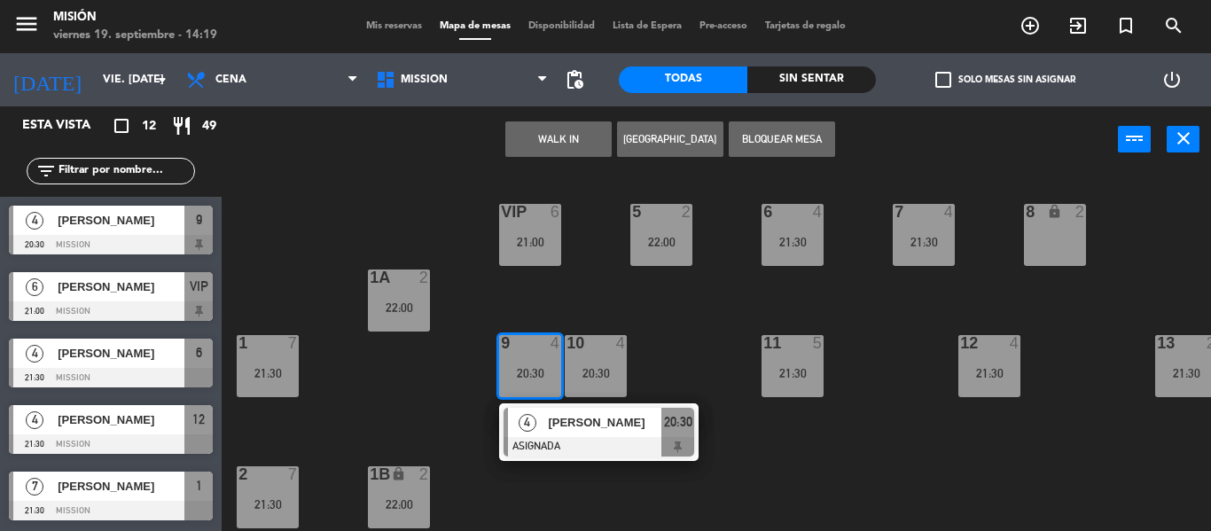
click at [567, 413] on span "[PERSON_NAME]" at bounding box center [604, 422] width 113 height 19
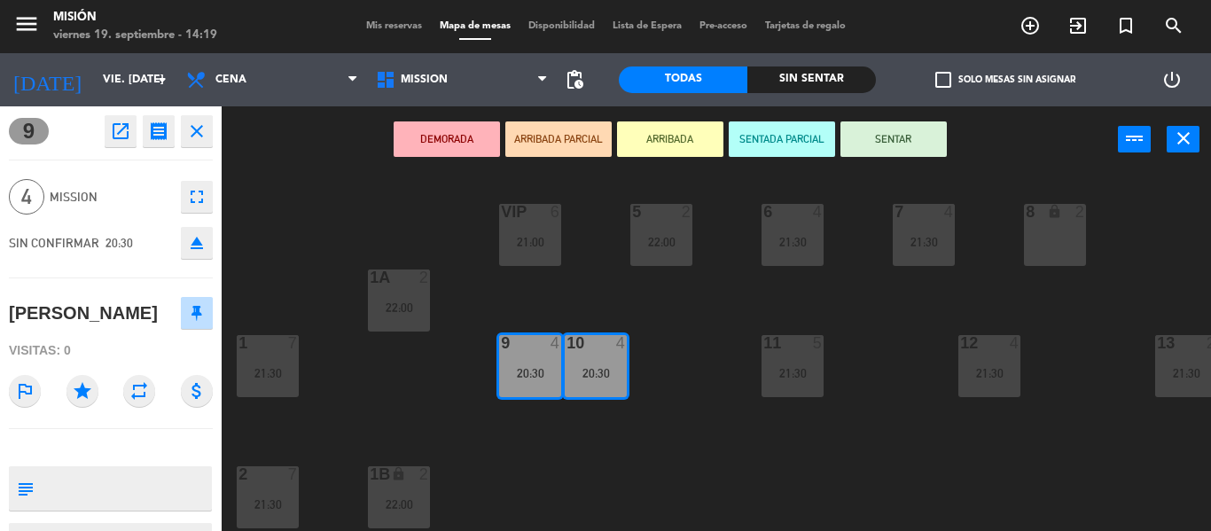
click at [679, 346] on div "5 2 22:00 6 4 21:30 7 4 21:30 VIP 6 21:00 8 lock 2 1A 2 22:00 1 7 21:30 9 4 20:…" at bounding box center [722, 352] width 977 height 358
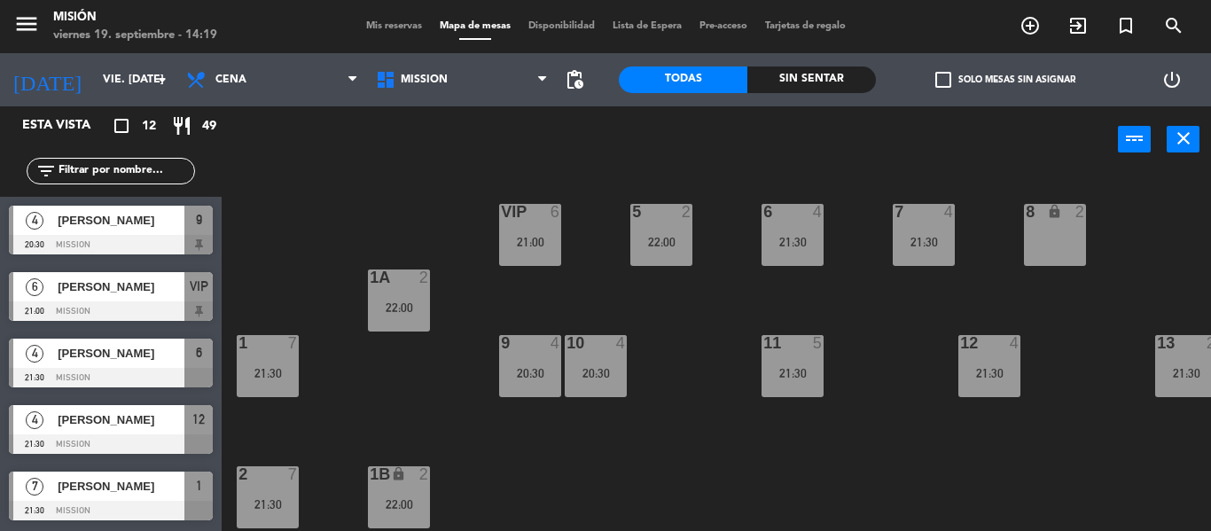
click at [540, 368] on div "20:30" at bounding box center [530, 373] width 62 height 12
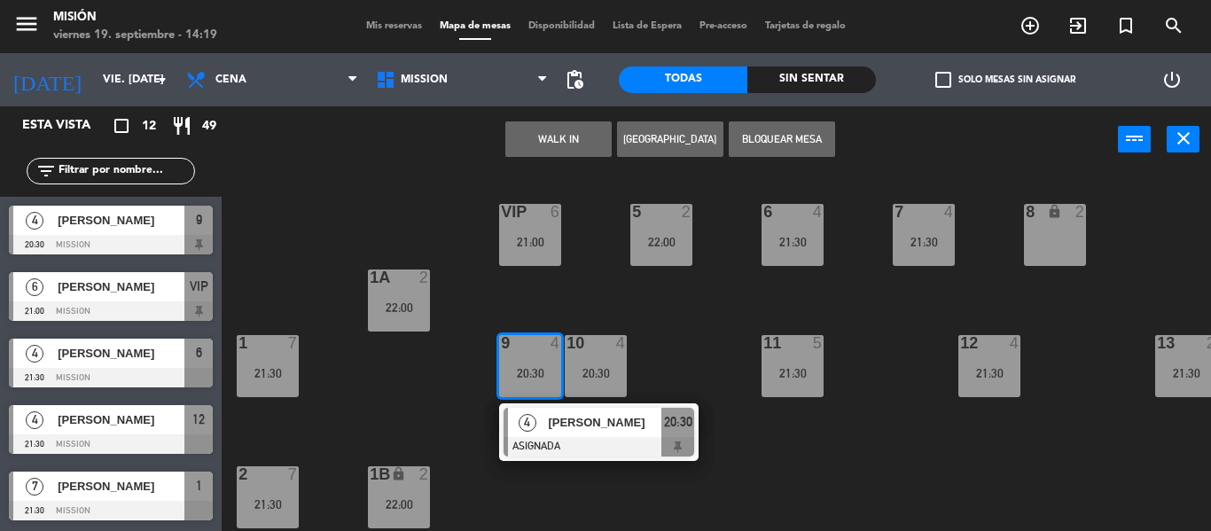
click at [468, 290] on div "5 2 22:00 6 4 21:30 7 4 21:30 VIP 6 21:00 8 lock 2 1A 2 22:00 1 7 21:30 9 4 20:…" at bounding box center [722, 352] width 977 height 358
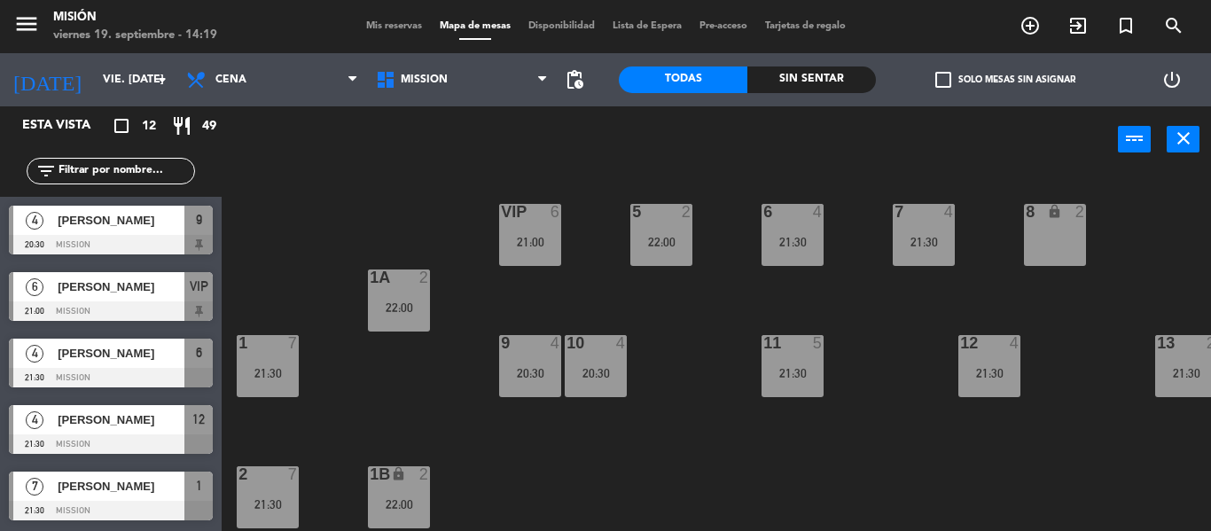
click at [731, 422] on div "5 2 22:00 6 4 21:30 7 4 21:30 VIP 6 21:00 8 lock 2 1A 2 22:00 1 7 21:30 9 4 20:…" at bounding box center [722, 352] width 977 height 358
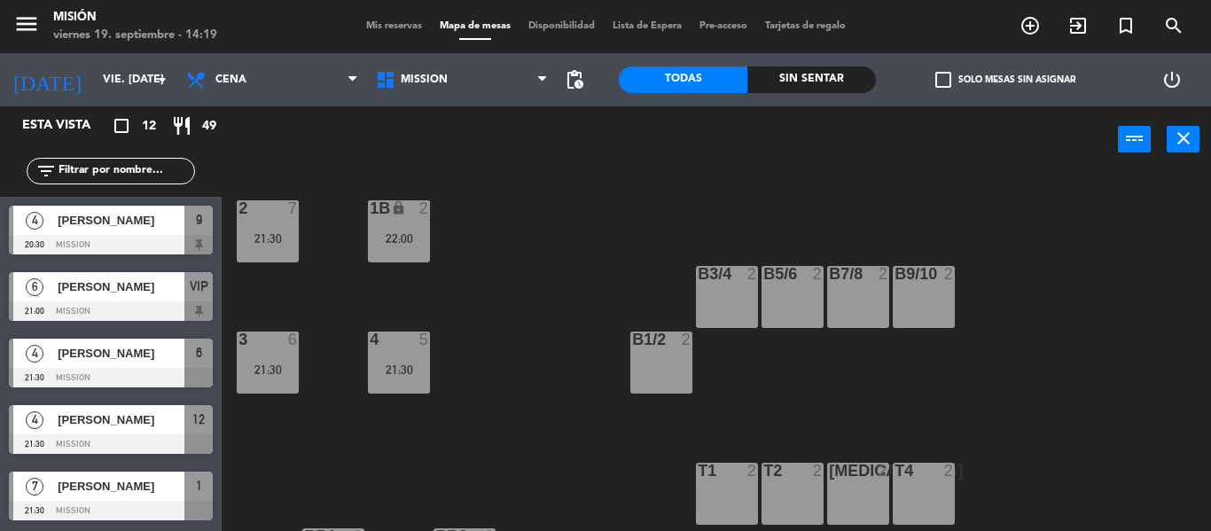
scroll to position [355, 0]
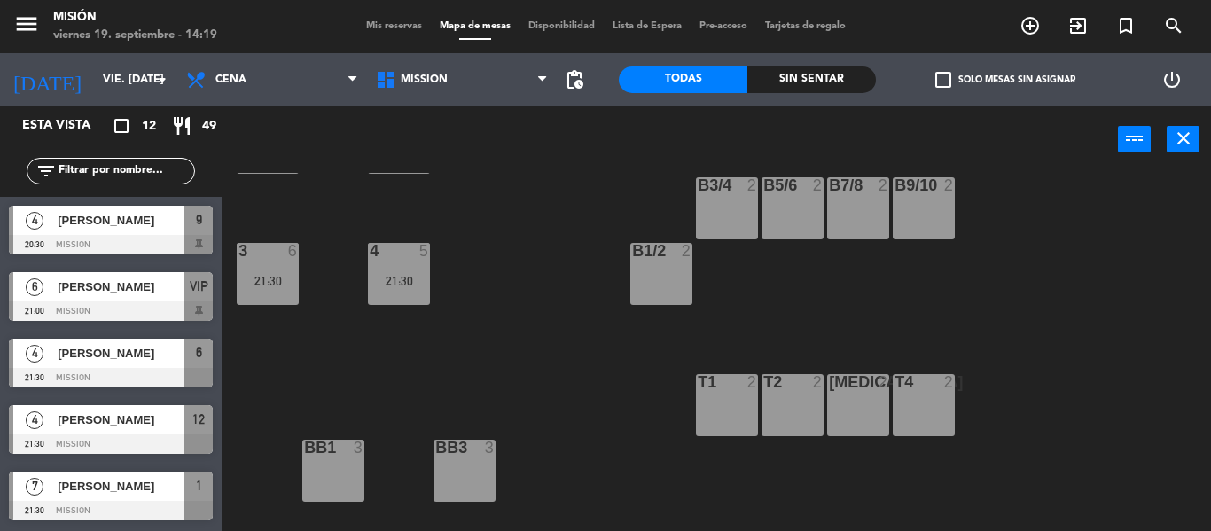
click at [721, 399] on div "T1 2" at bounding box center [727, 405] width 62 height 62
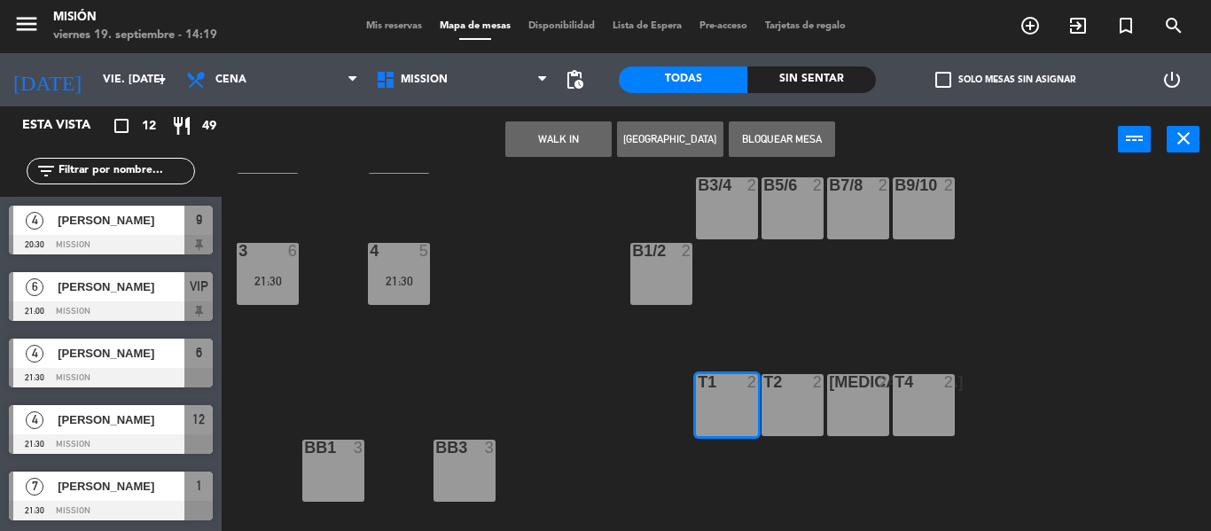
click at [785, 399] on div "T2 2" at bounding box center [793, 405] width 62 height 62
click at [667, 131] on button "[GEOGRAPHIC_DATA]" at bounding box center [670, 138] width 106 height 35
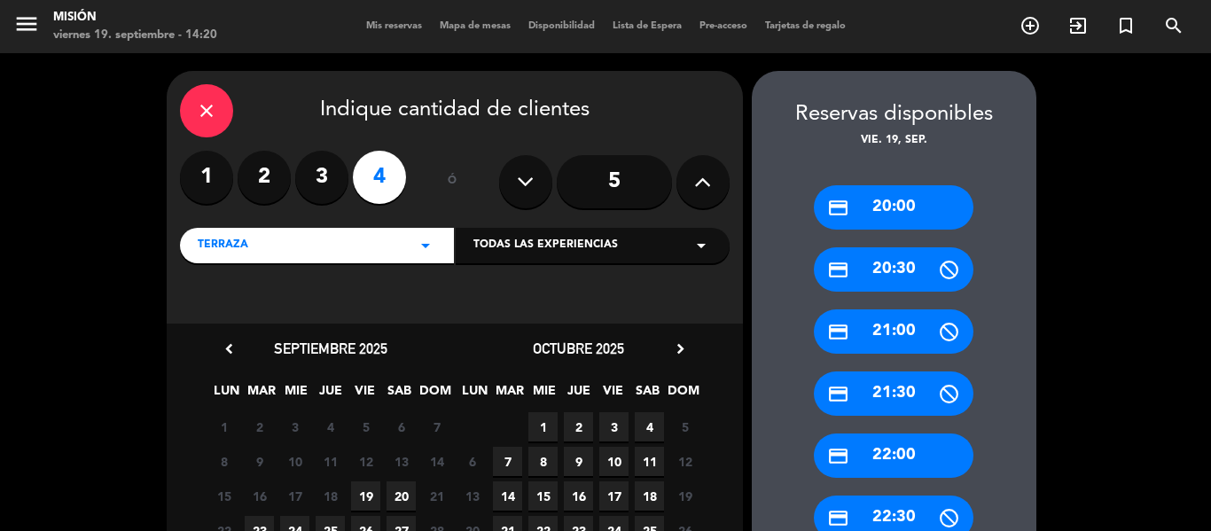
click at [359, 497] on span "19" at bounding box center [365, 495] width 29 height 29
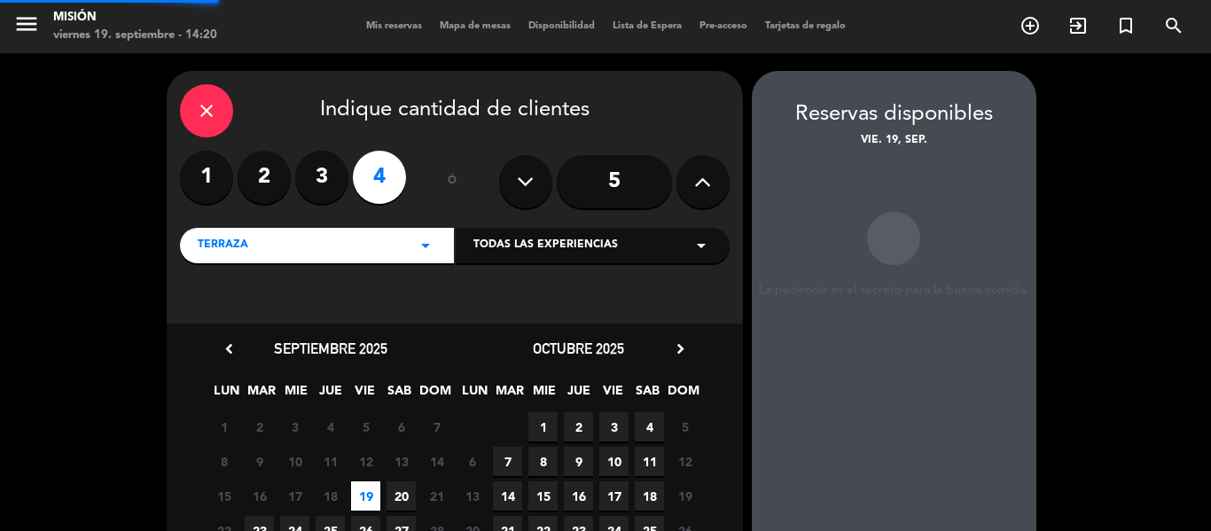
scroll to position [71, 0]
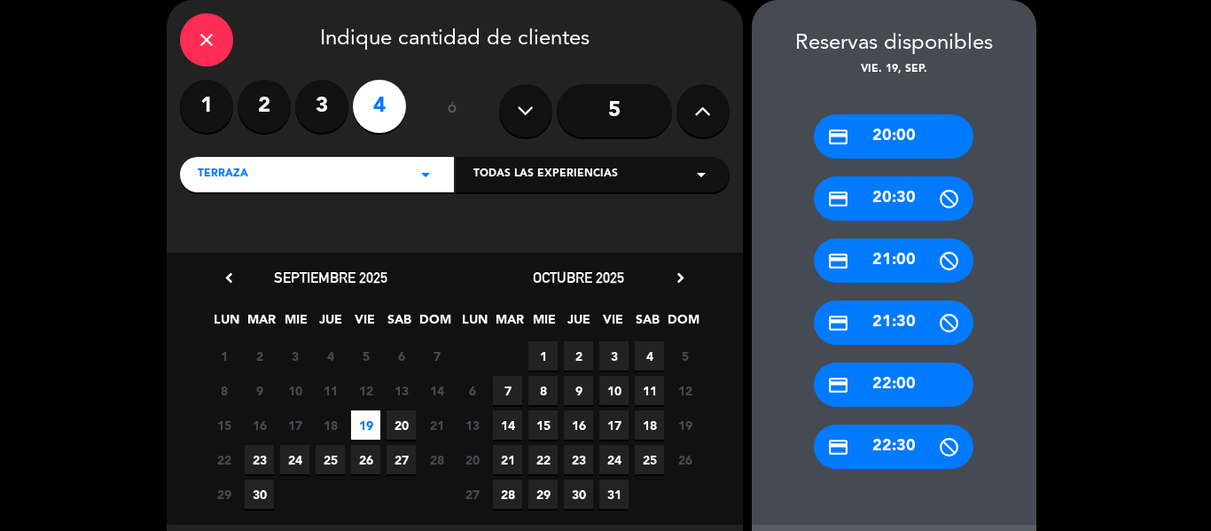
click at [877, 388] on div "credit_card 22:00" at bounding box center [894, 385] width 160 height 44
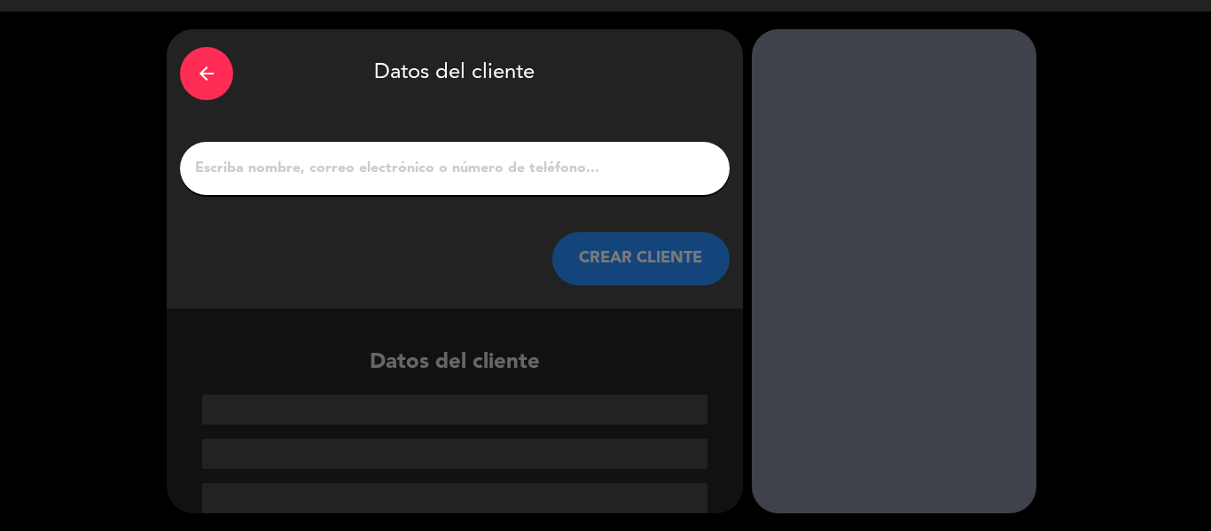
scroll to position [42, 0]
click at [449, 164] on input "1" at bounding box center [454, 168] width 523 height 25
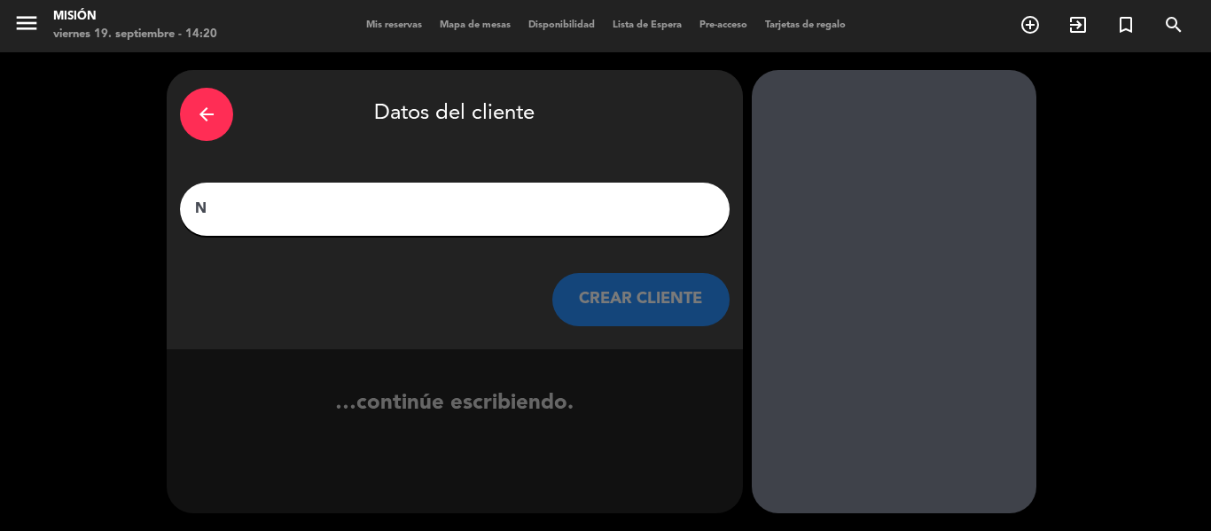
scroll to position [1, 0]
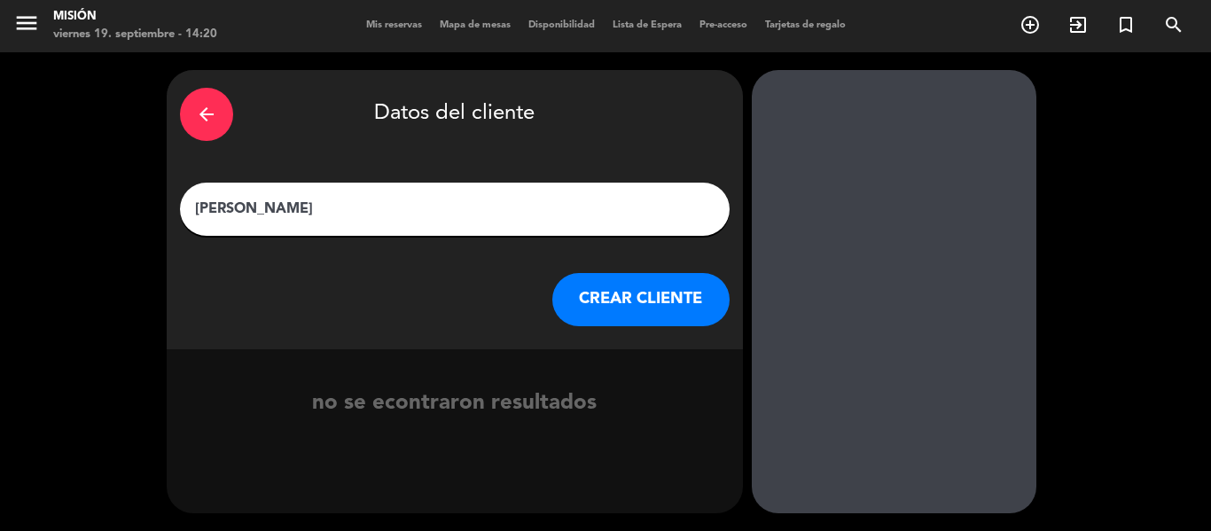
type input "[PERSON_NAME]"
click at [686, 294] on button "CREAR CLIENTE" at bounding box center [640, 299] width 177 height 53
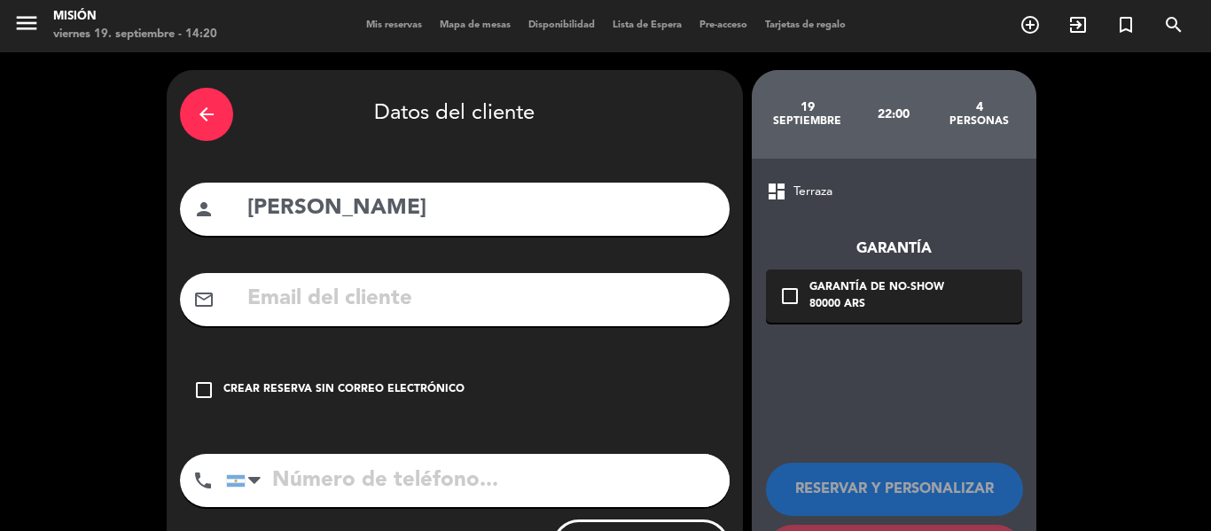
click at [354, 388] on div "Crear reserva sin correo electrónico" at bounding box center [343, 390] width 241 height 18
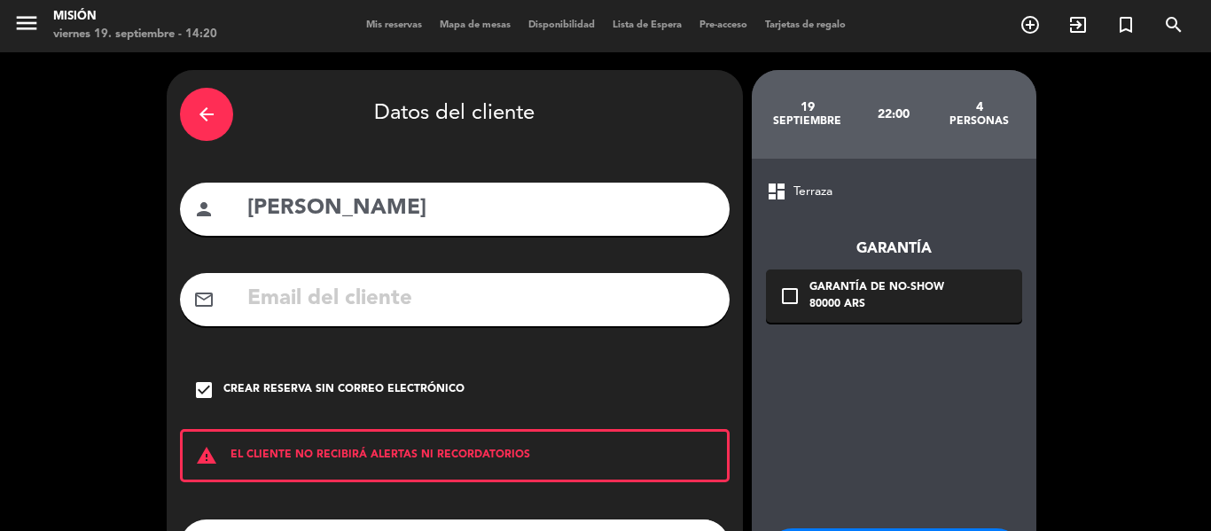
scroll to position [153, 0]
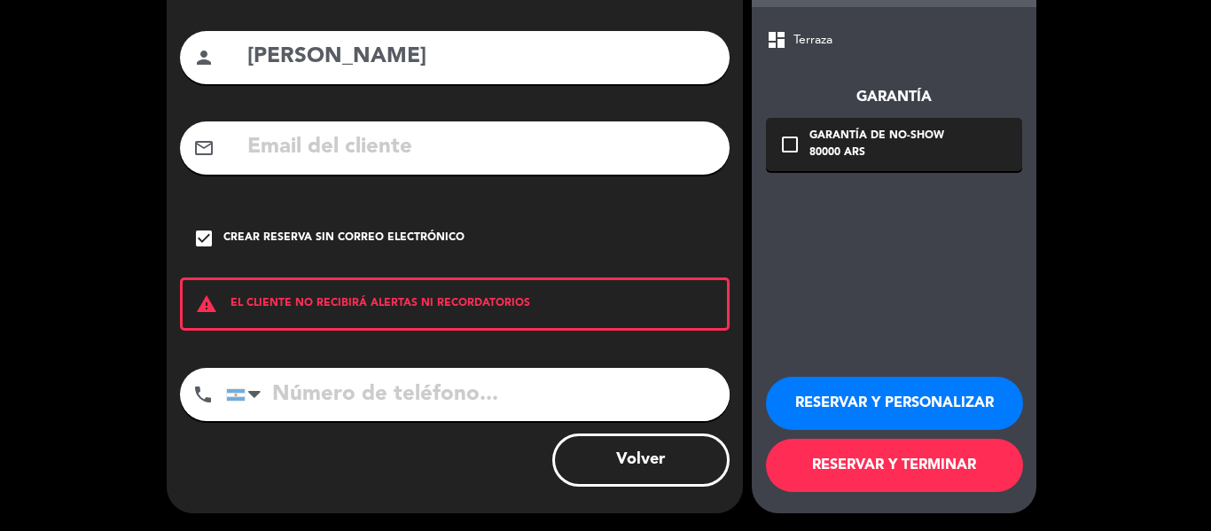
click at [816, 469] on button "RESERVAR Y TERMINAR" at bounding box center [894, 465] width 257 height 53
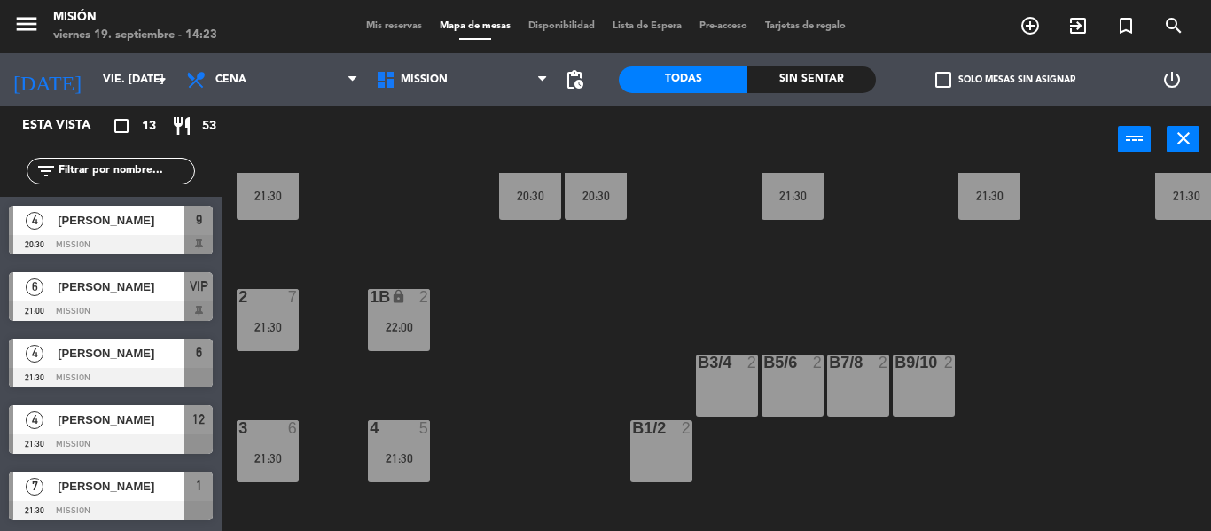
scroll to position [89, 0]
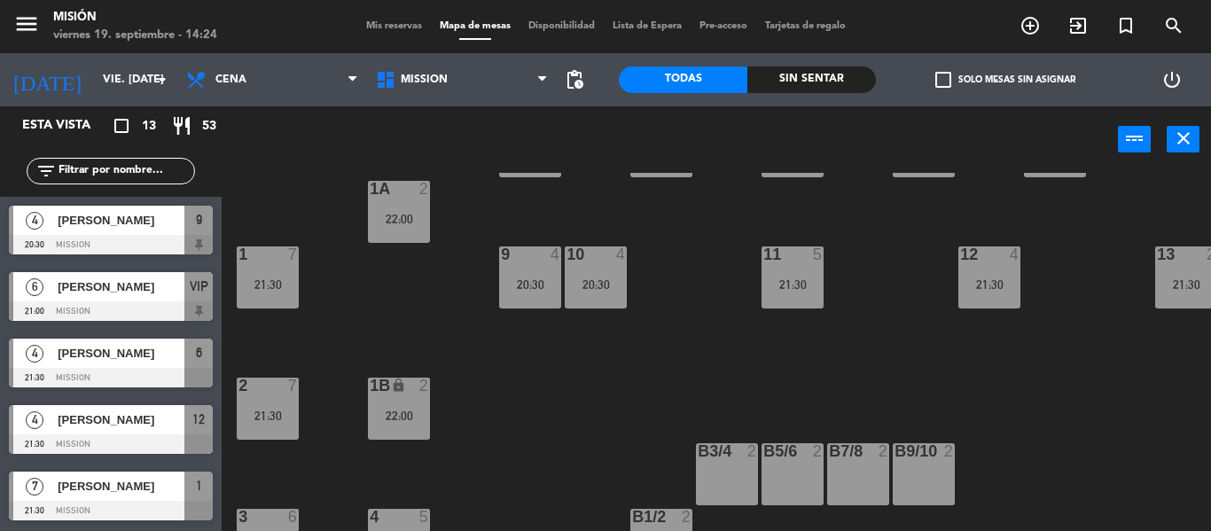
click at [588, 356] on div "5 2 22:00 6 4 21:30 7 4 21:30 VIP 6 21:00 8 lock 2 1A 2 22:00 1 7 21:30 9 4 20:…" at bounding box center [722, 352] width 977 height 358
click at [582, 373] on div "5 2 22:00 6 4 21:30 7 4 21:30 VIP 6 21:00 8 lock 2 1A 2 22:00 1 7 21:30 9 4 20:…" at bounding box center [722, 352] width 977 height 358
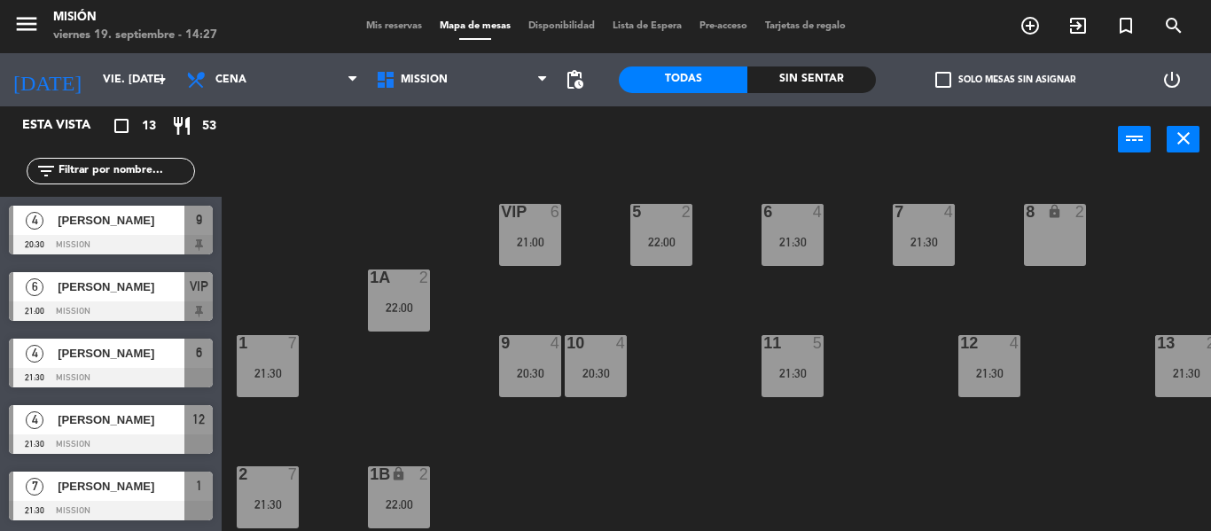
scroll to position [466, 0]
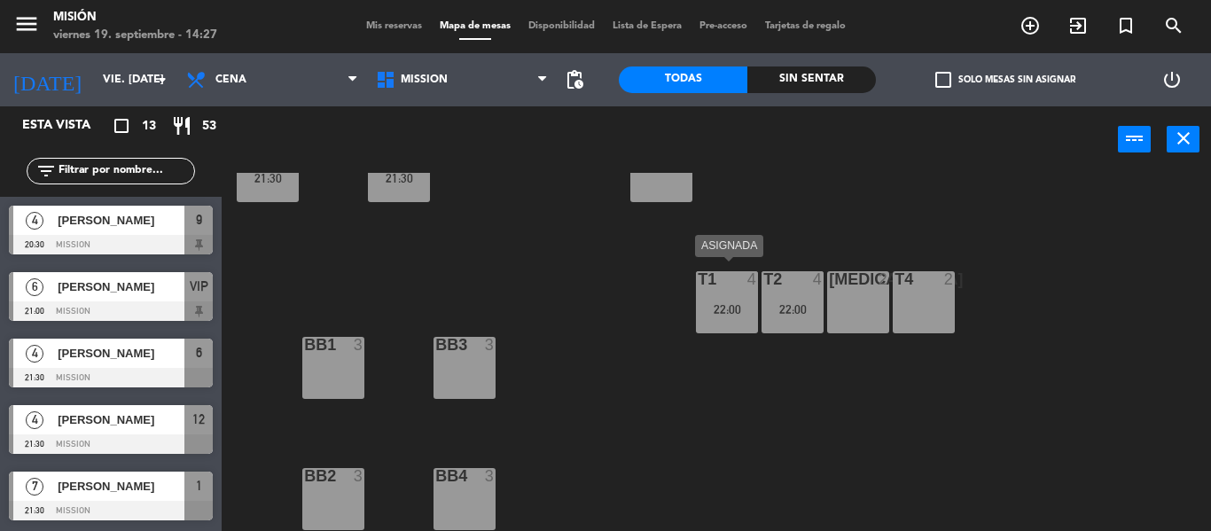
click at [727, 280] on div "T1 4" at bounding box center [727, 280] width 62 height 18
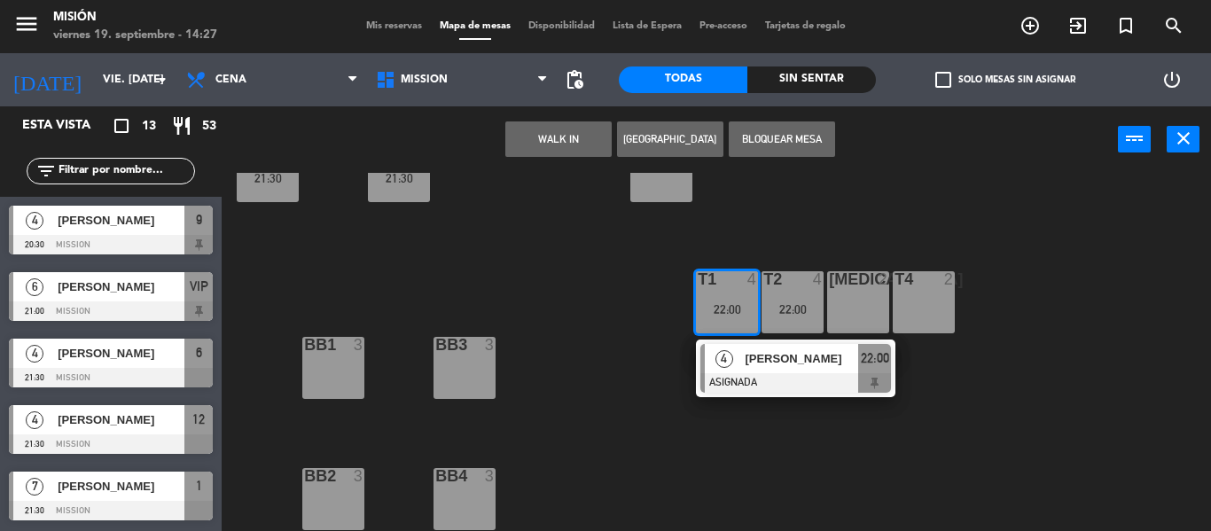
click at [604, 271] on div "5 2 22:00 6 4 21:30 7 4 21:30 VIP 6 21:00 8 lock 2 1A 2 22:00 1 7 21:30 9 4 20:…" at bounding box center [722, 352] width 977 height 358
